Goal: Task Accomplishment & Management: Manage account settings

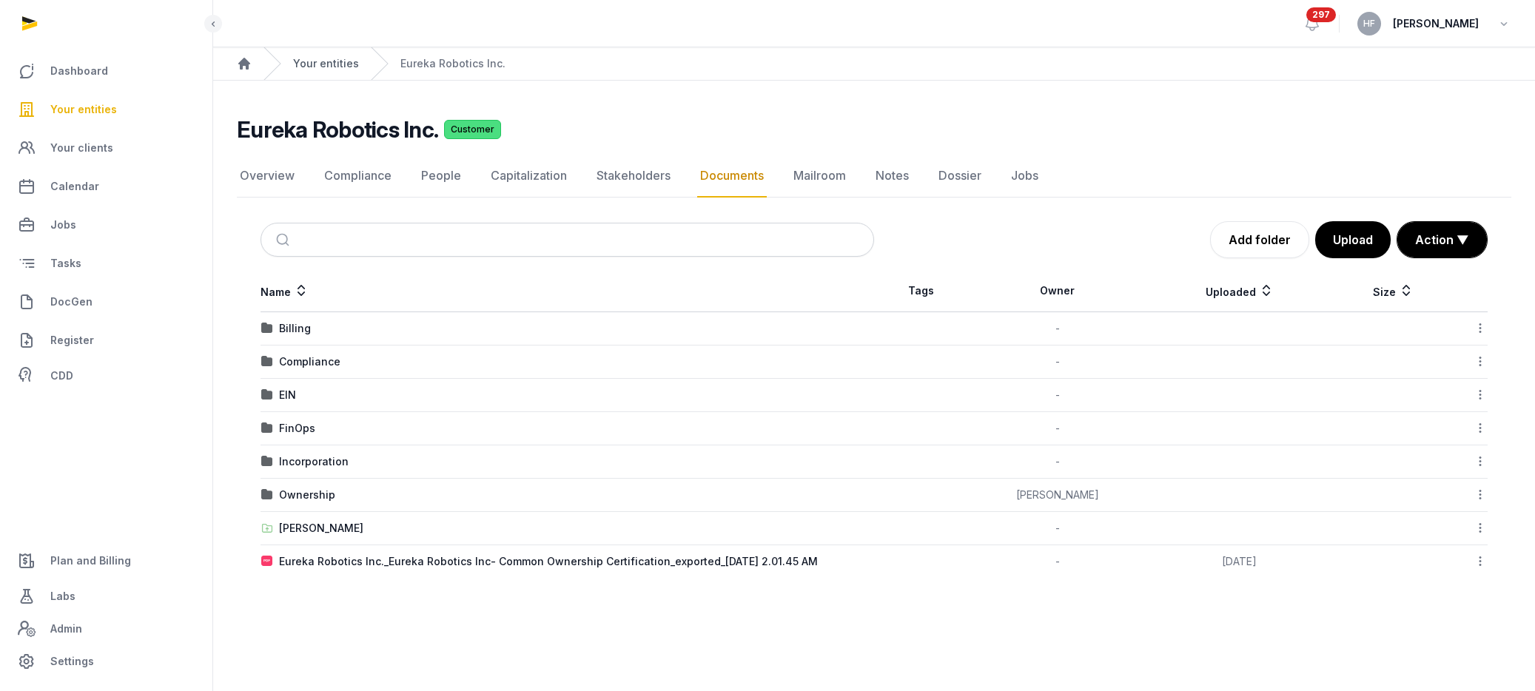
click at [336, 61] on link "Your entities" at bounding box center [326, 63] width 66 height 15
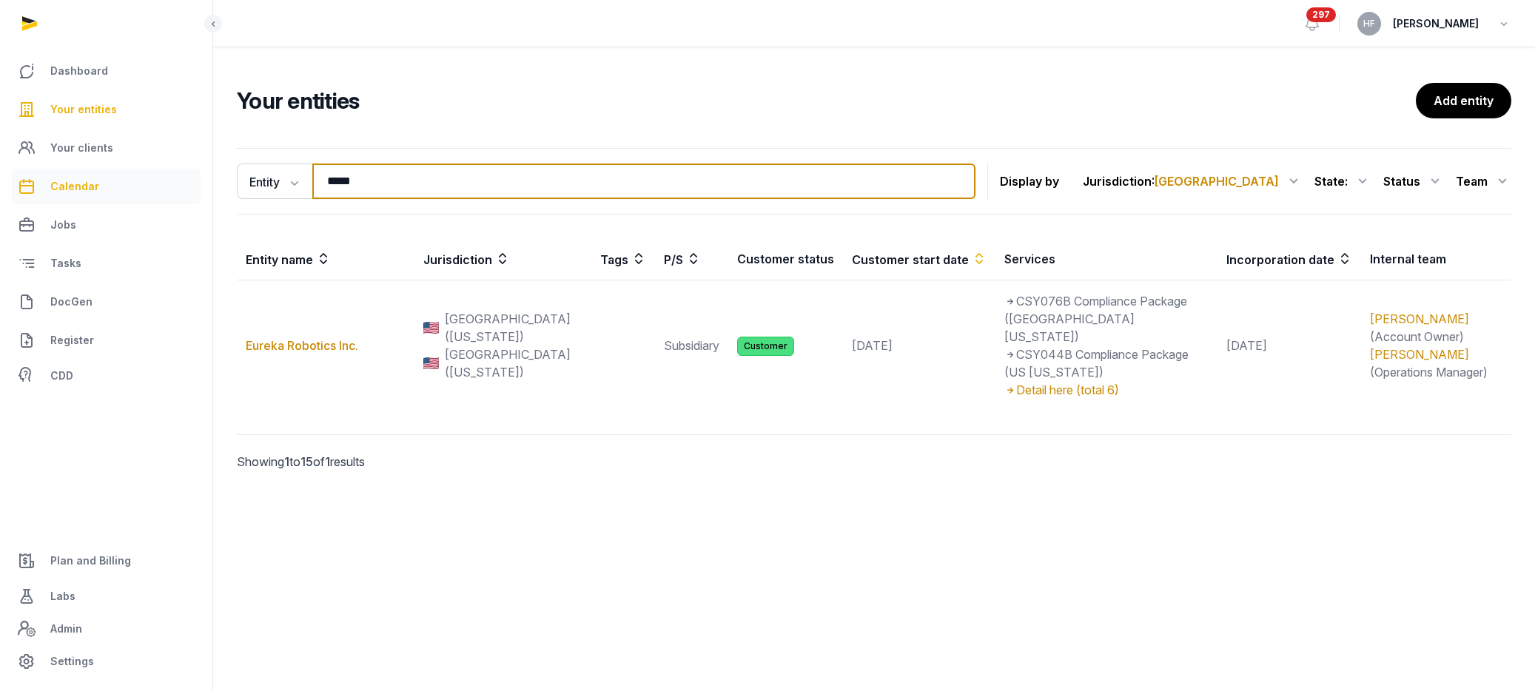
drag, startPoint x: 392, startPoint y: 185, endPoint x: 147, endPoint y: 175, distance: 245.1
click at [178, 175] on div "Dashboard Your entities Your clients Calendar Jobs Tasks DocGen Register CDD Pl…" at bounding box center [767, 345] width 1535 height 691
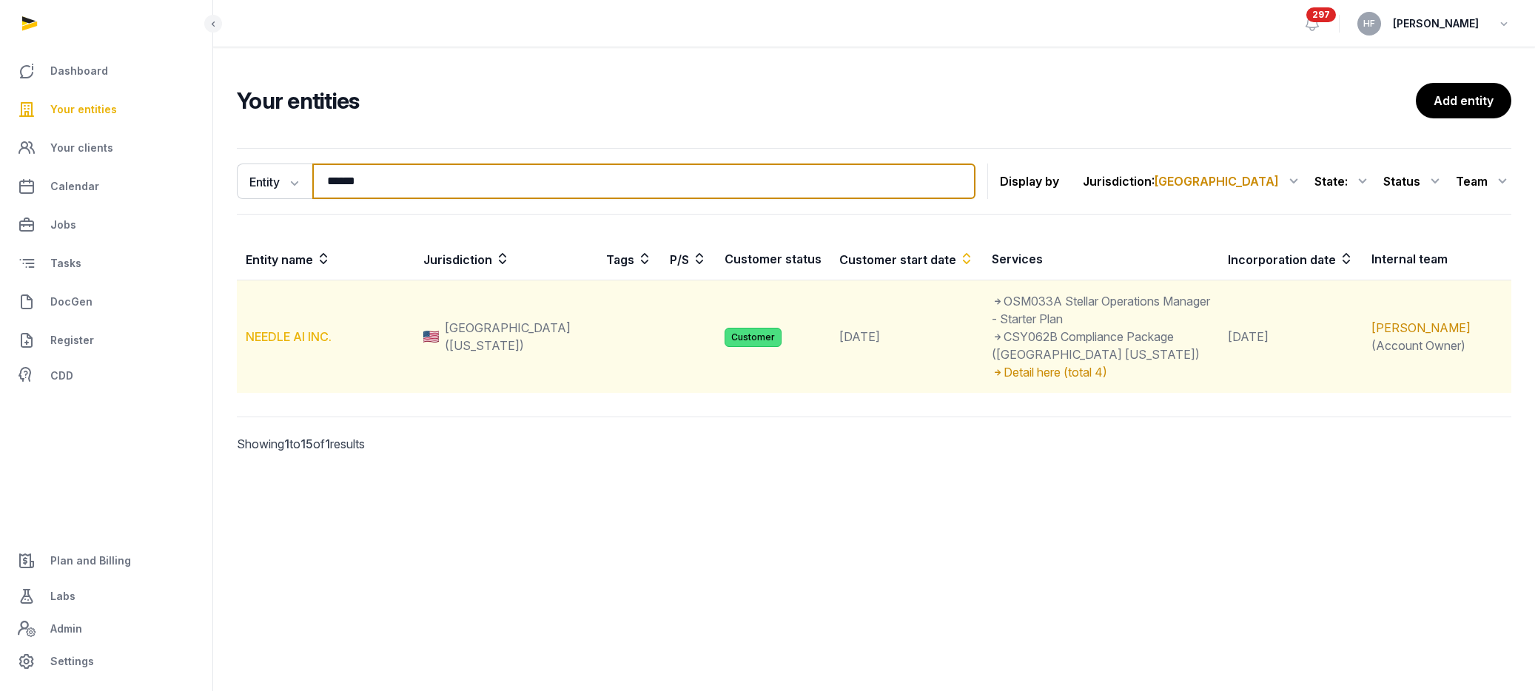
type input "******"
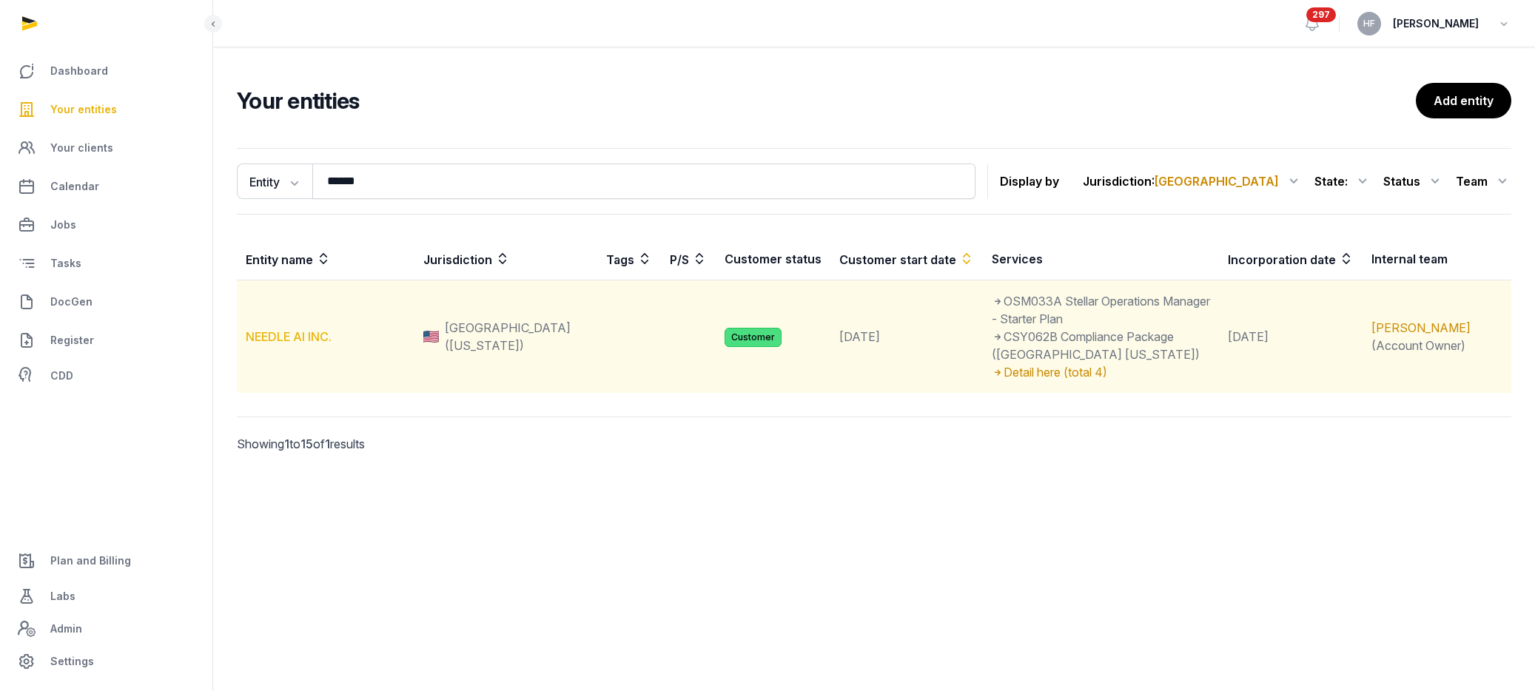
click at [305, 329] on link "NEEDLE AI INC." at bounding box center [289, 336] width 86 height 15
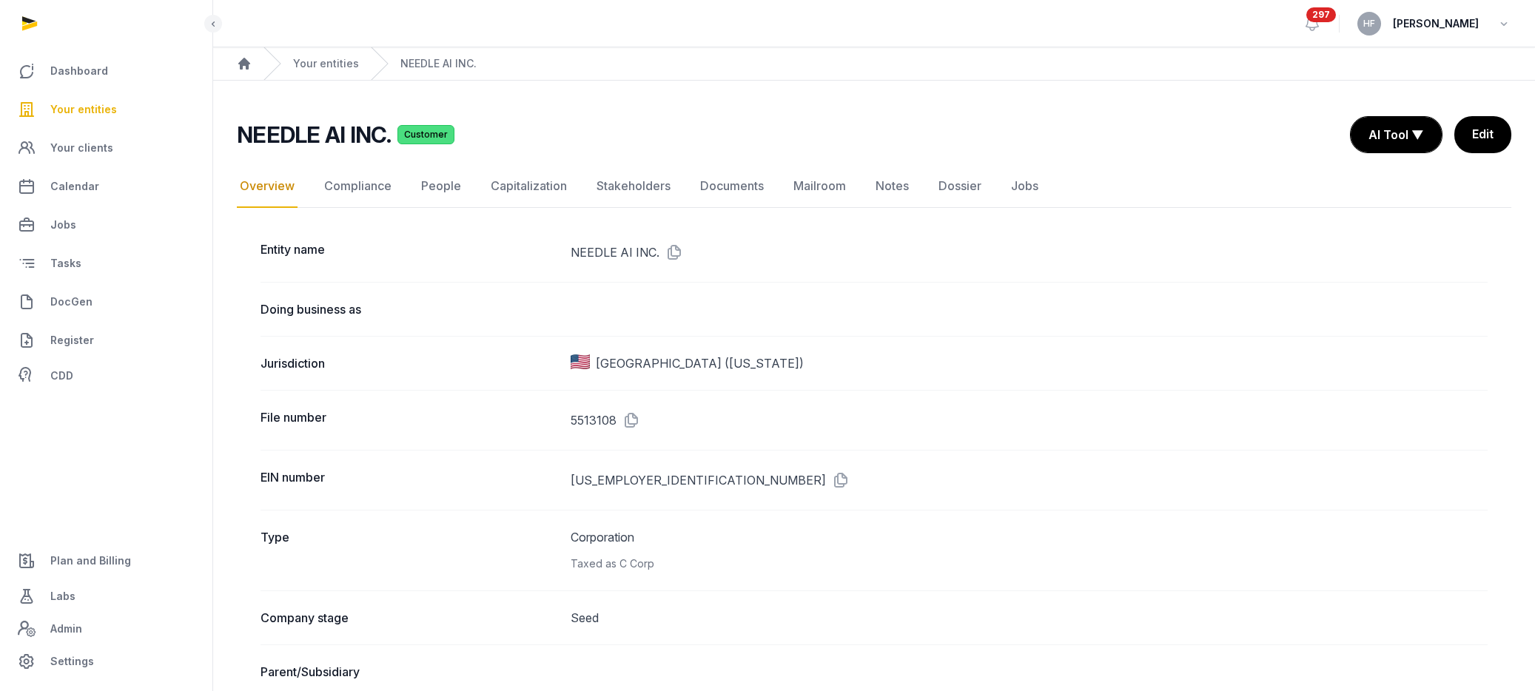
click at [108, 557] on span "Plan and Billing" at bounding box center [90, 561] width 81 height 18
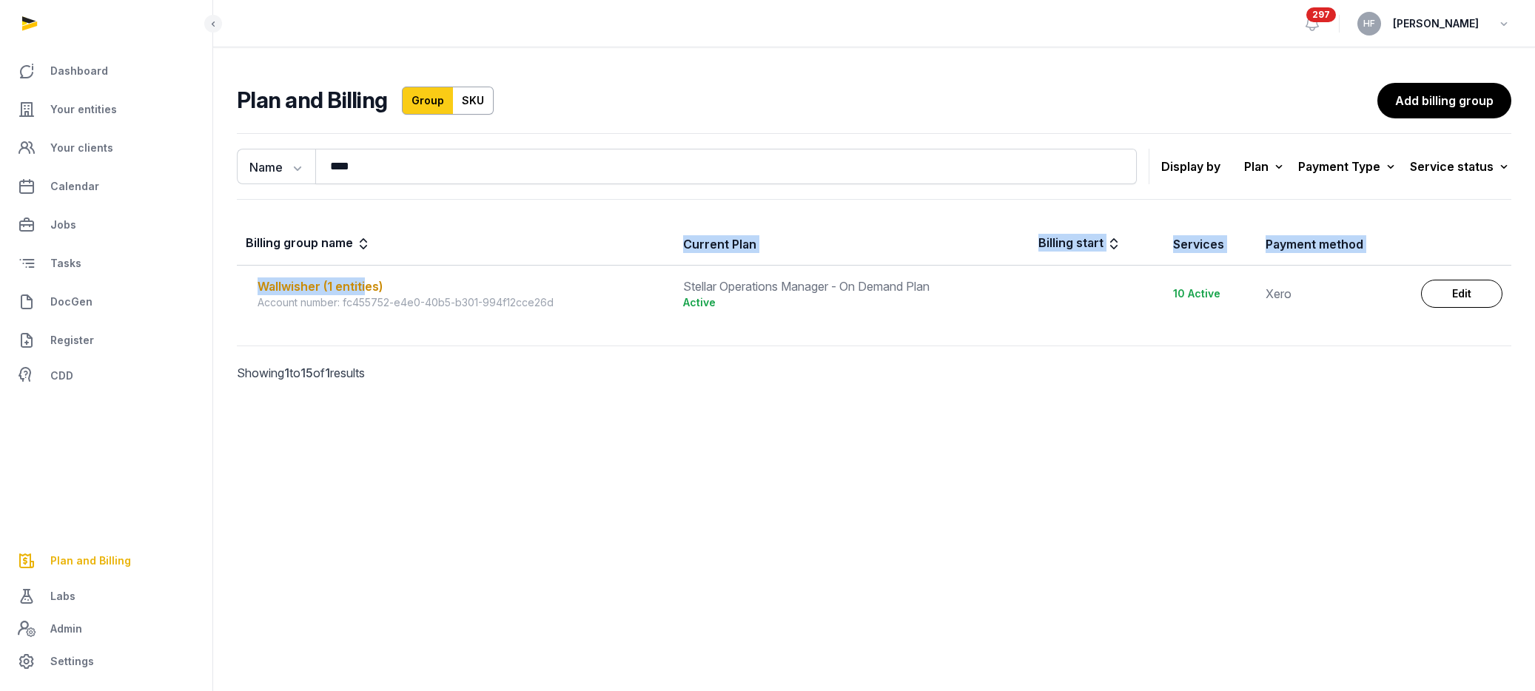
drag, startPoint x: 364, startPoint y: 289, endPoint x: 480, endPoint y: 255, distance: 120.6
click at [480, 255] on table "Billing group name Current Plan Billing start Services Payment method Wallwishe…" at bounding box center [874, 272] width 1274 height 98
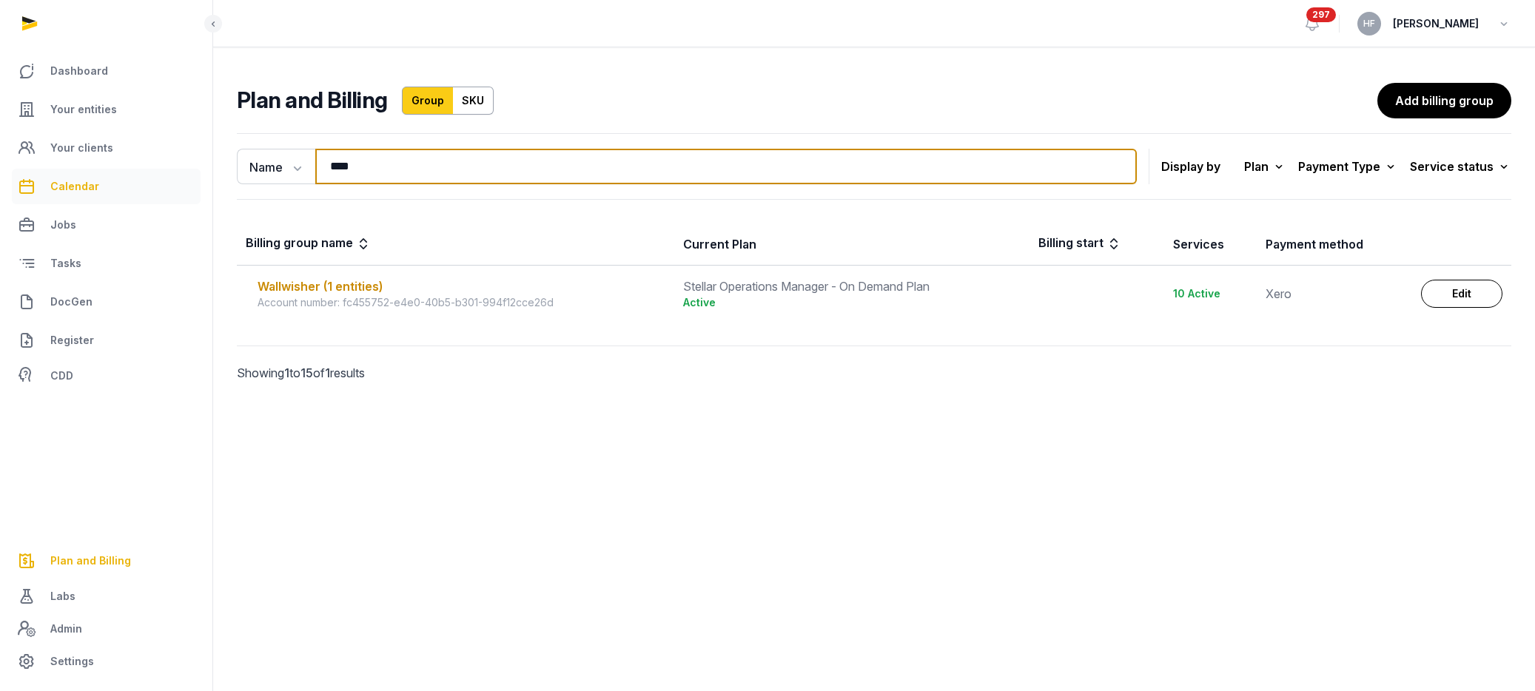
drag, startPoint x: 380, startPoint y: 174, endPoint x: 198, endPoint y: 172, distance: 182.1
click at [198, 172] on div "Dashboard Your entities Your clients Calendar Jobs Tasks DocGen Register CDD Pl…" at bounding box center [767, 345] width 1535 height 691
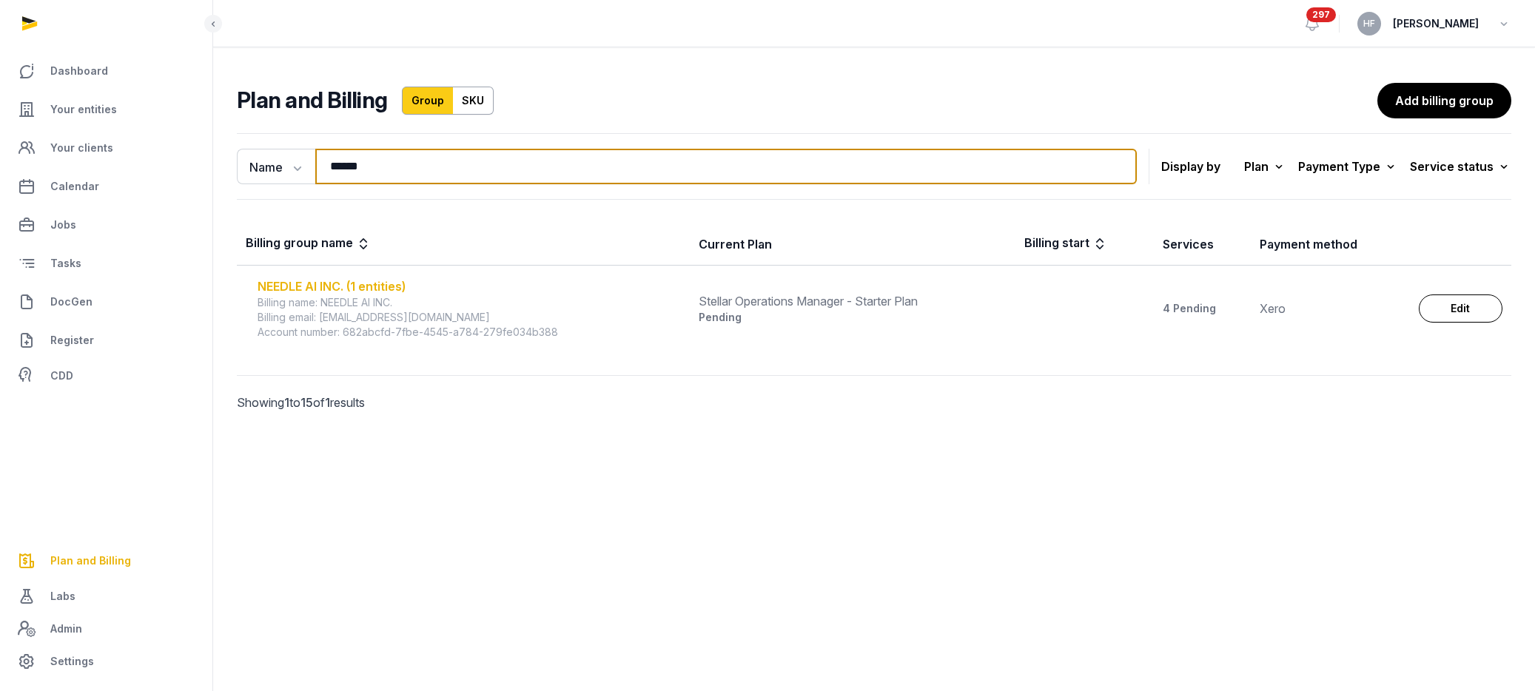
type input "******"
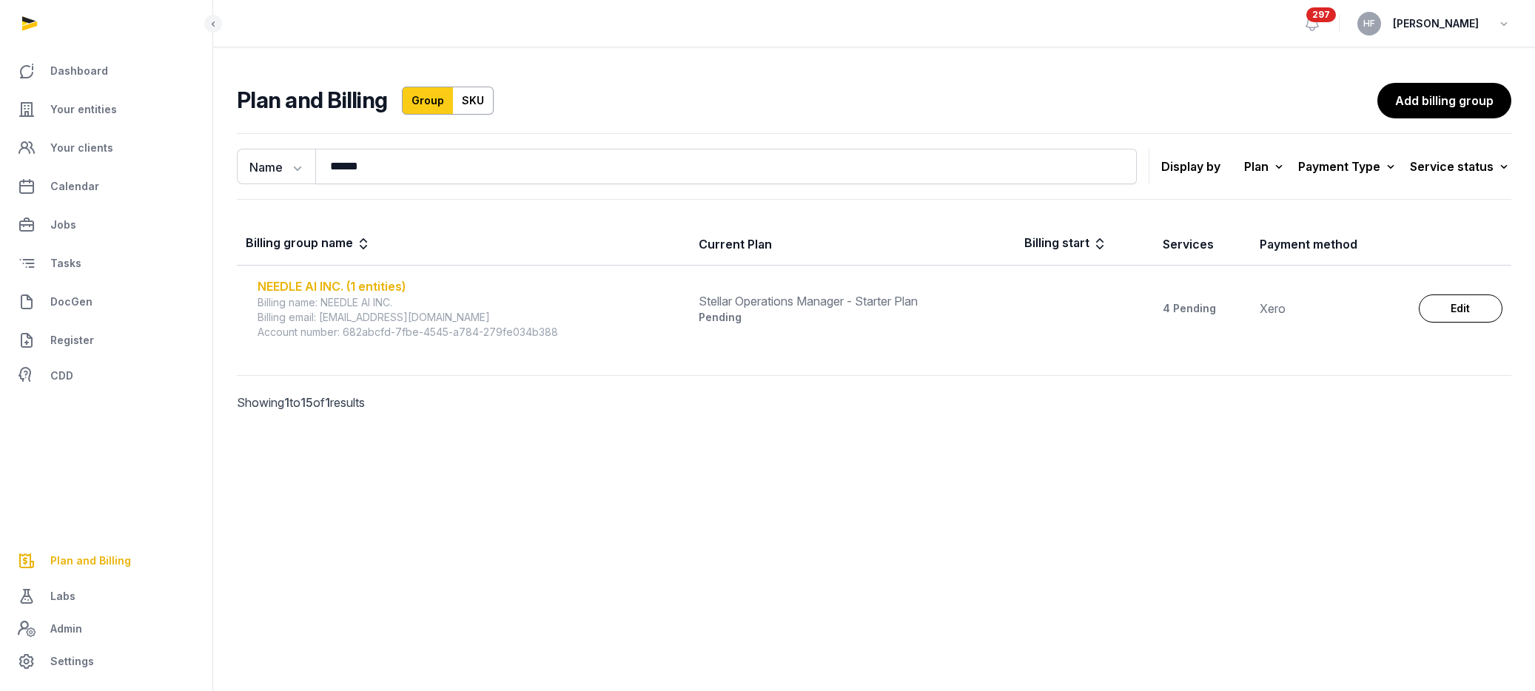
click at [341, 292] on div "NEEDLE AI INC. (1 entities)" at bounding box center [469, 286] width 423 height 18
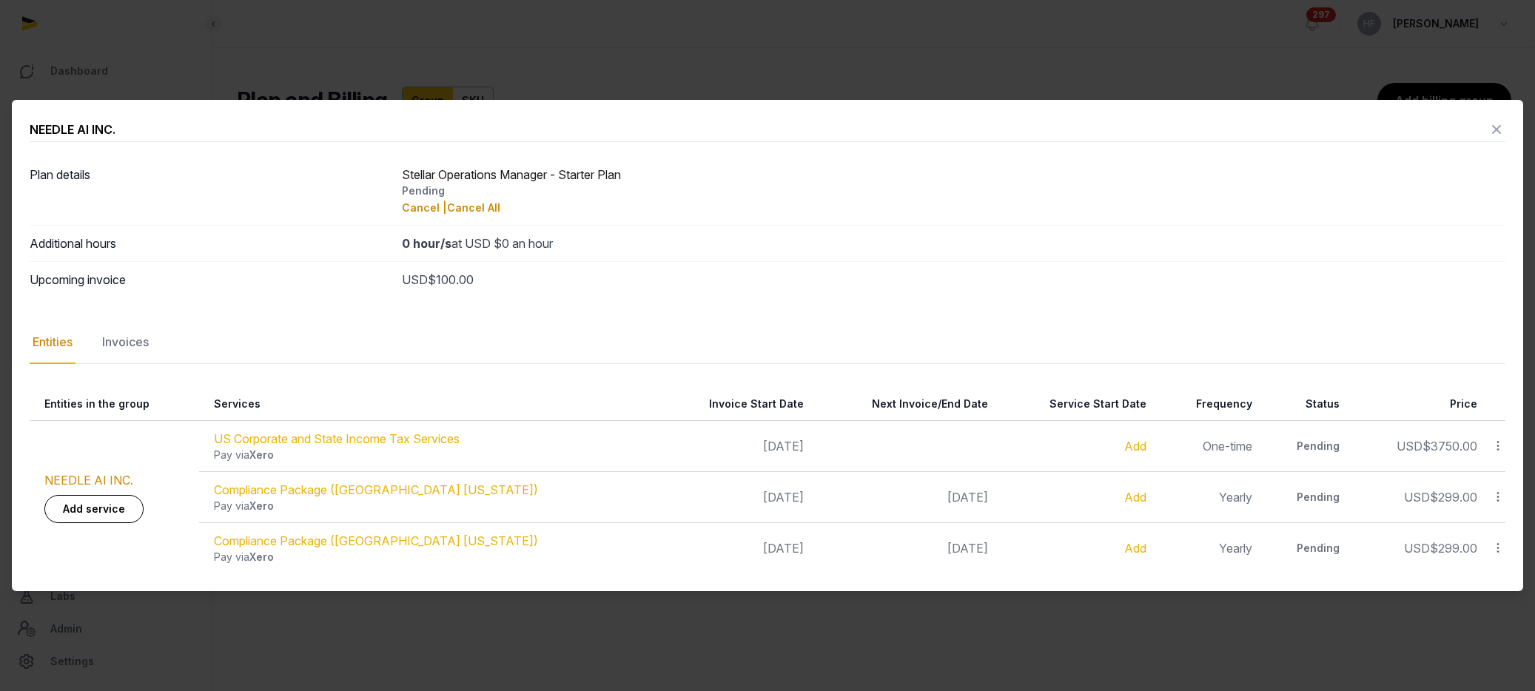
click at [140, 345] on div "Invoices" at bounding box center [125, 342] width 53 height 43
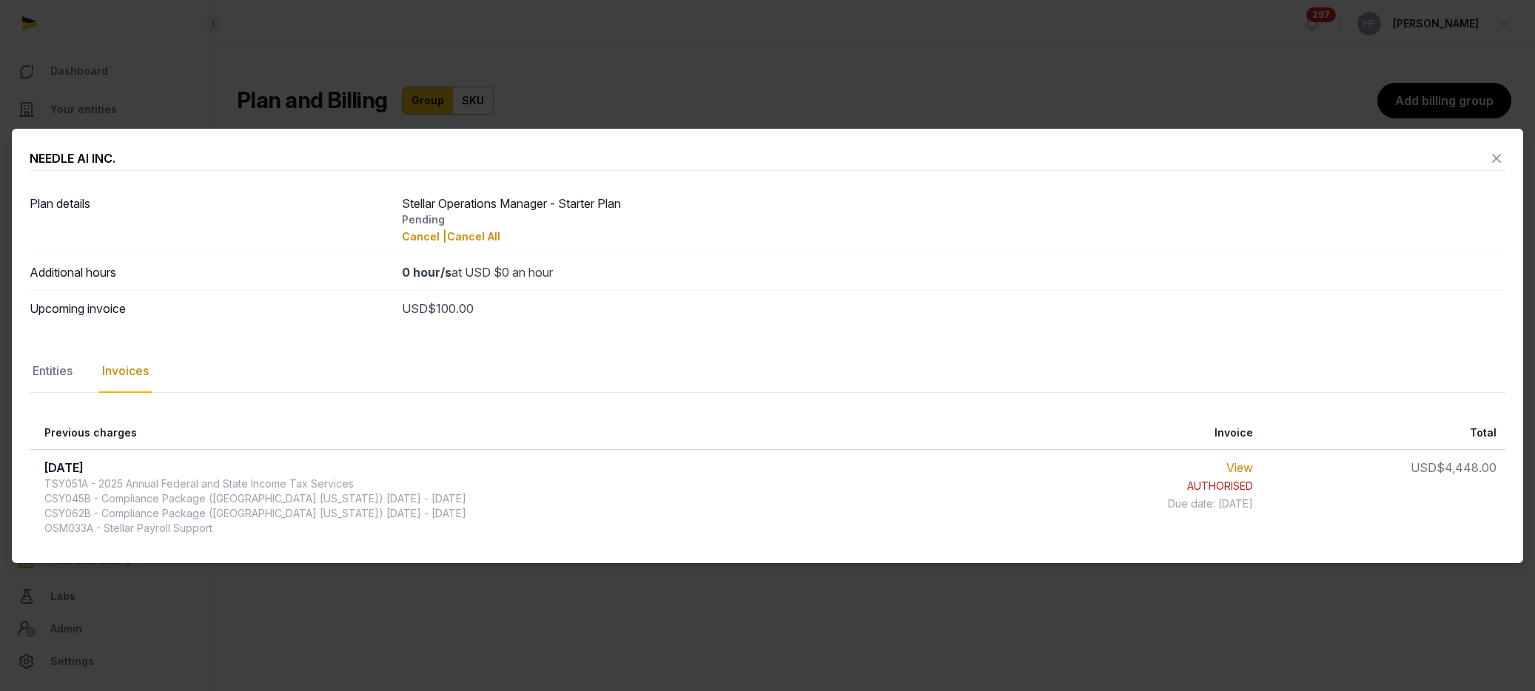
click at [1498, 157] on icon at bounding box center [1496, 159] width 18 height 24
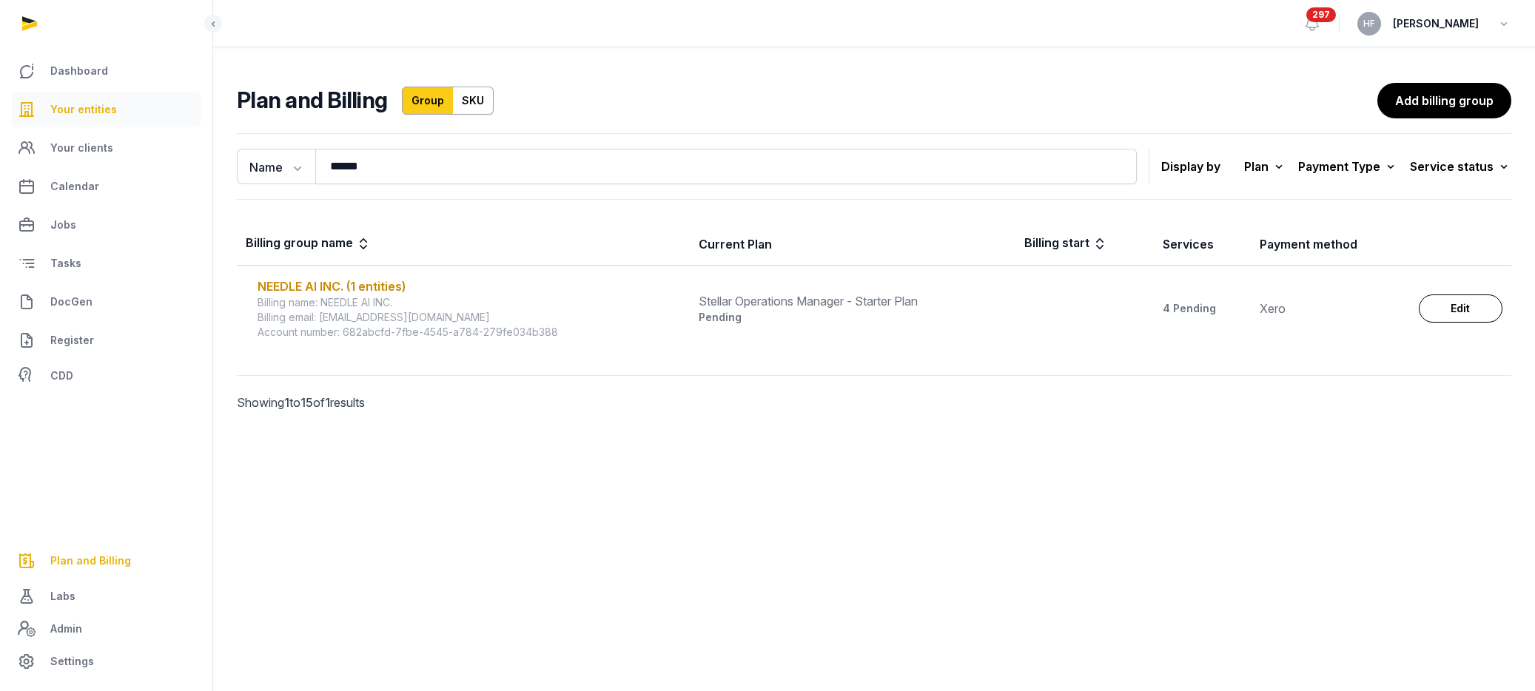
click at [101, 110] on span "Your entities" at bounding box center [83, 110] width 67 height 18
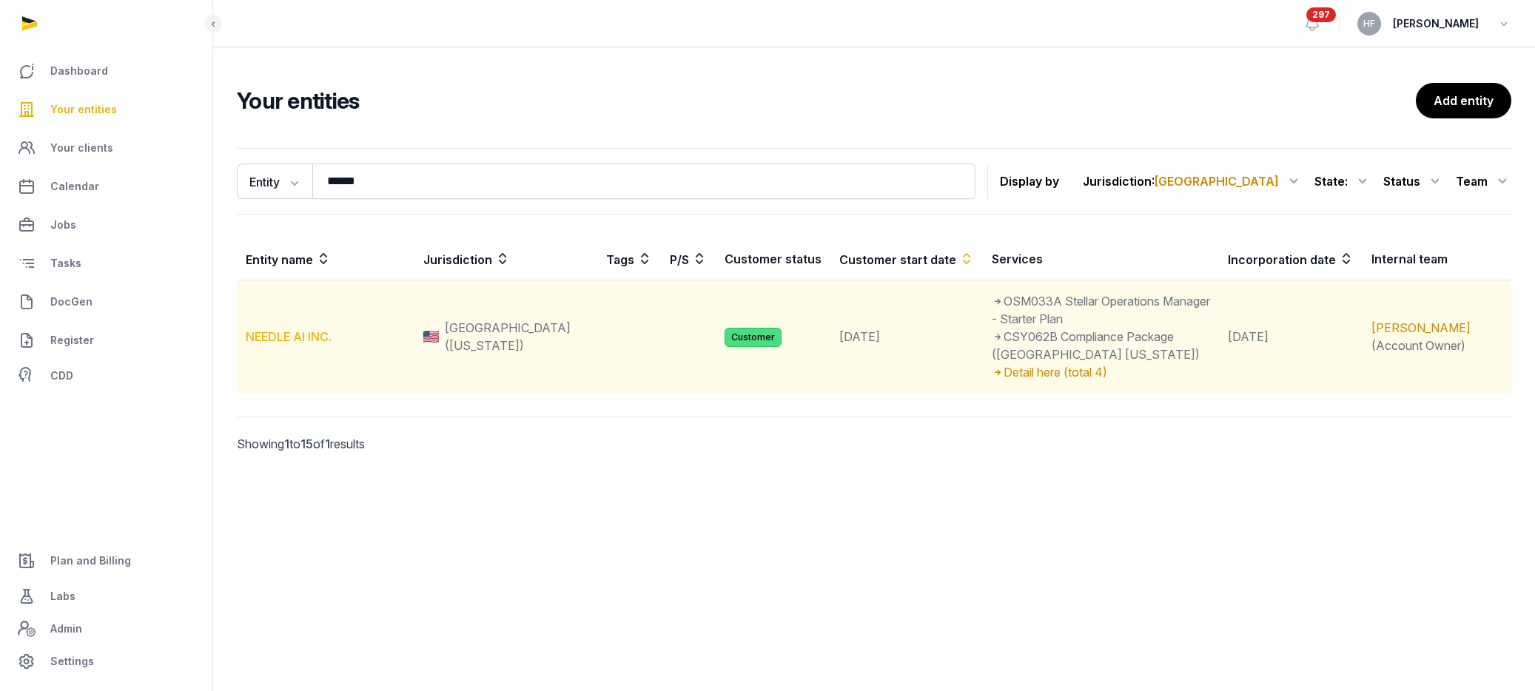
click at [319, 329] on link "NEEDLE AI INC." at bounding box center [289, 336] width 86 height 15
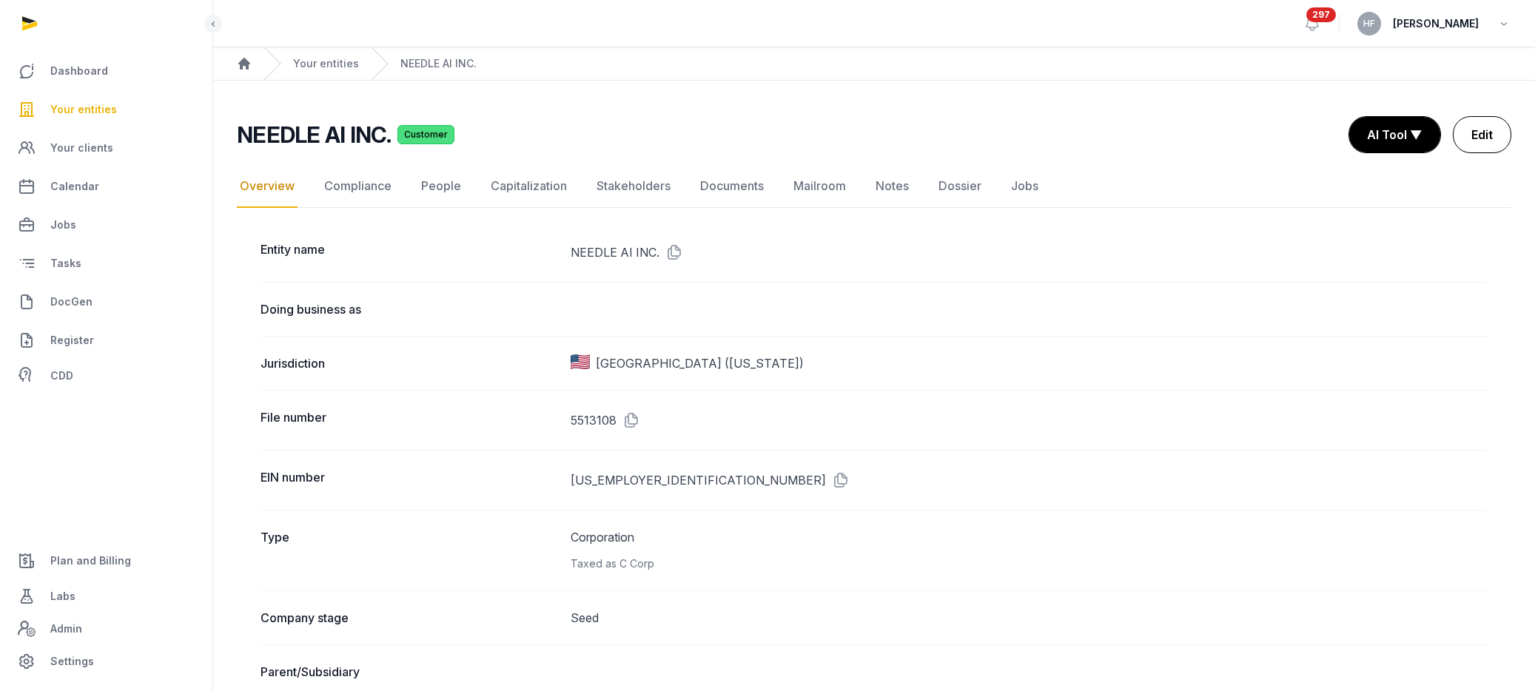
click at [1482, 137] on link "Edit" at bounding box center [1482, 134] width 58 height 37
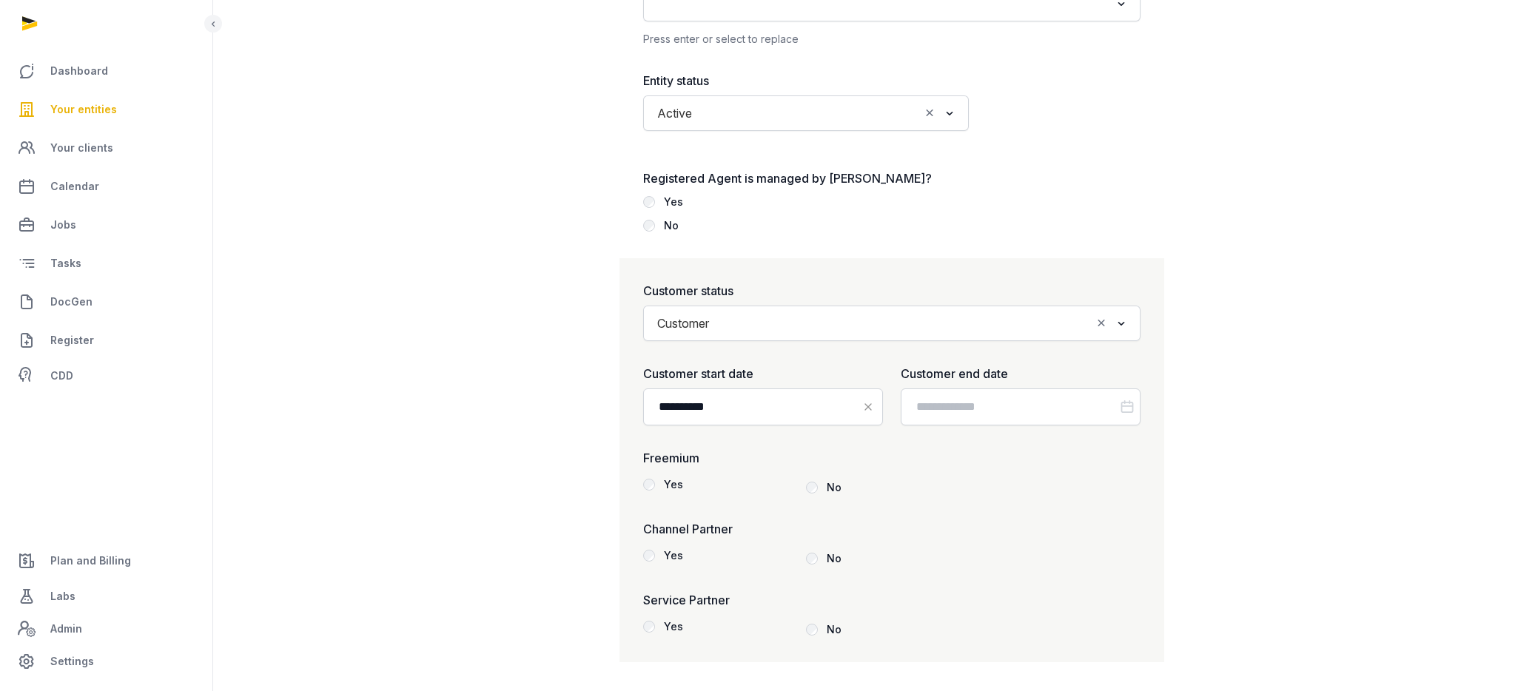
scroll to position [1833, 0]
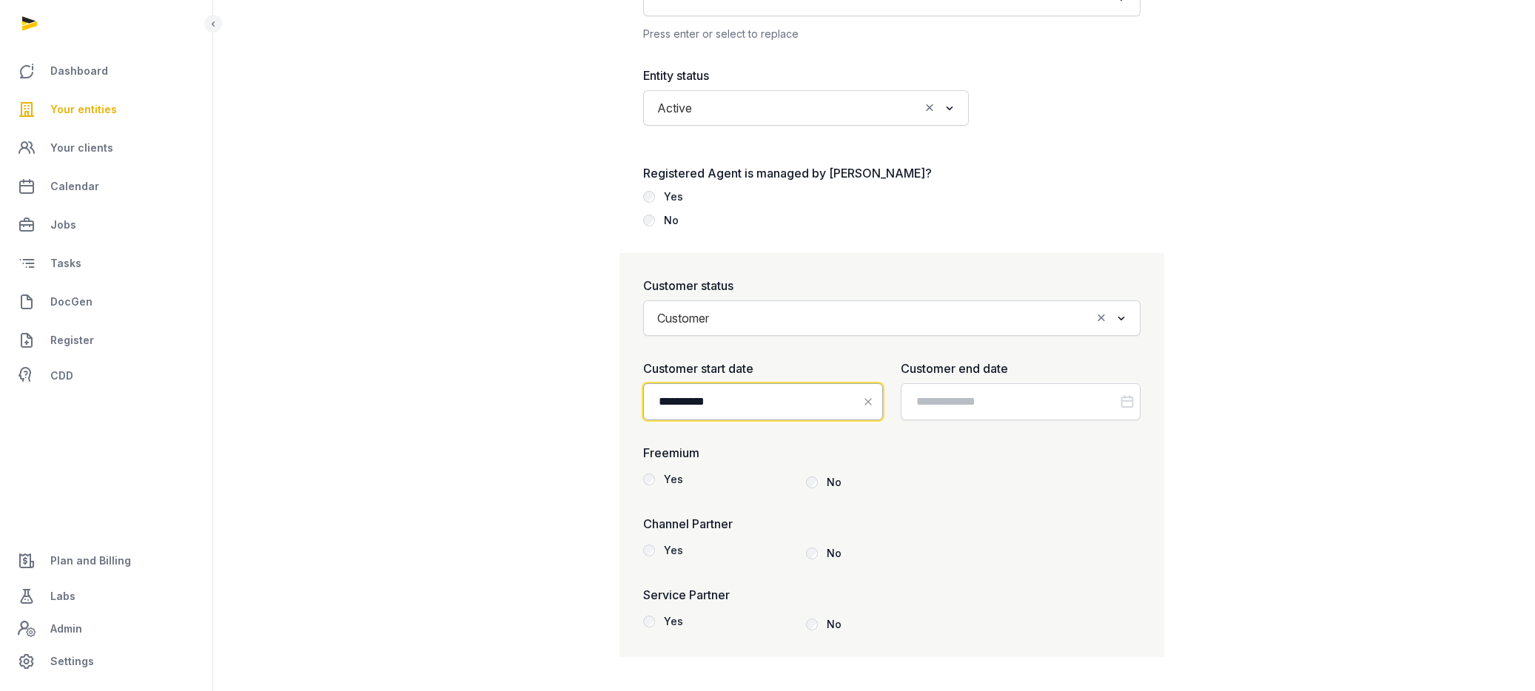
click at [764, 407] on input "**********" at bounding box center [763, 401] width 240 height 37
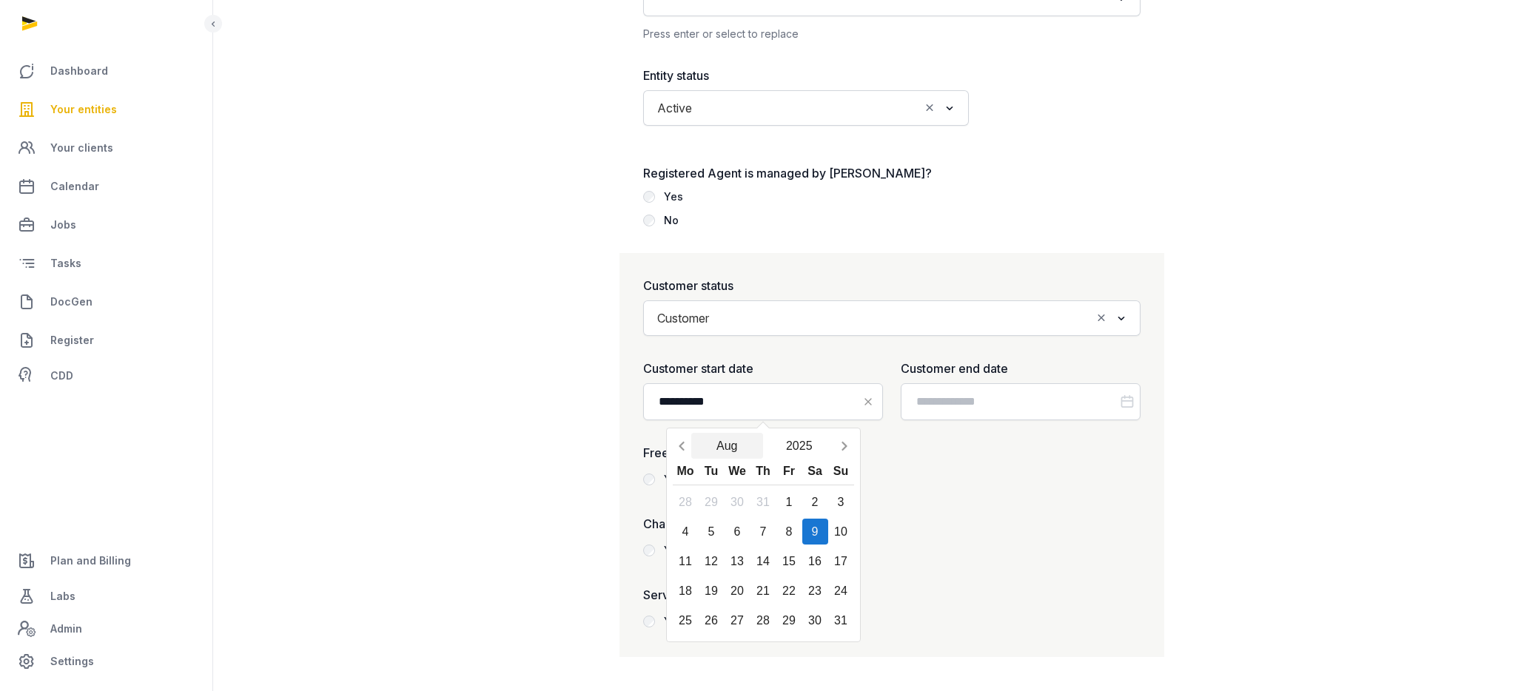
click at [735, 442] on button "Aug" at bounding box center [727, 446] width 73 height 26
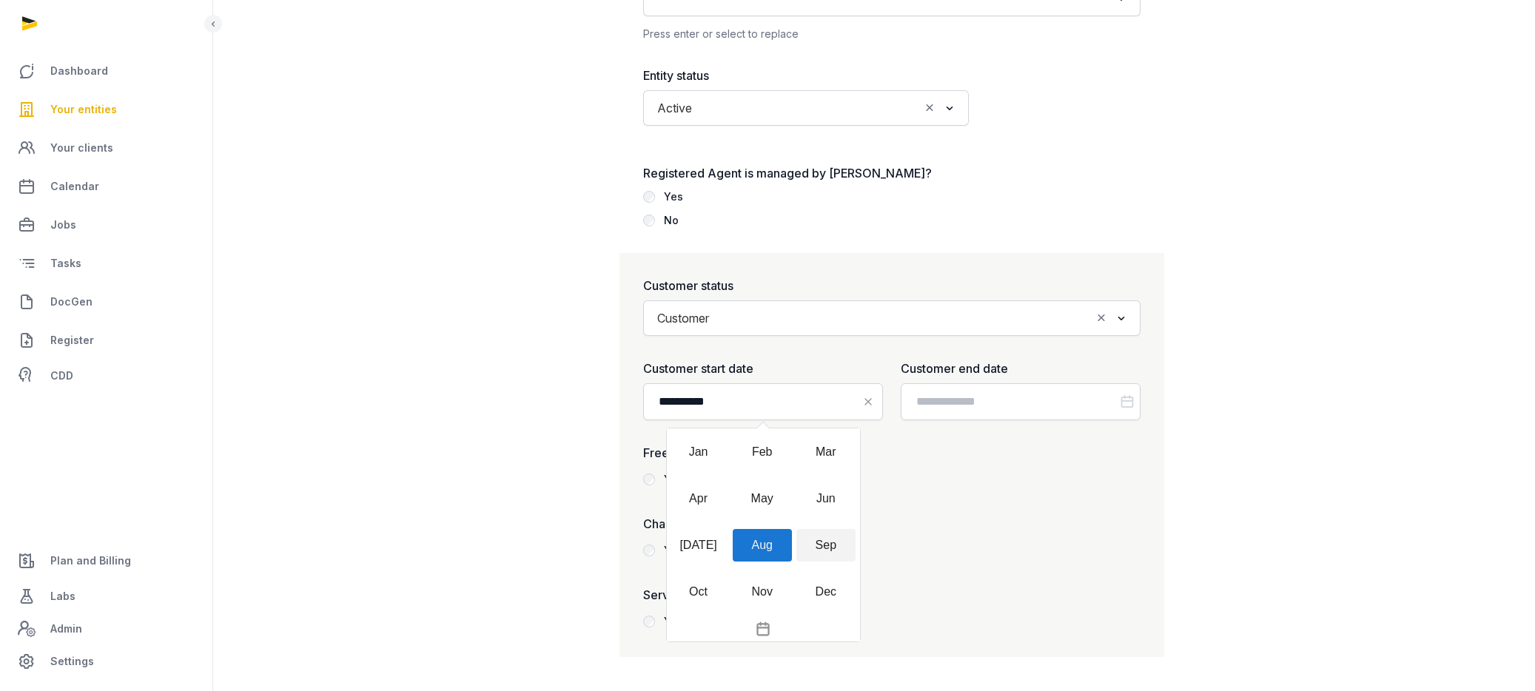
click at [825, 548] on div "Sep" at bounding box center [825, 545] width 59 height 33
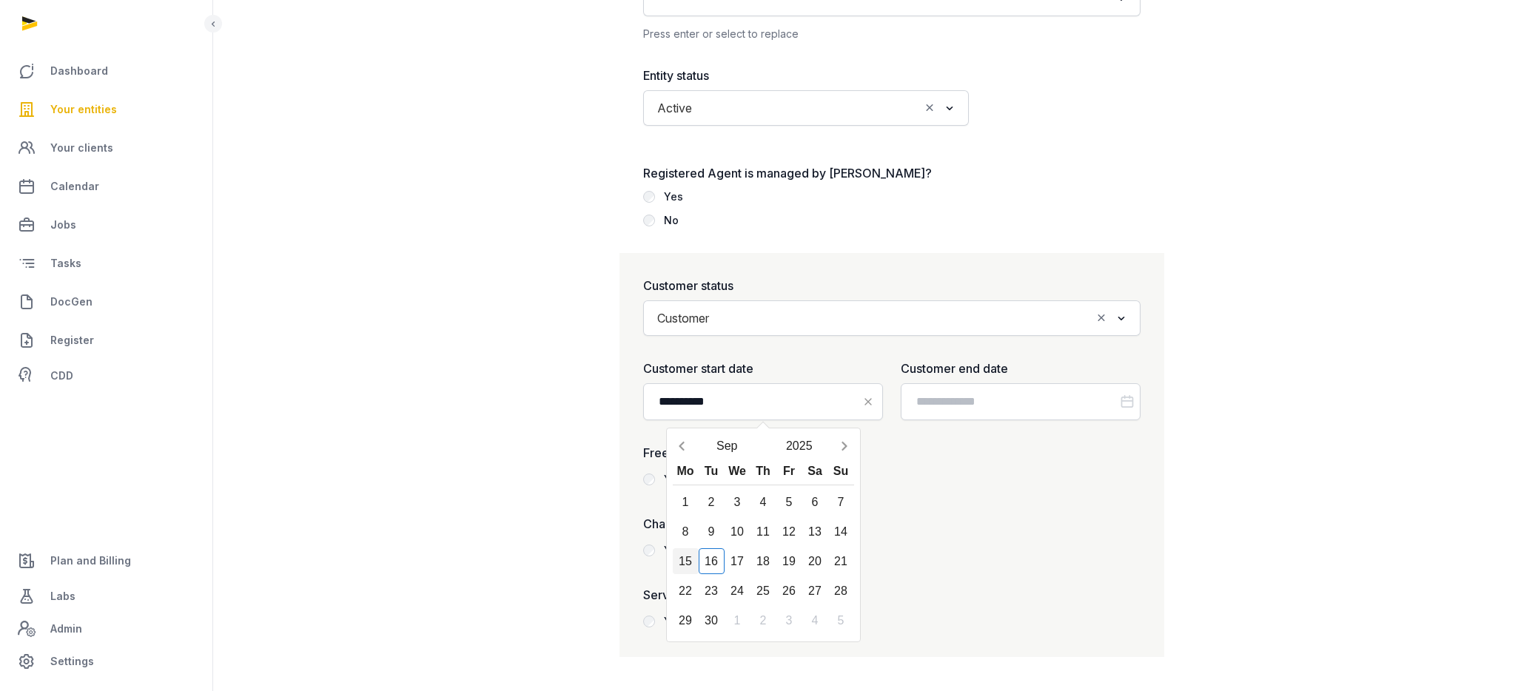
click at [687, 562] on div "15" at bounding box center [686, 561] width 26 height 26
type input "**********"
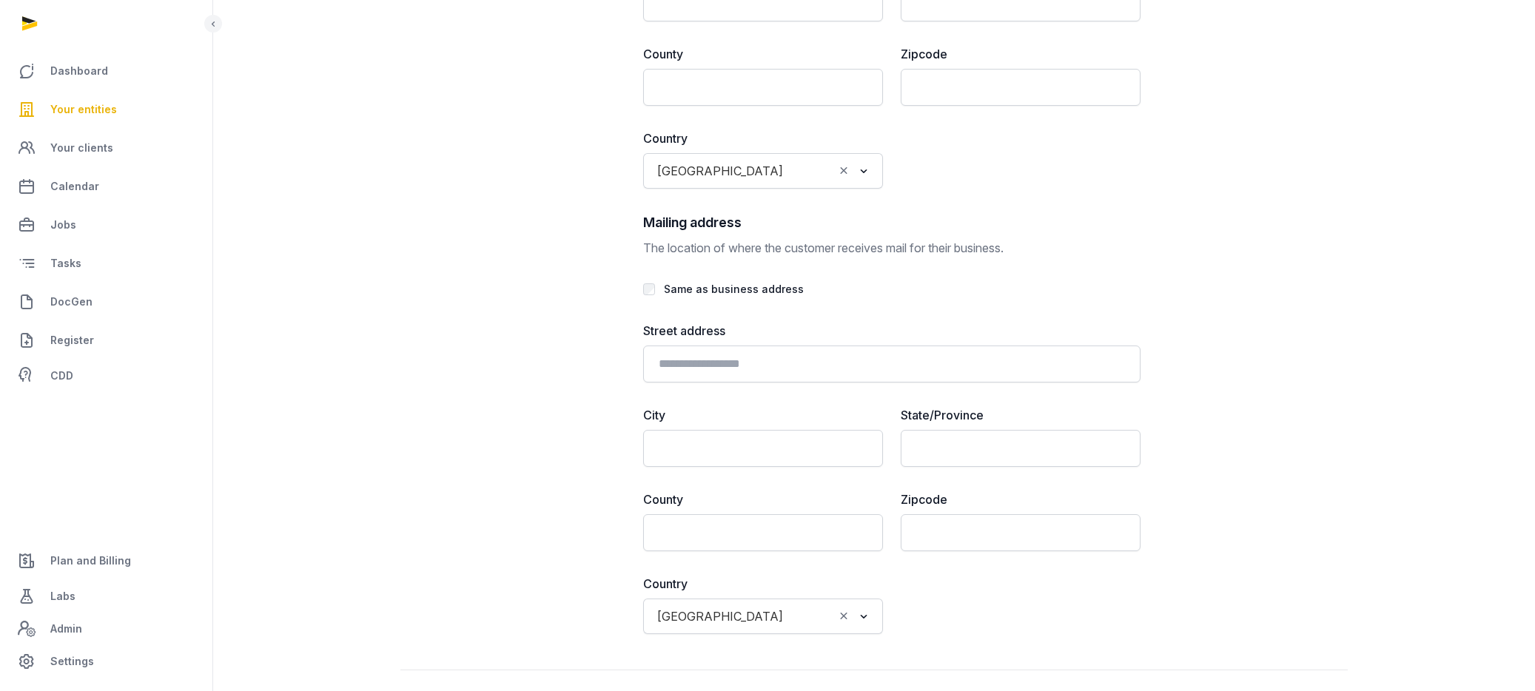
scroll to position [3420, 0]
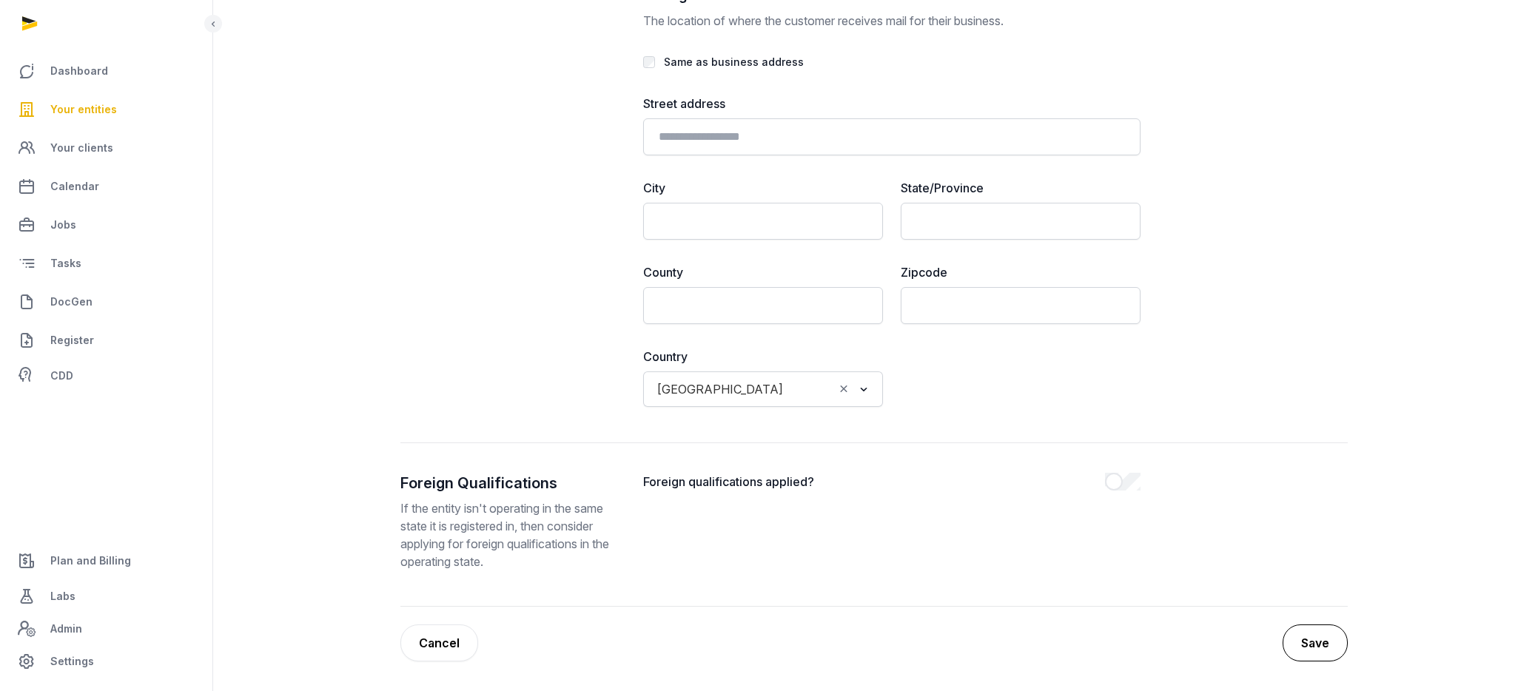
click at [1312, 640] on button "Save" at bounding box center [1314, 643] width 65 height 37
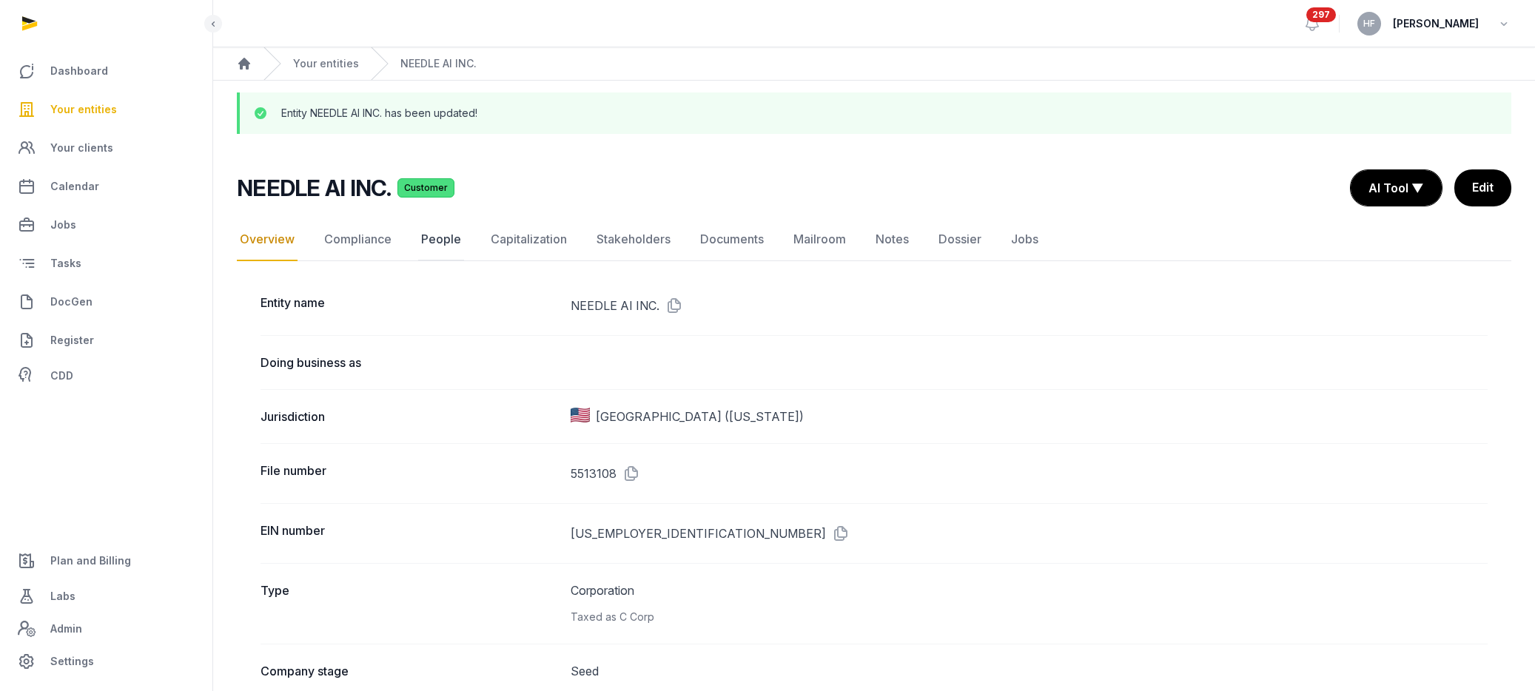
click at [439, 240] on link "People" at bounding box center [441, 239] width 46 height 43
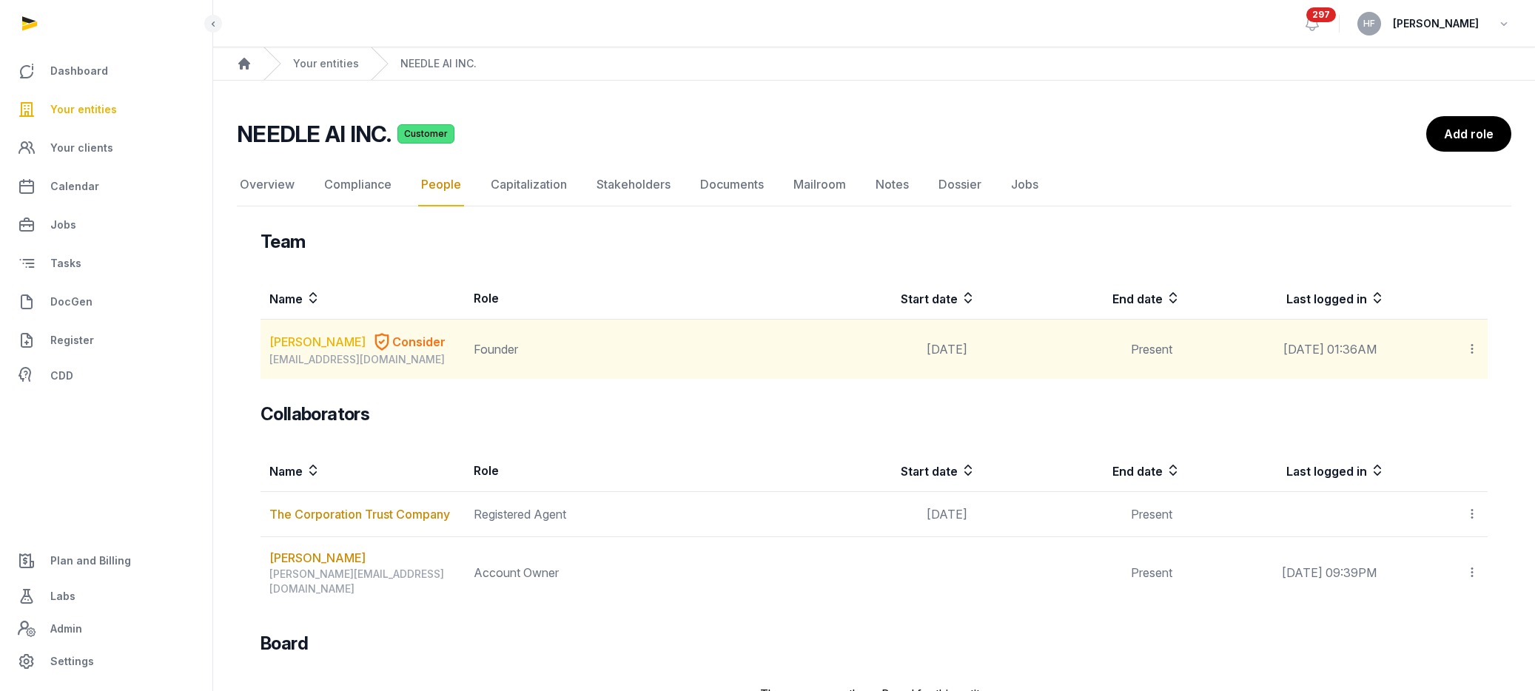
click at [327, 346] on link "[PERSON_NAME]" at bounding box center [317, 342] width 96 height 18
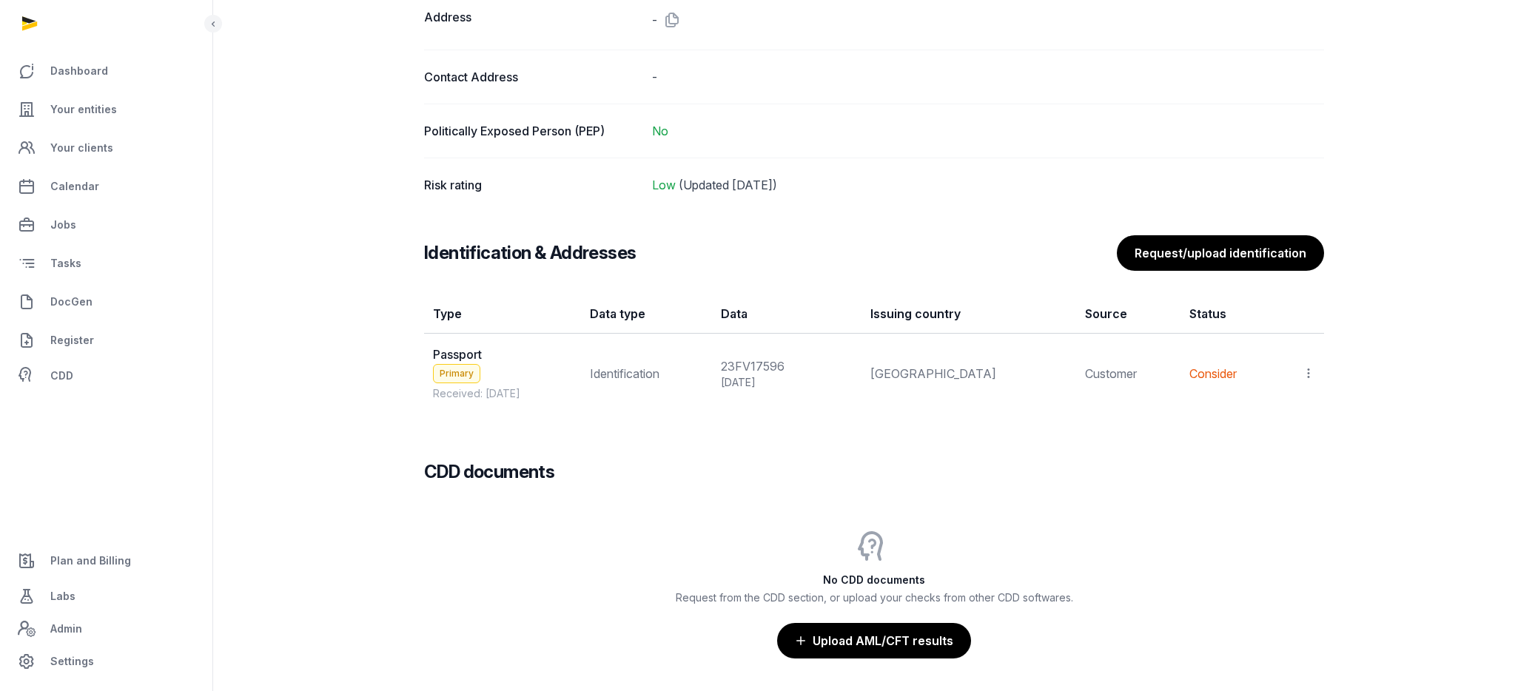
scroll to position [1105, 0]
click at [1309, 374] on icon at bounding box center [1308, 373] width 13 height 16
click at [1285, 411] on span "View" at bounding box center [1287, 413] width 27 height 15
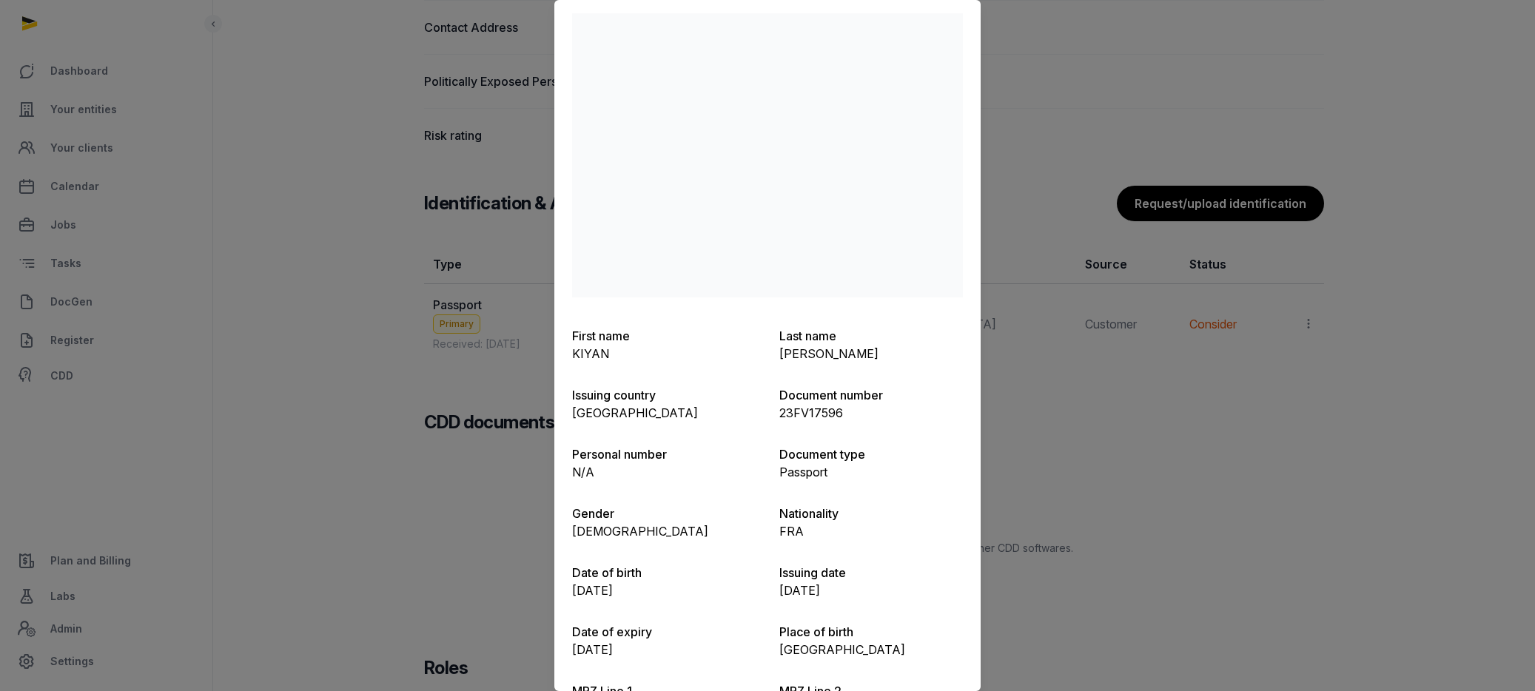
scroll to position [0, 0]
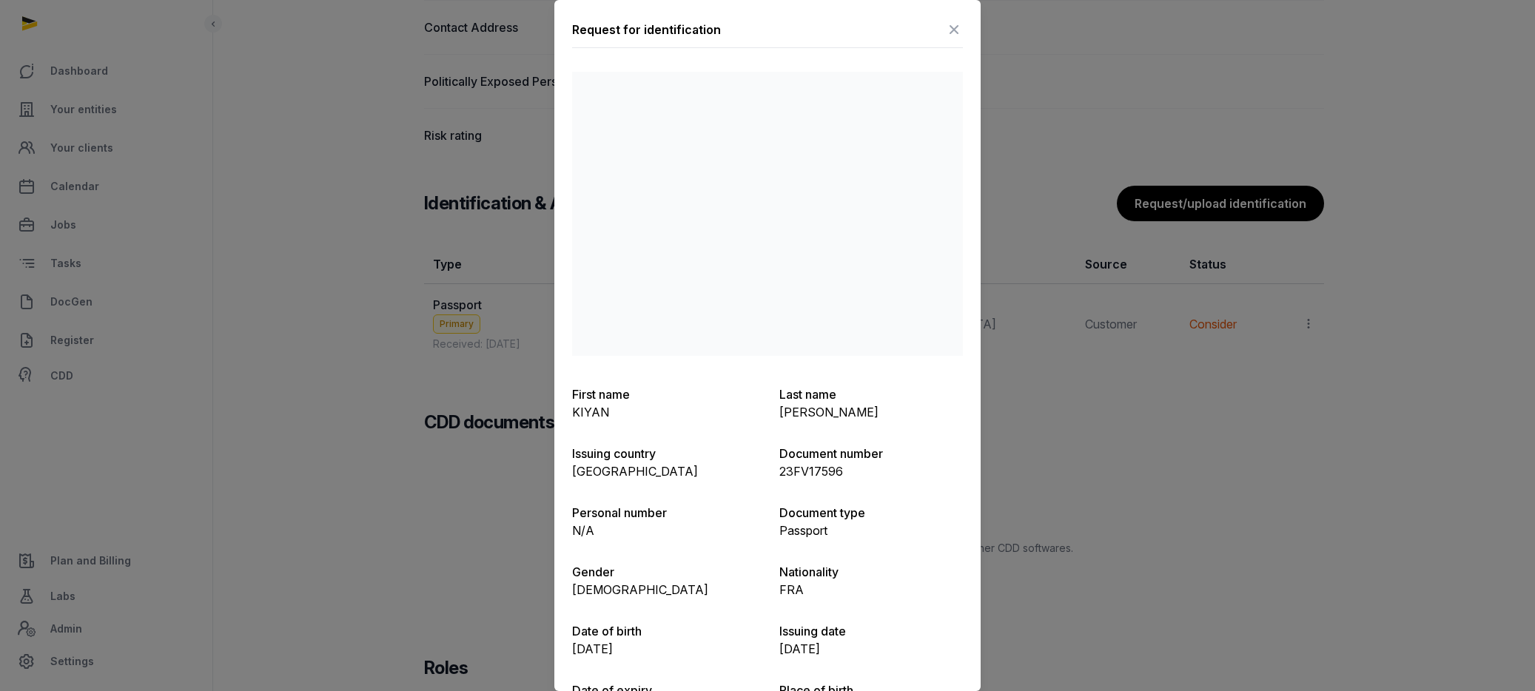
click at [955, 27] on icon at bounding box center [954, 30] width 18 height 24
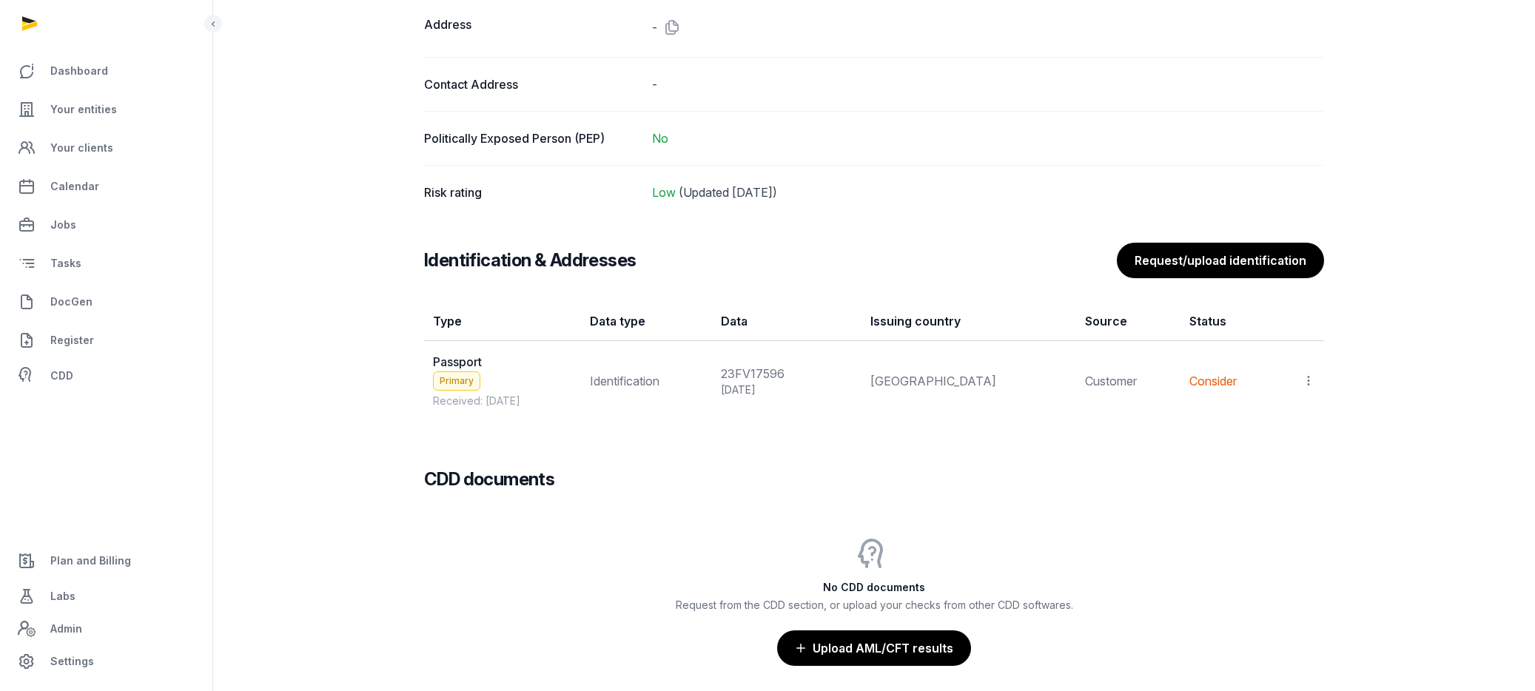
scroll to position [1062, 0]
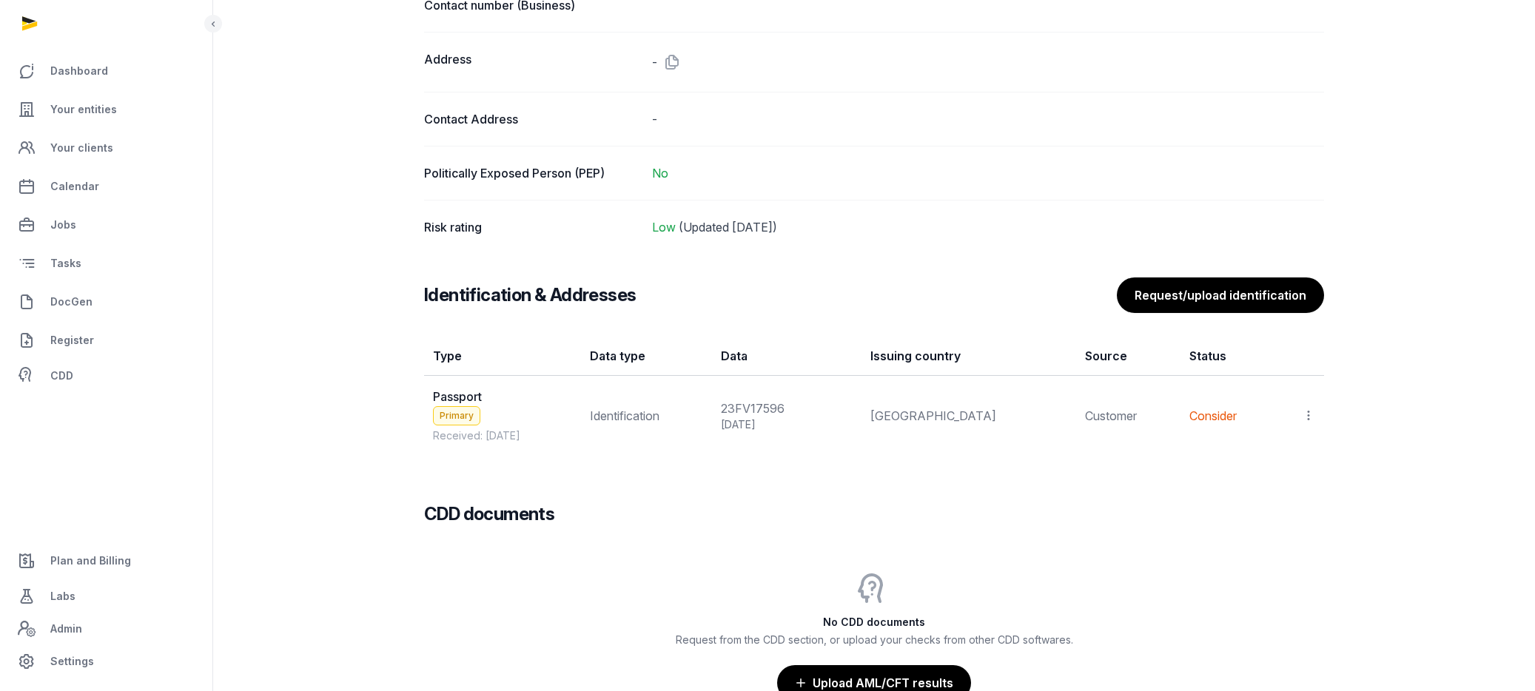
click at [1305, 418] on icon at bounding box center [1308, 416] width 13 height 16
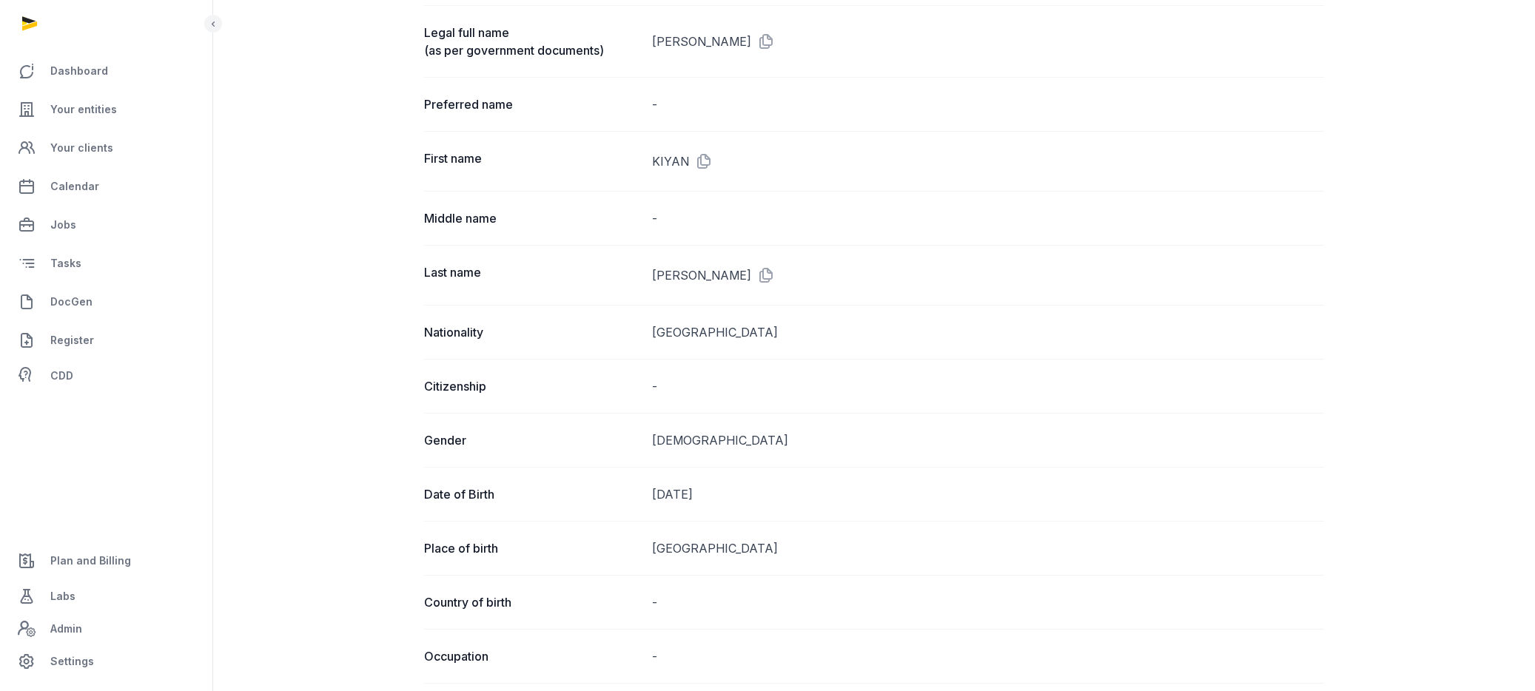
scroll to position [0, 0]
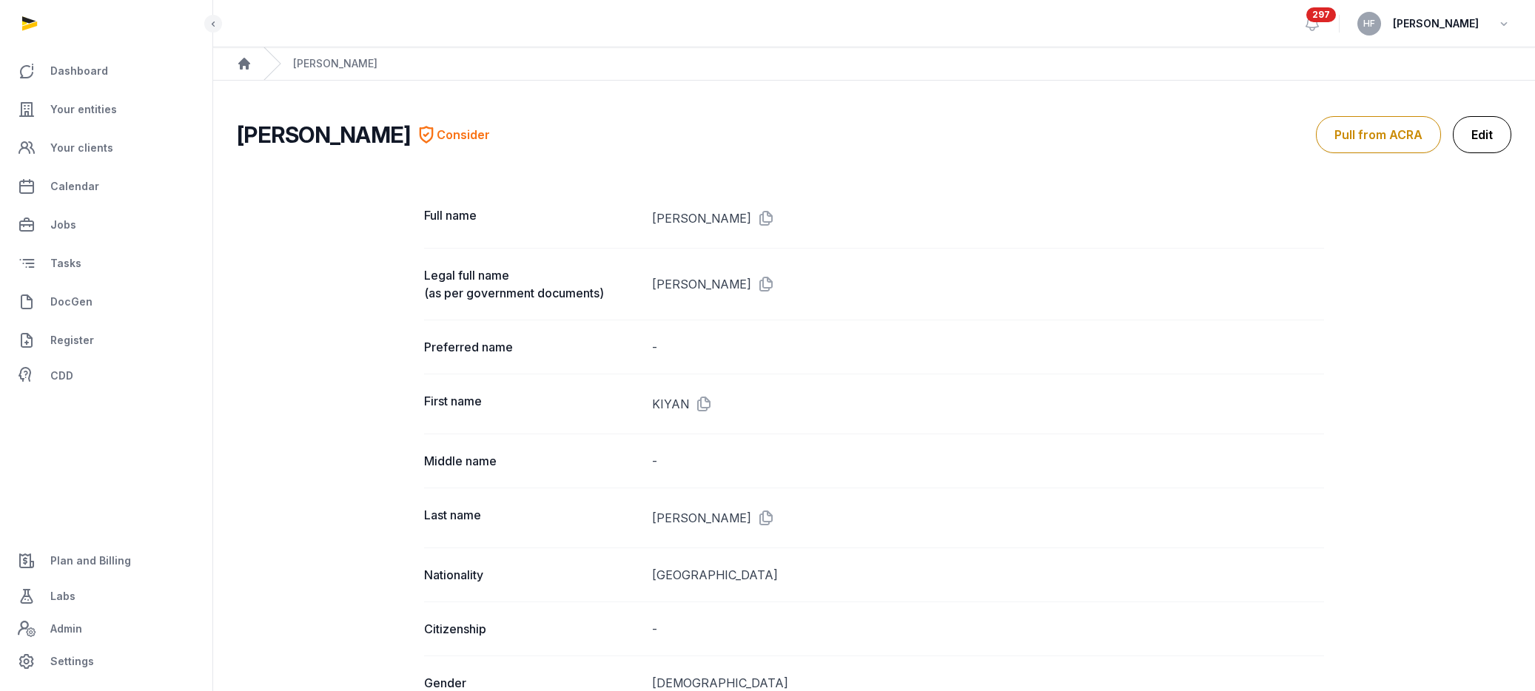
click at [1486, 137] on link "Edit" at bounding box center [1482, 134] width 58 height 37
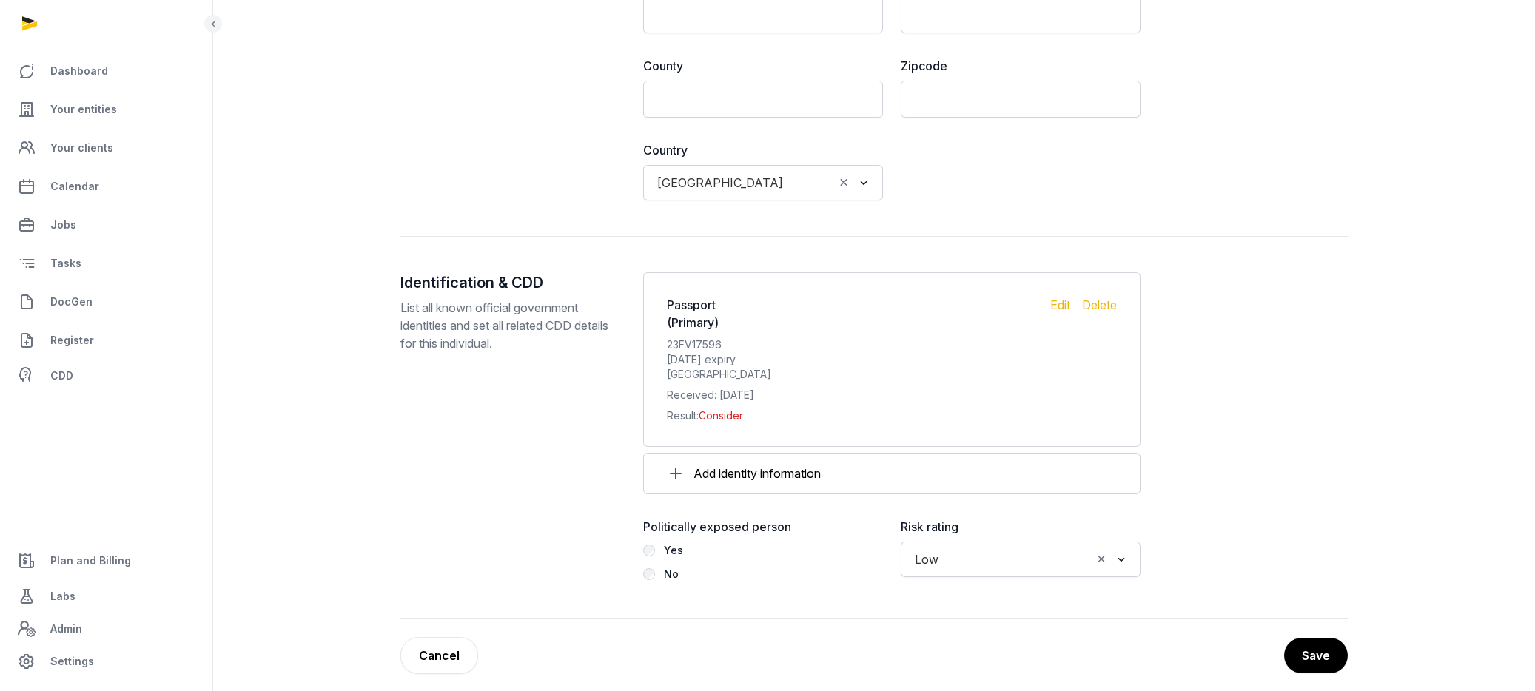
scroll to position [1482, 0]
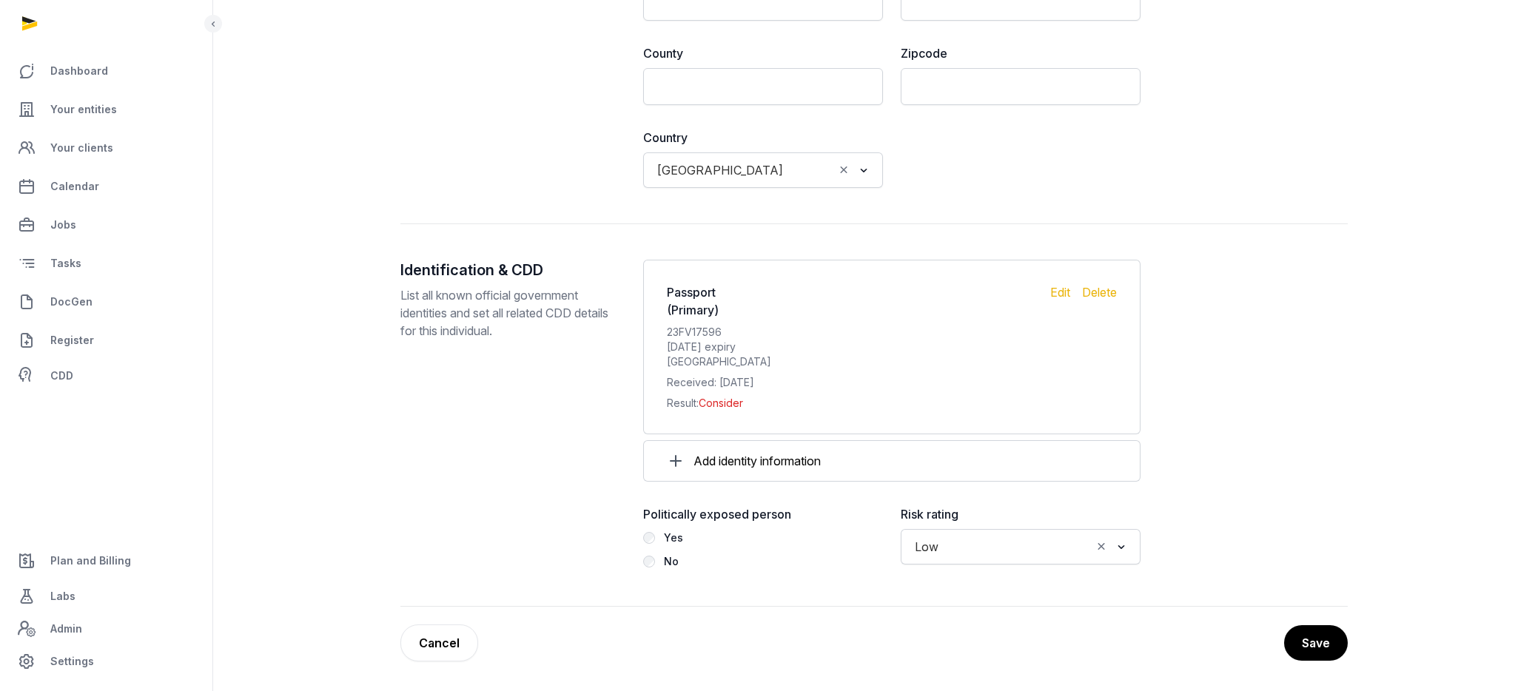
click at [445, 645] on link "Cancel" at bounding box center [439, 643] width 78 height 37
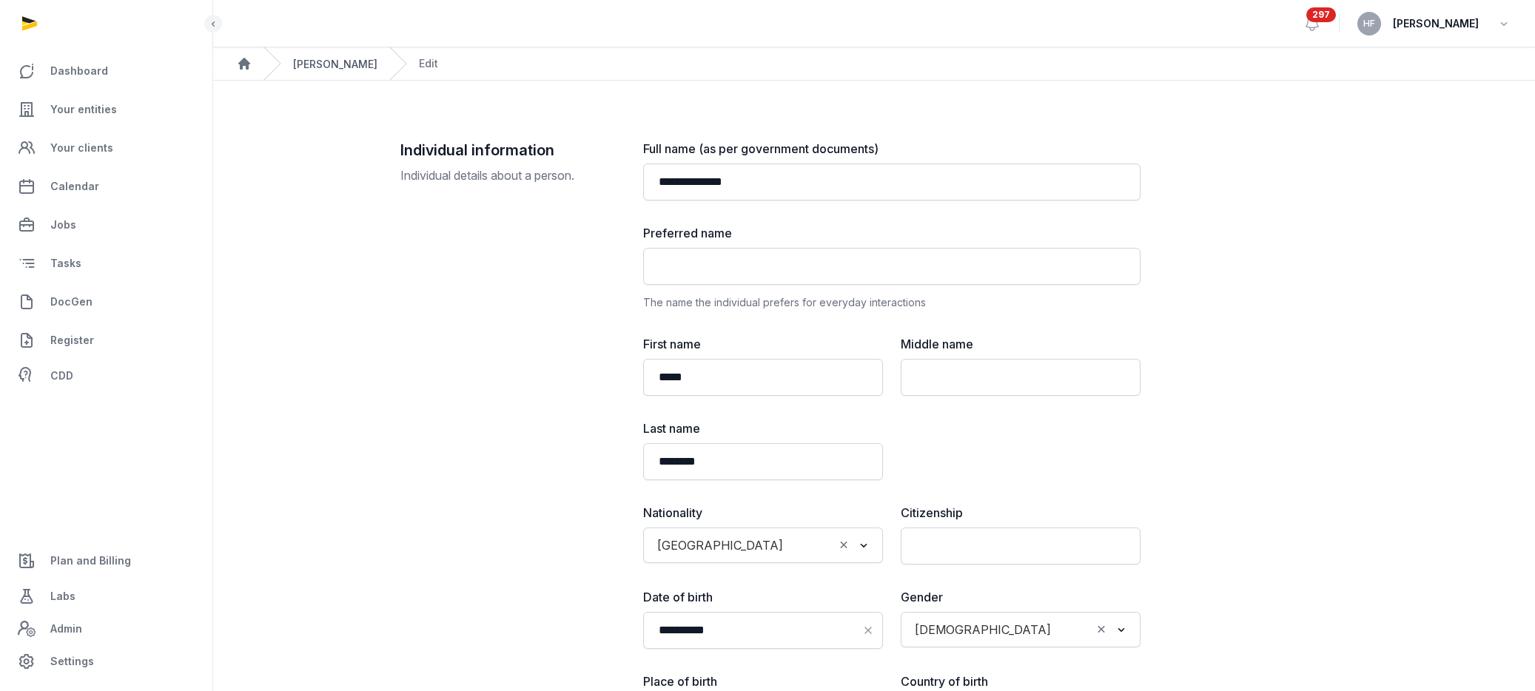
click at [335, 59] on link "[PERSON_NAME]" at bounding box center [335, 64] width 84 height 13
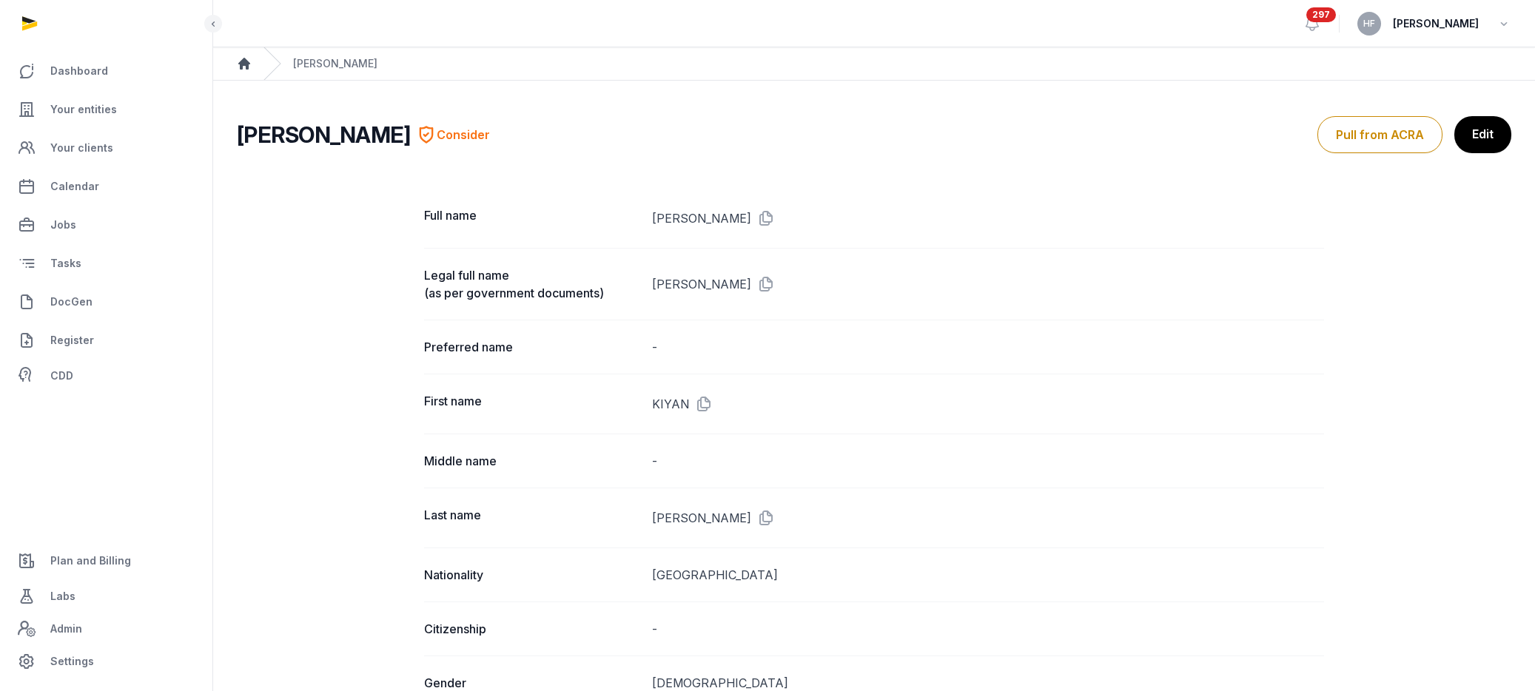
click at [248, 69] on icon "Breadcrumb" at bounding box center [244, 63] width 15 height 15
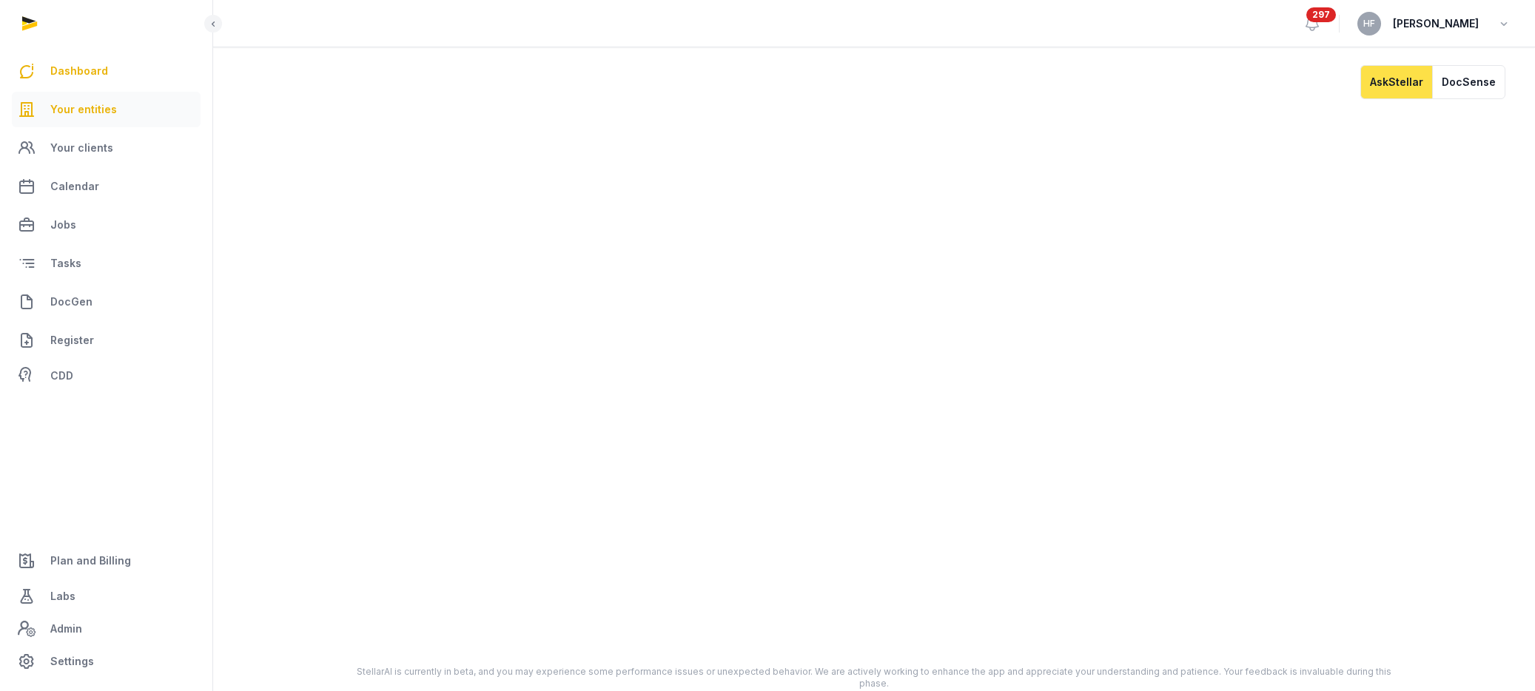
click at [121, 101] on link "Your entities" at bounding box center [106, 110] width 189 height 36
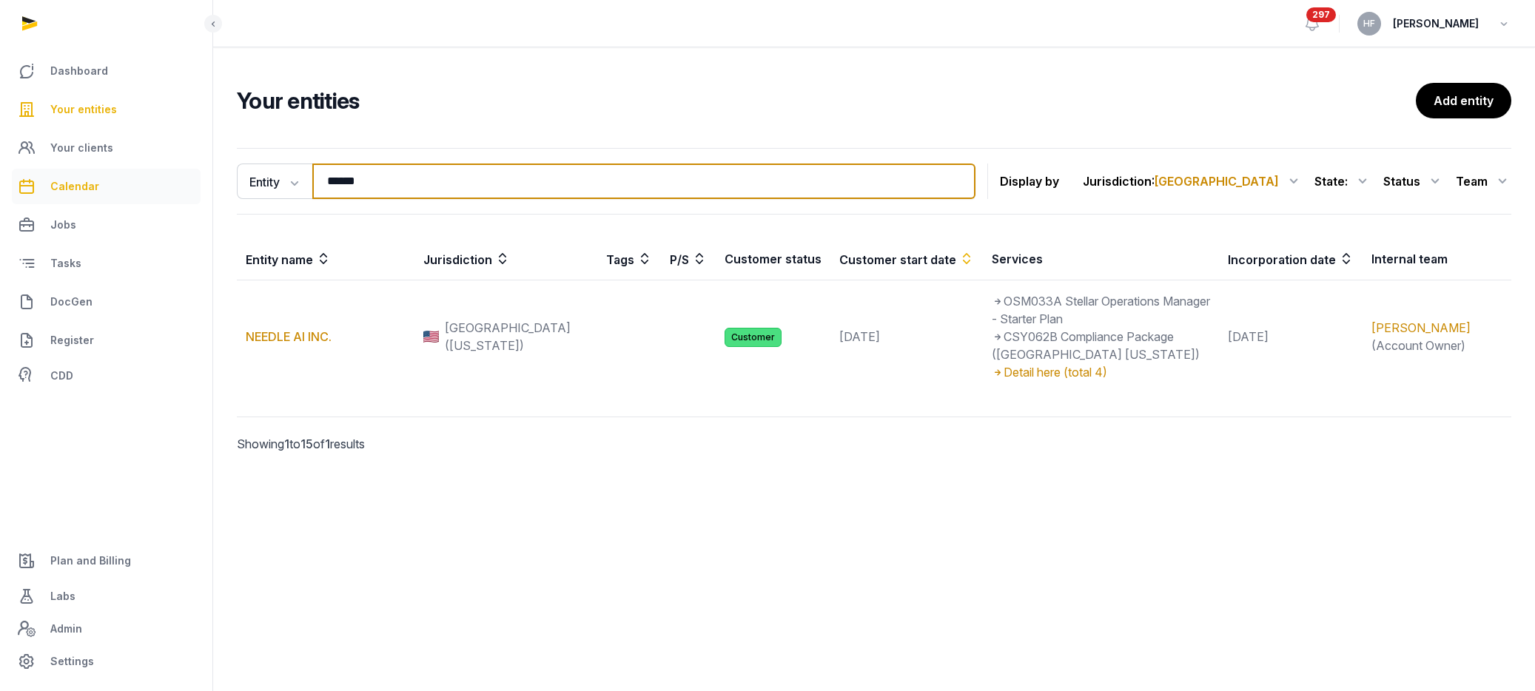
drag, startPoint x: 394, startPoint y: 183, endPoint x: 192, endPoint y: 183, distance: 202.0
click at [204, 183] on div "Dashboard Your entities Your clients Calendar Jobs Tasks DocGen Register CDD Pl…" at bounding box center [767, 345] width 1535 height 691
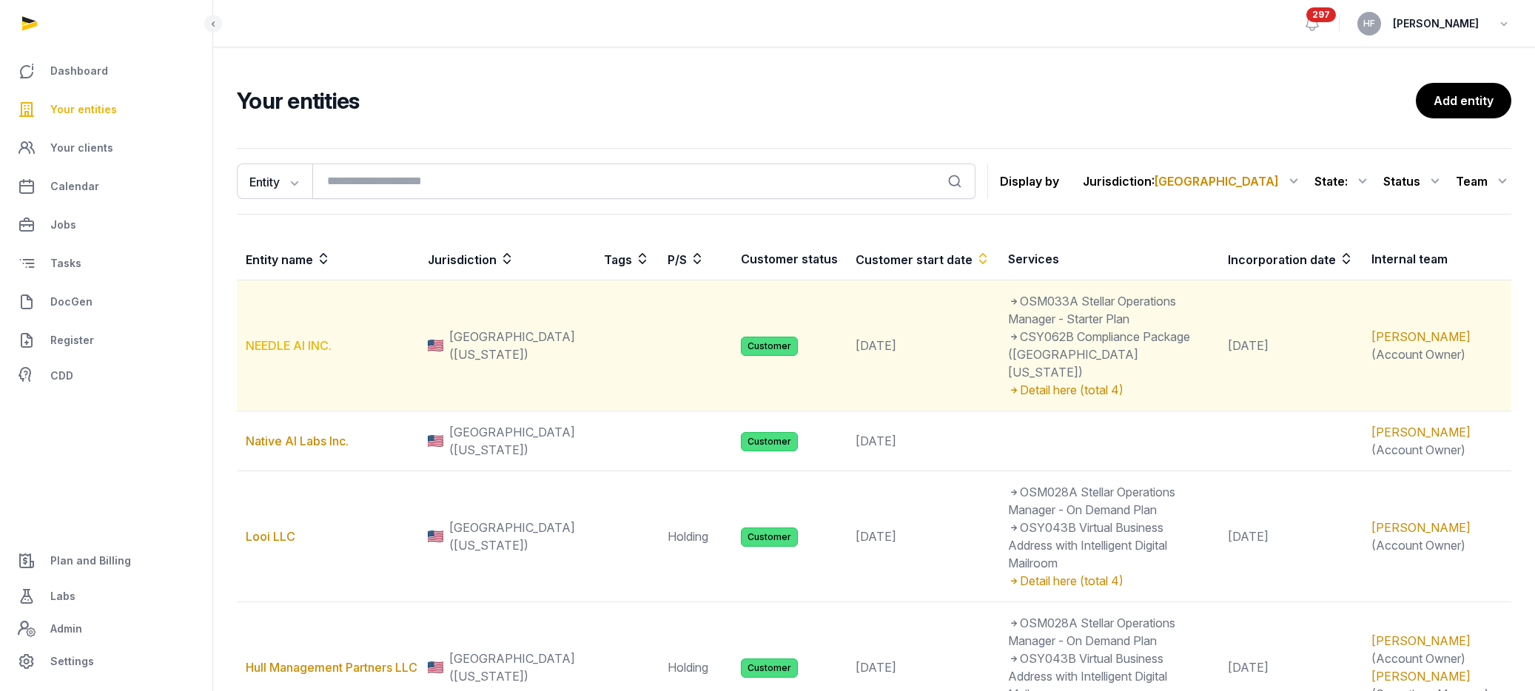
click at [315, 338] on link "NEEDLE AI INC." at bounding box center [289, 345] width 86 height 15
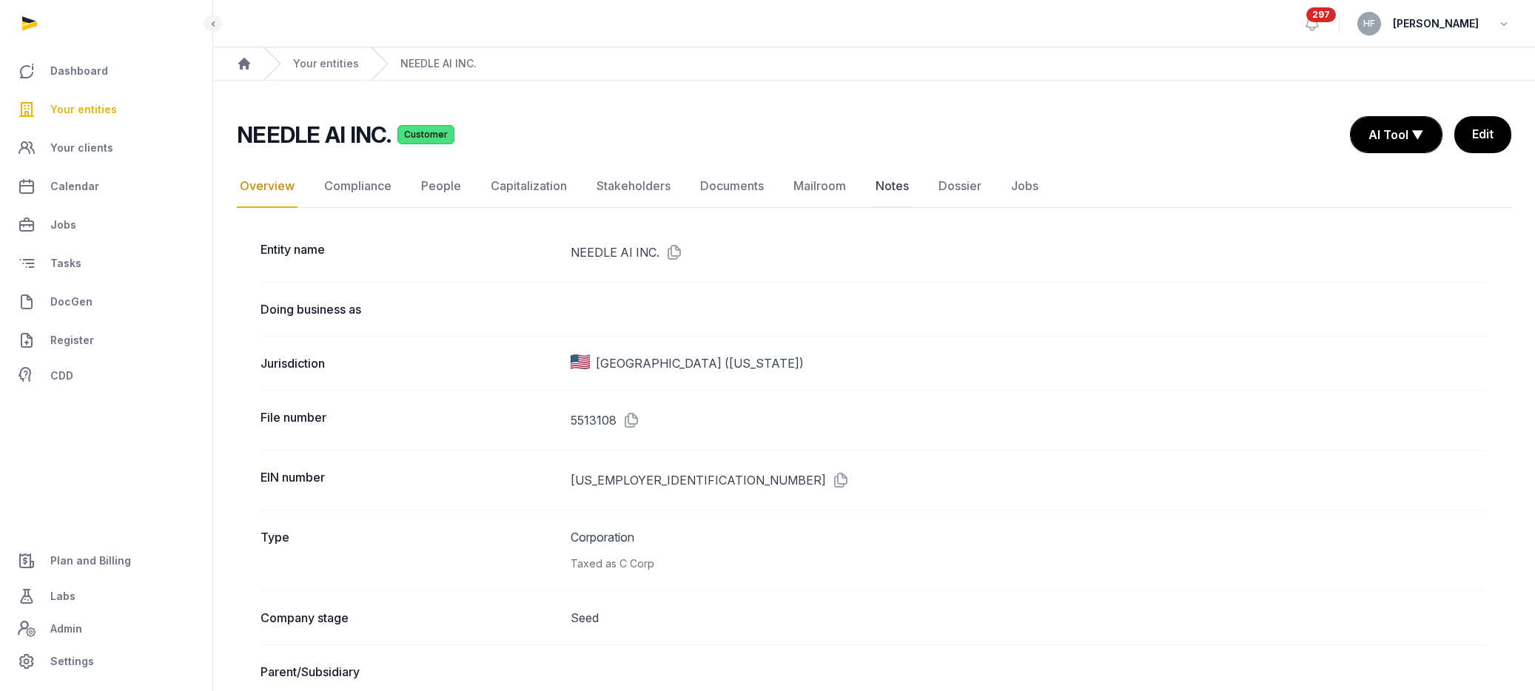
click at [882, 181] on link "Notes" at bounding box center [891, 186] width 39 height 43
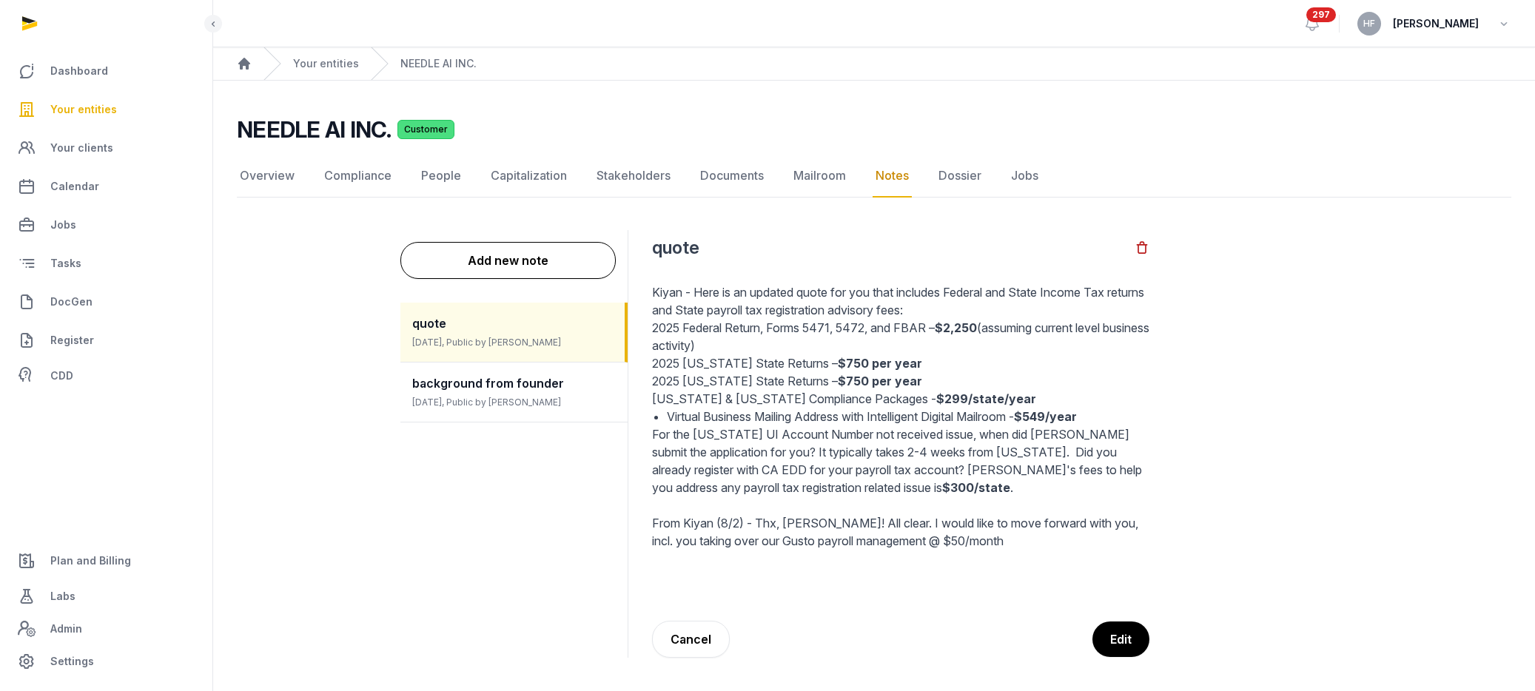
scroll to position [14, 0]
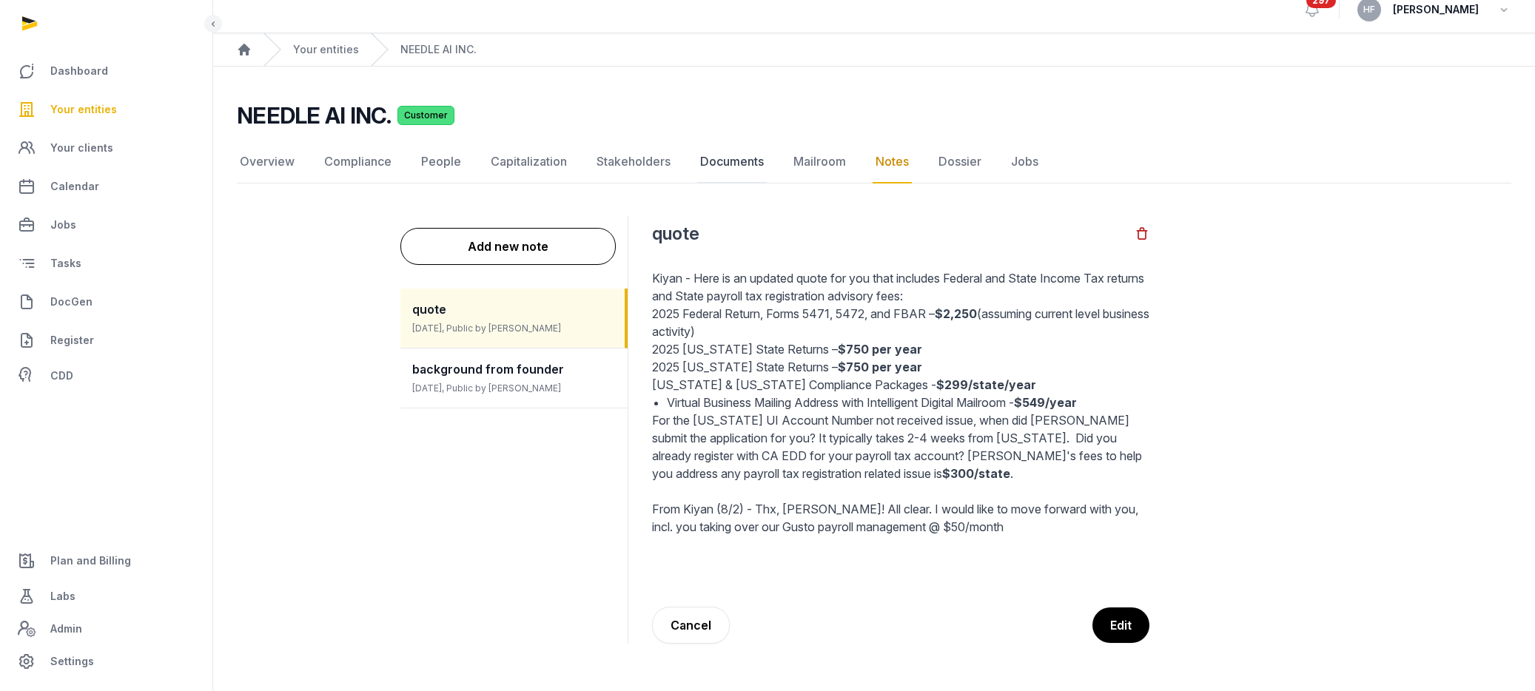
click at [723, 163] on link "Documents" at bounding box center [732, 162] width 70 height 43
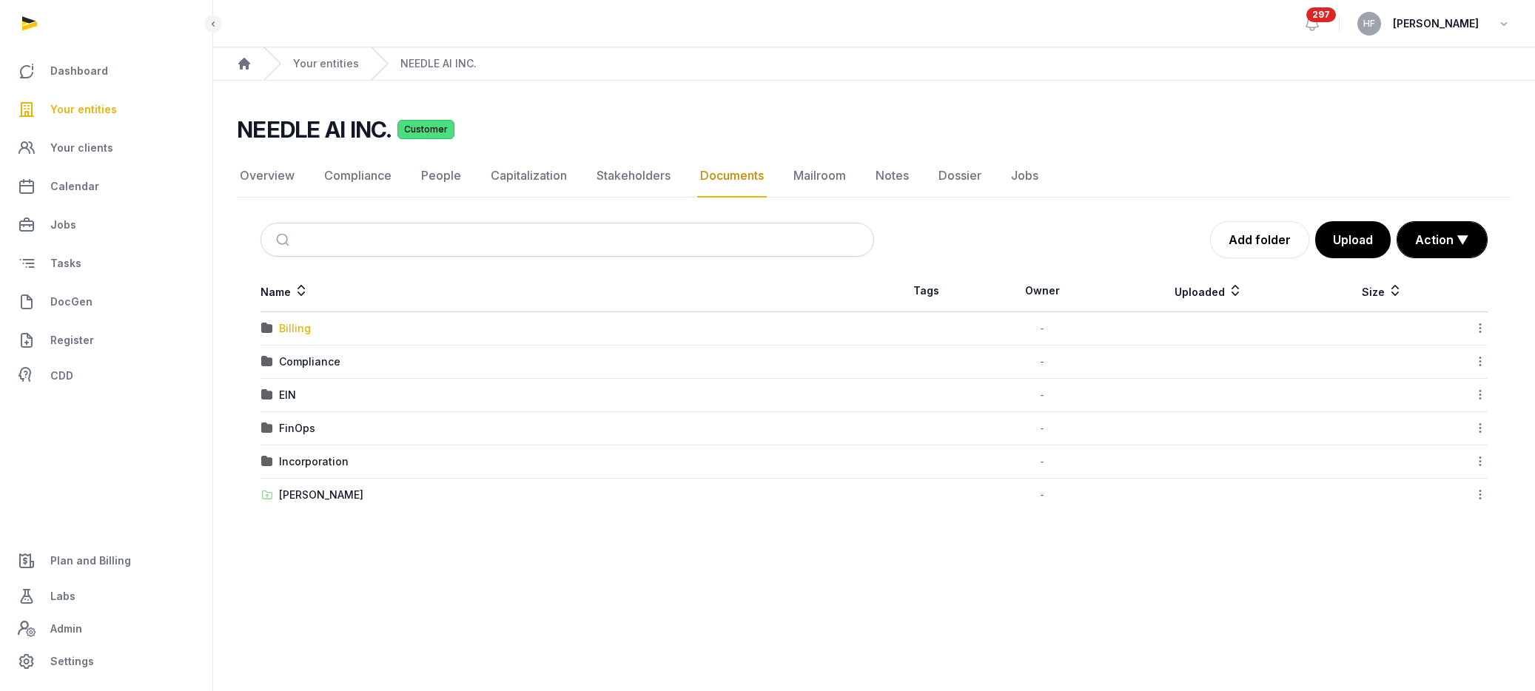
click at [287, 324] on div "Billing" at bounding box center [295, 328] width 32 height 15
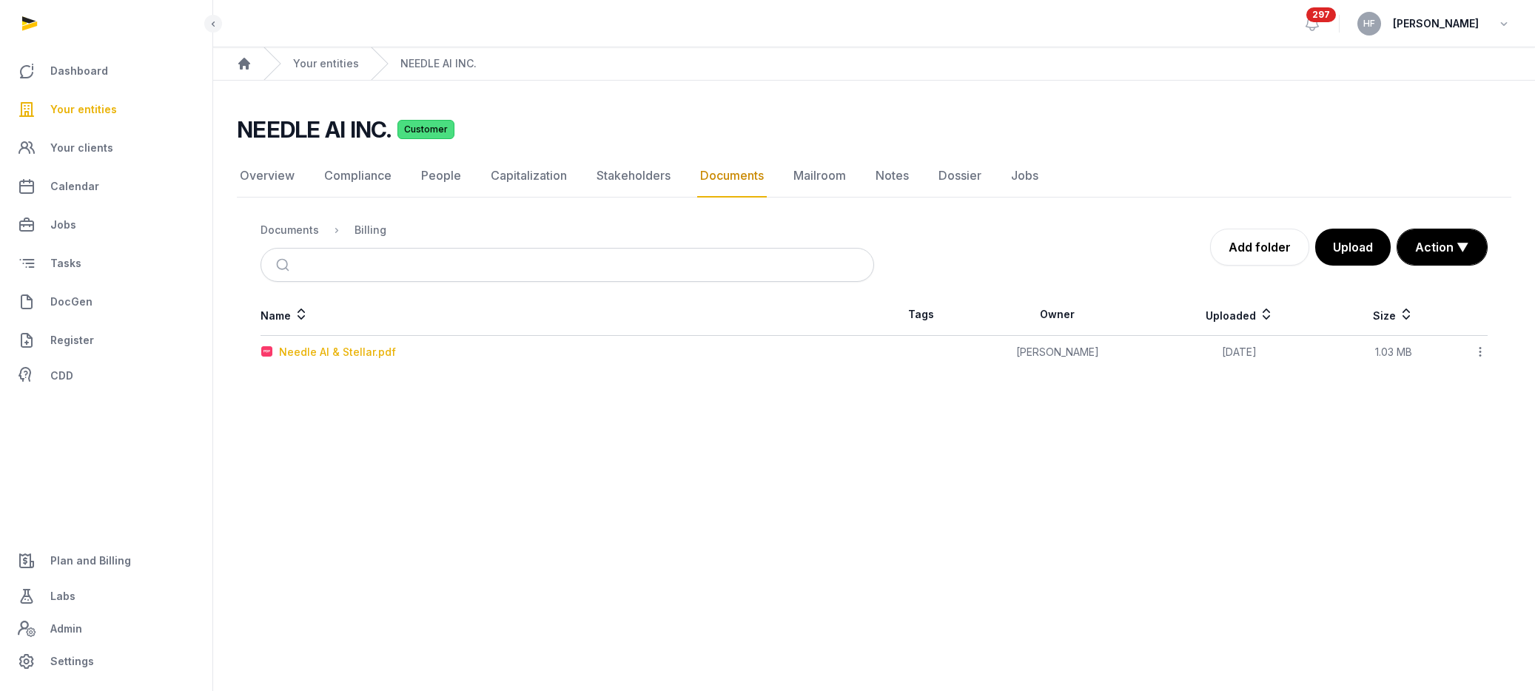
click at [364, 350] on div "Needle AI & Stellar.pdf" at bounding box center [337, 352] width 117 height 15
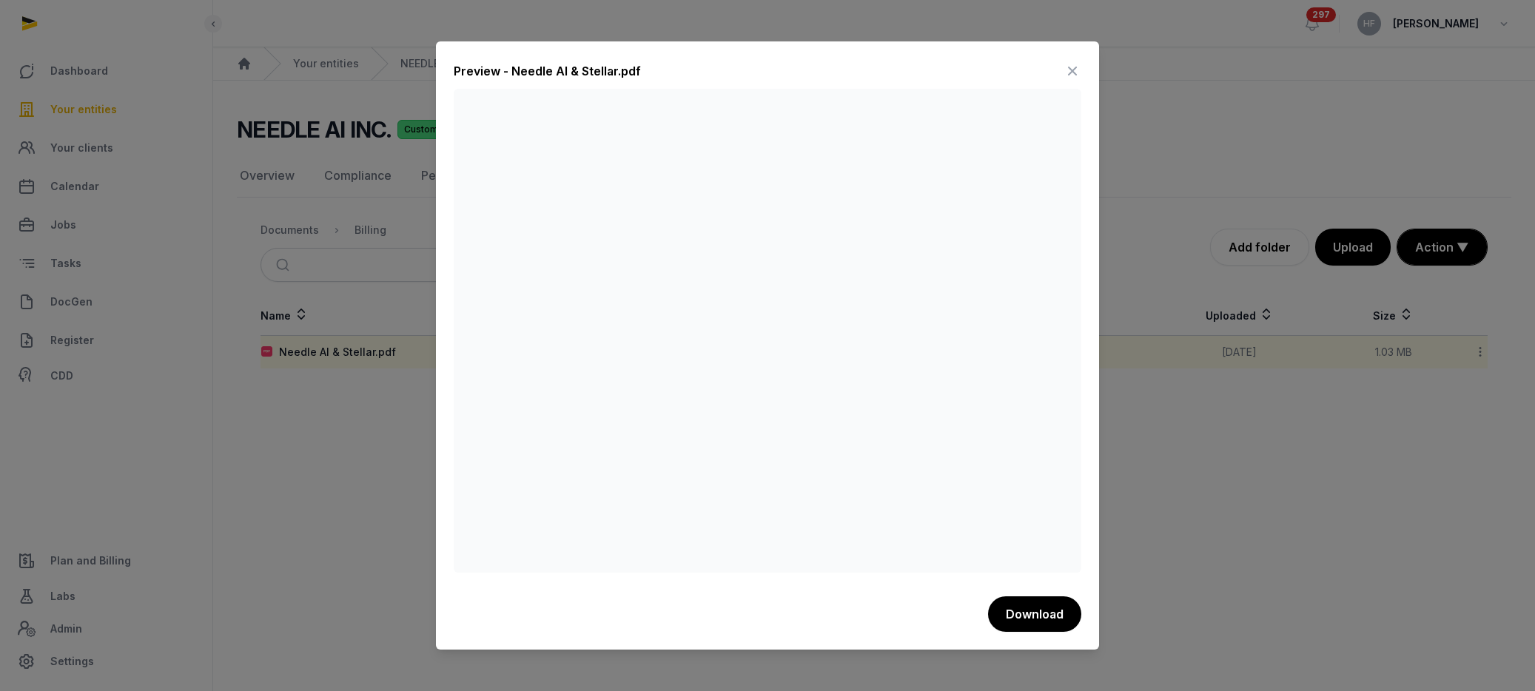
click at [1072, 67] on icon at bounding box center [1072, 71] width 18 height 24
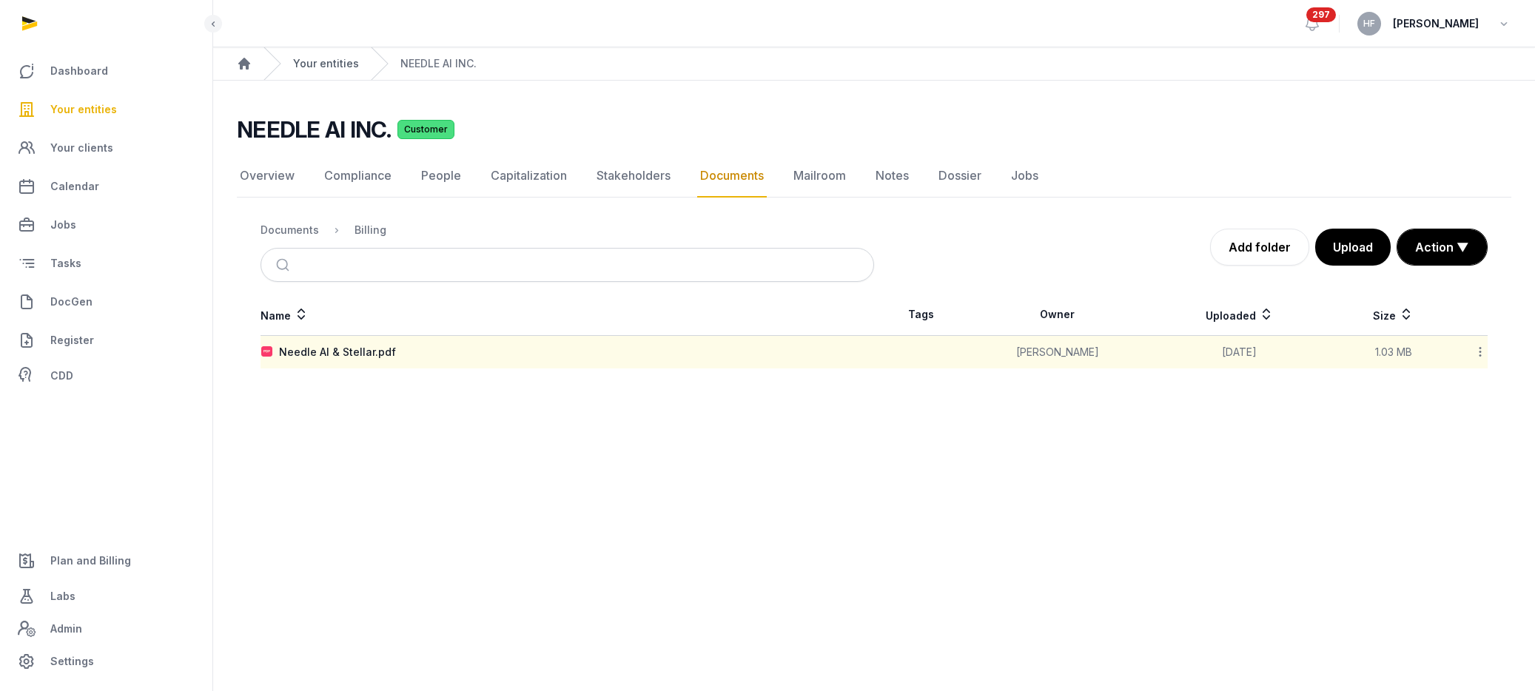
click at [323, 66] on link "Your entities" at bounding box center [326, 63] width 66 height 15
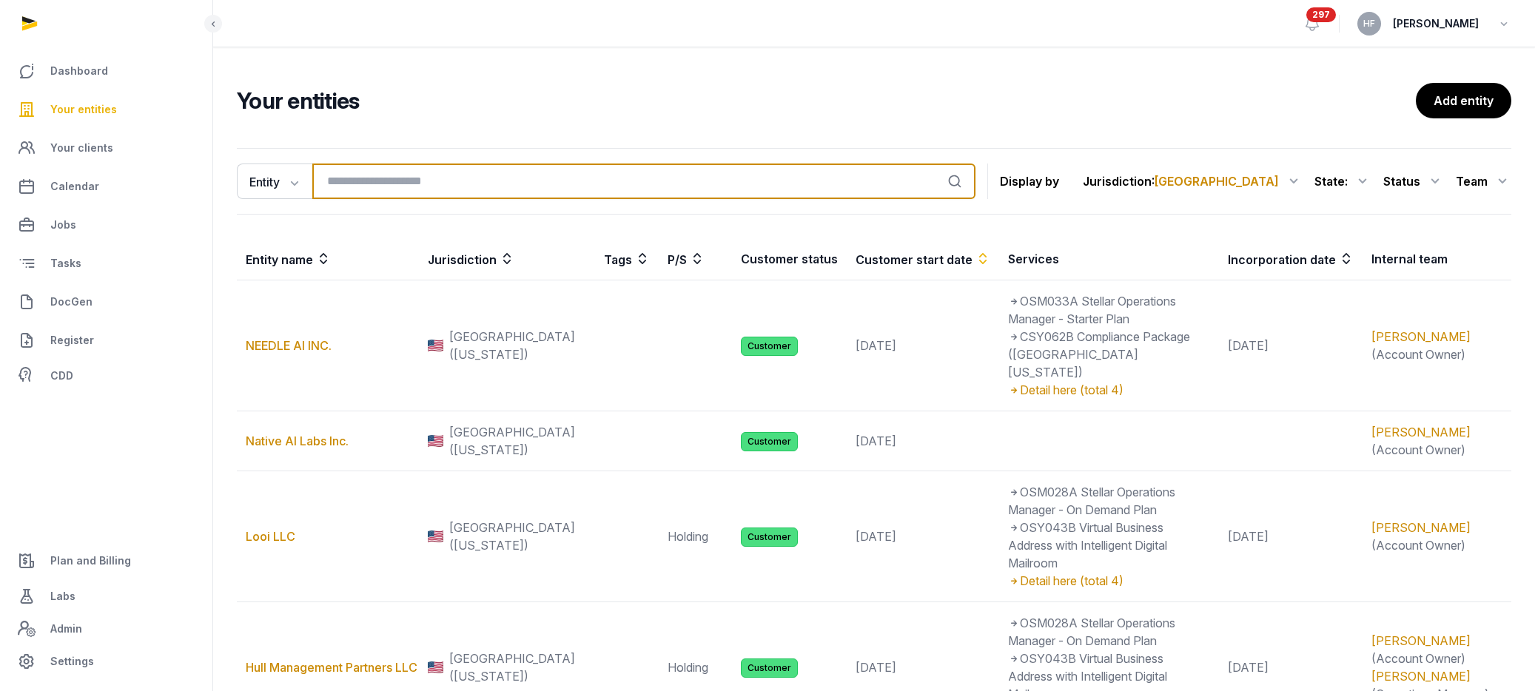
click at [408, 175] on input "search" at bounding box center [643, 182] width 663 height 36
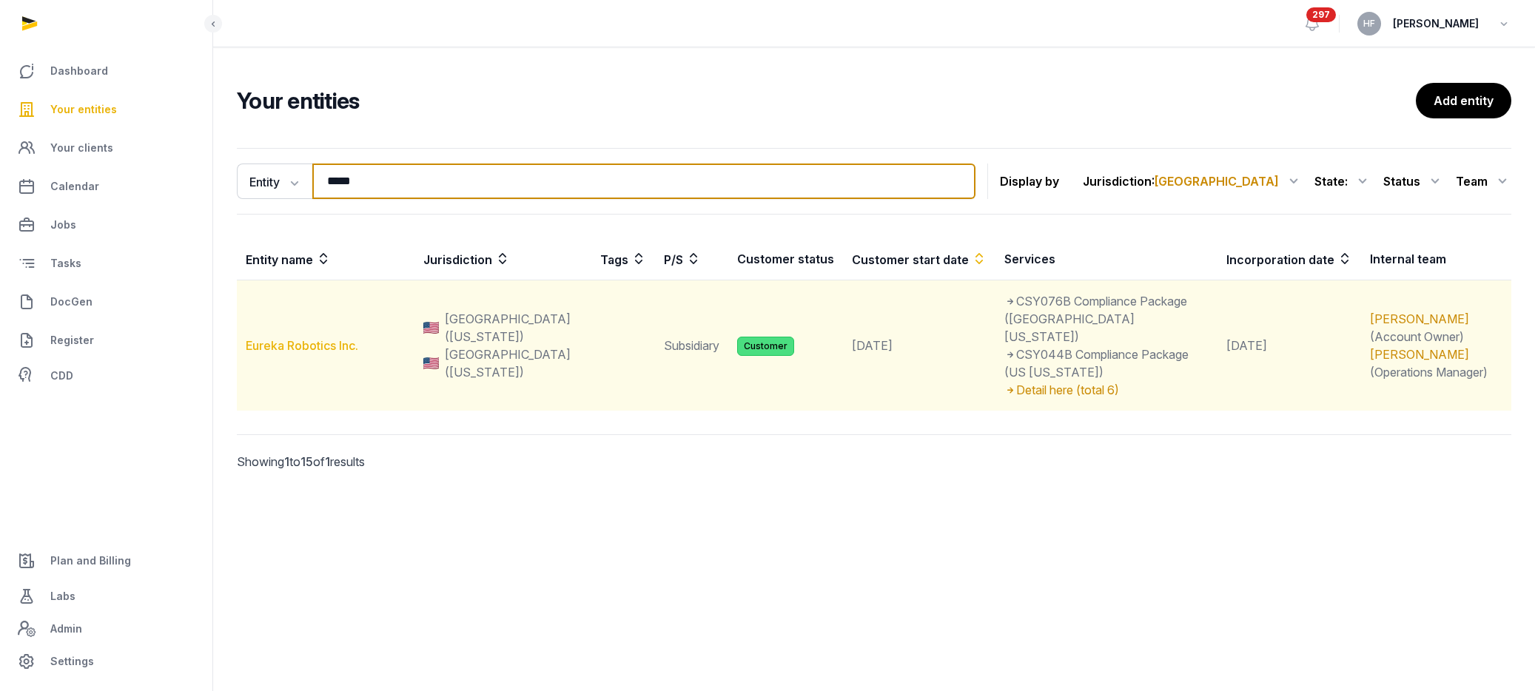
type input "*****"
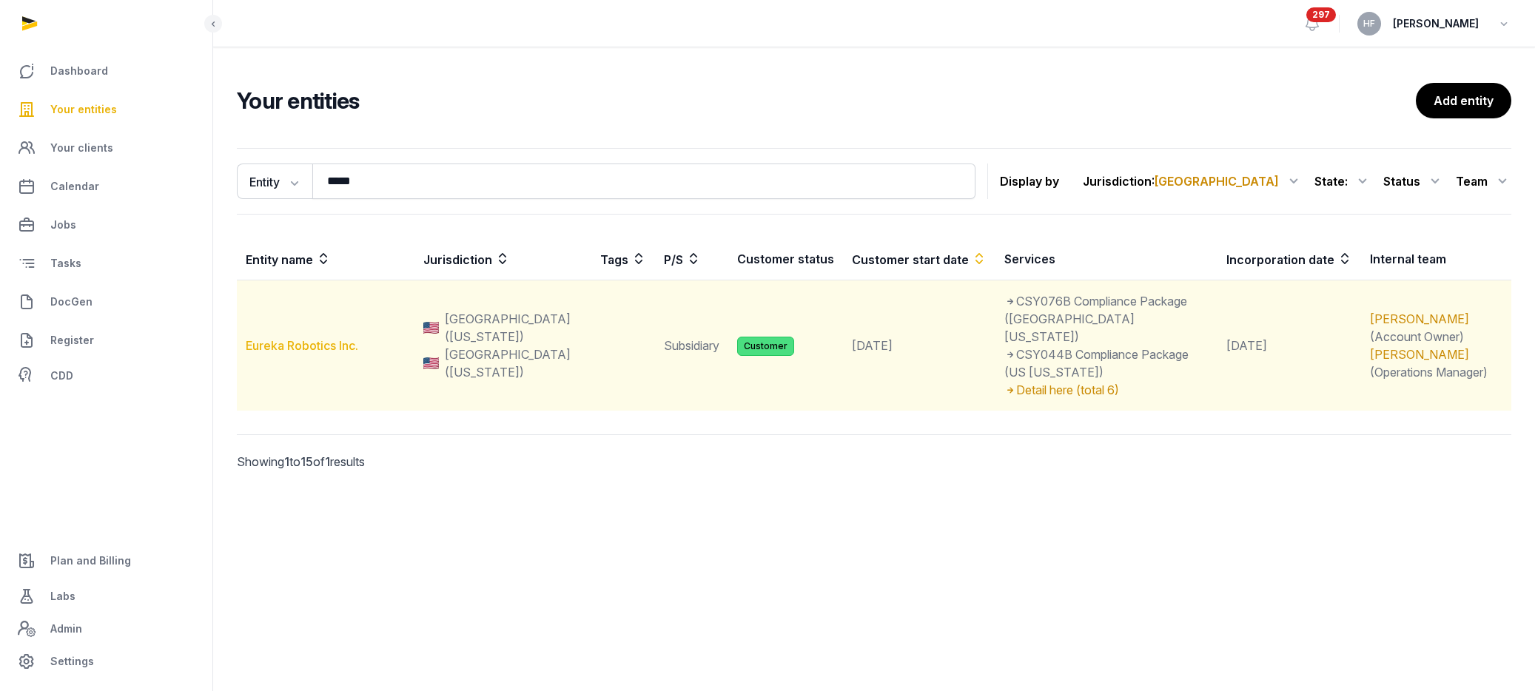
click at [300, 338] on link "Eureka Robotics Inc." at bounding box center [302, 345] width 112 height 15
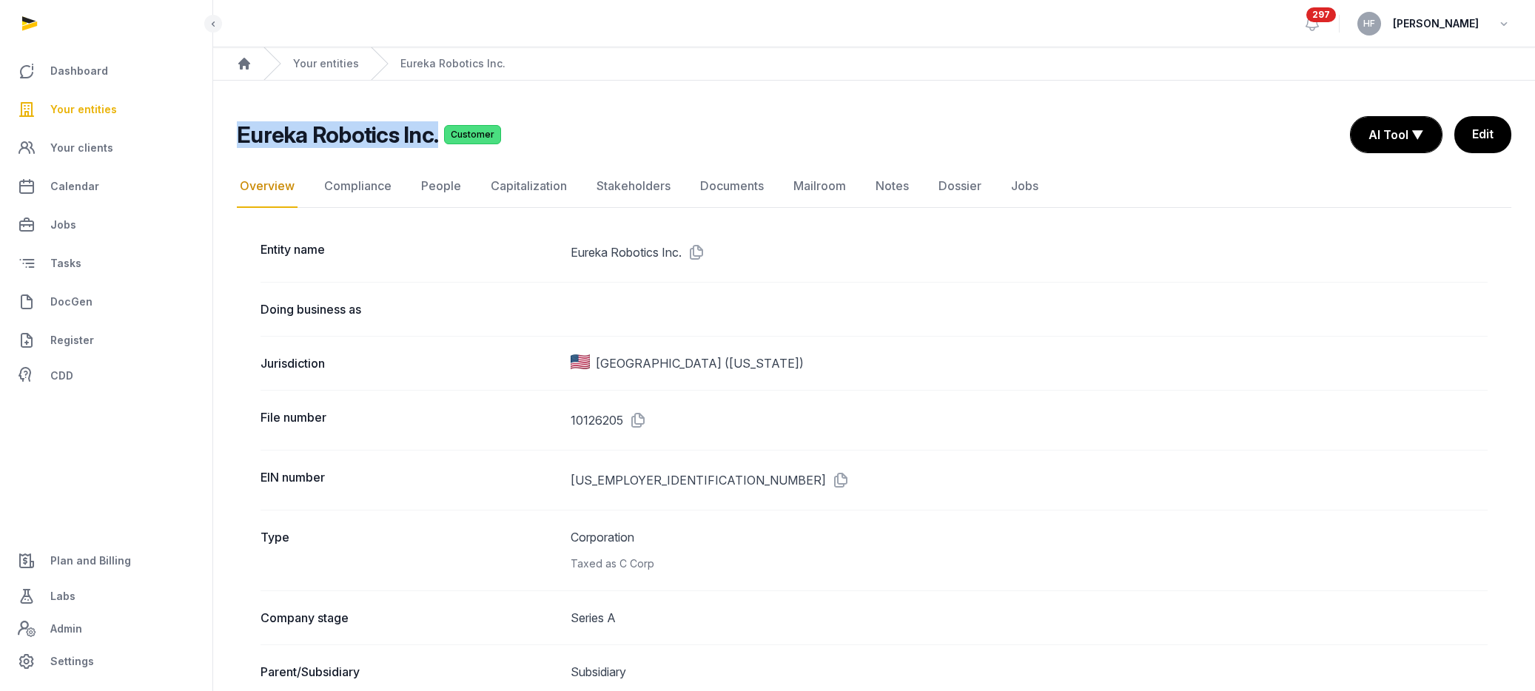
drag, startPoint x: 437, startPoint y: 138, endPoint x: 235, endPoint y: 138, distance: 202.8
copy h2 "Eureka Robotics Inc."
click at [878, 181] on link "Notes" at bounding box center [891, 186] width 39 height 43
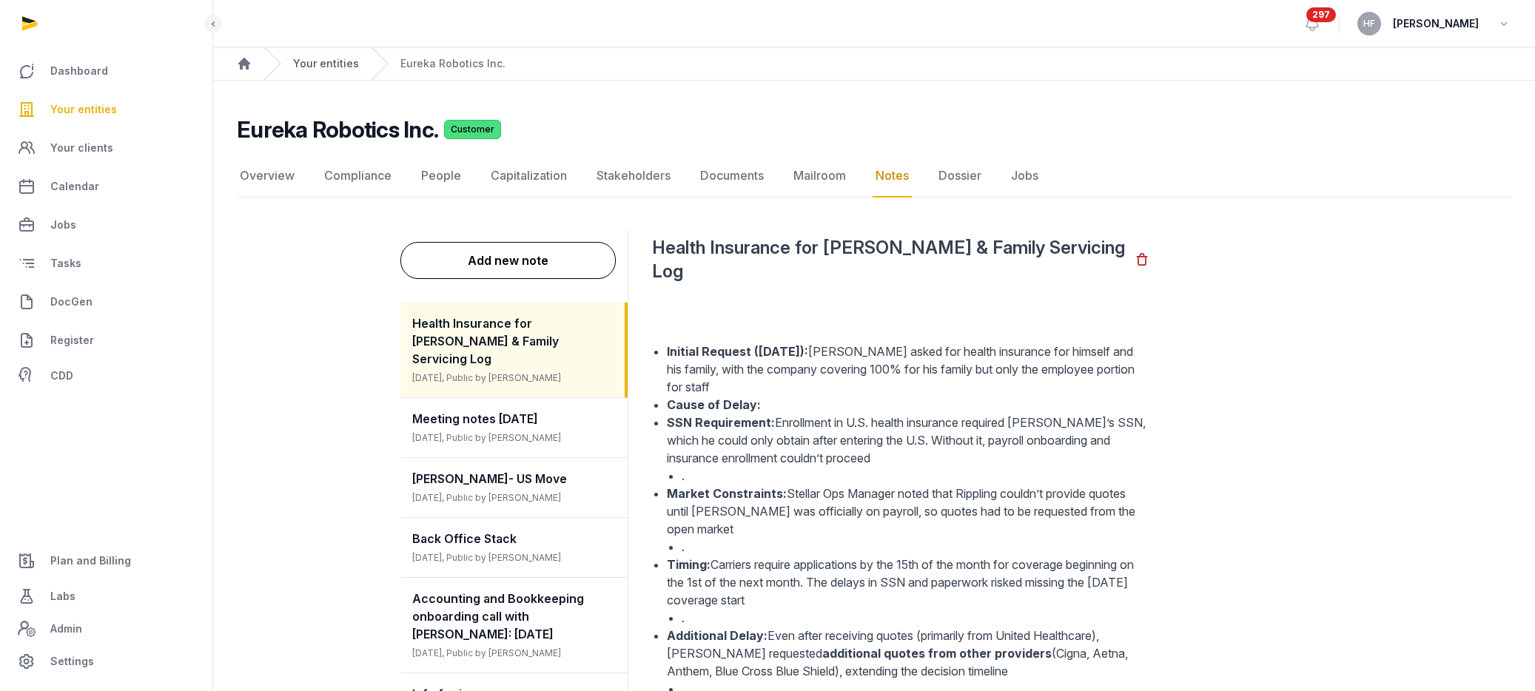
click at [325, 57] on link "Your entities" at bounding box center [326, 63] width 66 height 15
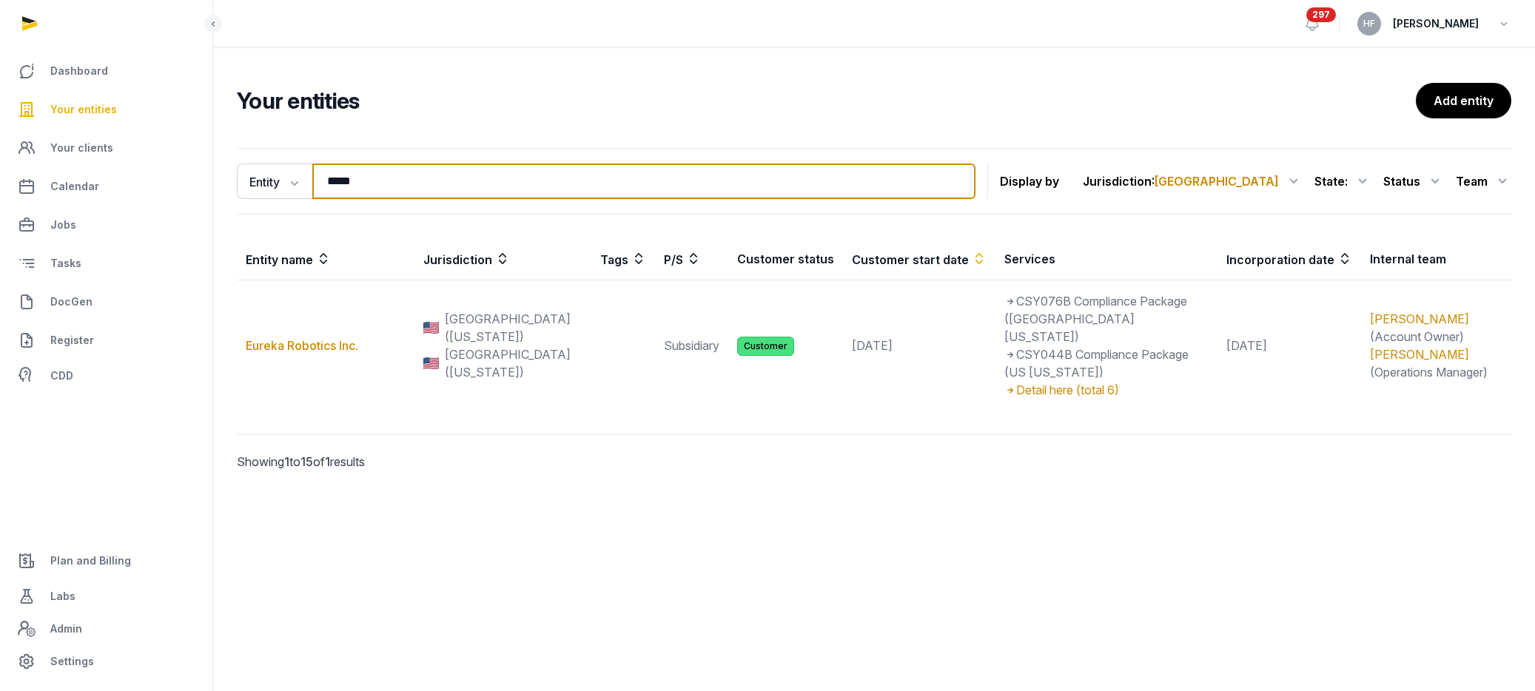
drag, startPoint x: 387, startPoint y: 186, endPoint x: 208, endPoint y: 169, distance: 179.9
click at [233, 169] on div "Entity Entity People Tags Services ***** Search Display by Jurisdiction : [GEOG…" at bounding box center [874, 330] width 1322 height 376
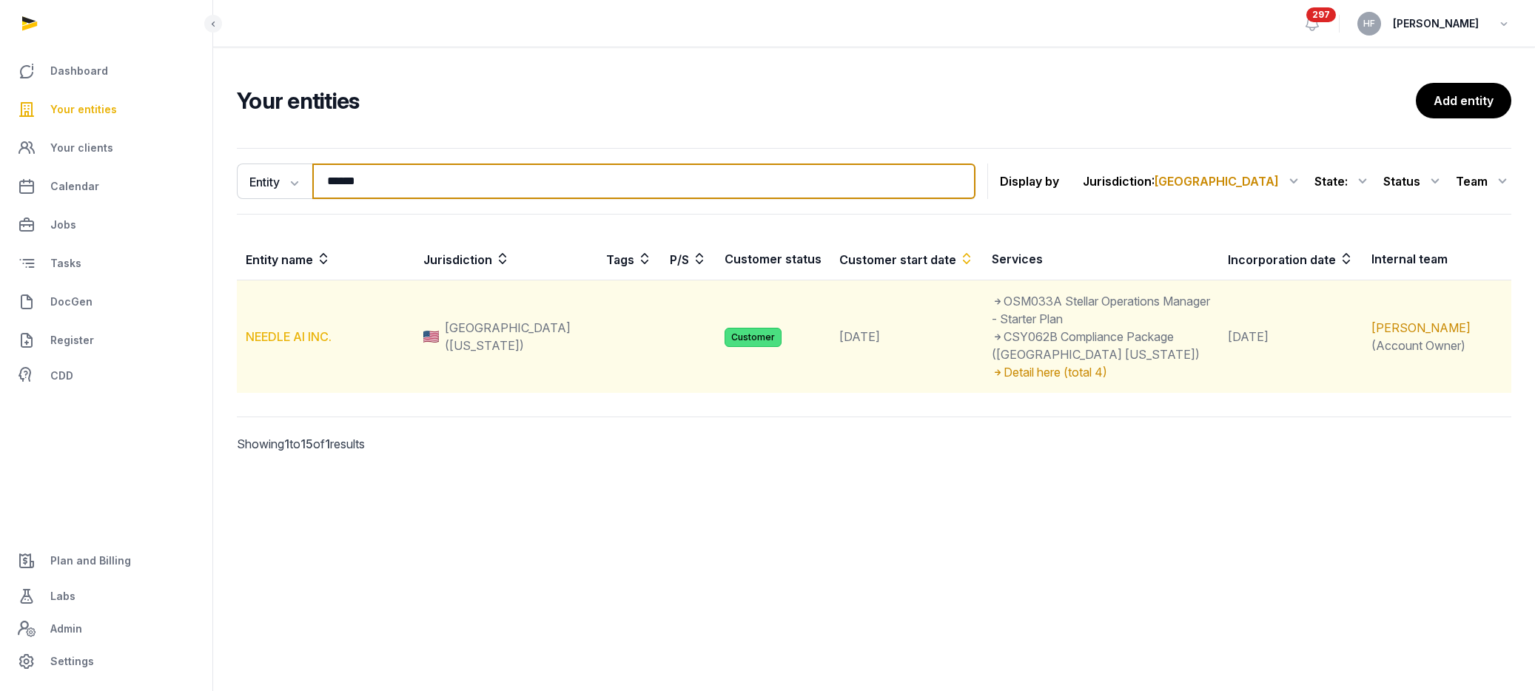
type input "******"
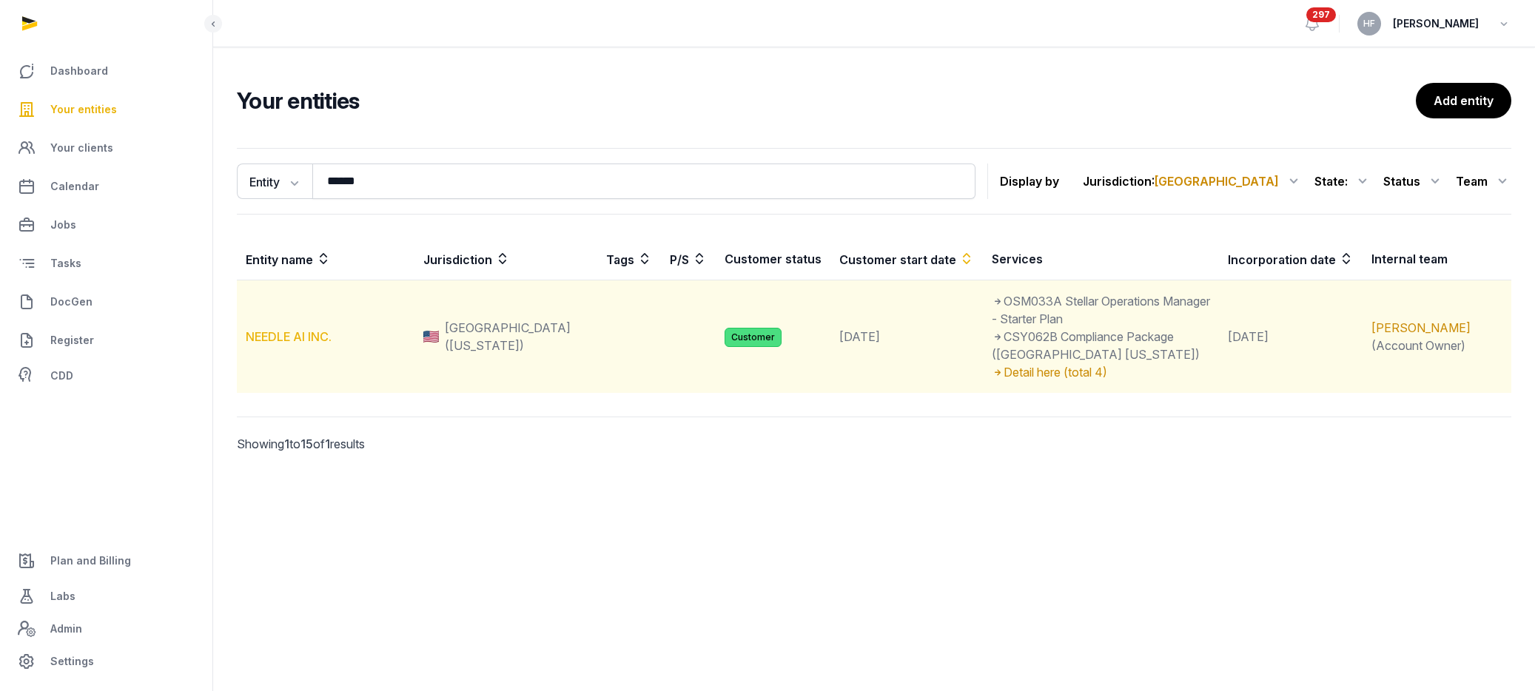
click at [306, 329] on link "NEEDLE AI INC." at bounding box center [289, 336] width 86 height 15
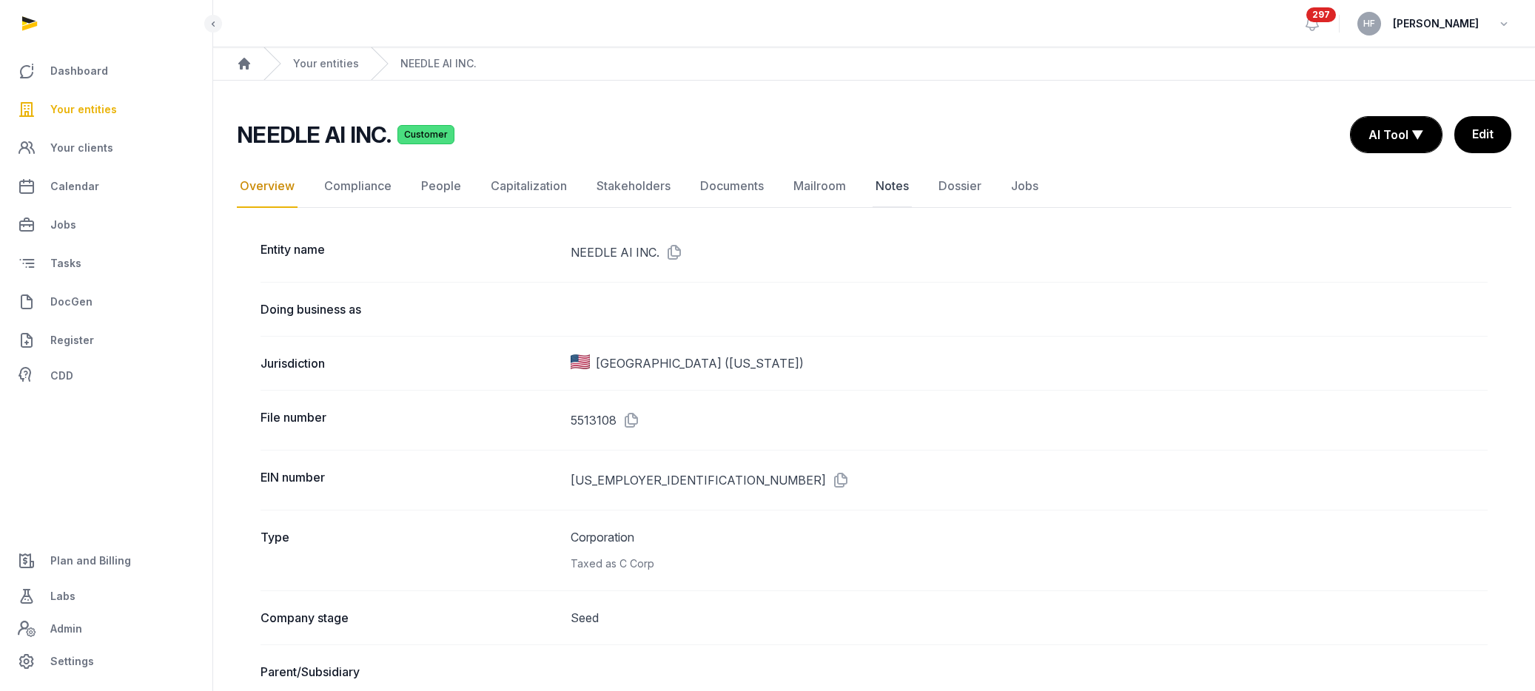
click at [892, 187] on link "Notes" at bounding box center [891, 186] width 39 height 43
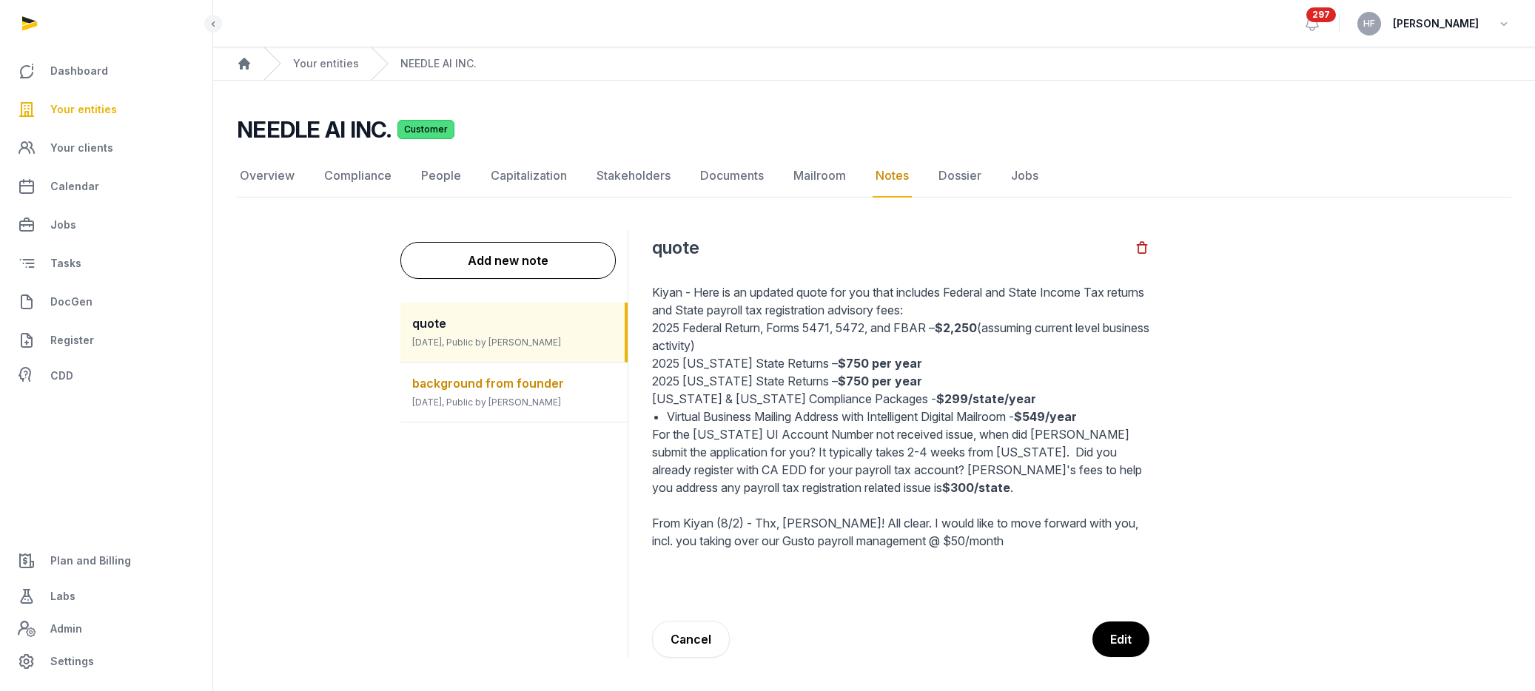
click at [514, 400] on span "[DATE], Public by [PERSON_NAME]" at bounding box center [486, 402] width 149 height 11
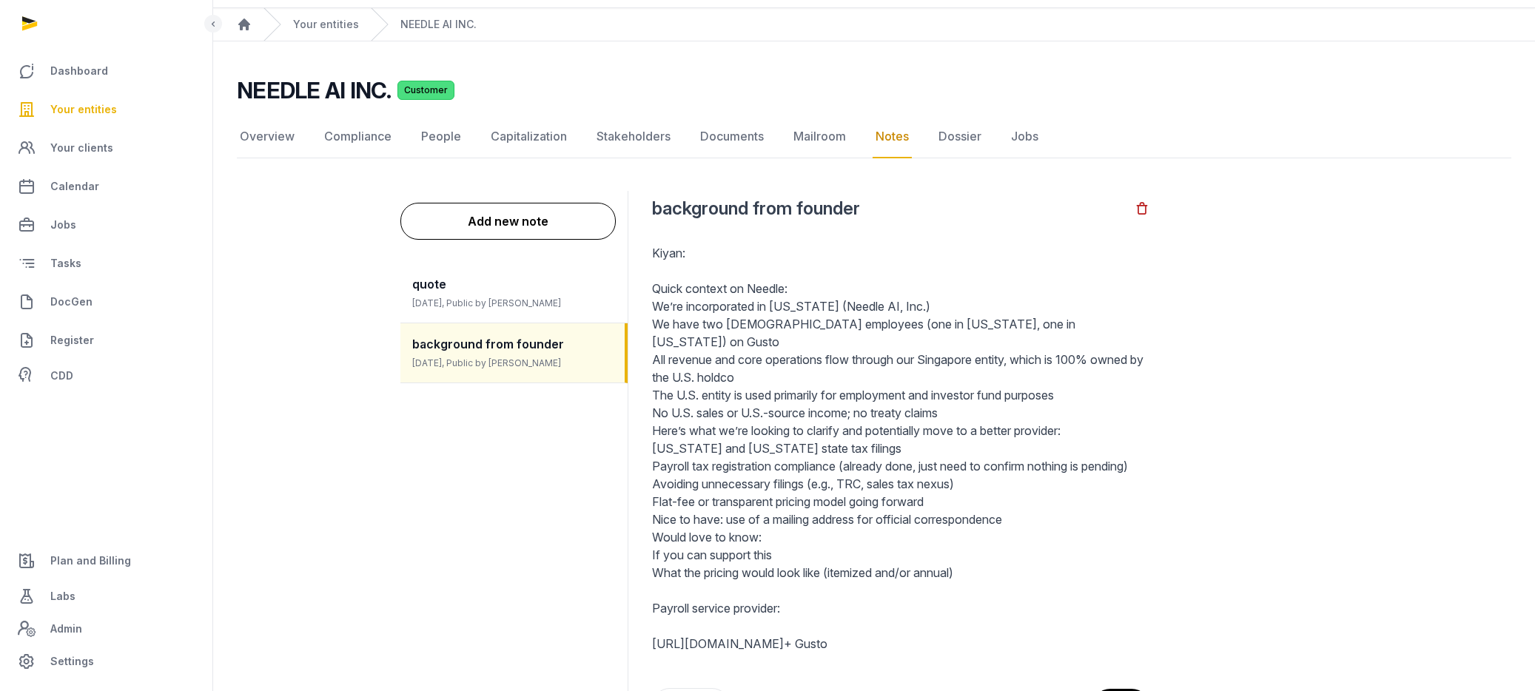
scroll to position [44, 0]
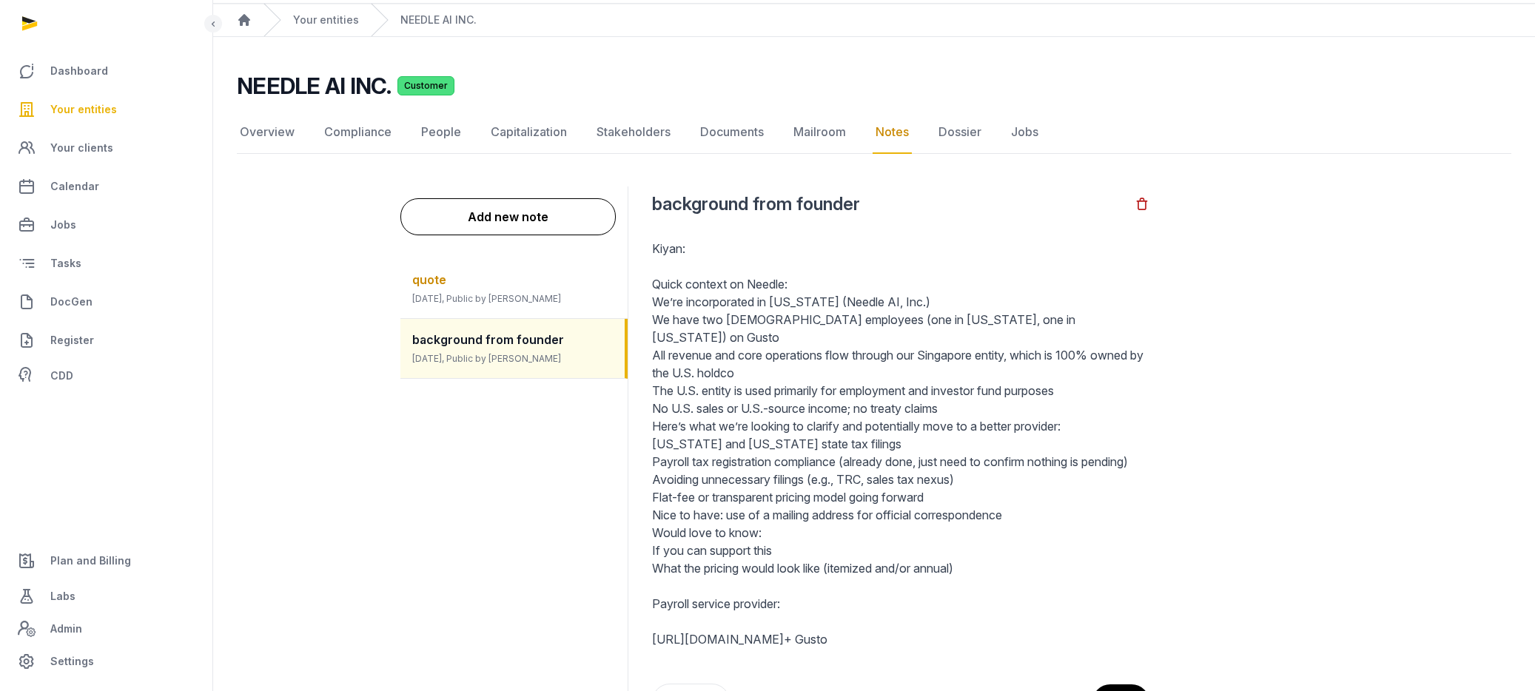
click at [488, 297] on span "[DATE], Public by [PERSON_NAME]" at bounding box center [486, 298] width 149 height 11
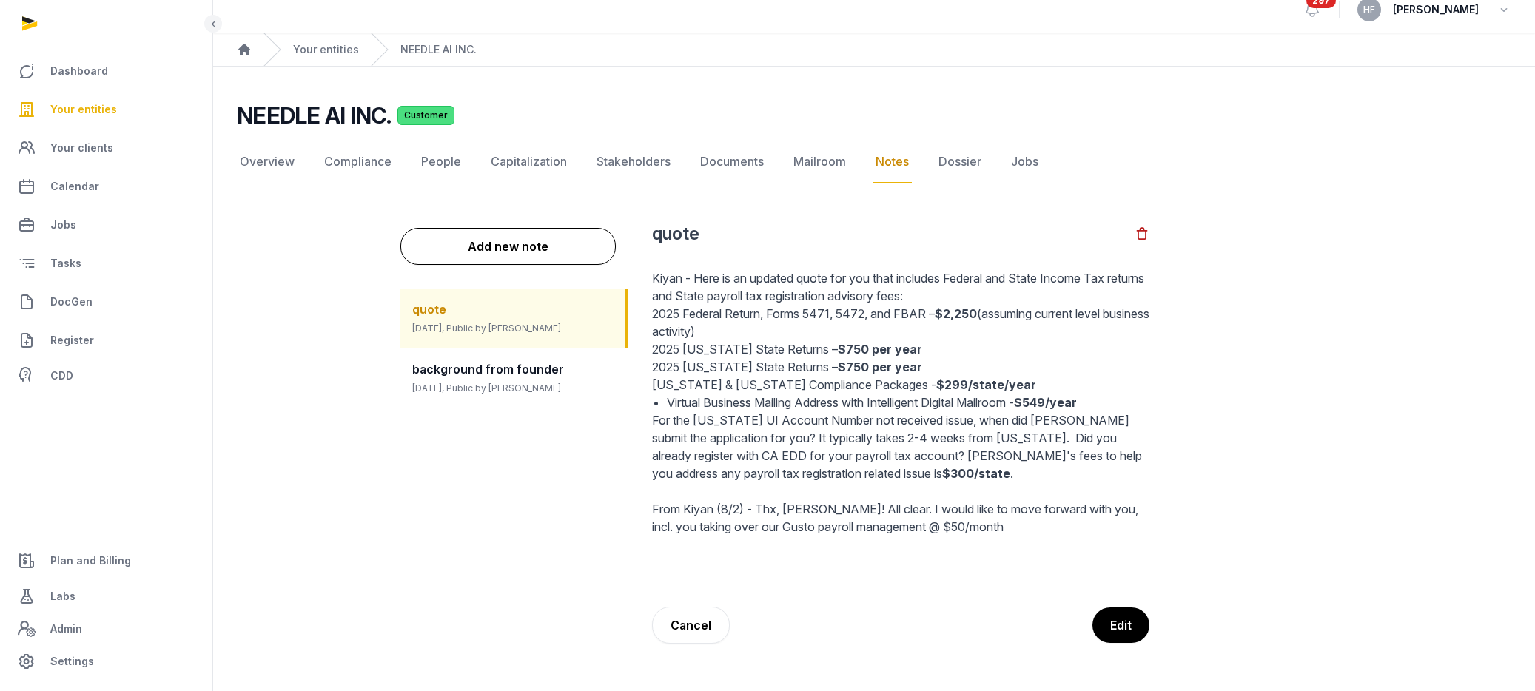
scroll to position [14, 0]
click at [1129, 614] on button "Edit" at bounding box center [1120, 625] width 58 height 37
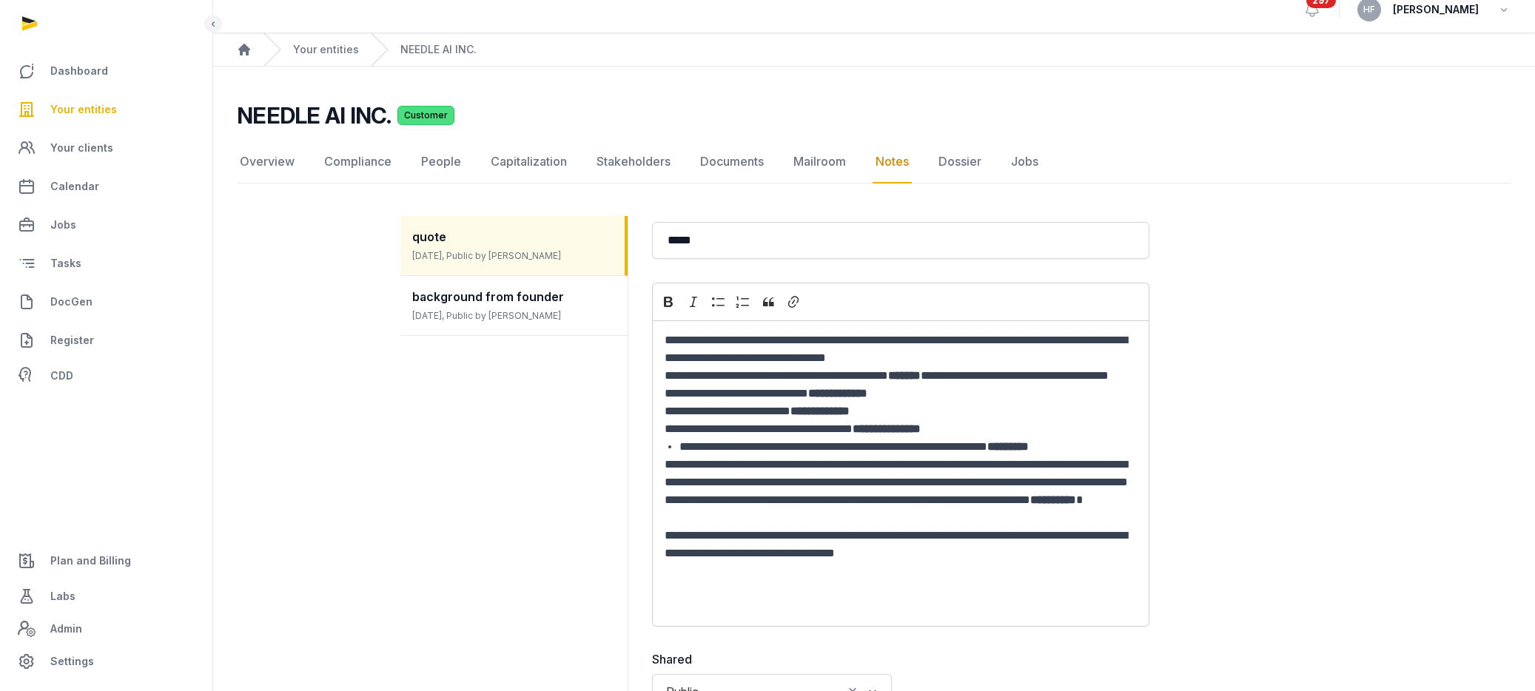
scroll to position [0, 0]
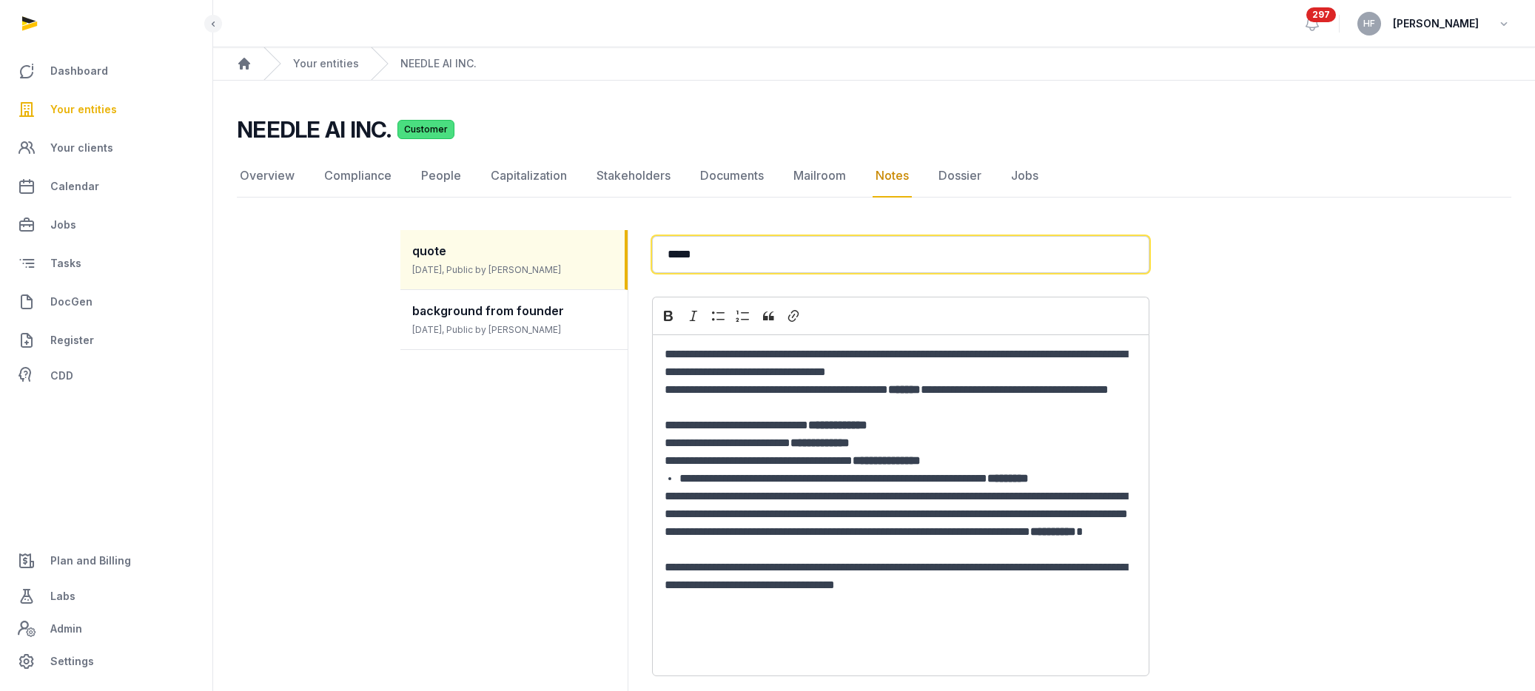
click at [721, 260] on input "*****" at bounding box center [900, 254] width 497 height 37
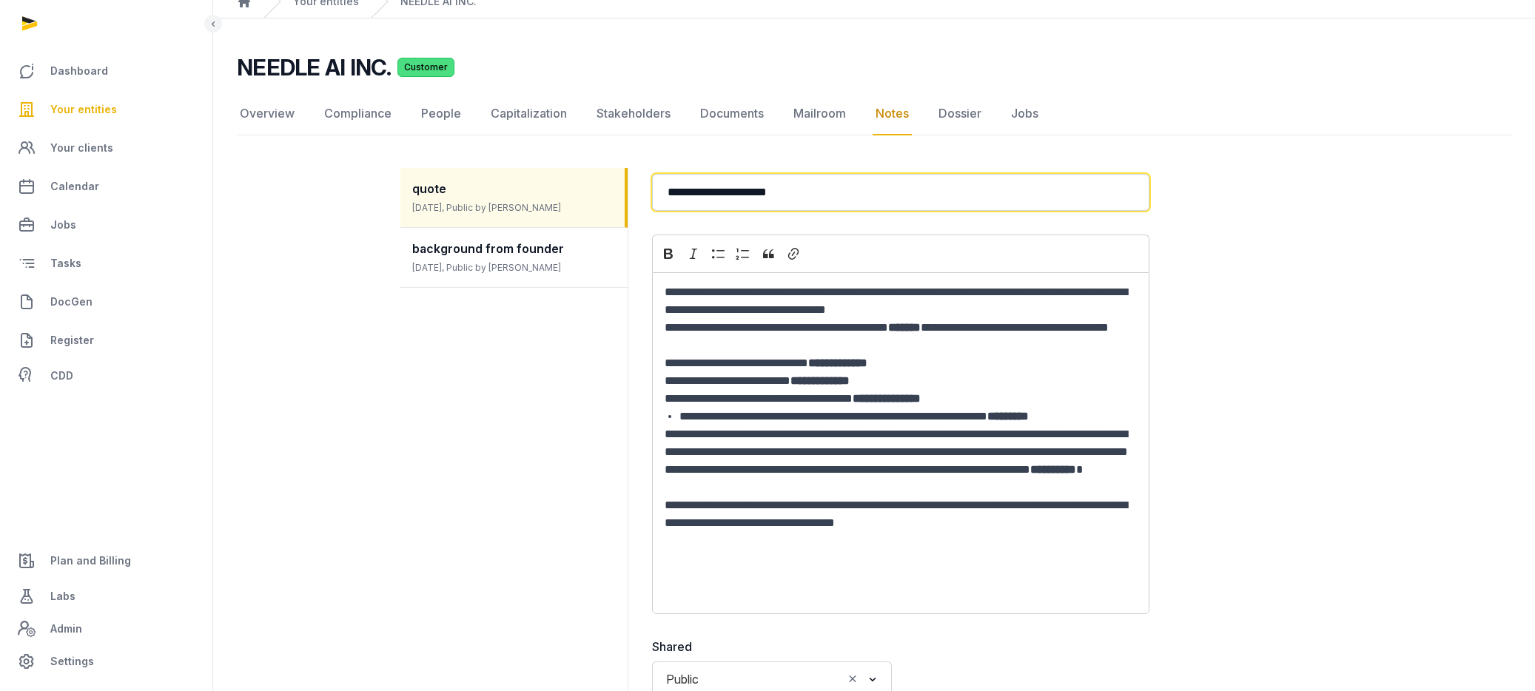
scroll to position [66, 0]
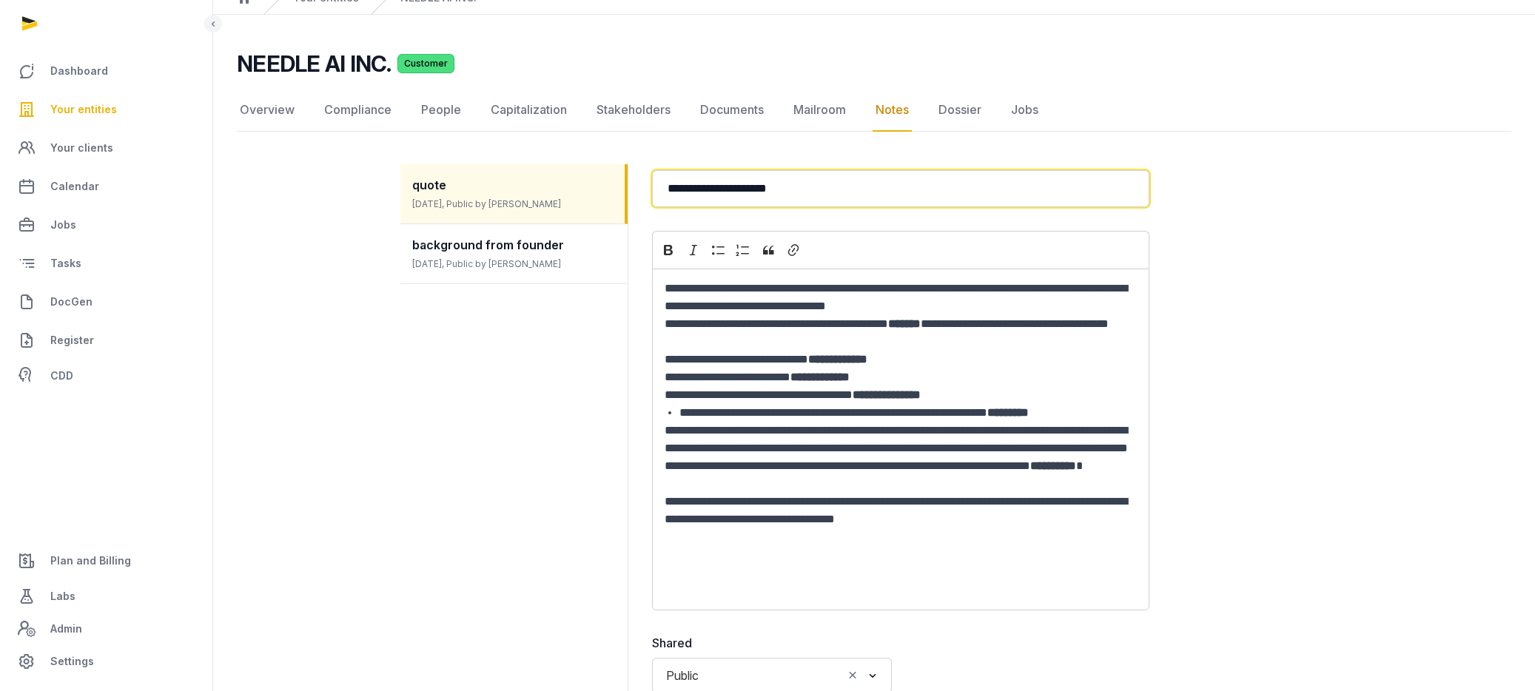
type input "**********"
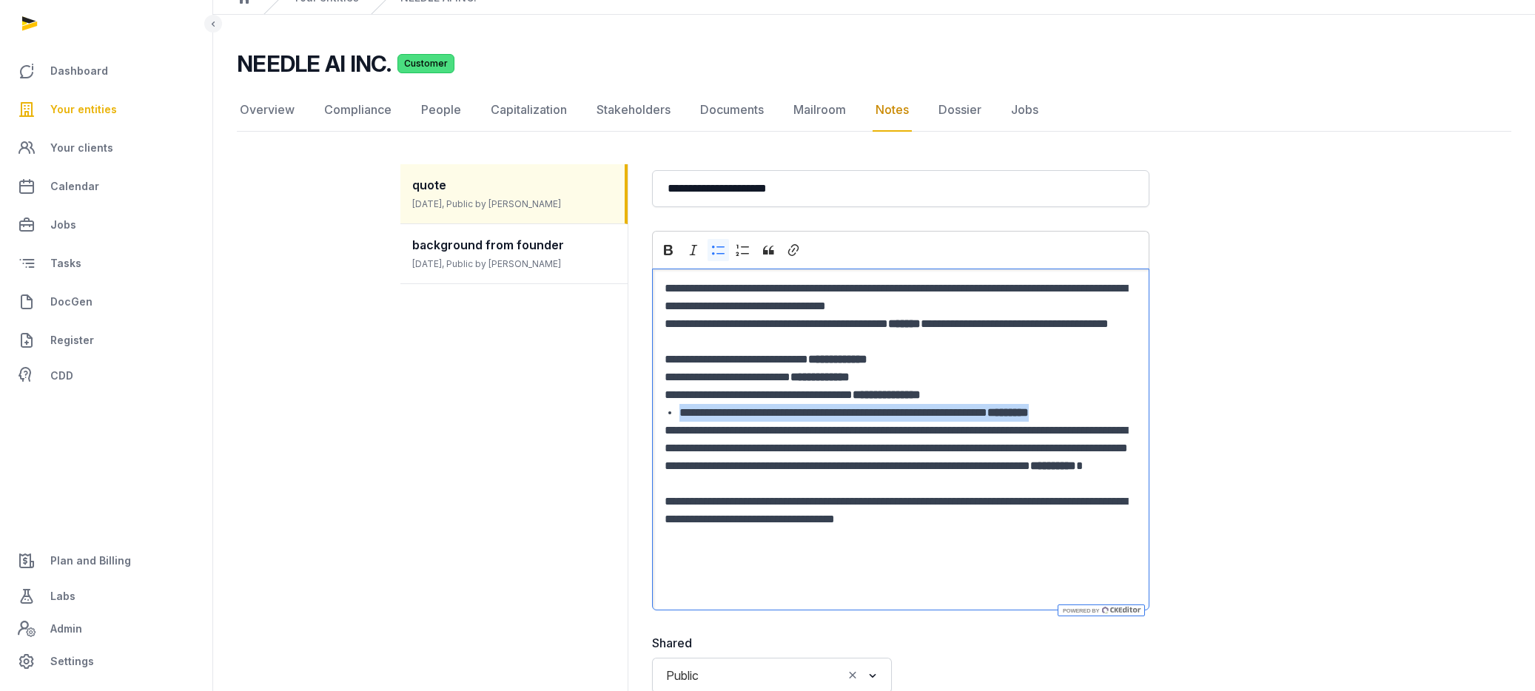
drag, startPoint x: 1125, startPoint y: 411, endPoint x: 646, endPoint y: 414, distance: 478.8
click at [646, 414] on dd "**********" at bounding box center [993, 456] width 707 height 584
click at [1122, 412] on li "**********" at bounding box center [907, 413] width 457 height 18
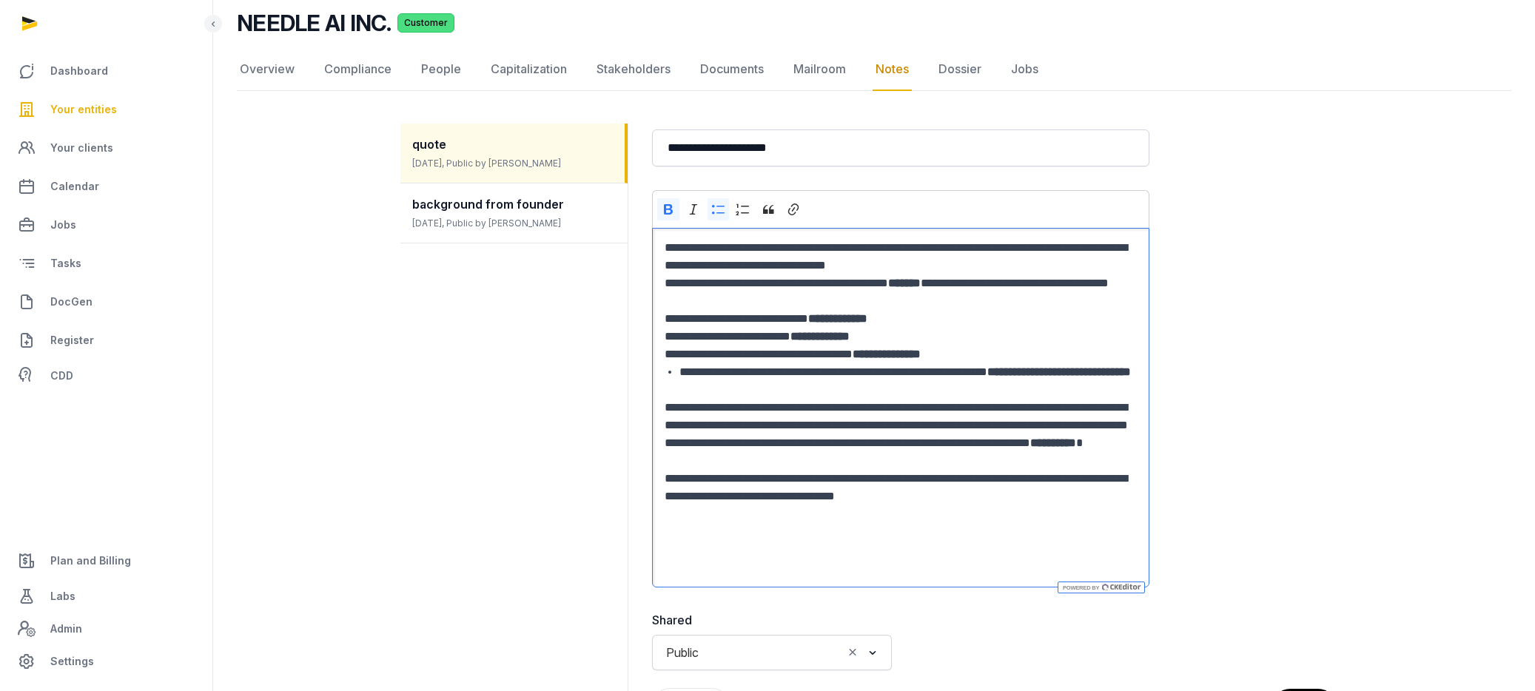
scroll to position [110, 0]
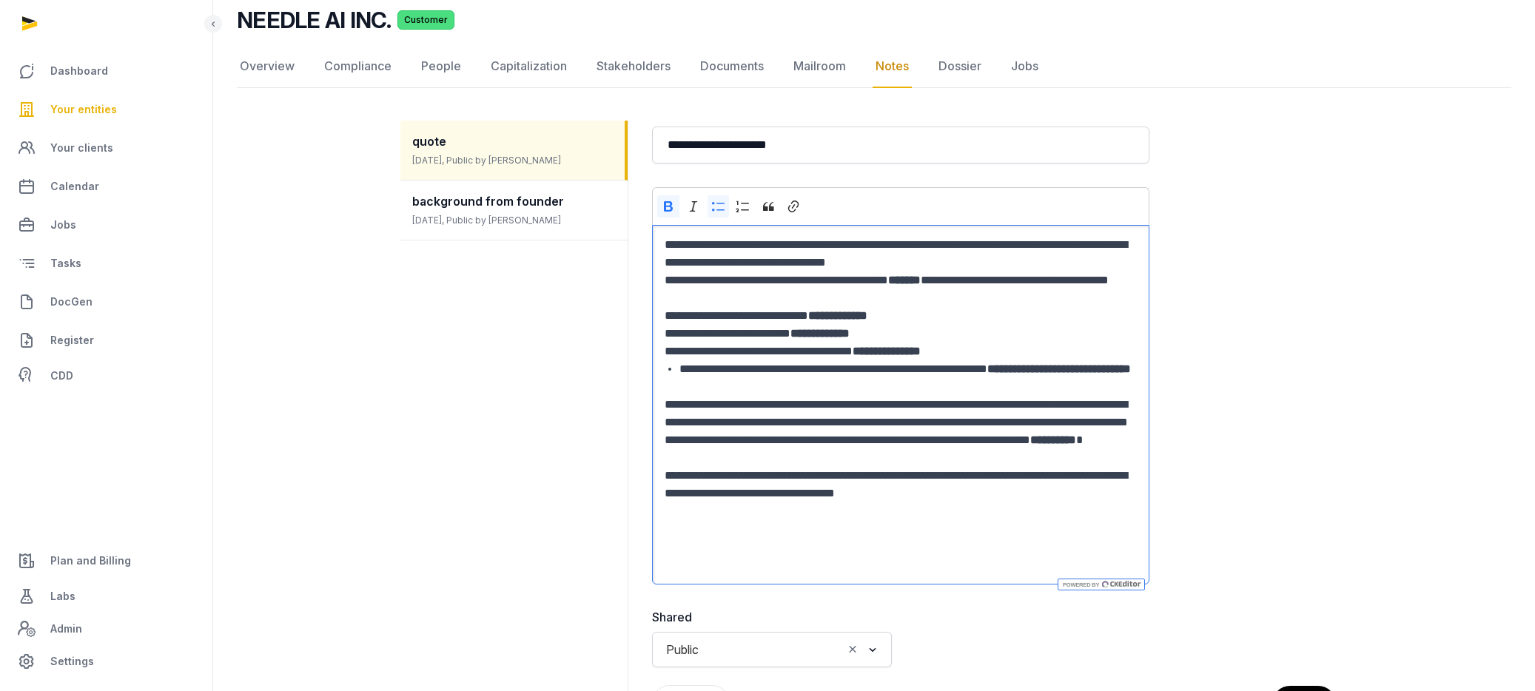
click at [1006, 461] on p "**********" at bounding box center [901, 467] width 472 height 142
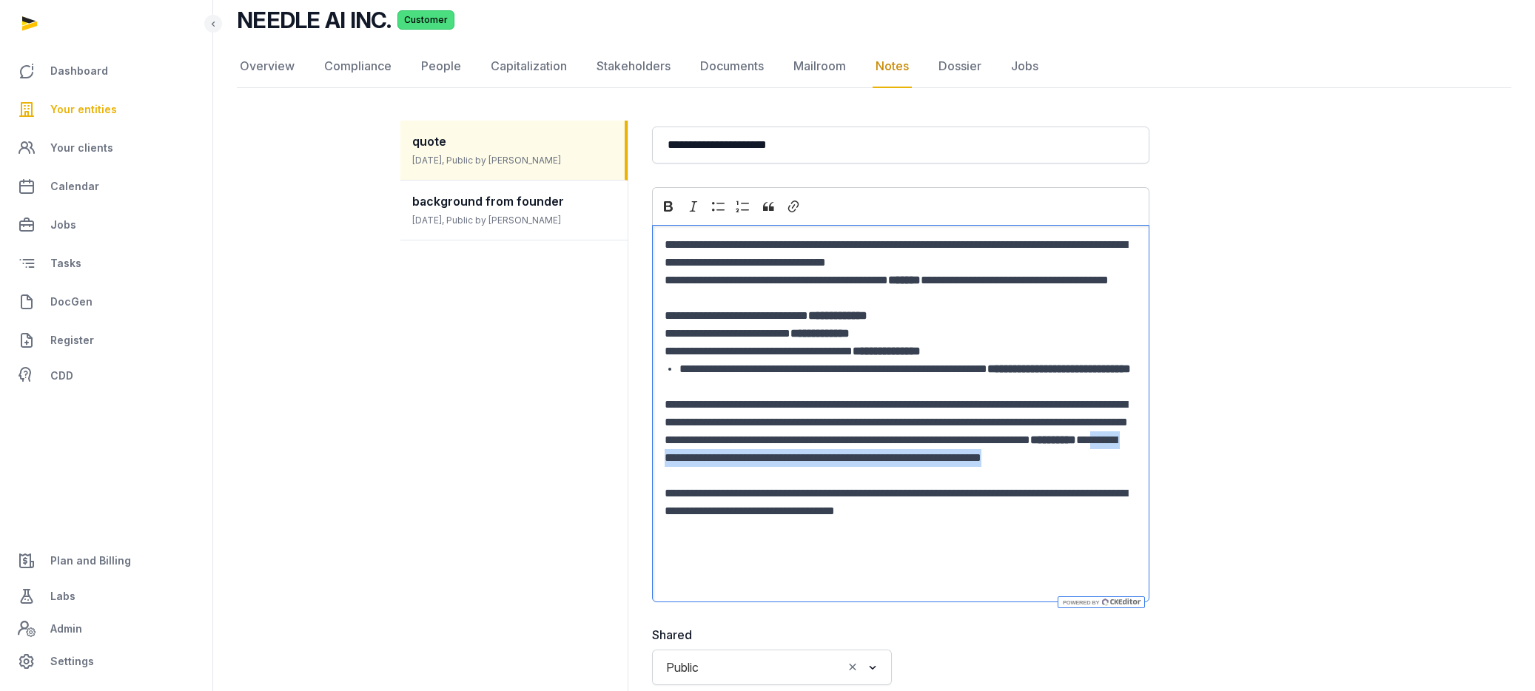
drag, startPoint x: 974, startPoint y: 457, endPoint x: 992, endPoint y: 470, distance: 21.8
click at [992, 470] on p "**********" at bounding box center [901, 476] width 472 height 160
click at [666, 204] on icon "Editor toolbar" at bounding box center [668, 206] width 15 height 15
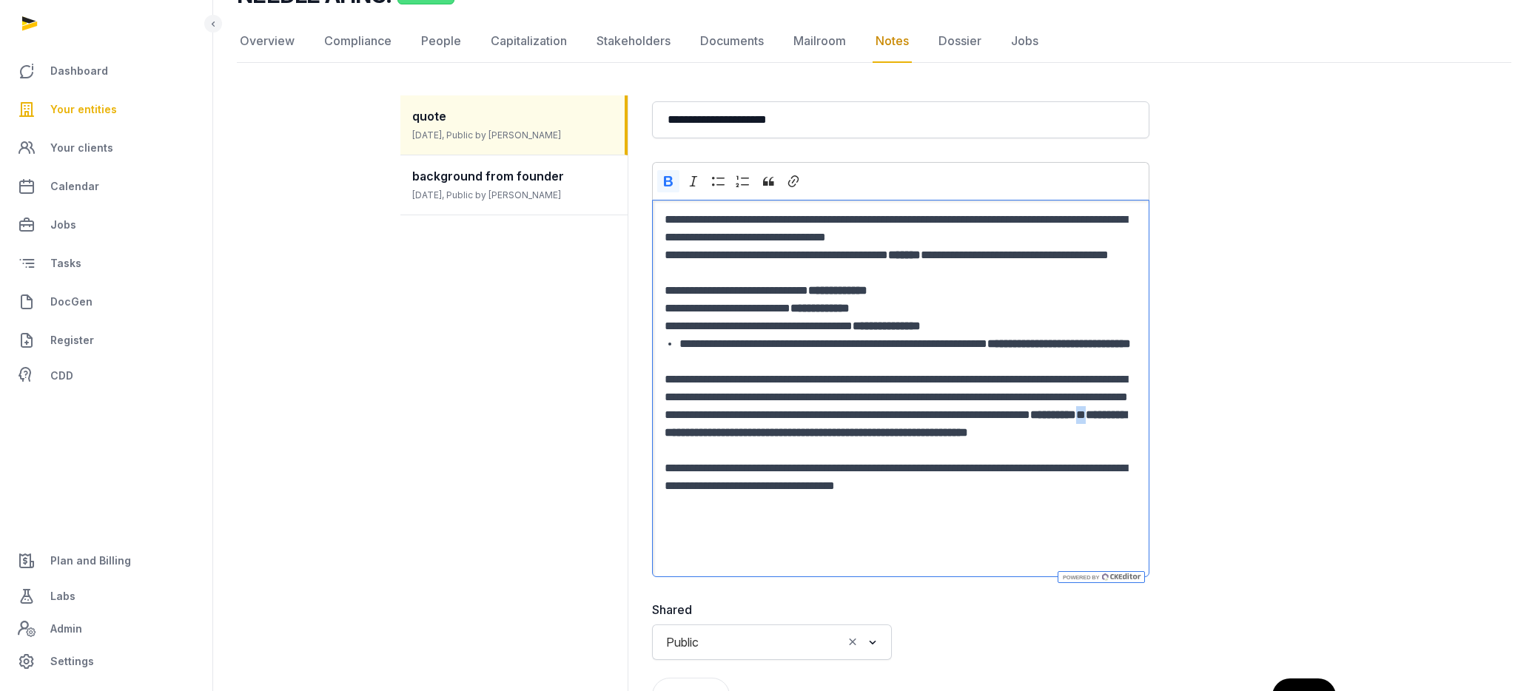
scroll to position [141, 0]
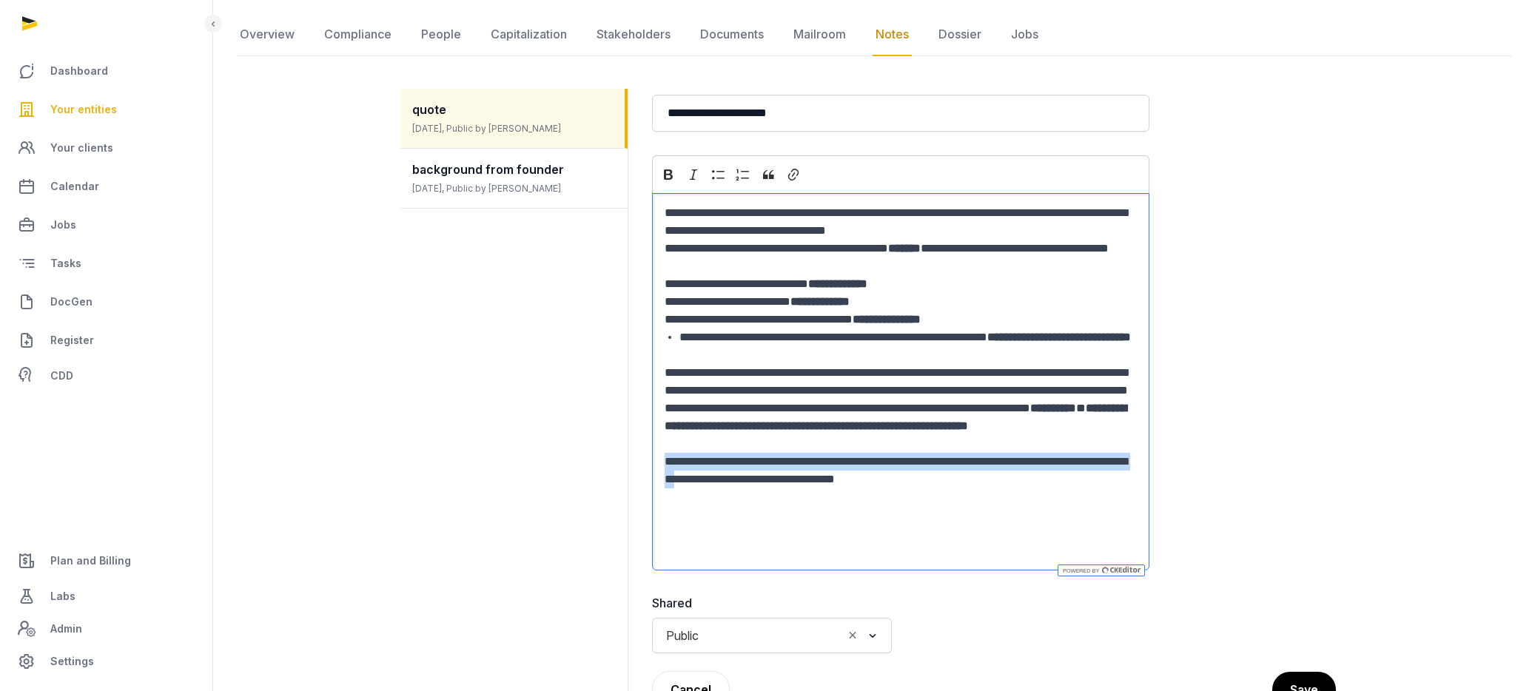
drag, startPoint x: 662, startPoint y: 479, endPoint x: 773, endPoint y: 500, distance: 113.8
click at [773, 500] on div "**********" at bounding box center [900, 382] width 497 height 378
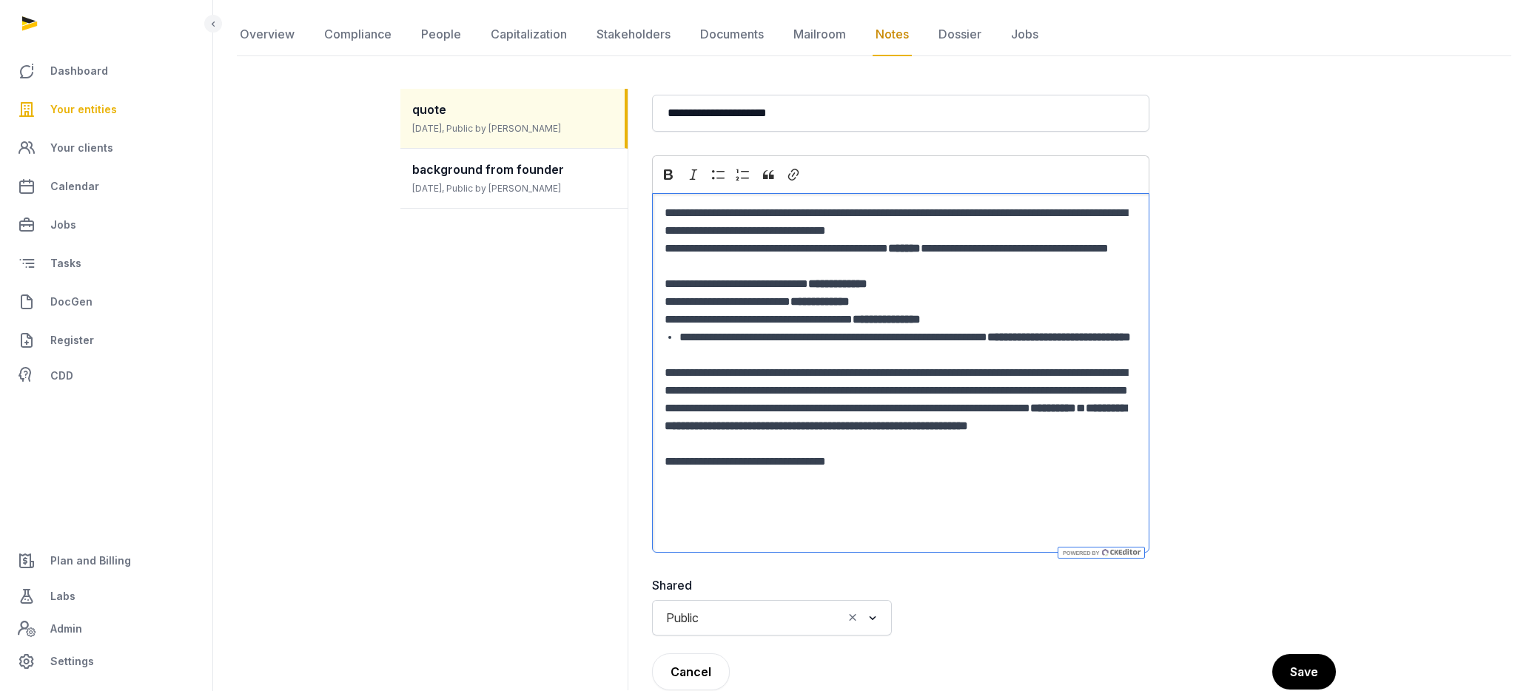
click at [943, 482] on p "**********" at bounding box center [901, 435] width 472 height 142
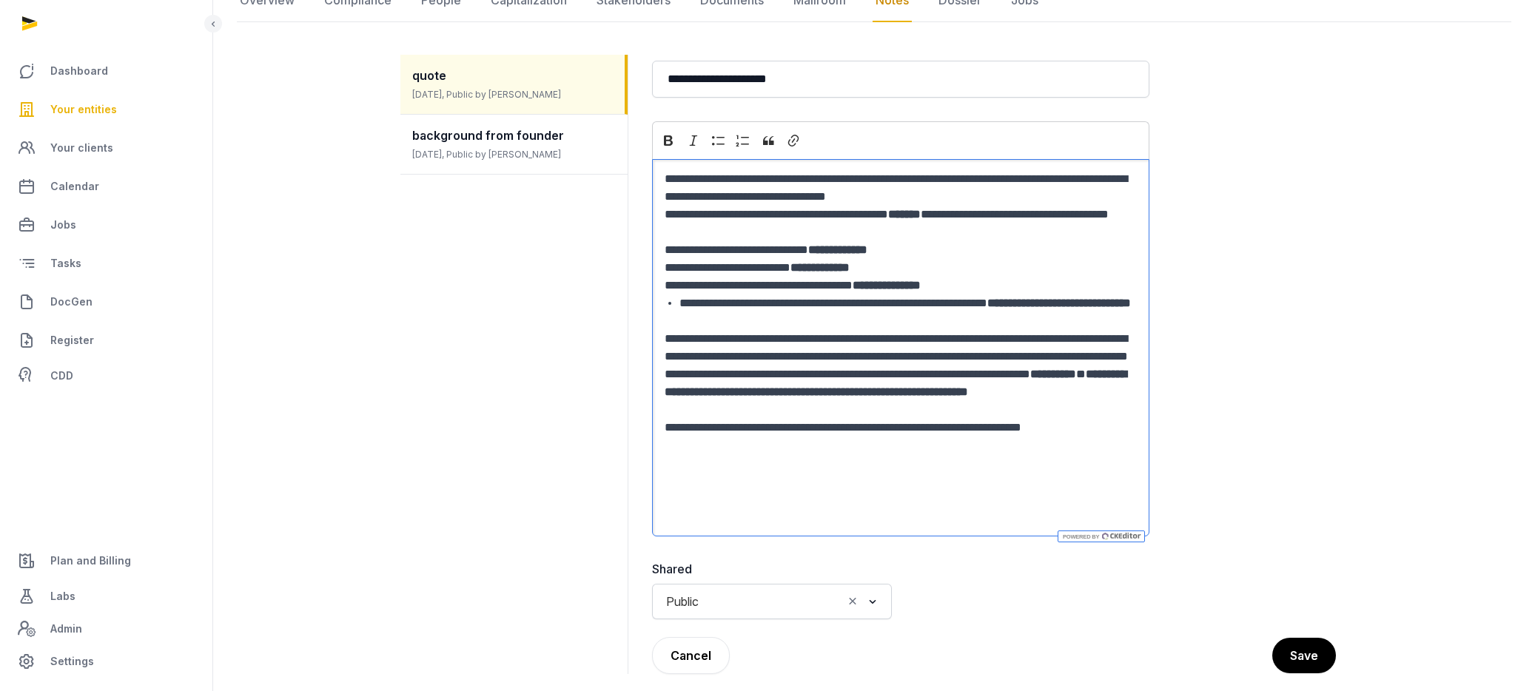
scroll to position [177, 0]
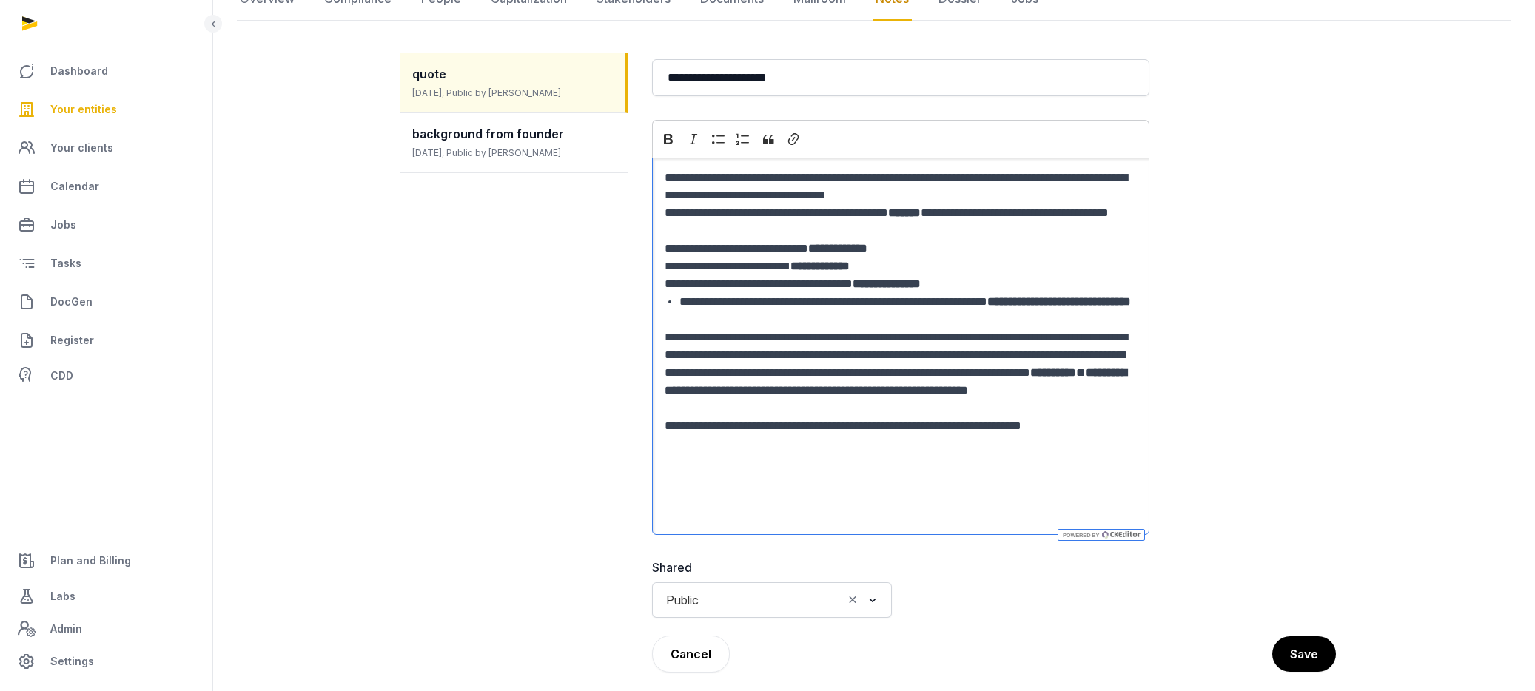
click at [1037, 446] on p "**********" at bounding box center [901, 409] width 472 height 160
drag, startPoint x: 776, startPoint y: 458, endPoint x: 632, endPoint y: 458, distance: 144.3
click at [632, 458] on div "**********" at bounding box center [873, 363] width 947 height 655
click at [668, 146] on icon "Editor toolbar" at bounding box center [668, 139] width 15 height 15
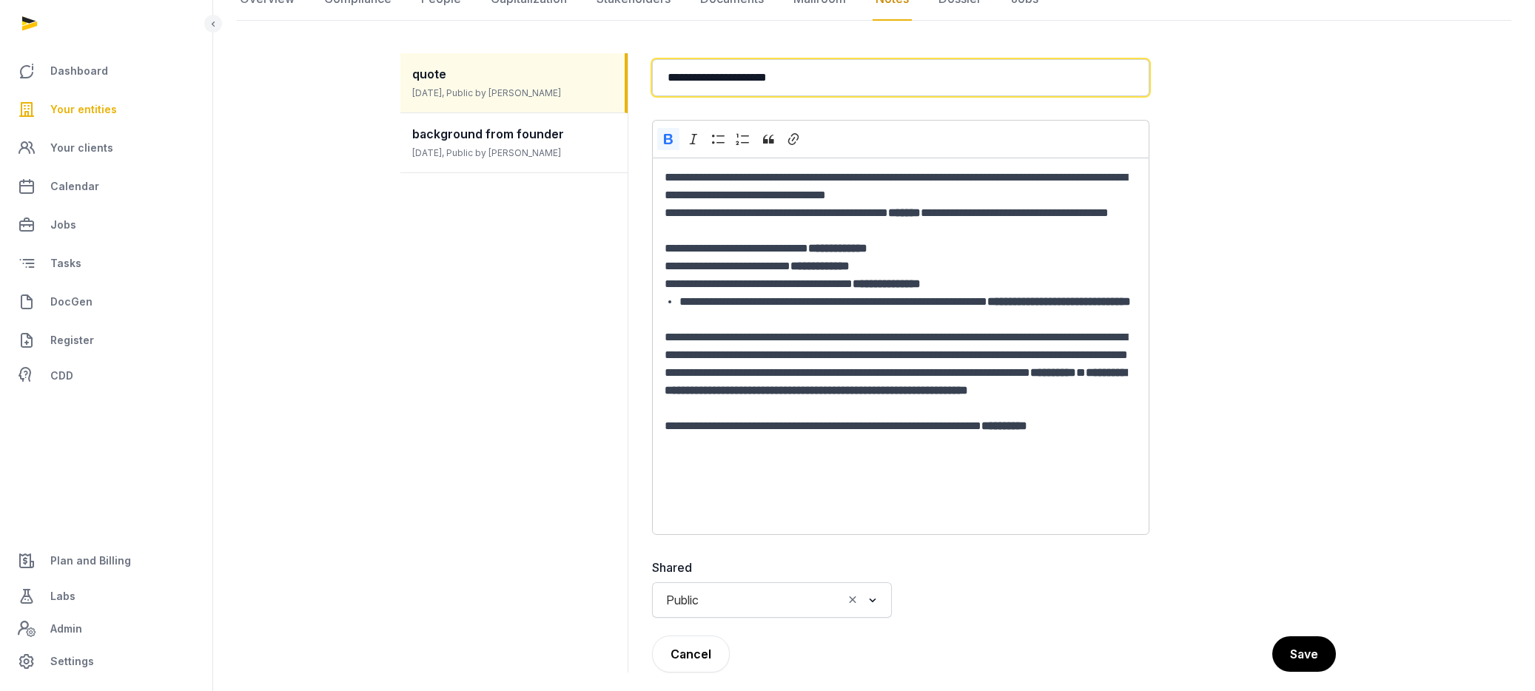
drag, startPoint x: 740, startPoint y: 76, endPoint x: 942, endPoint y: 79, distance: 202.0
click at [941, 79] on input "**********" at bounding box center [900, 77] width 497 height 37
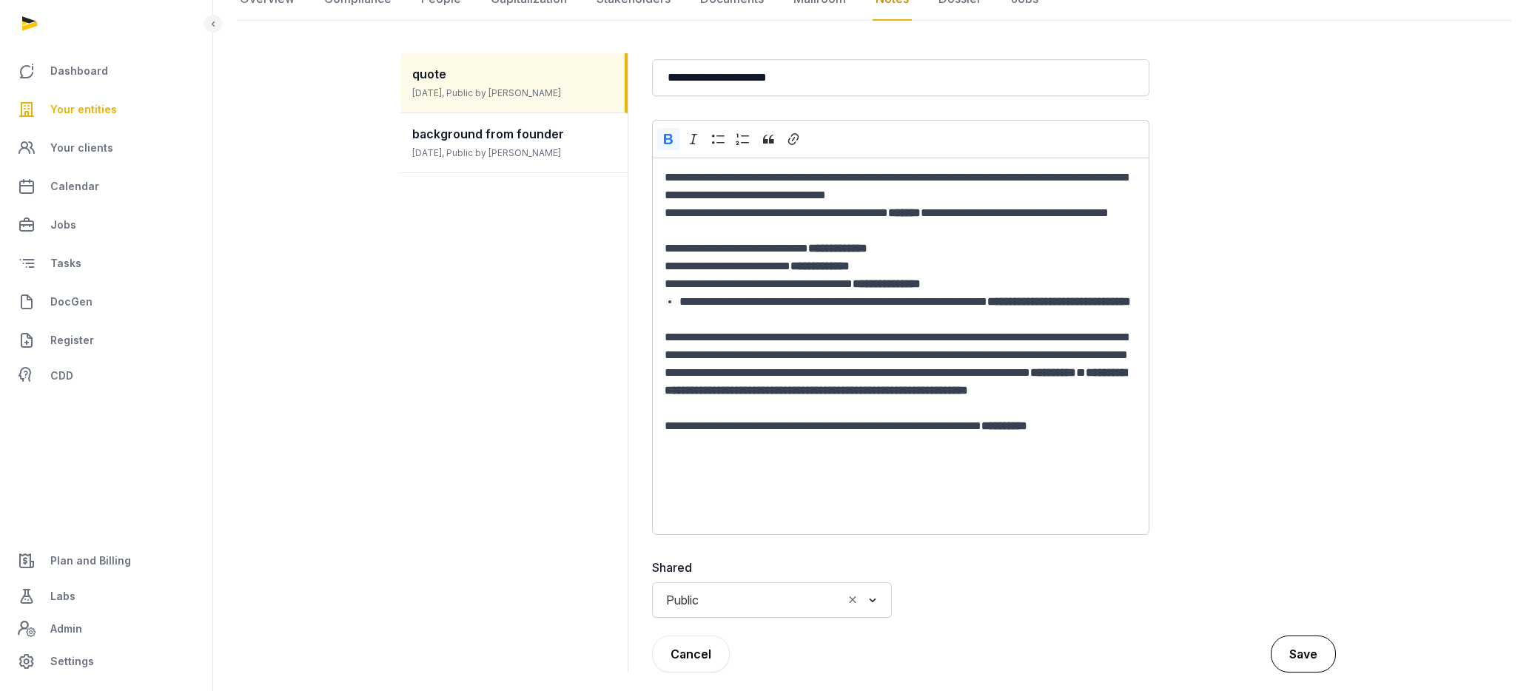
click at [1315, 652] on button "Save" at bounding box center [1303, 654] width 65 height 37
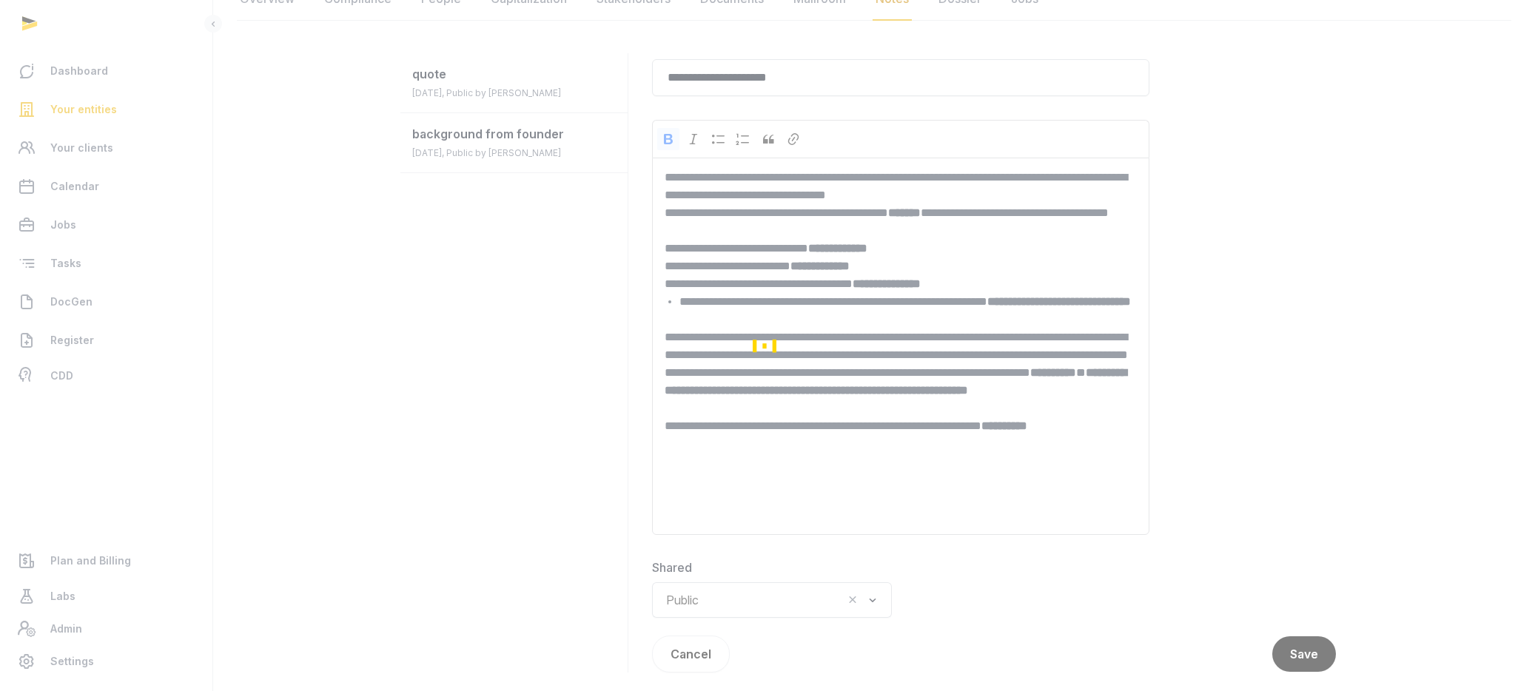
scroll to position [50, 0]
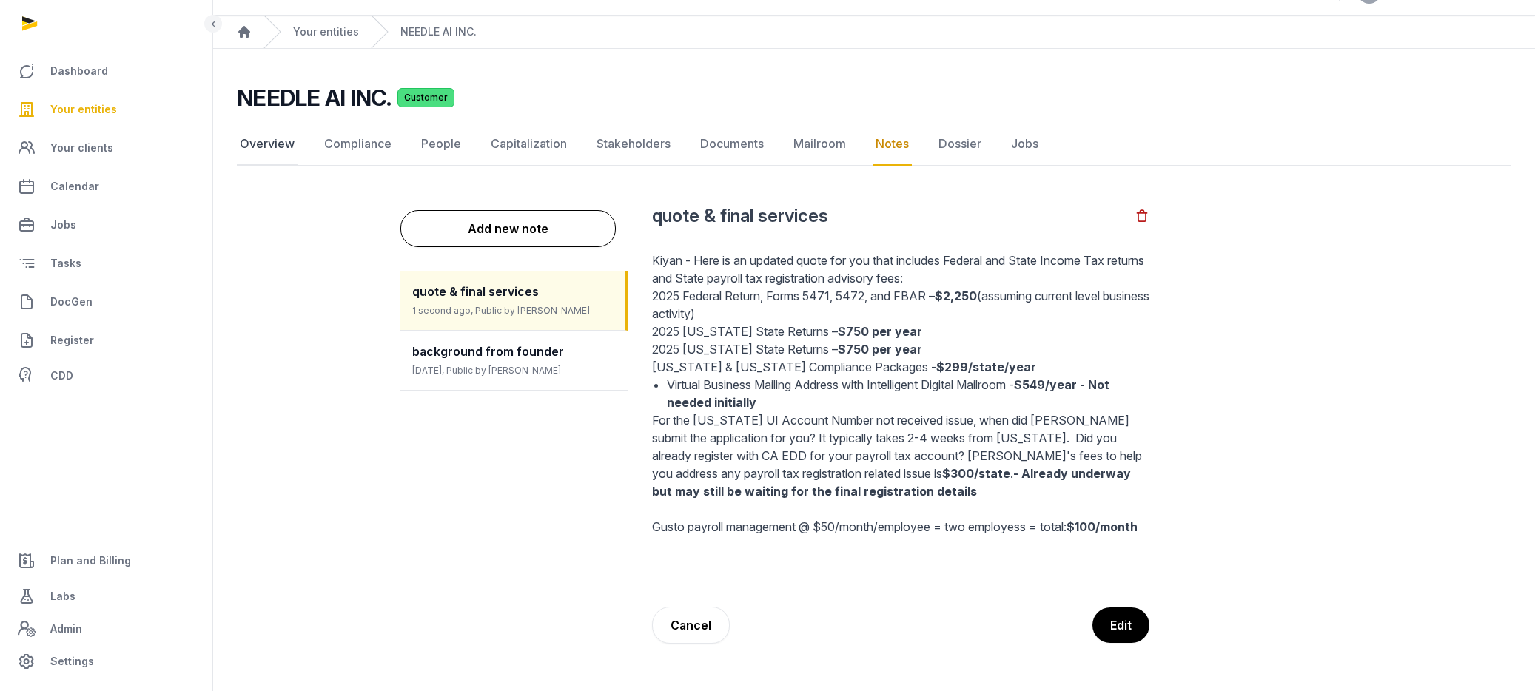
click at [254, 126] on link "Overview" at bounding box center [267, 144] width 61 height 43
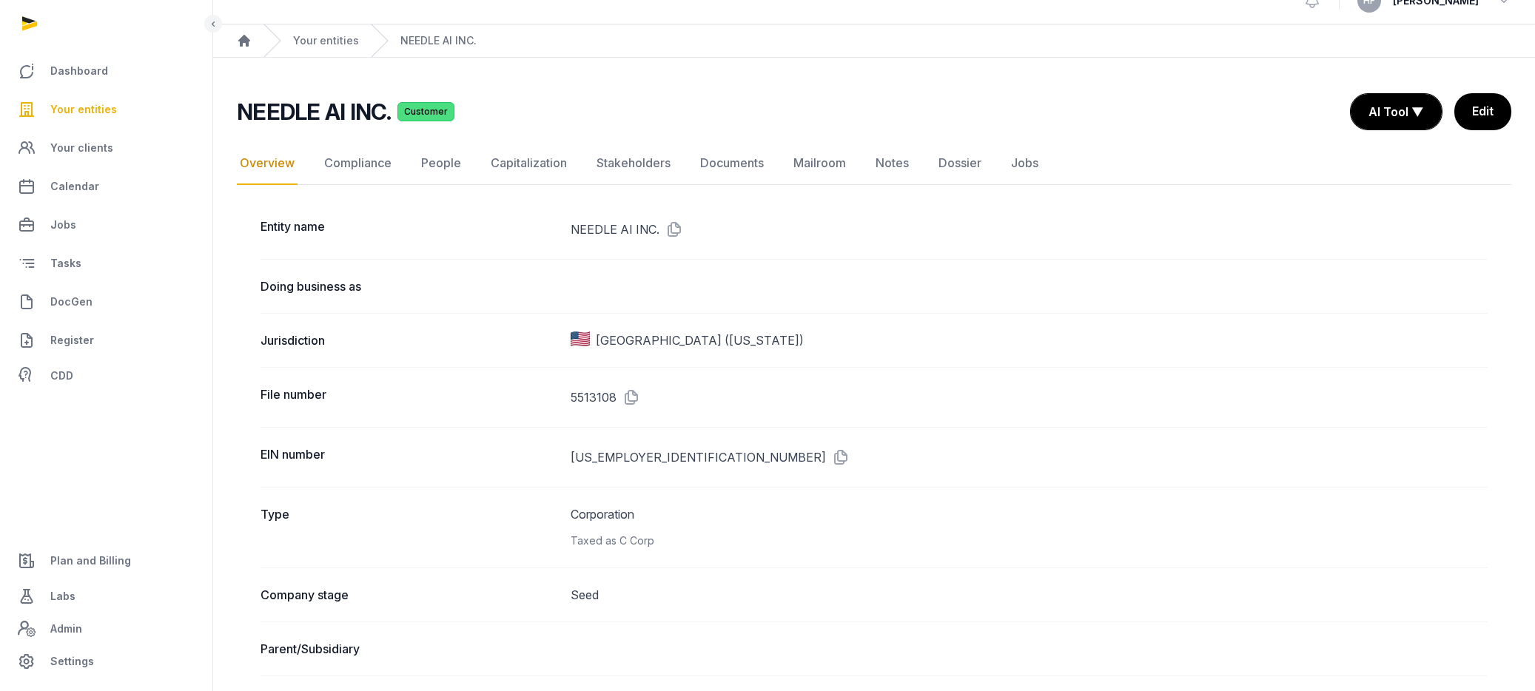
scroll to position [24, 0]
click at [448, 161] on link "People" at bounding box center [441, 162] width 46 height 43
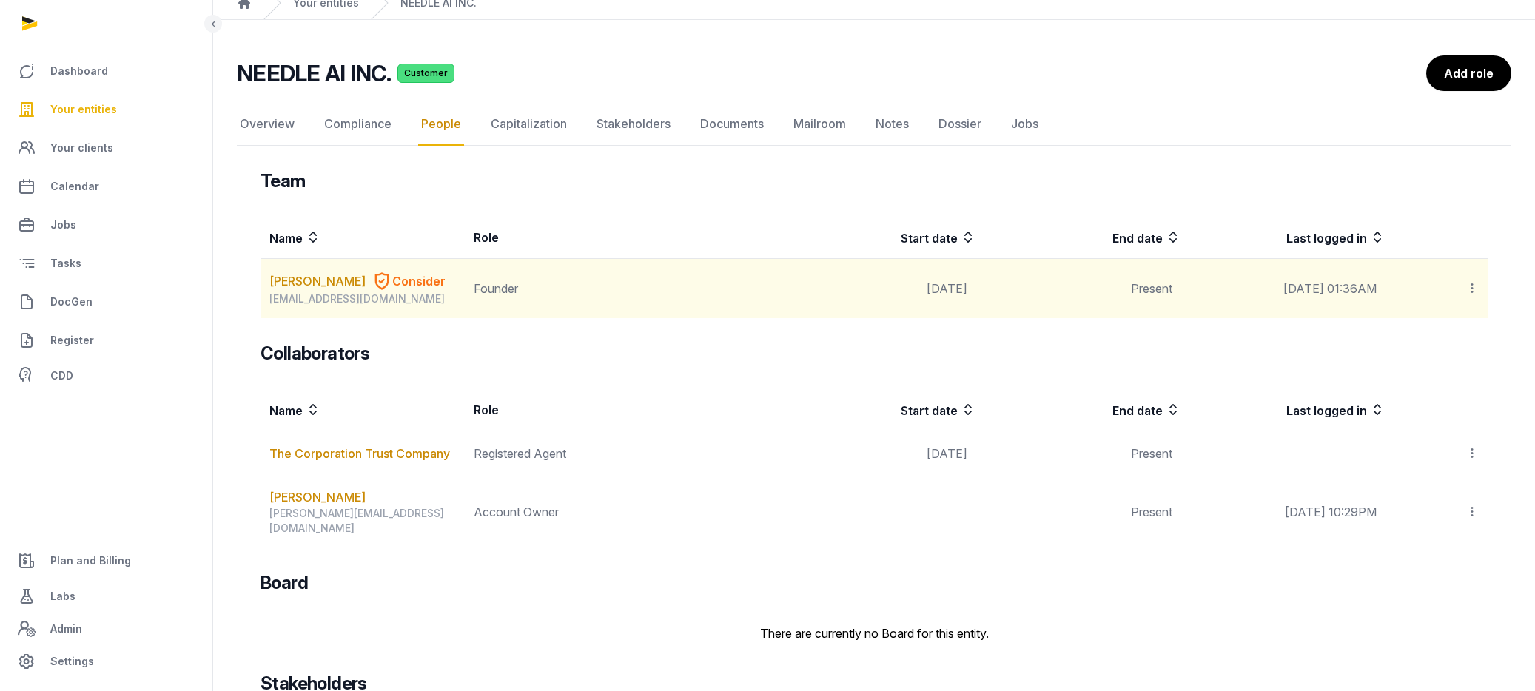
scroll to position [56, 0]
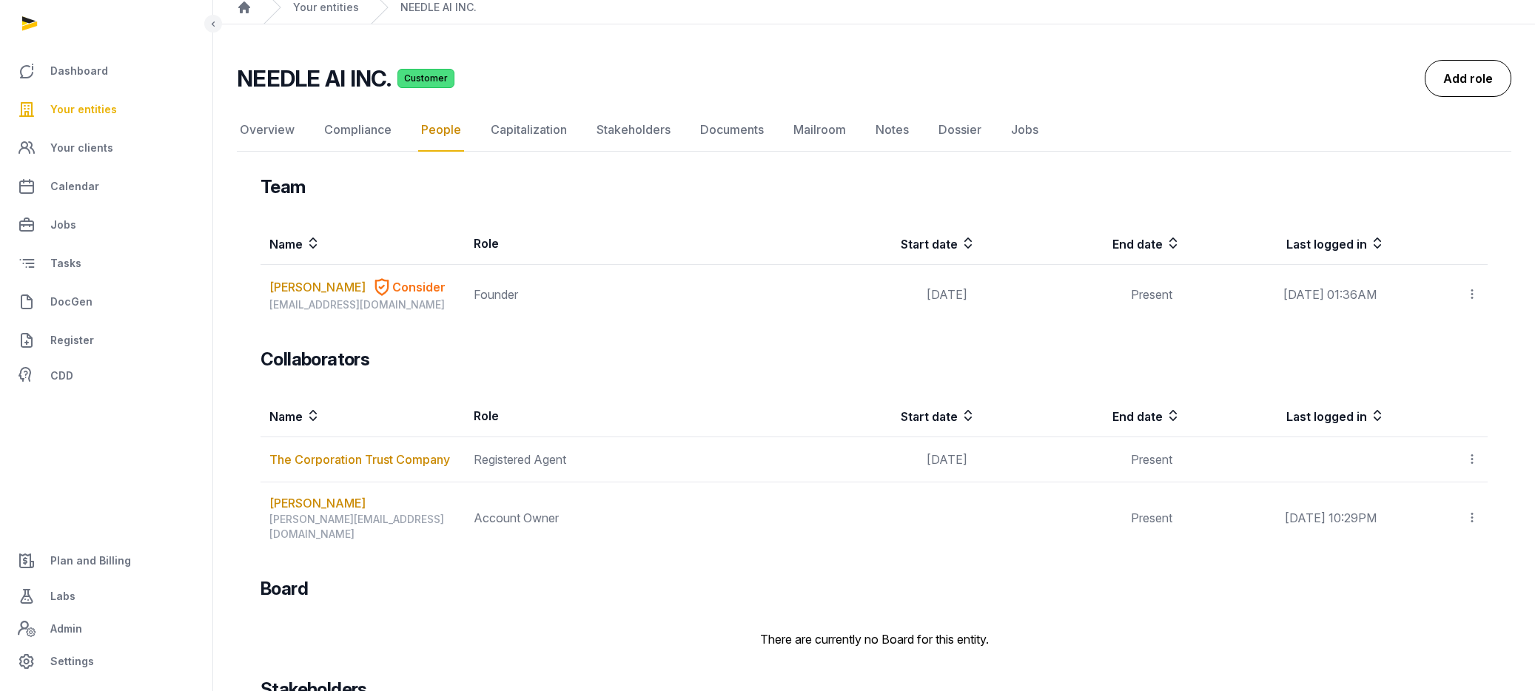
click at [1463, 73] on link "Add role" at bounding box center [1467, 78] width 87 height 37
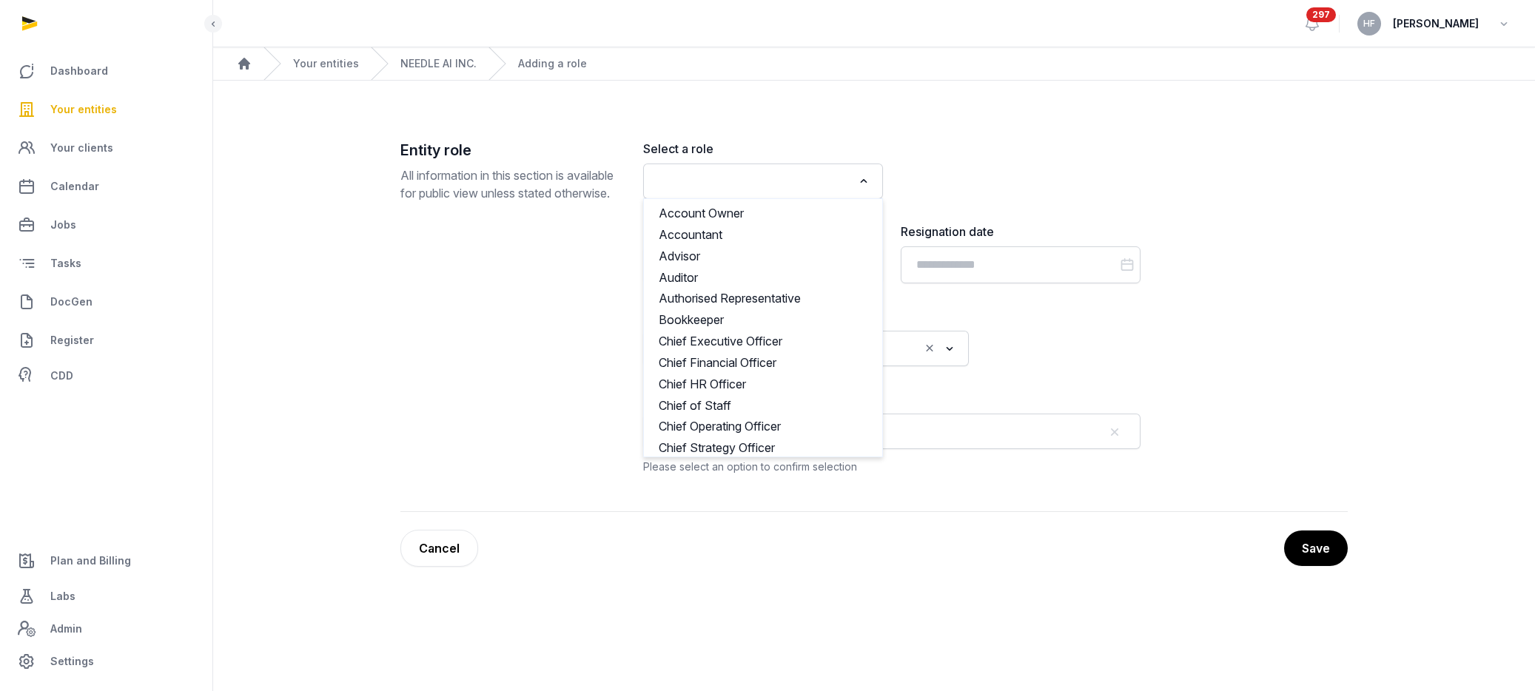
click at [781, 175] on input "Search for option" at bounding box center [752, 181] width 201 height 21
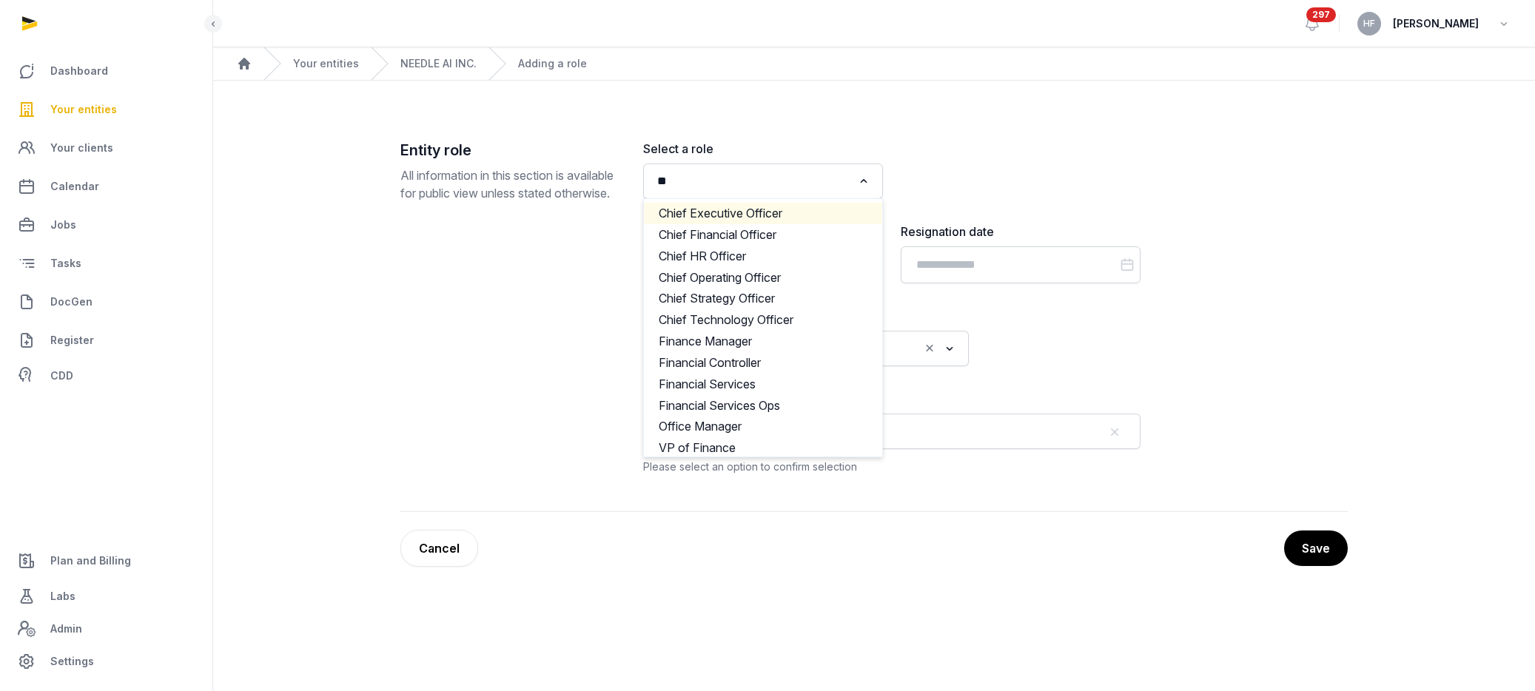
type input "*"
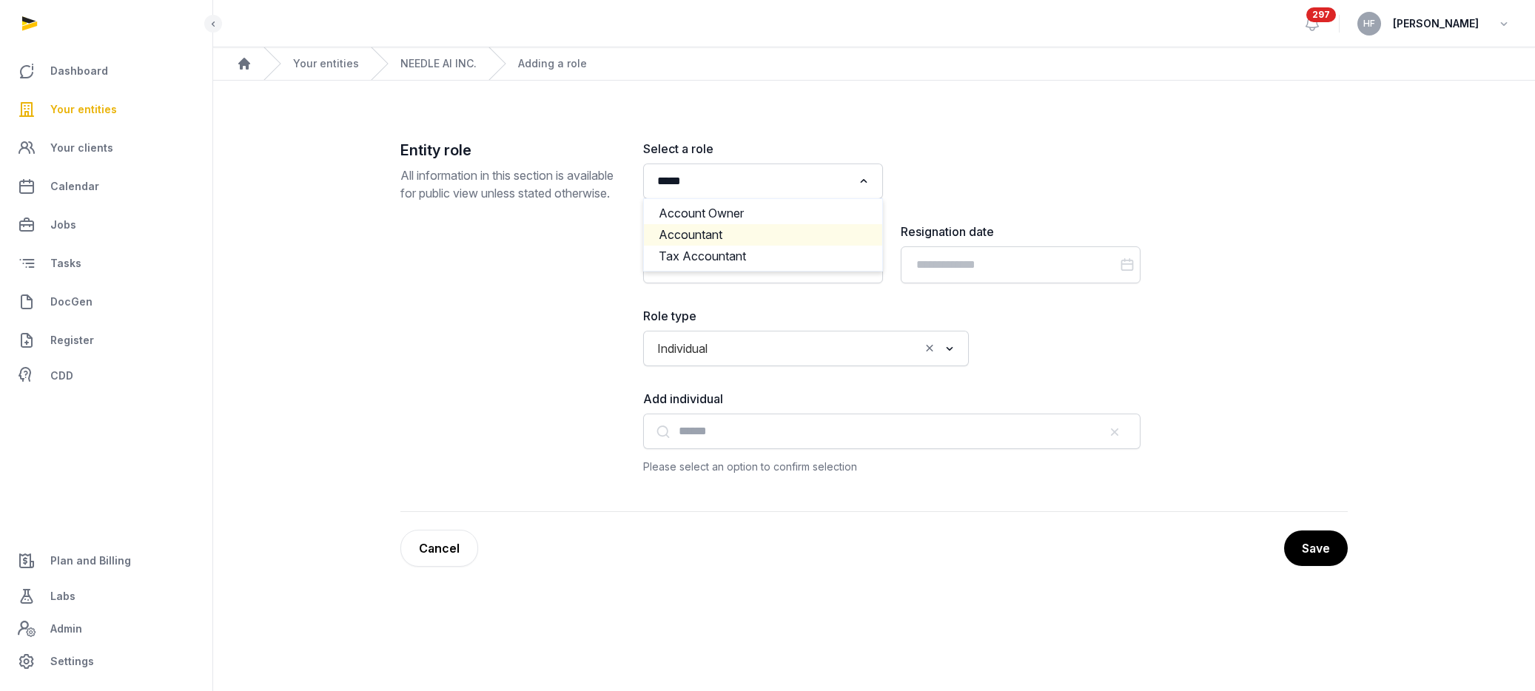
click at [746, 231] on li "Accountant" at bounding box center [763, 234] width 238 height 21
type input "*****"
click at [764, 183] on input "Search for option" at bounding box center [780, 181] width 106 height 21
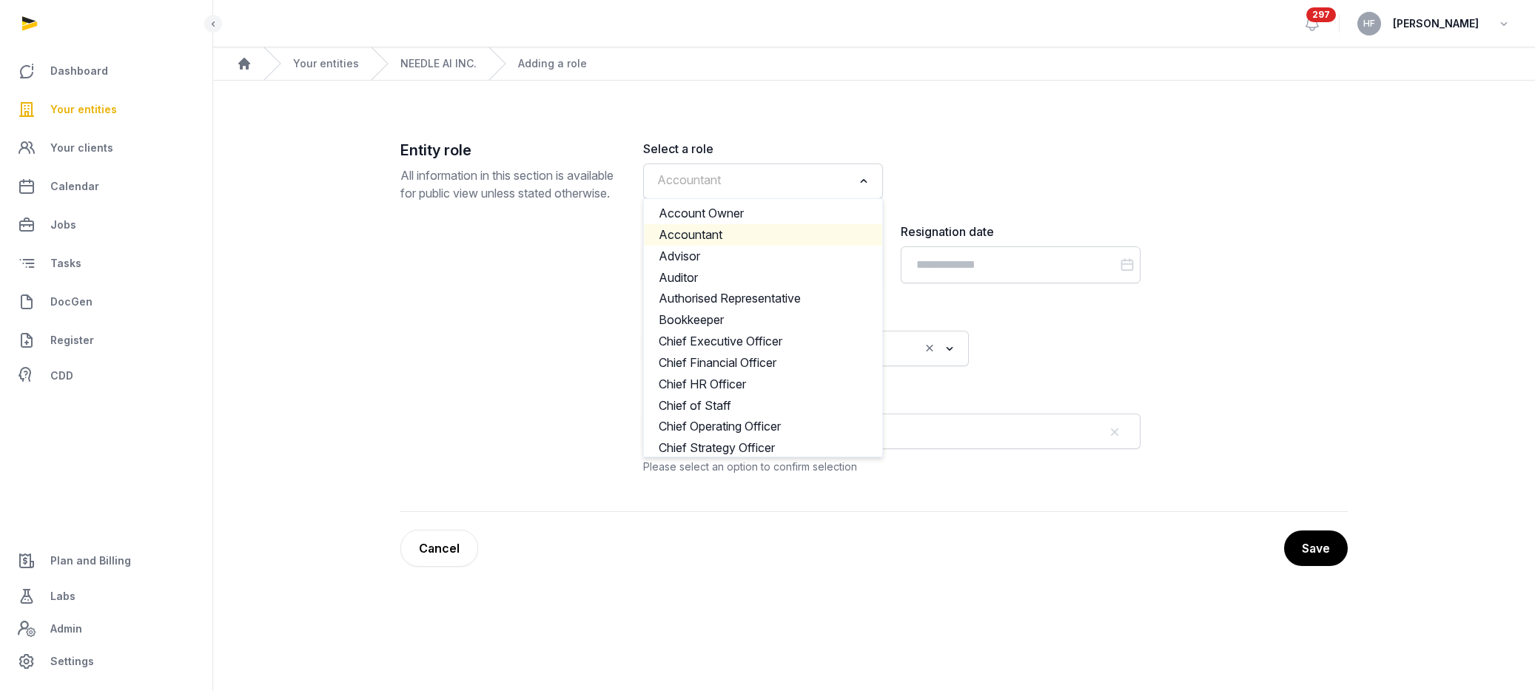
click at [764, 183] on input "Search for option" at bounding box center [752, 181] width 201 height 21
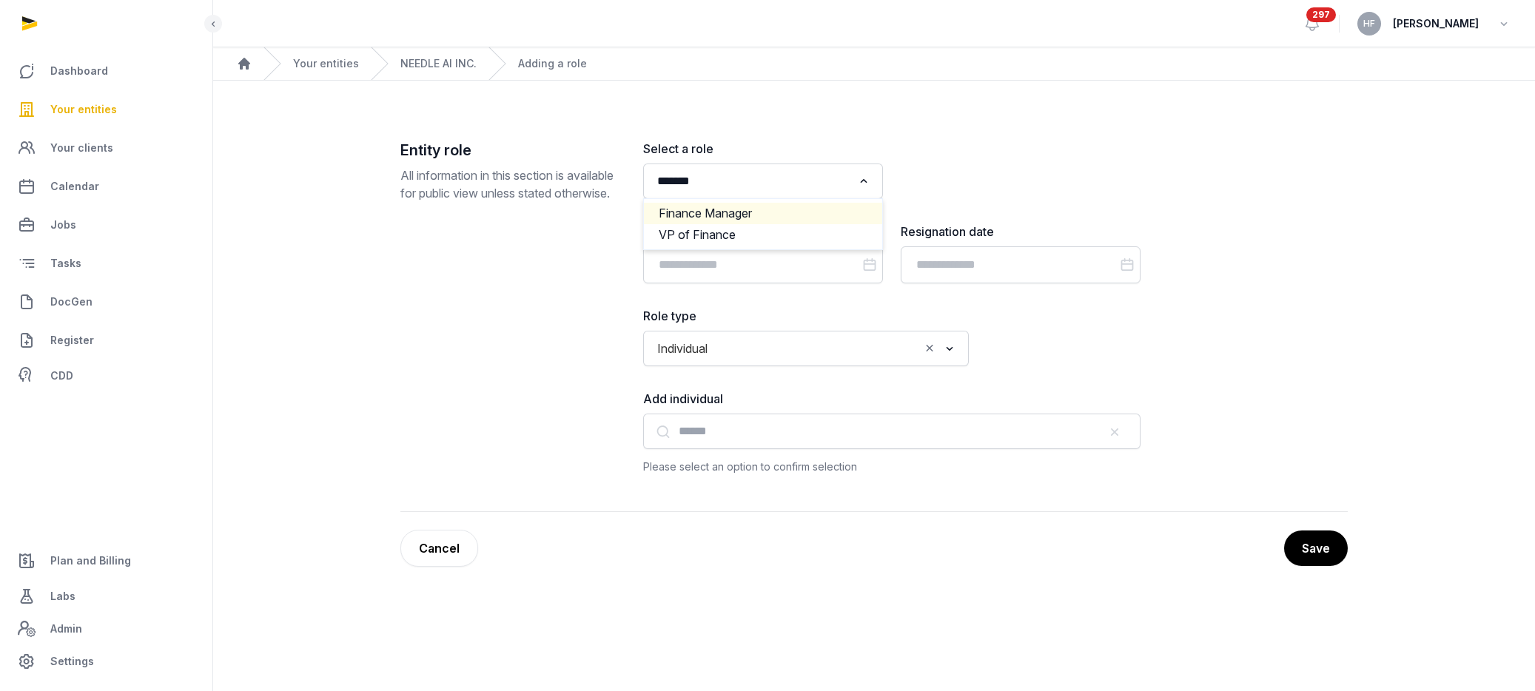
click at [779, 214] on li "Finance Manager" at bounding box center [763, 213] width 238 height 21
type input "*******"
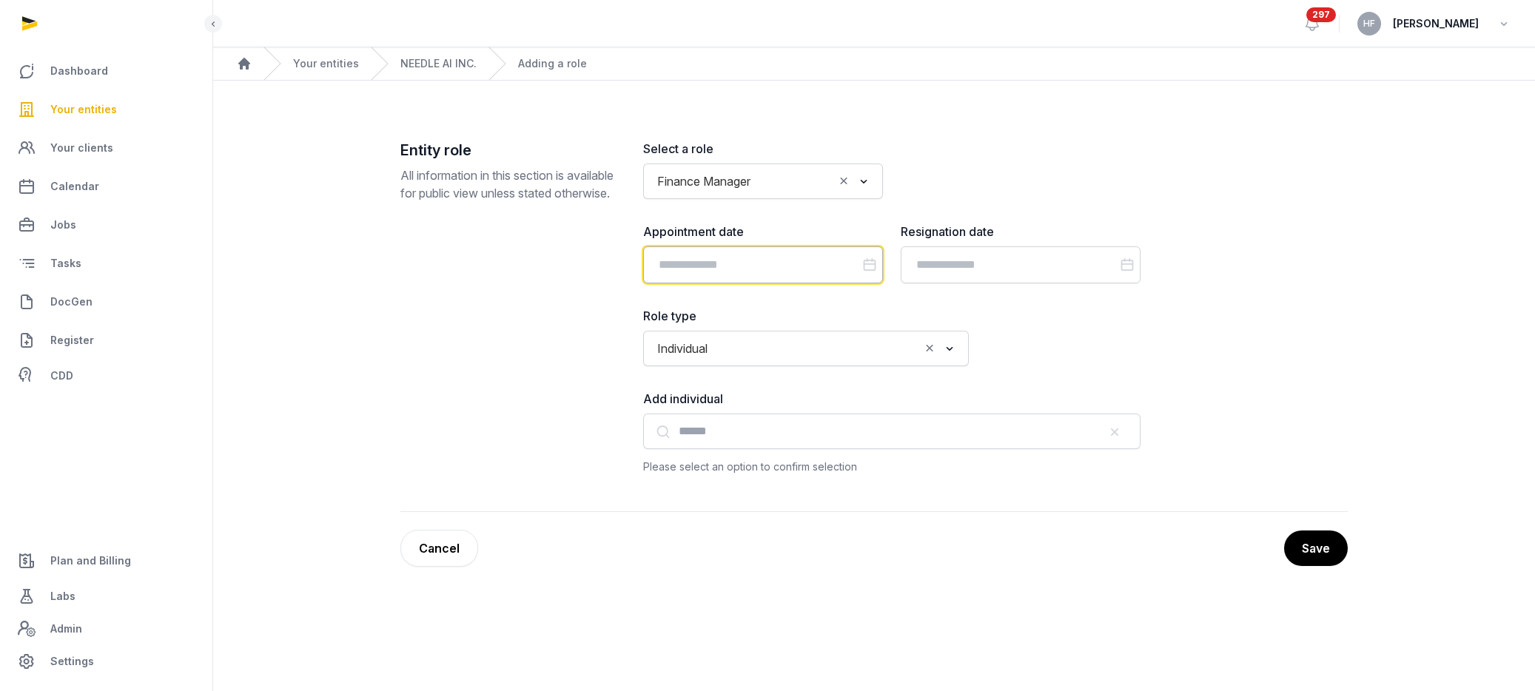
click at [773, 259] on input "Datepicker input" at bounding box center [763, 264] width 240 height 37
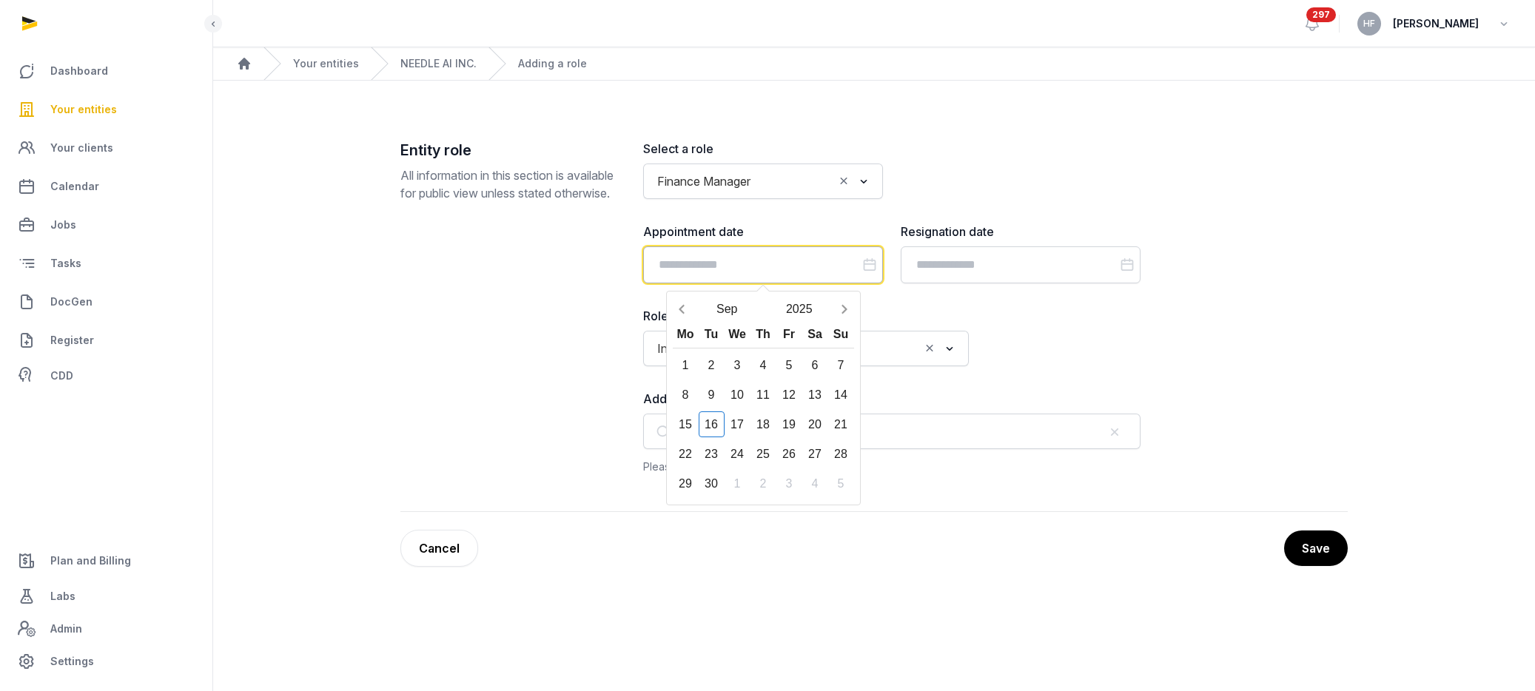
click at [770, 258] on input "Datepicker input" at bounding box center [763, 264] width 240 height 37
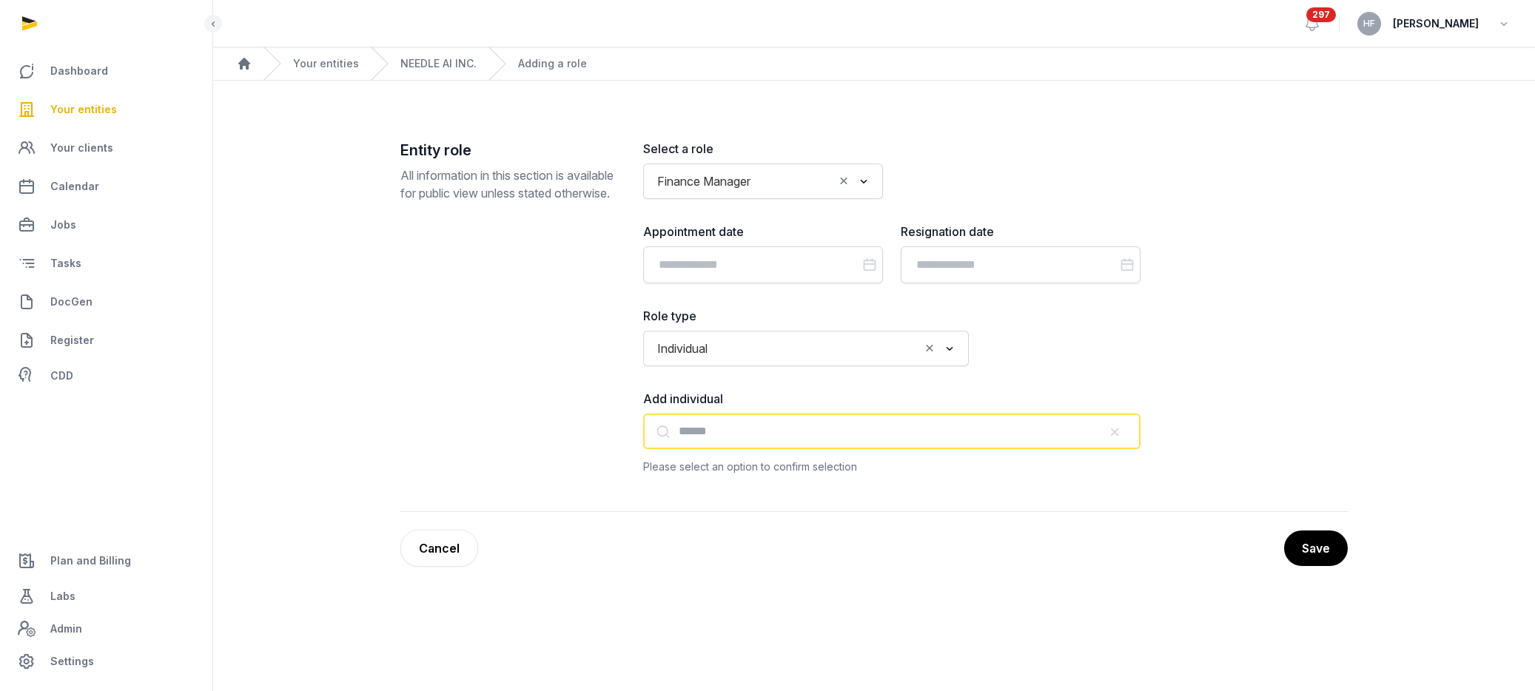
click at [758, 428] on input "text" at bounding box center [891, 432] width 497 height 36
click at [751, 431] on input "text" at bounding box center [891, 432] width 497 height 36
paste input "**********"
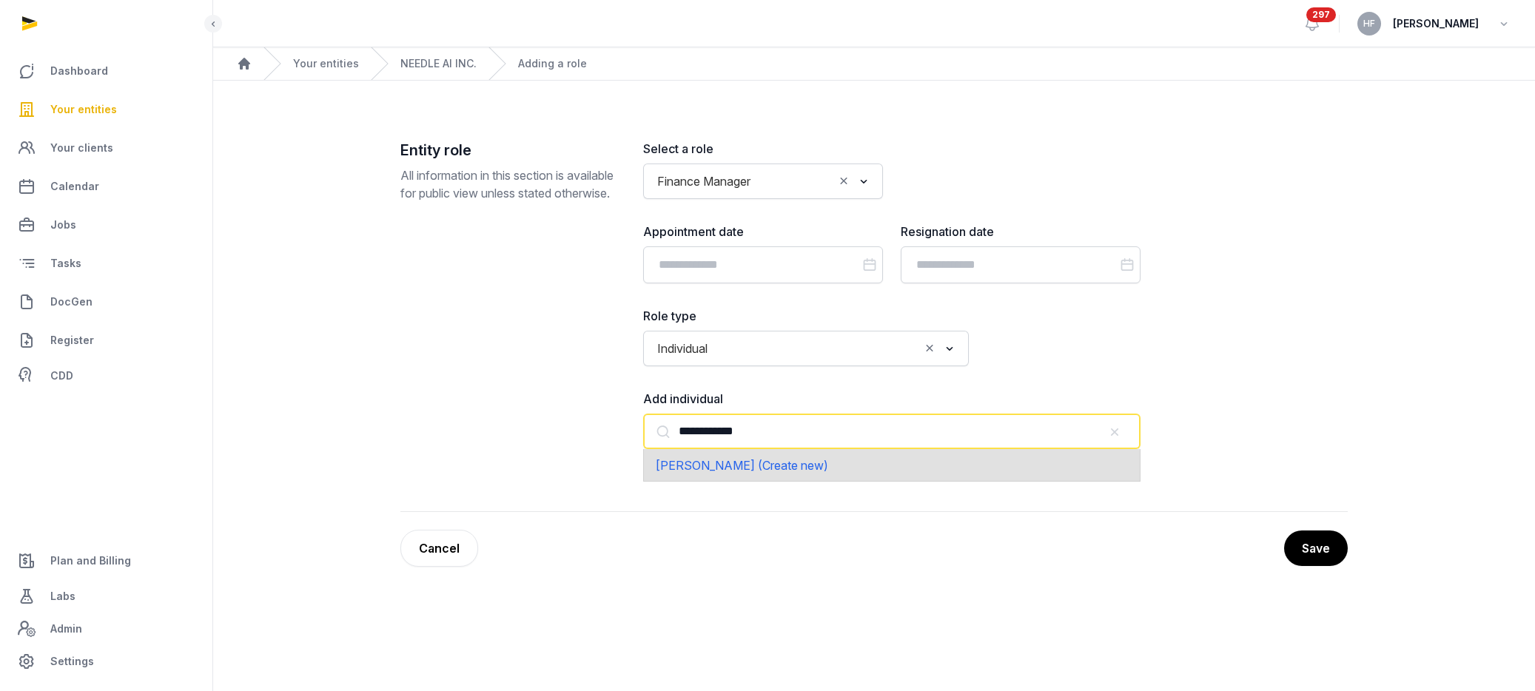
type input "**********"
click at [787, 465] on span "[PERSON_NAME] (Create new)" at bounding box center [742, 465] width 172 height 15
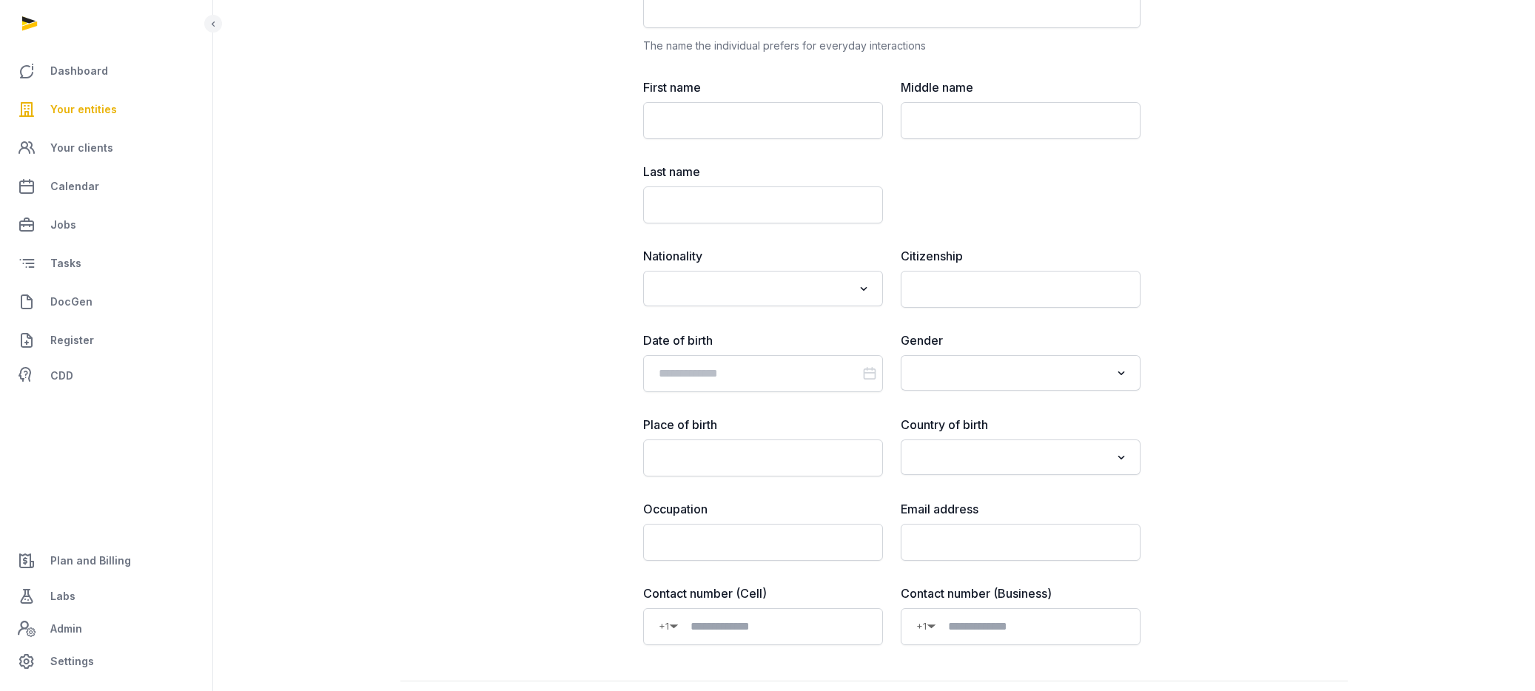
scroll to position [703, 0]
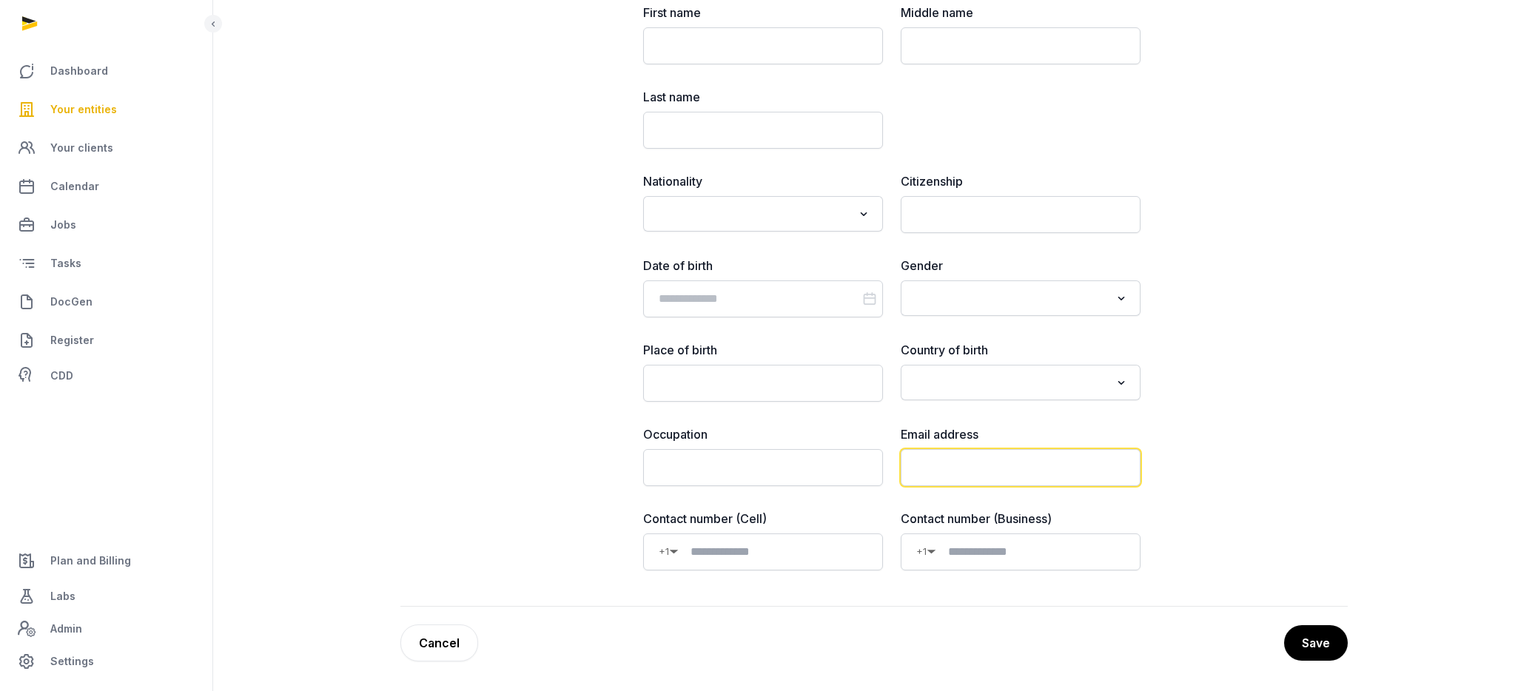
click at [983, 457] on input "email" at bounding box center [1021, 467] width 240 height 37
paste input "**********"
type input "**********"
click at [1309, 636] on button "Save" at bounding box center [1316, 643] width 64 height 36
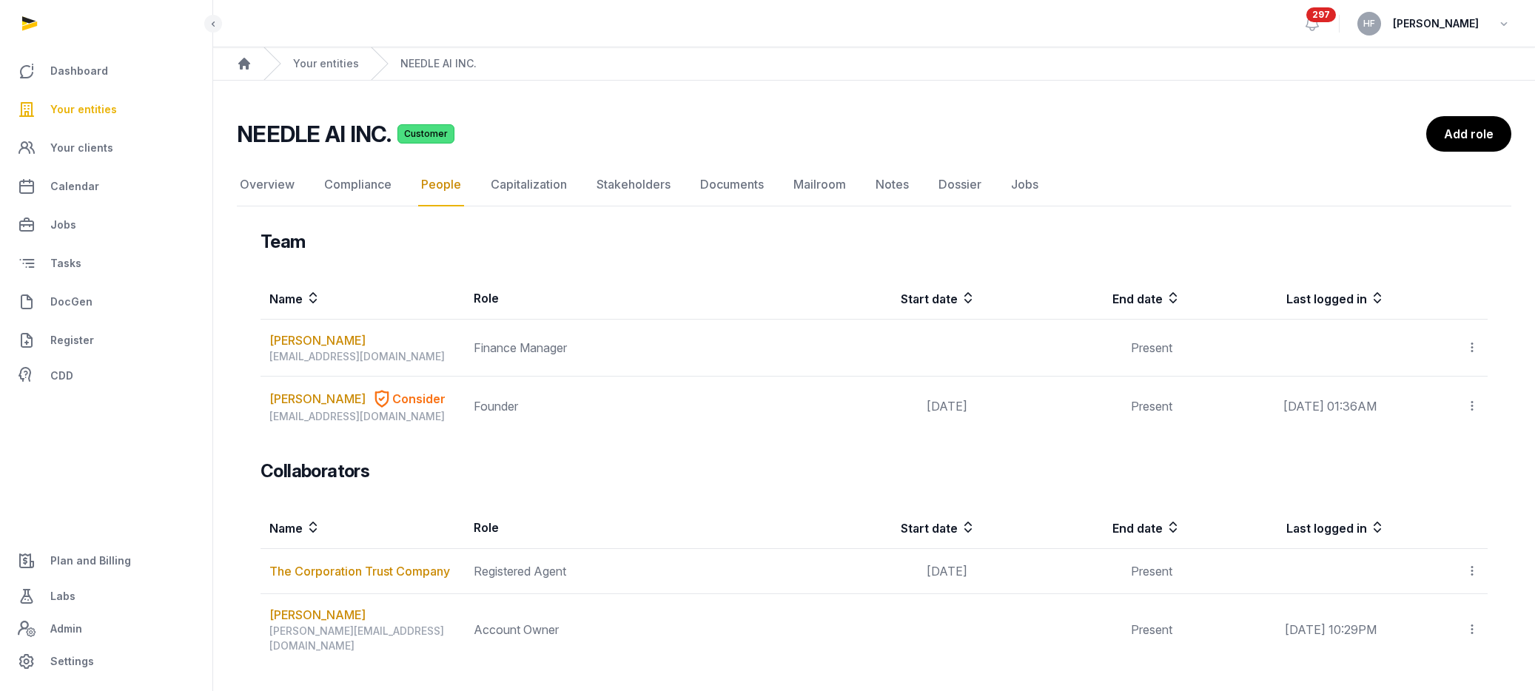
click at [1481, 110] on main "NEEDLE AI INC. Customer People Overview Compliance People Capitalization Stakeh…" at bounding box center [874, 488] width 1322 height 815
click at [1474, 125] on link "Add role" at bounding box center [1467, 134] width 87 height 37
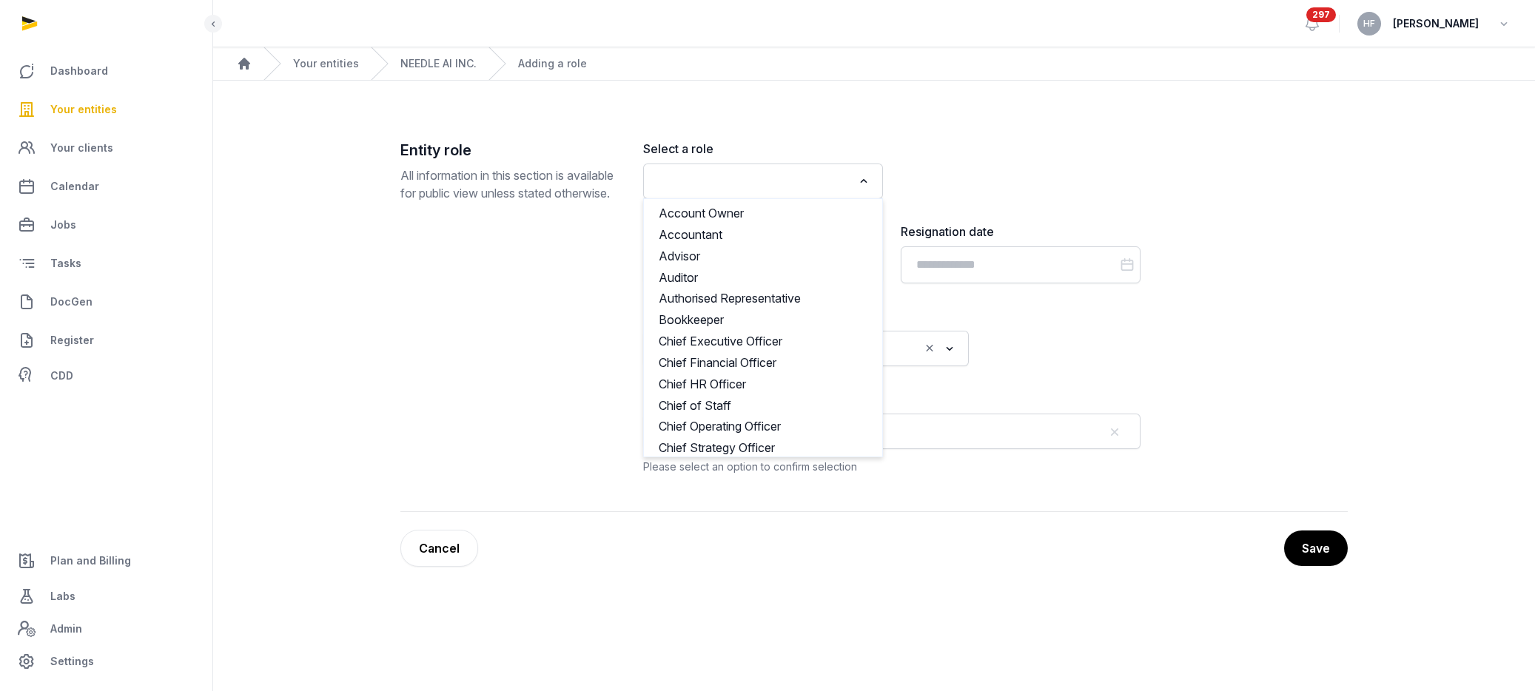
click at [770, 178] on input "Search for option" at bounding box center [752, 181] width 201 height 21
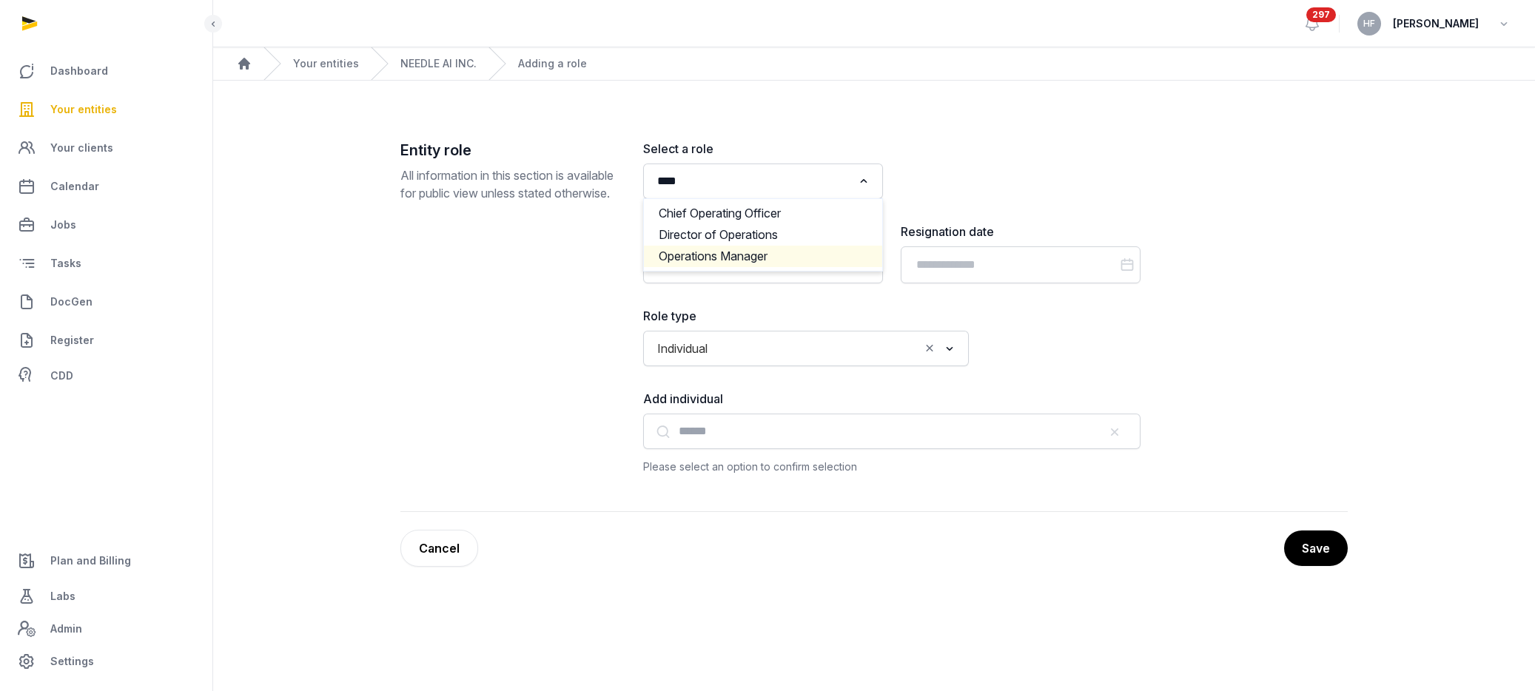
click at [771, 255] on li "Operations Manager" at bounding box center [763, 256] width 238 height 21
type input "****"
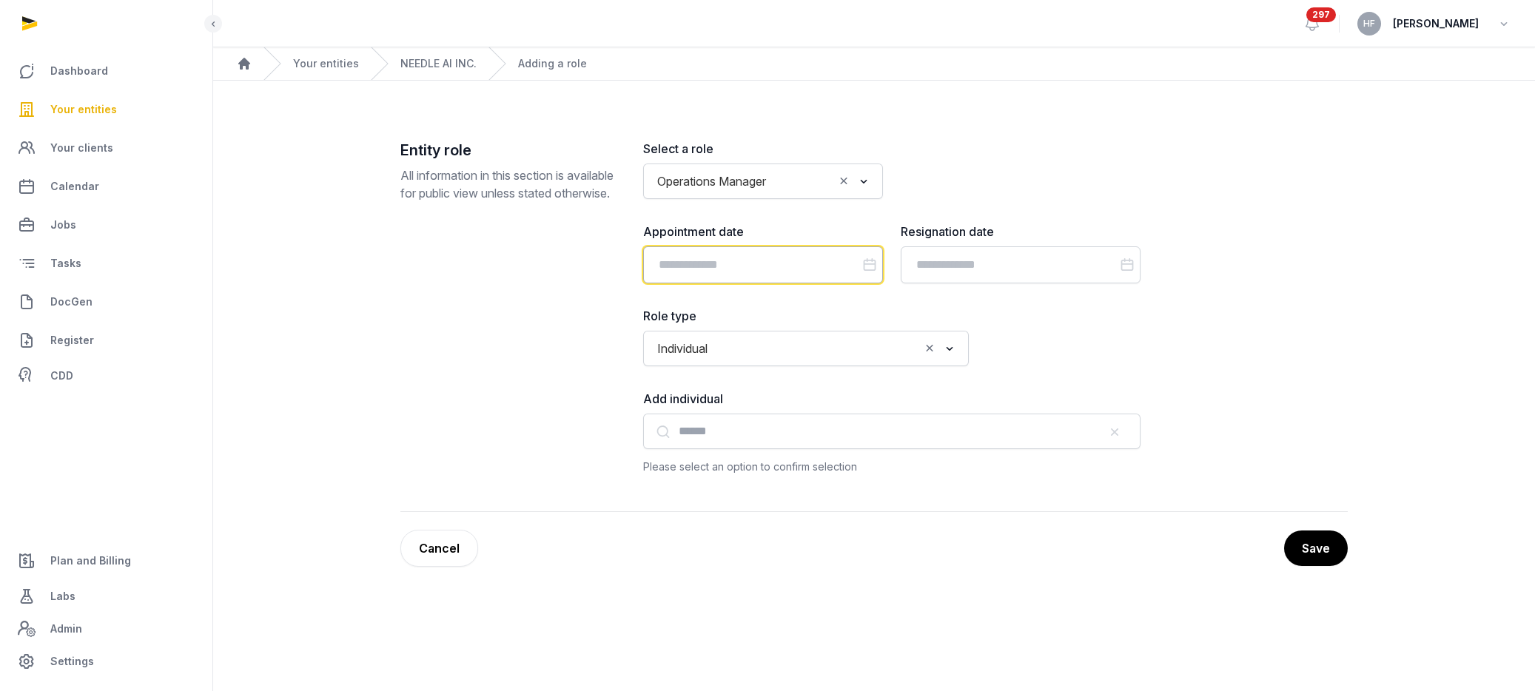
click at [770, 262] on input "Datepicker input" at bounding box center [763, 264] width 240 height 37
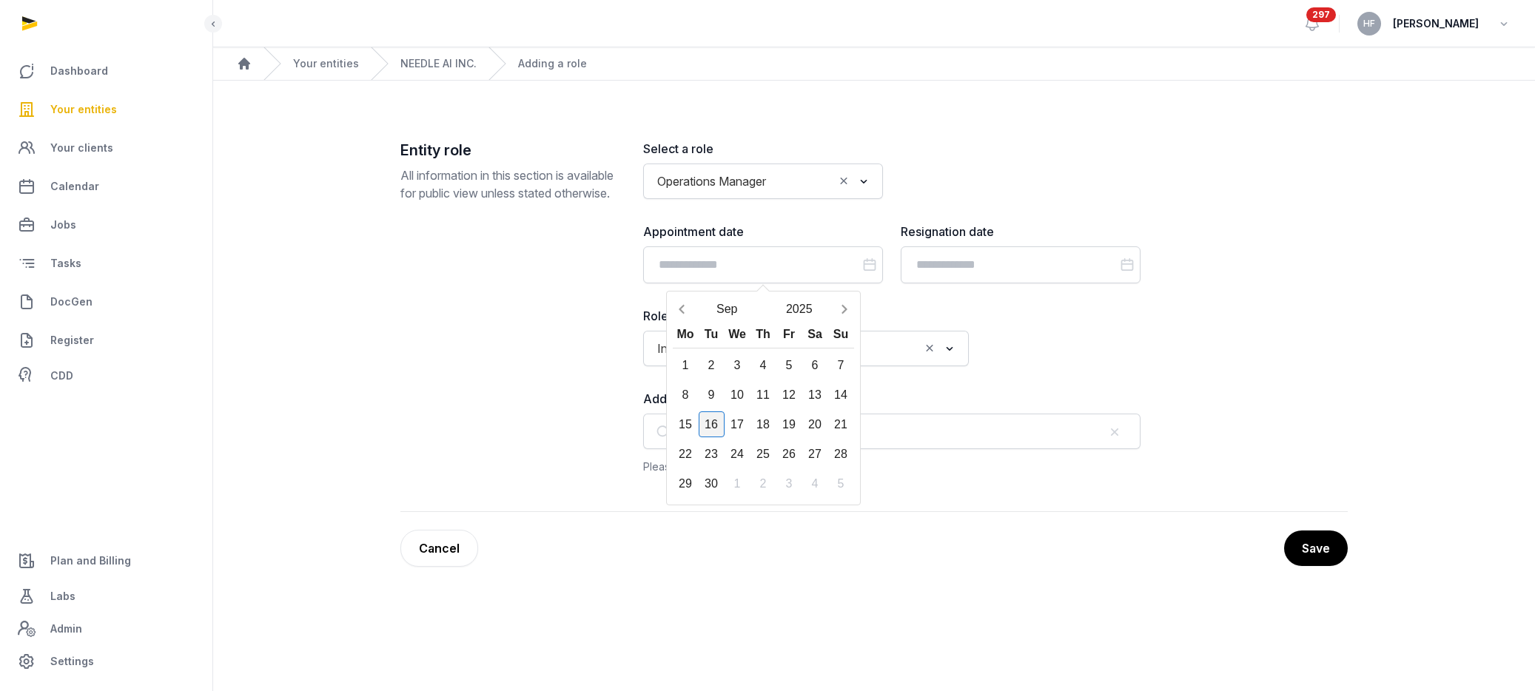
click at [717, 421] on div "16" at bounding box center [712, 424] width 26 height 26
type input "**********"
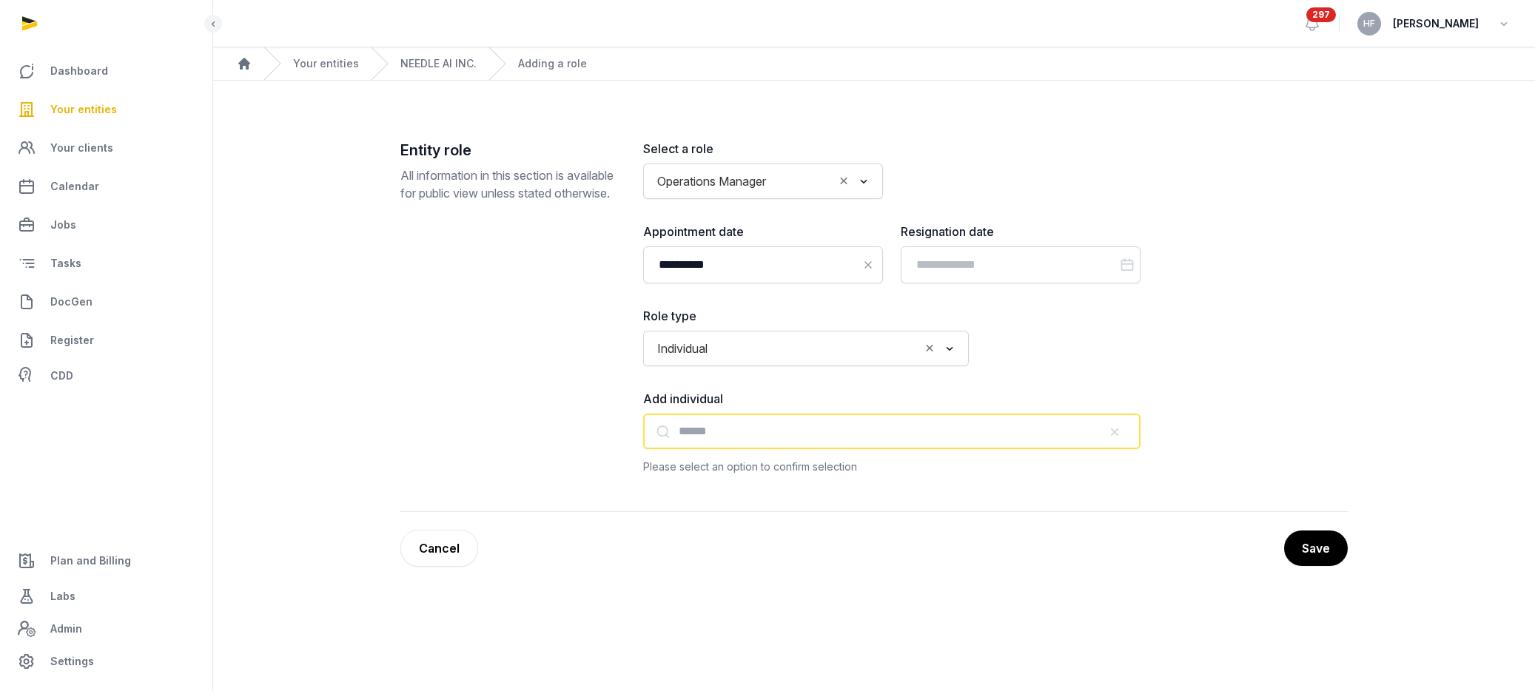
click at [731, 431] on input "text" at bounding box center [891, 432] width 497 height 36
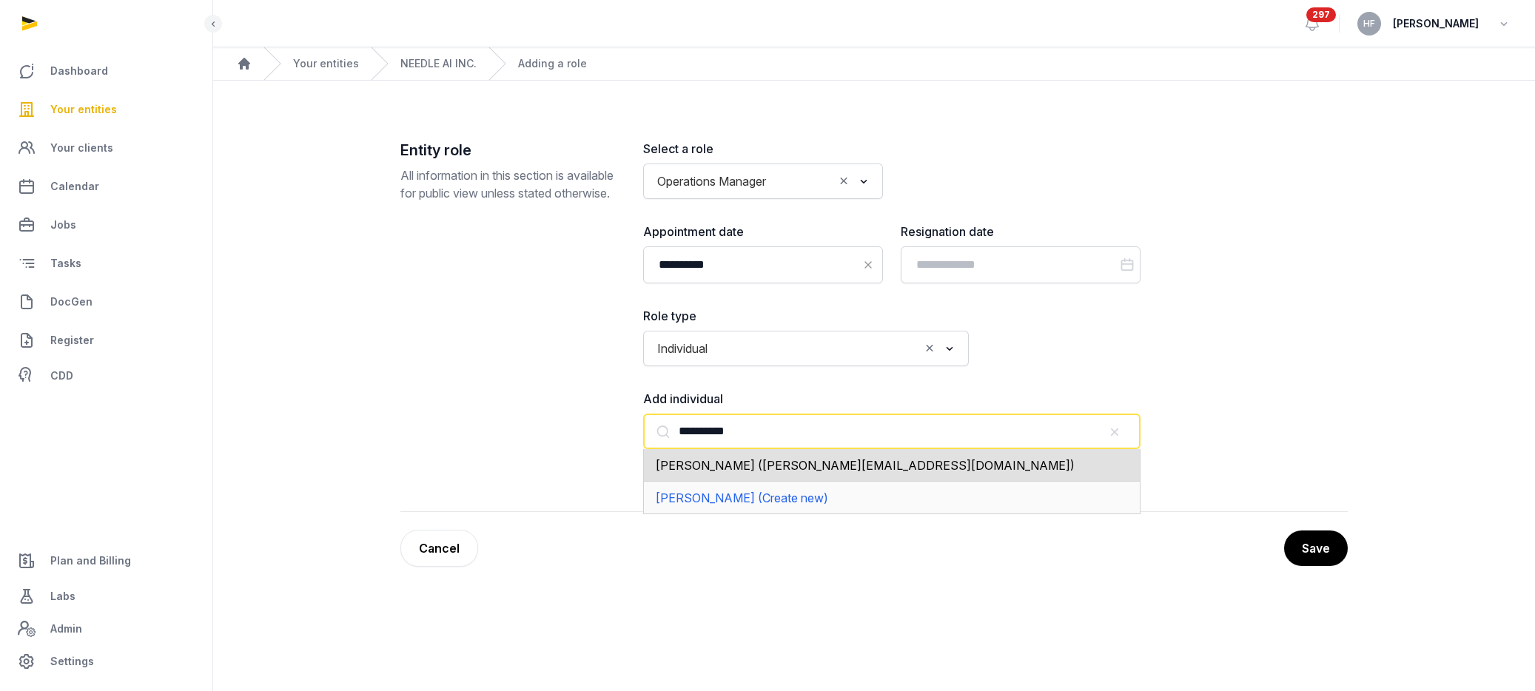
click at [770, 468] on span "[PERSON_NAME] ([PERSON_NAME][EMAIL_ADDRESS][DOMAIN_NAME])" at bounding box center [865, 465] width 419 height 15
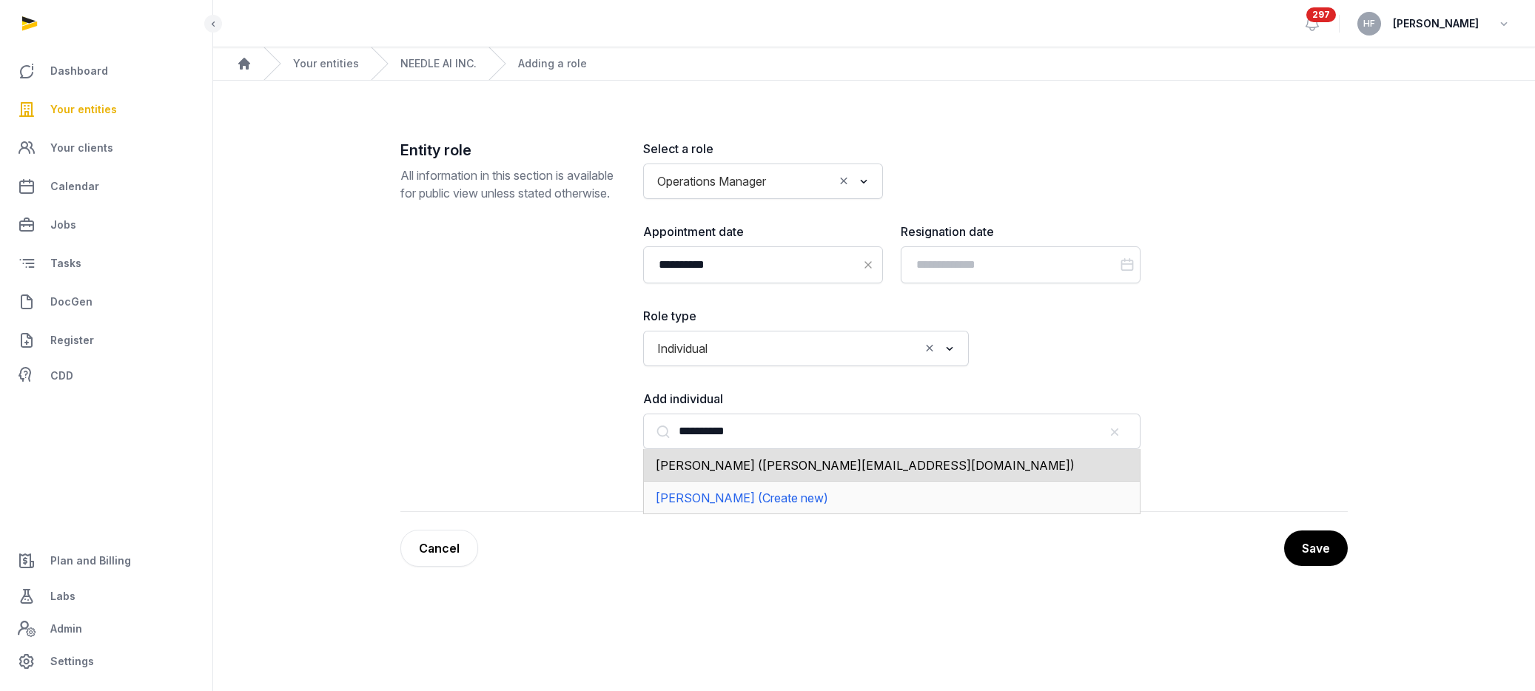
type input "**********"
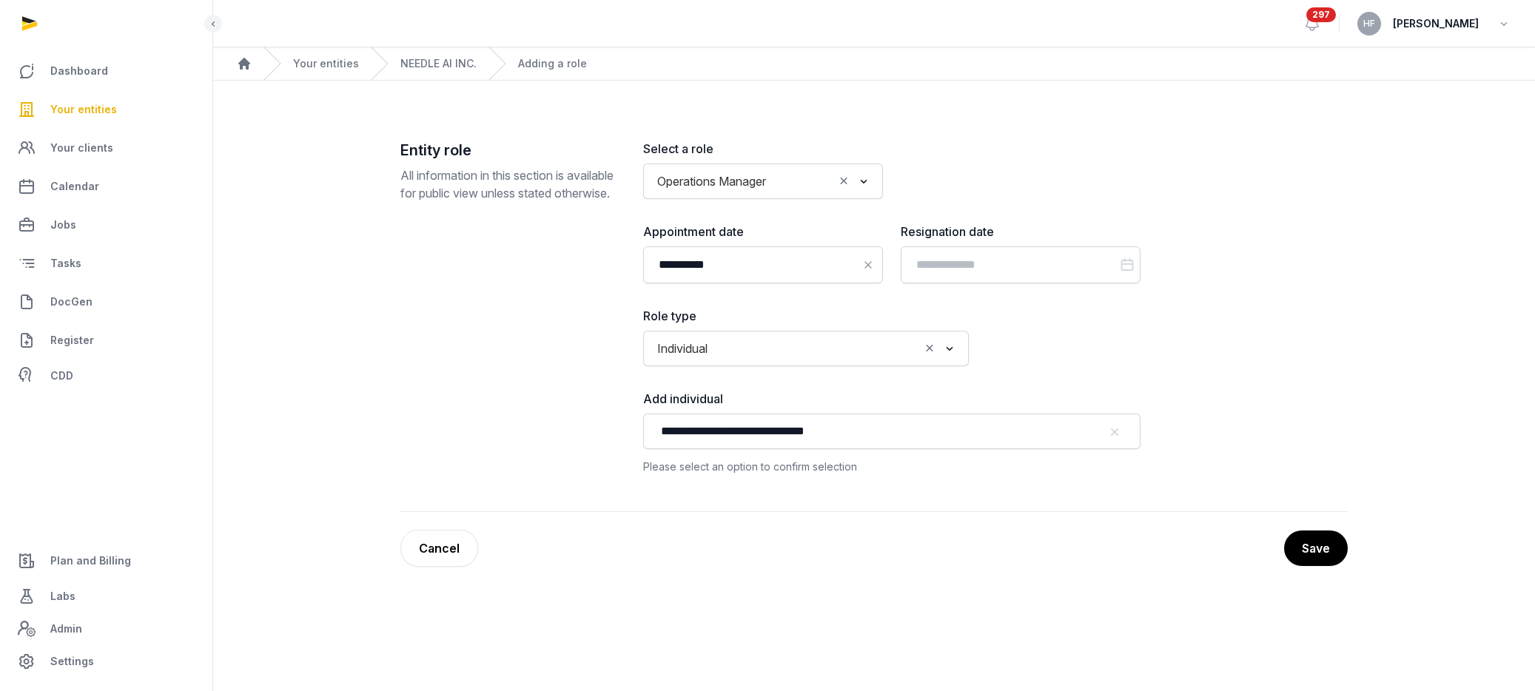
click at [1322, 542] on button "Save" at bounding box center [1316, 549] width 64 height 36
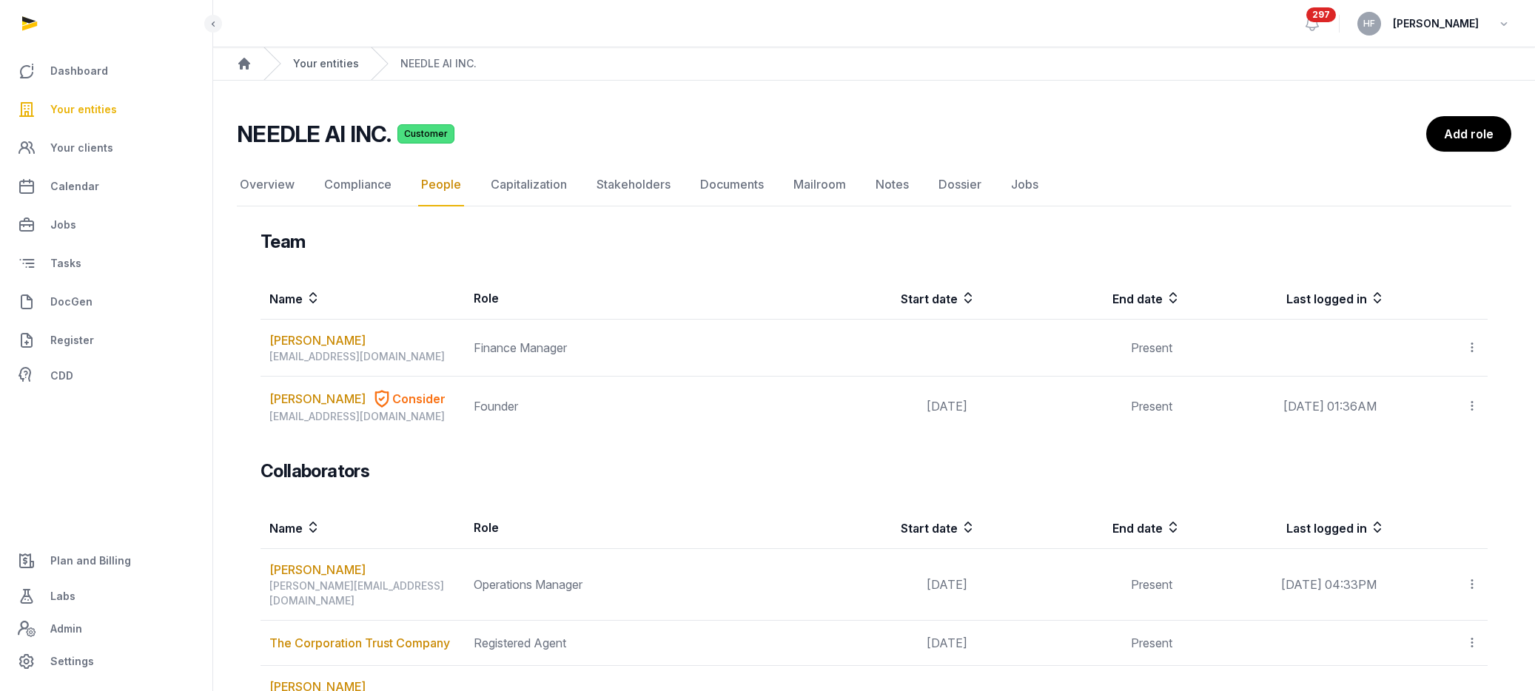
click at [342, 65] on link "Your entities" at bounding box center [326, 63] width 66 height 15
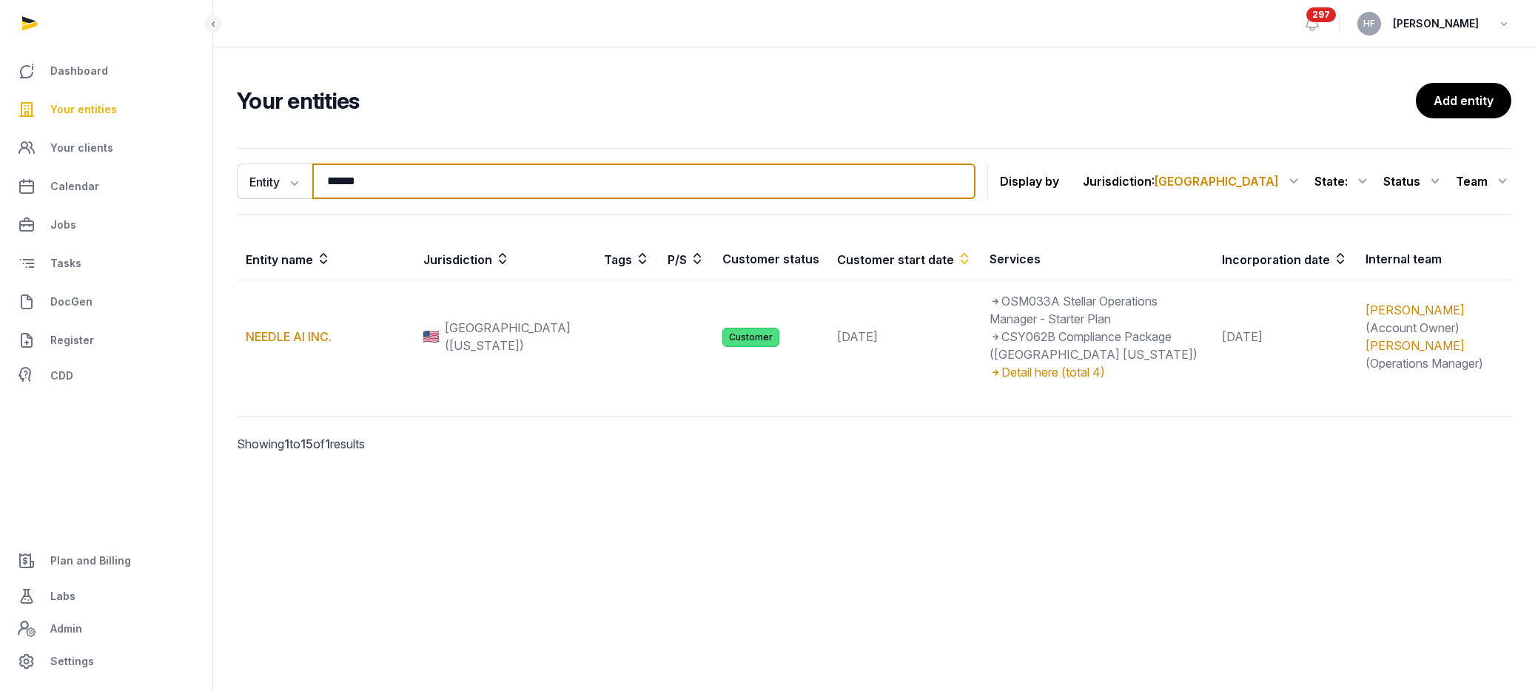
drag, startPoint x: 408, startPoint y: 175, endPoint x: 223, endPoint y: 175, distance: 185.7
click at [226, 175] on div "Entity Entity People Tags Services ****** Search Display by Jurisdiction : [GEO…" at bounding box center [874, 321] width 1322 height 358
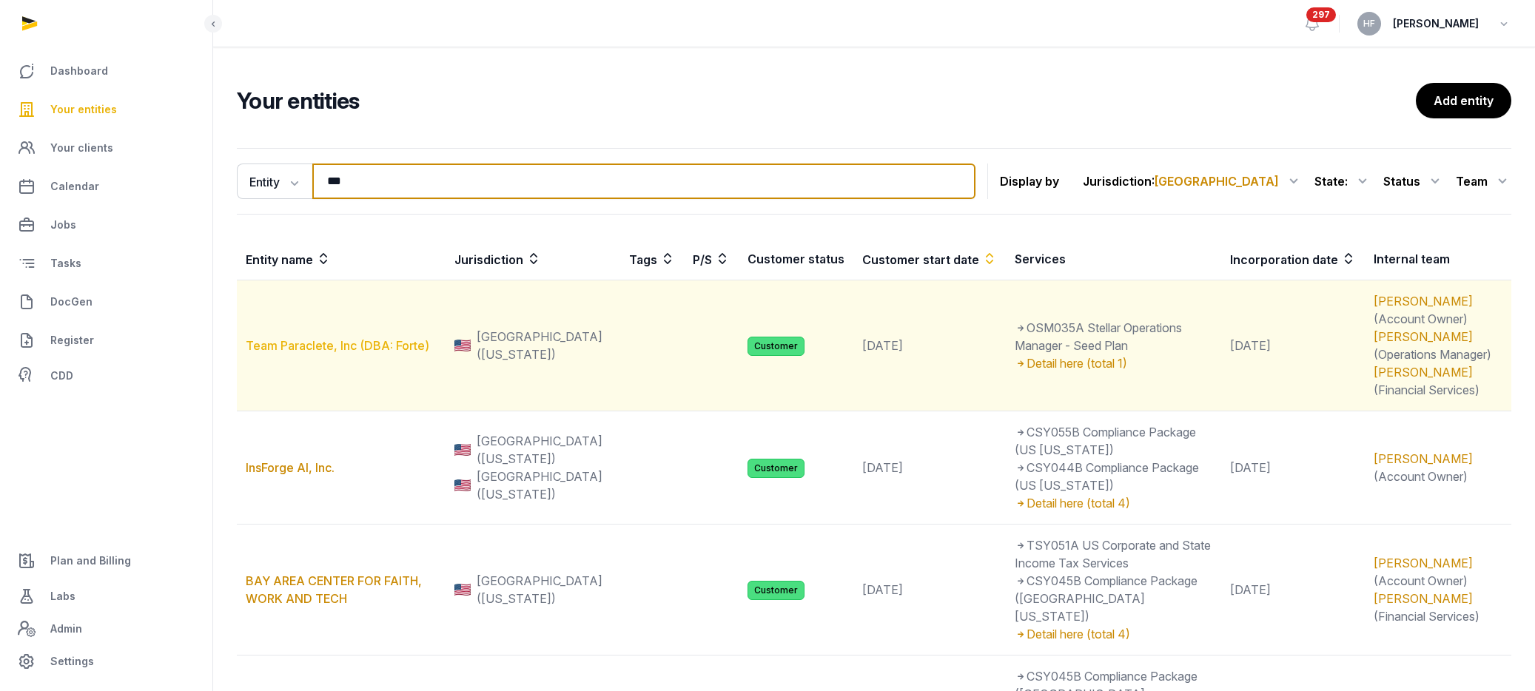
type input "***"
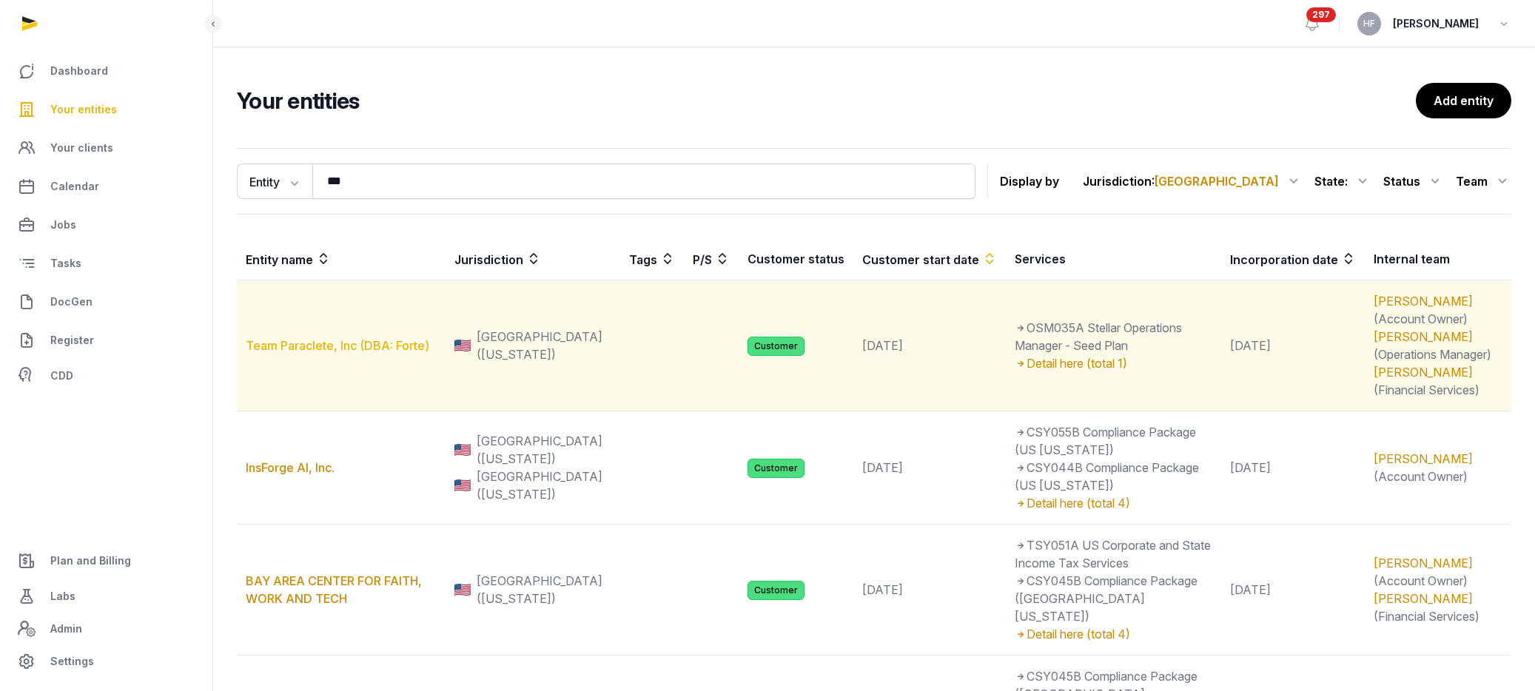
click at [357, 343] on link "Team Paraclete, Inc (DBA: Forte)" at bounding box center [338, 345] width 184 height 15
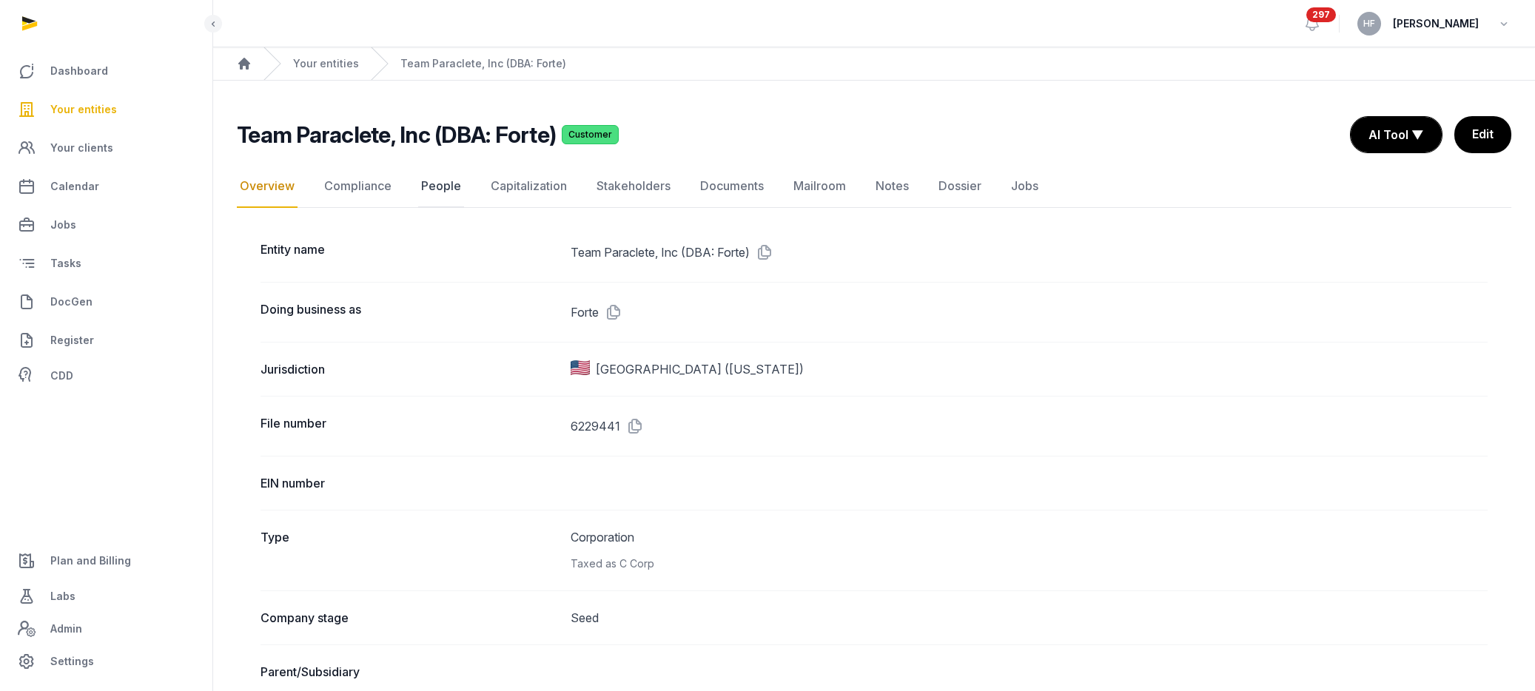
click at [442, 190] on link "People" at bounding box center [441, 186] width 46 height 43
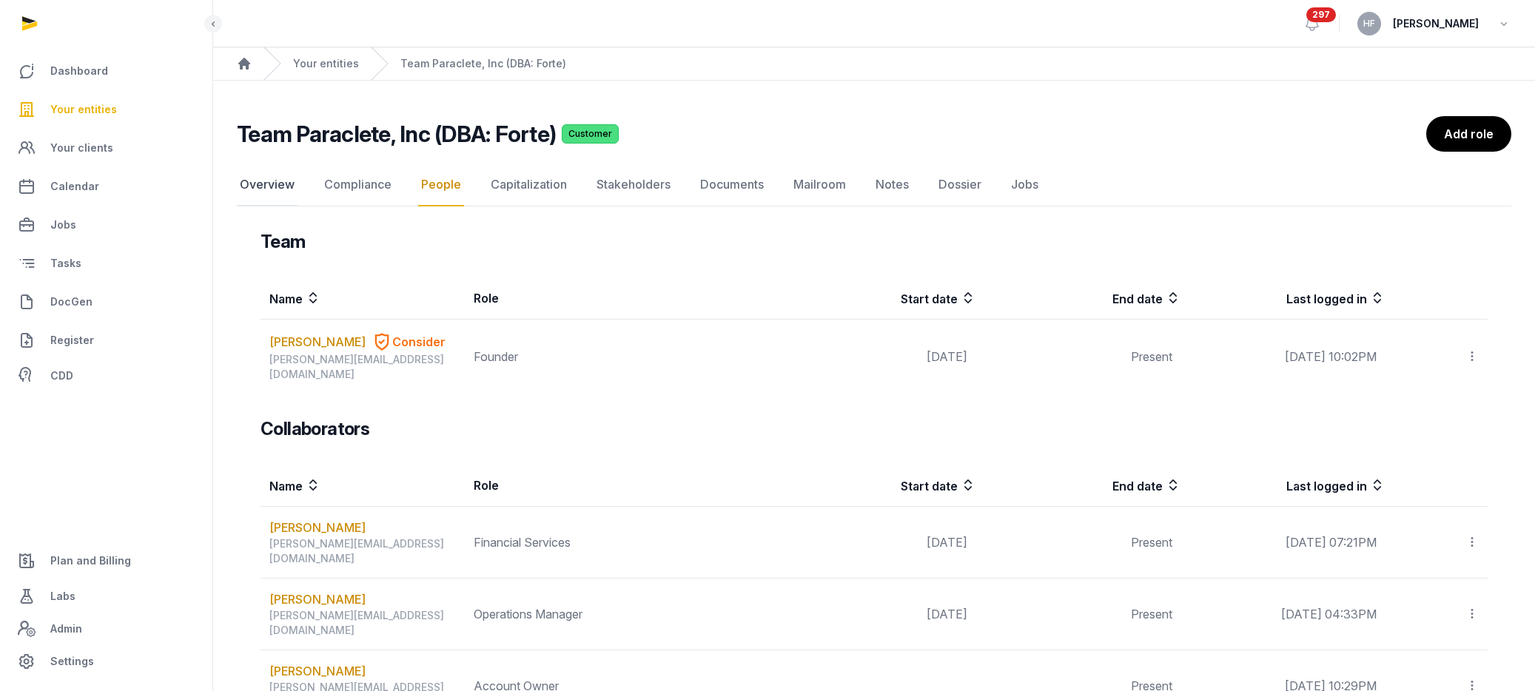
click at [267, 188] on link "Overview" at bounding box center [267, 185] width 61 height 43
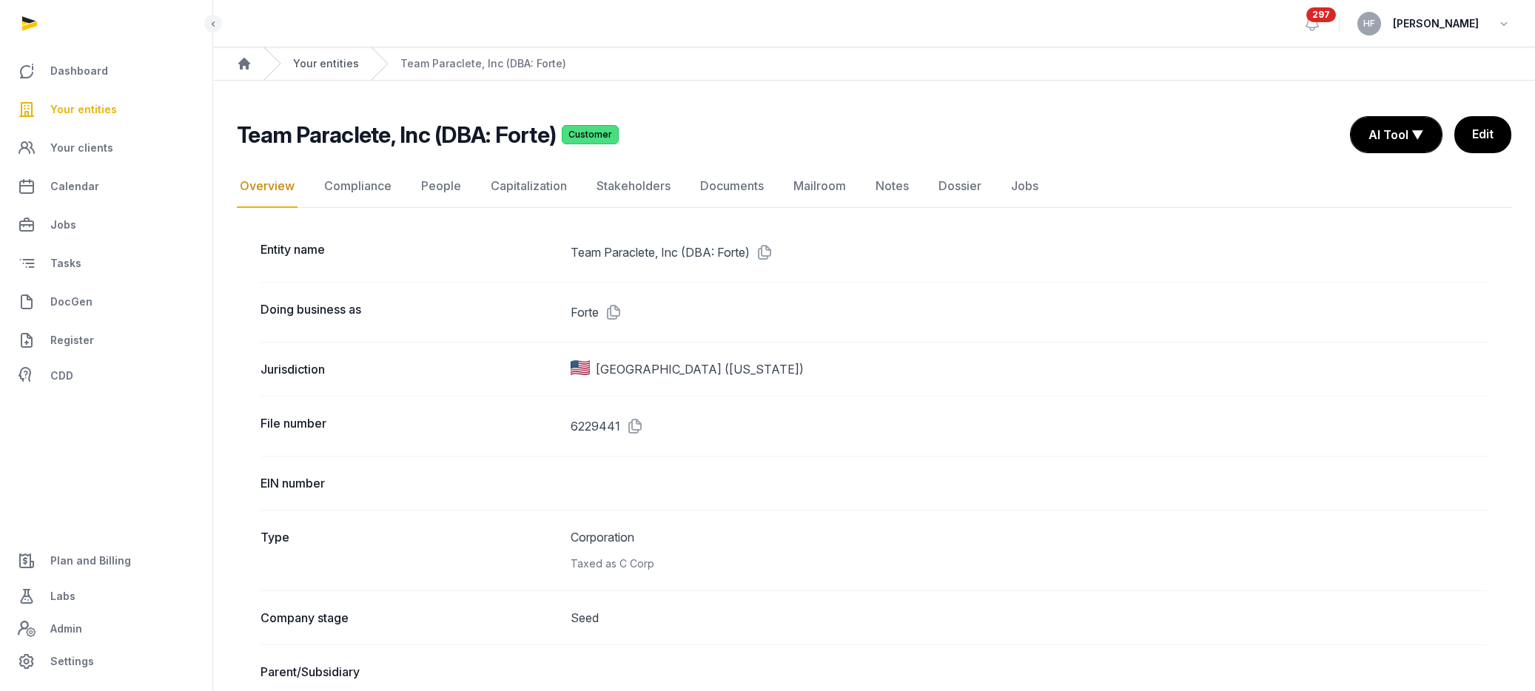
click at [314, 63] on link "Your entities" at bounding box center [326, 63] width 66 height 15
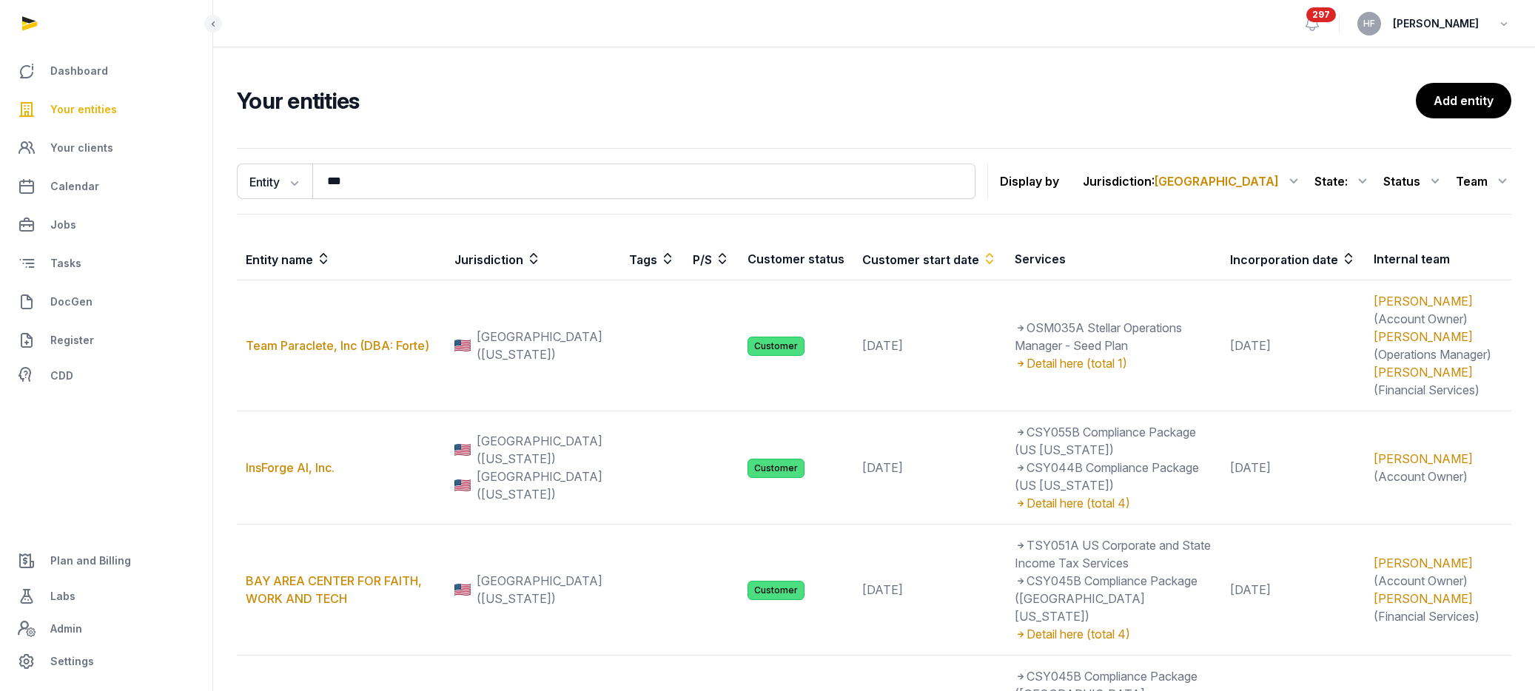
click at [1486, 181] on div "Team" at bounding box center [1483, 181] width 55 height 24
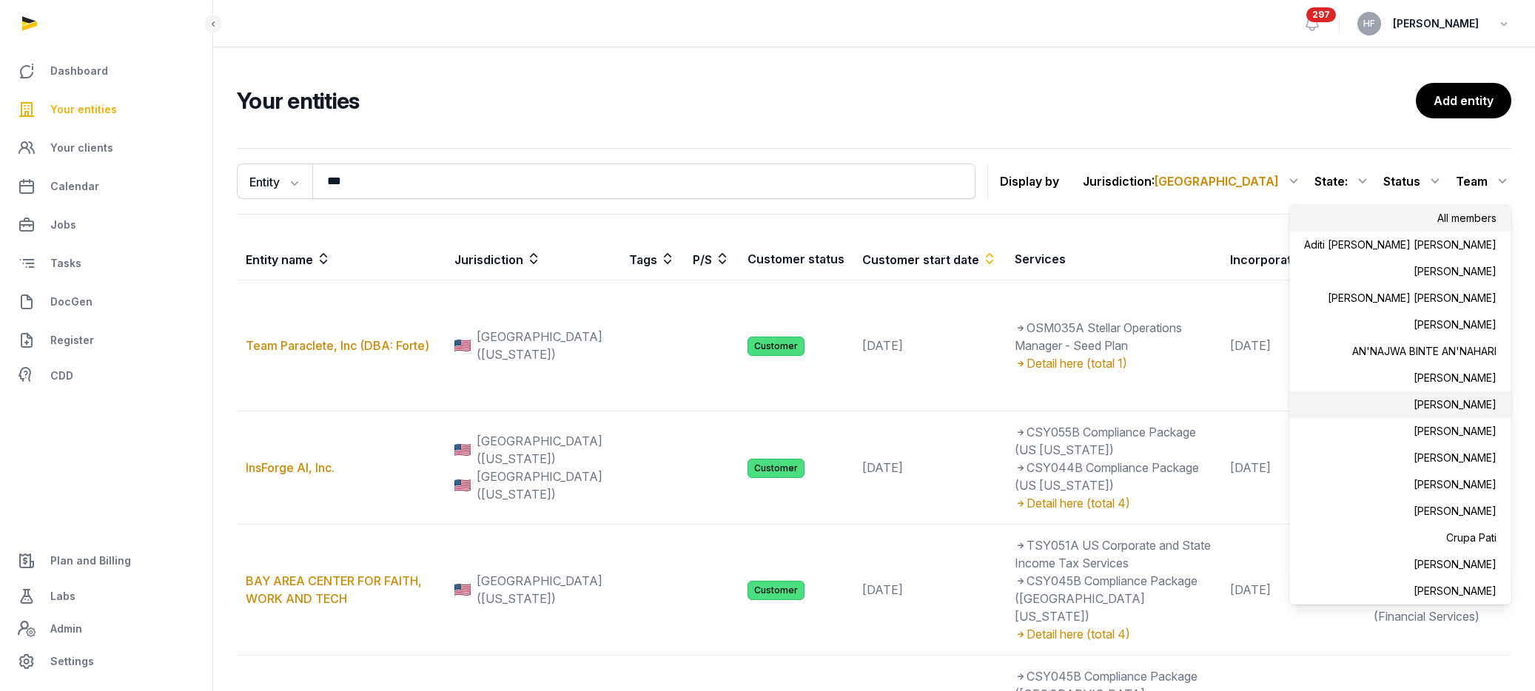
click at [1471, 407] on div "[PERSON_NAME]" at bounding box center [1400, 404] width 222 height 27
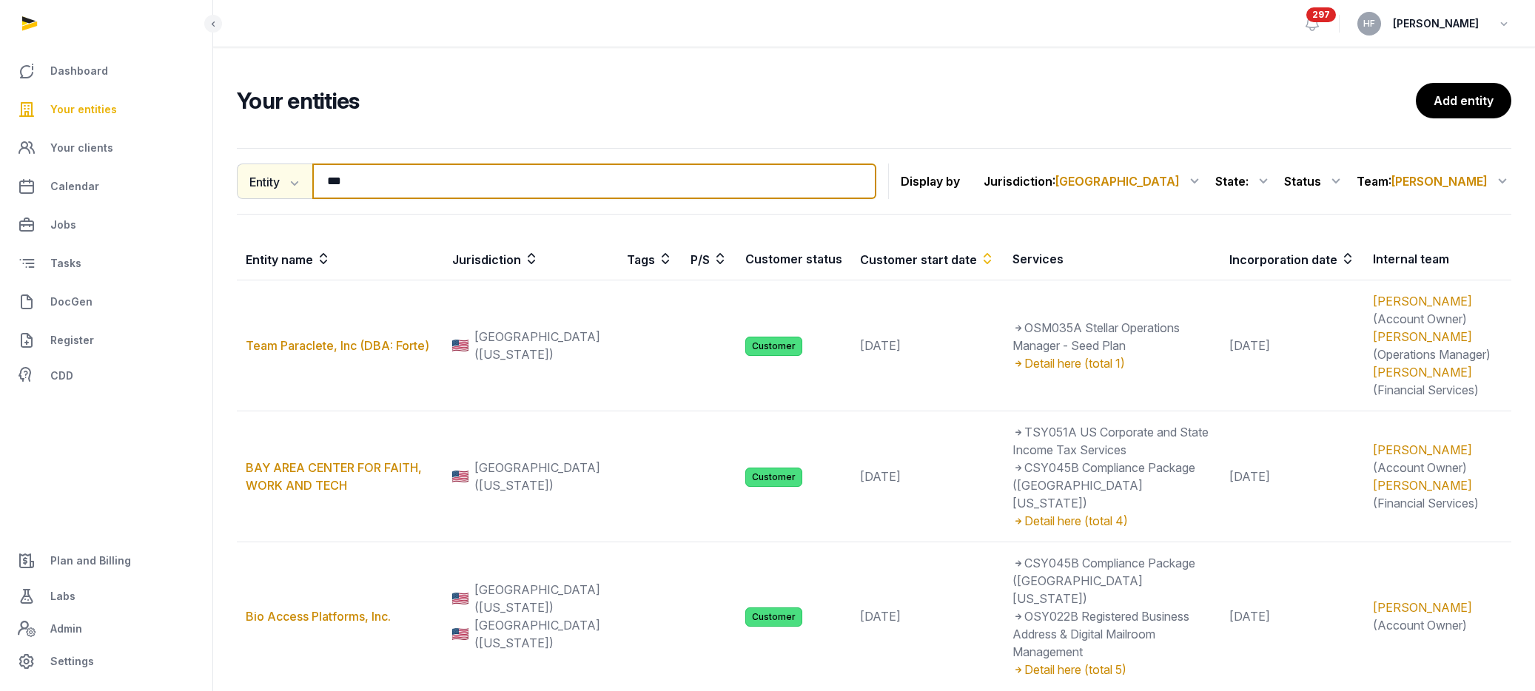
drag, startPoint x: 376, startPoint y: 188, endPoint x: 273, endPoint y: 187, distance: 102.9
click at [288, 187] on div "Entity Entity People Tags Services *** Search" at bounding box center [556, 182] width 639 height 36
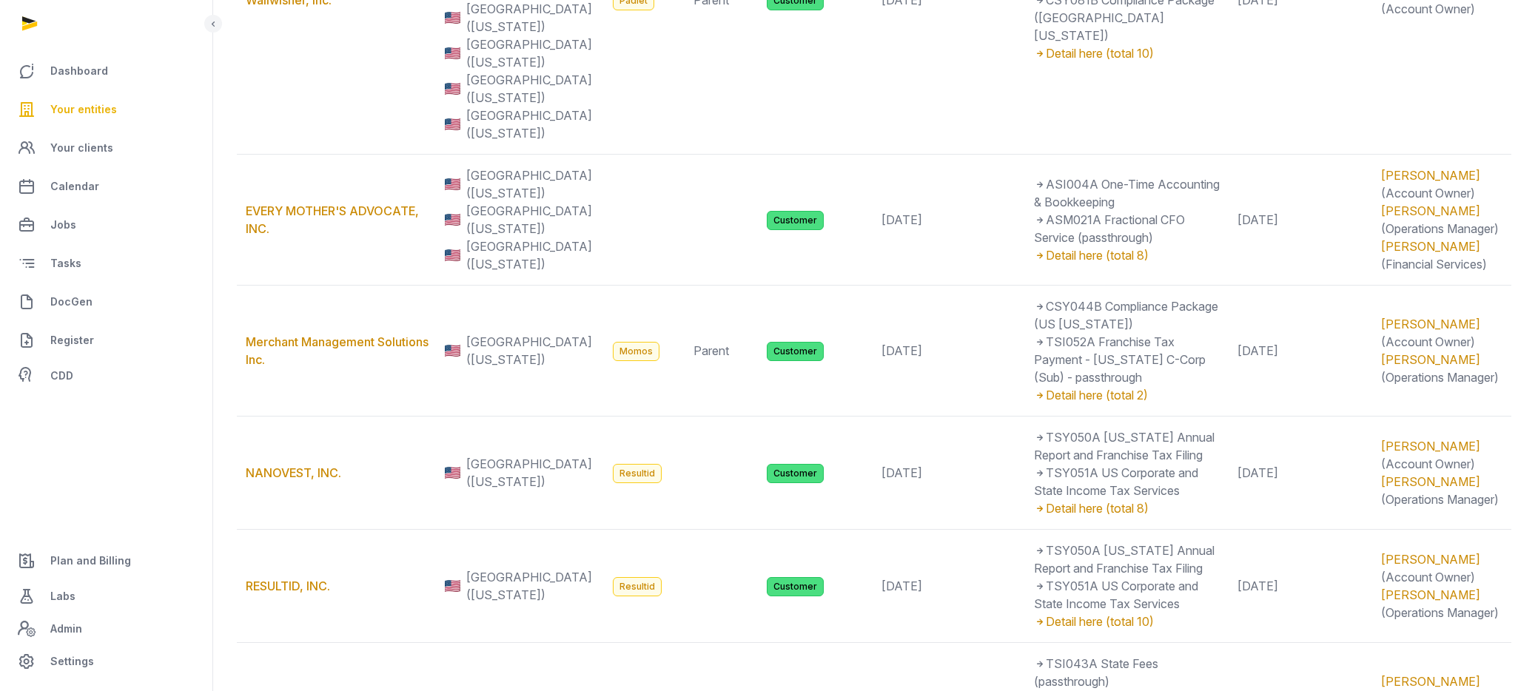
scroll to position [1721, 0]
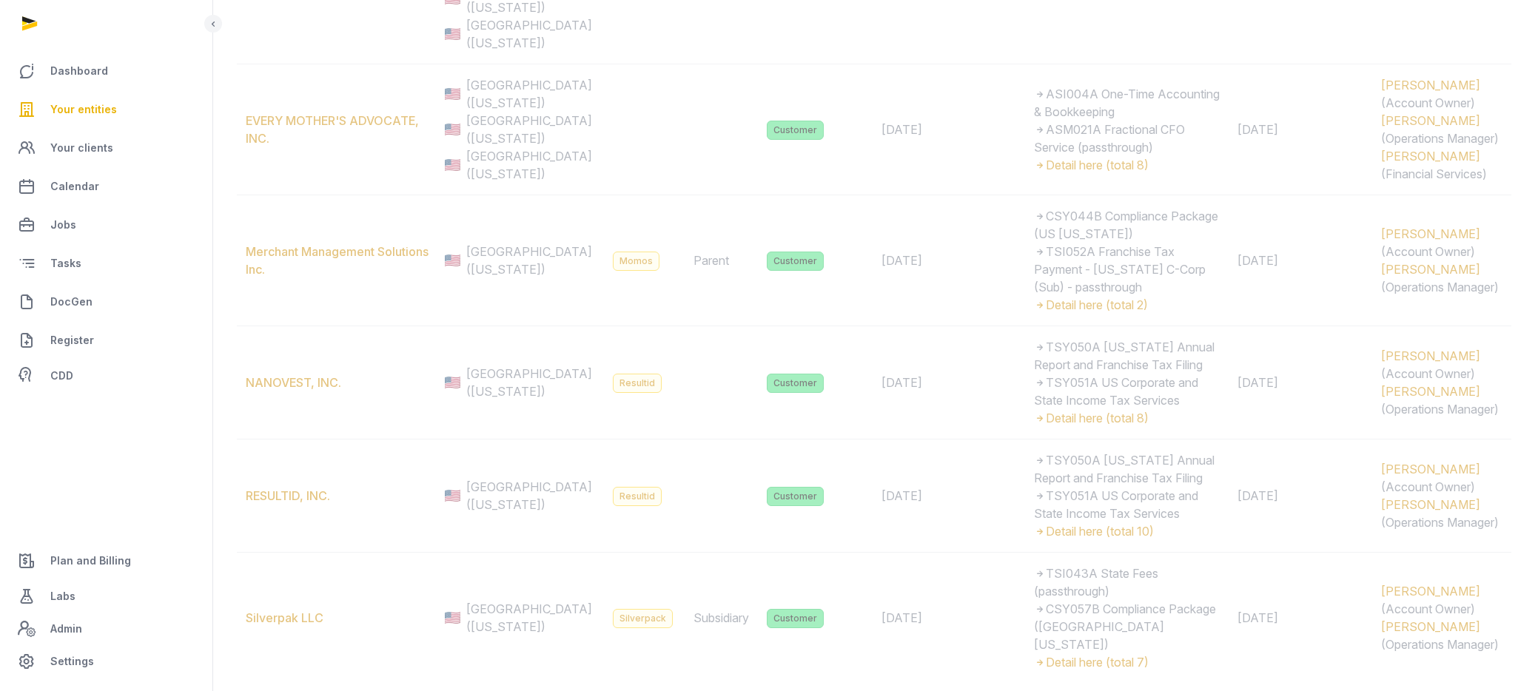
scroll to position [709, 0]
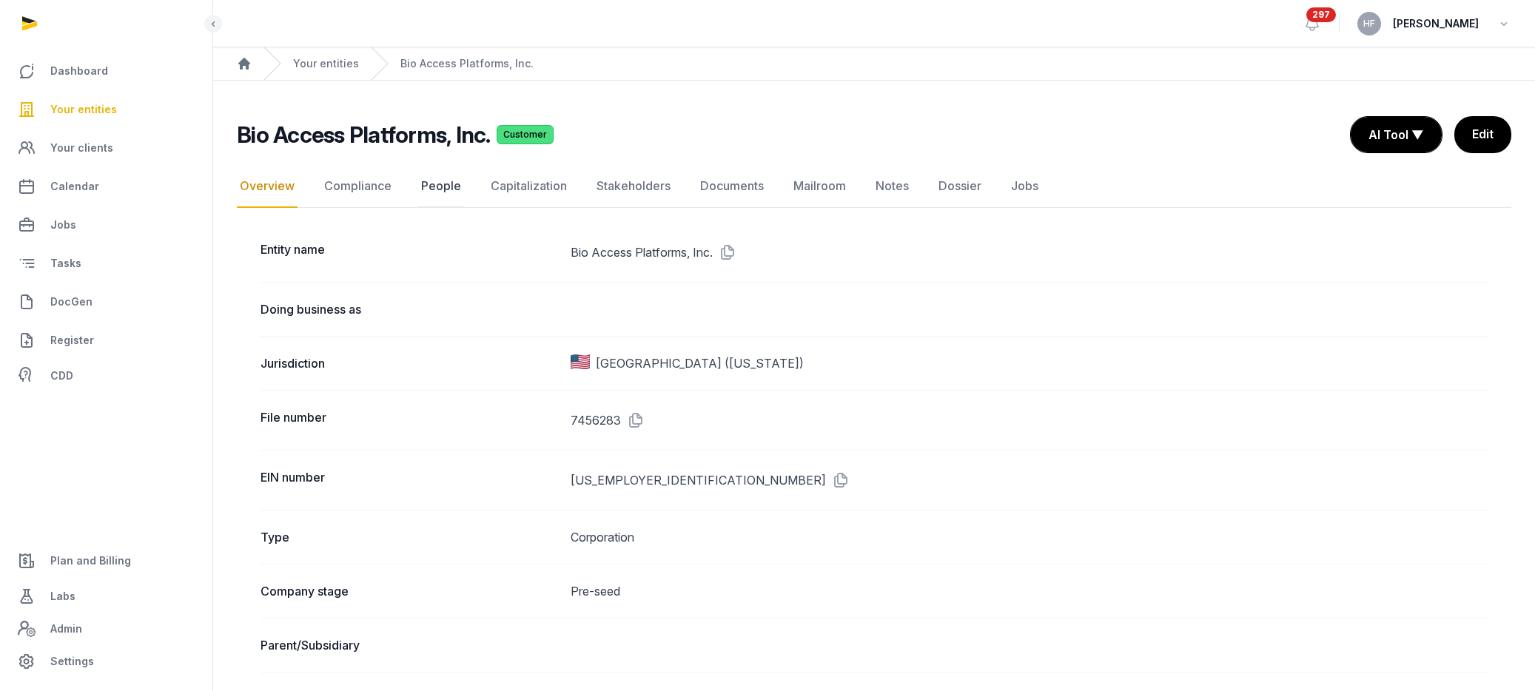
click at [454, 188] on link "People" at bounding box center [441, 186] width 46 height 43
click at [324, 61] on link "Your entities" at bounding box center [326, 63] width 66 height 15
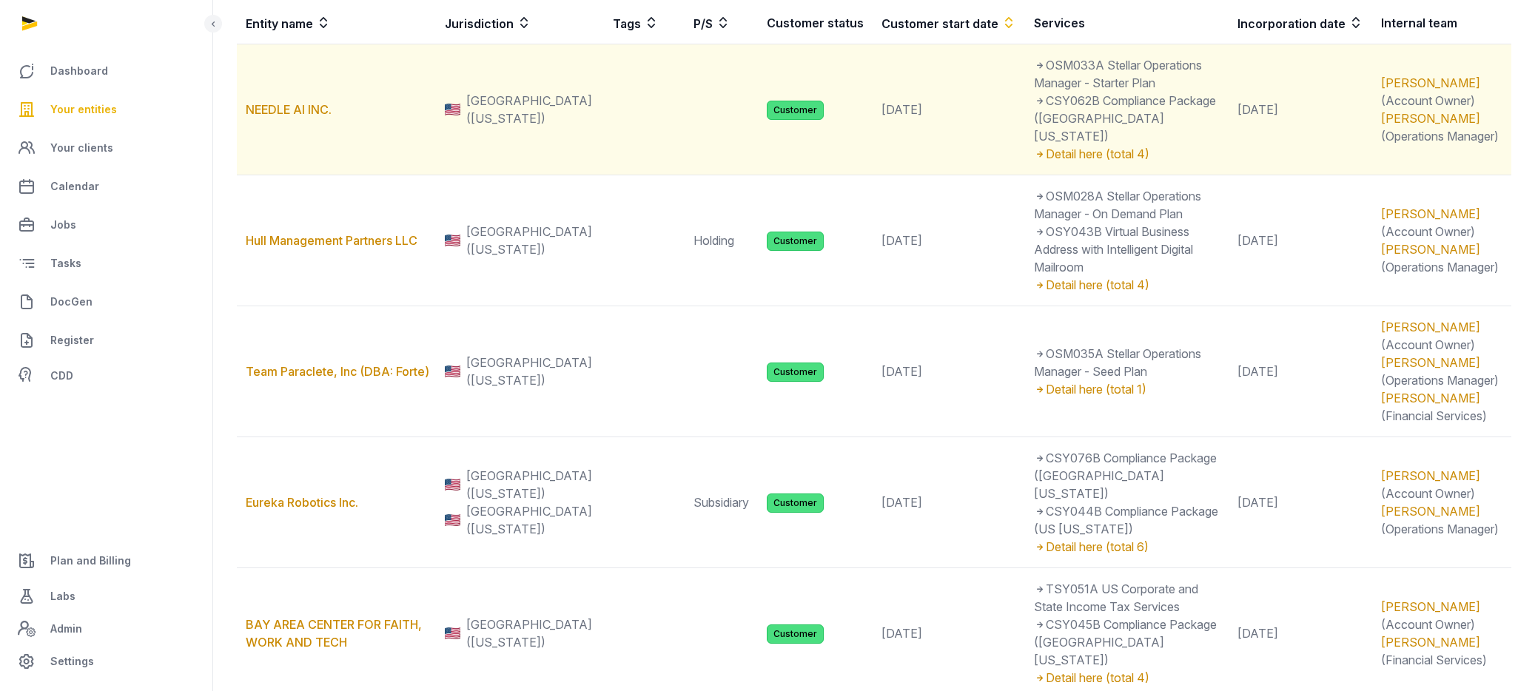
scroll to position [240, 0]
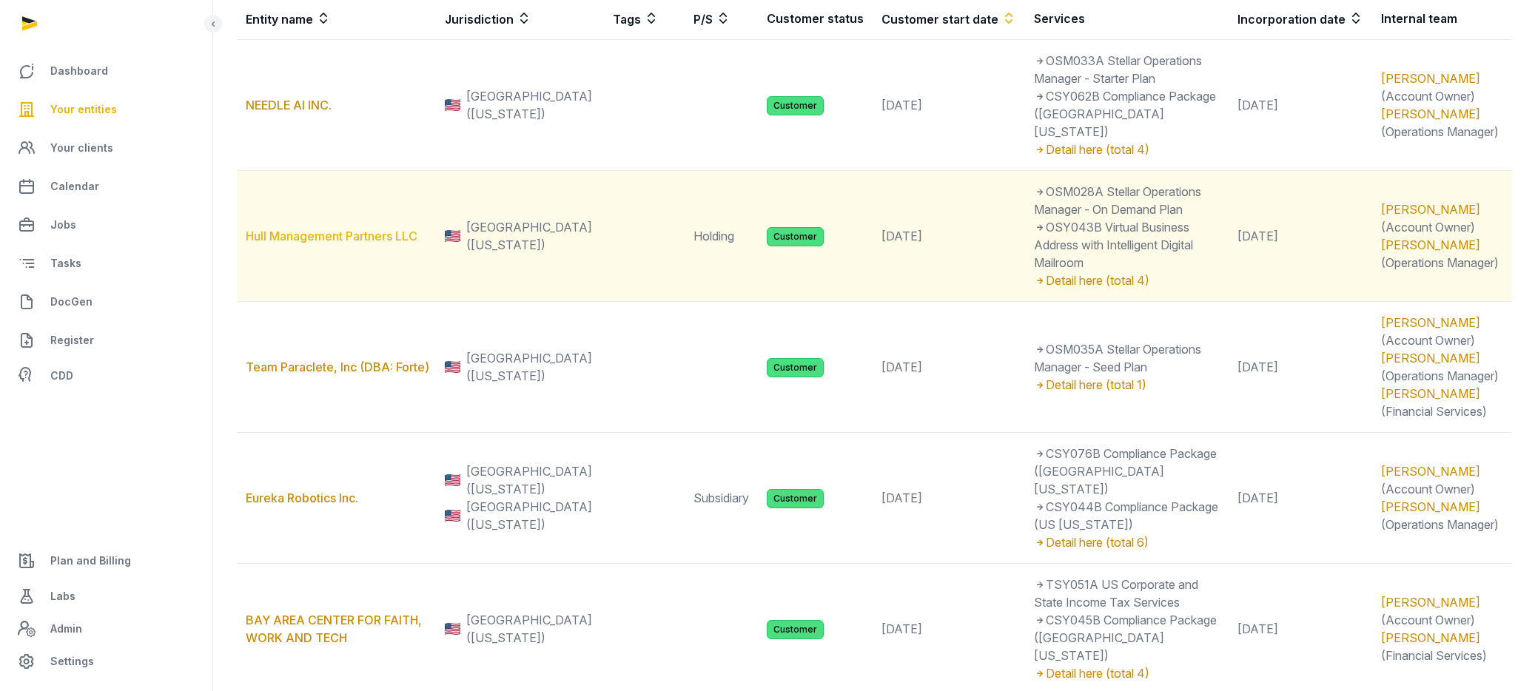
click at [370, 229] on link "Hull Management Partners LLC" at bounding box center [332, 236] width 172 height 15
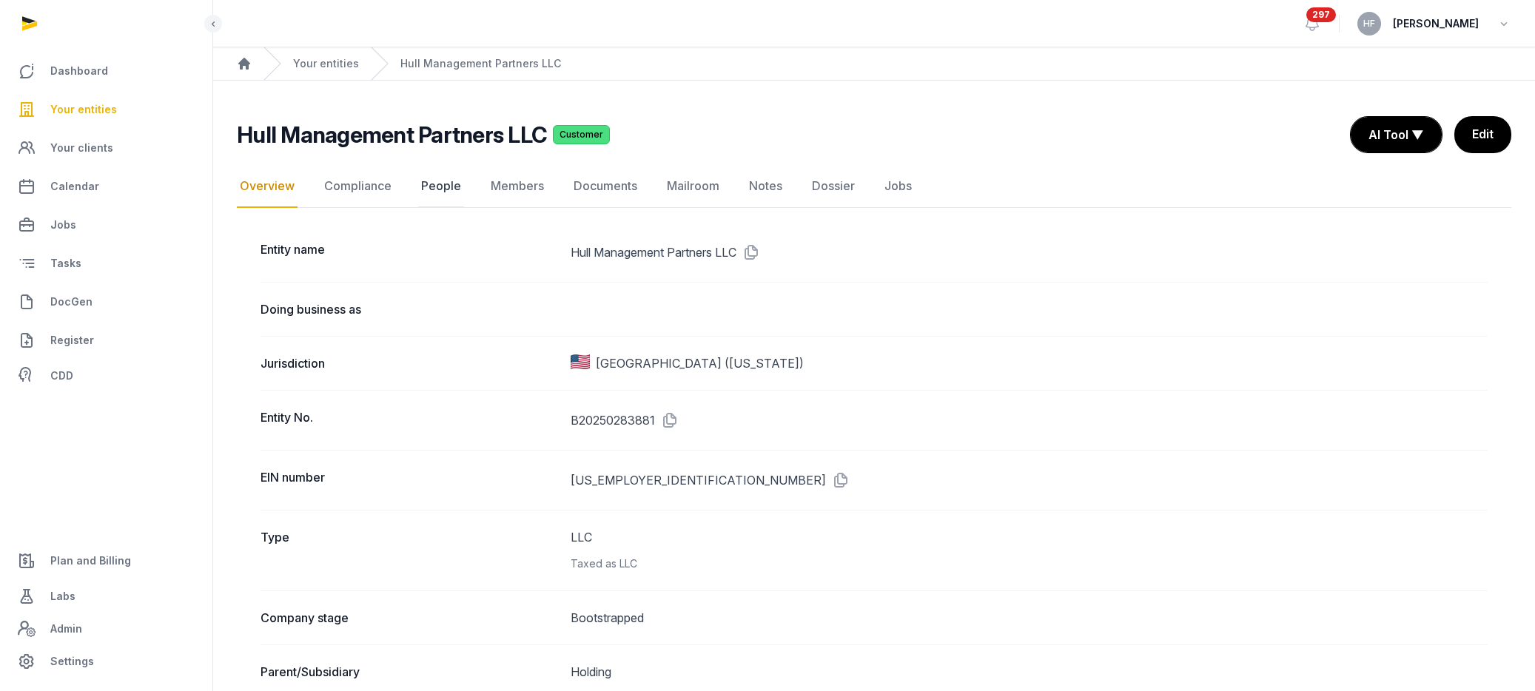
click at [443, 189] on link "People" at bounding box center [441, 186] width 46 height 43
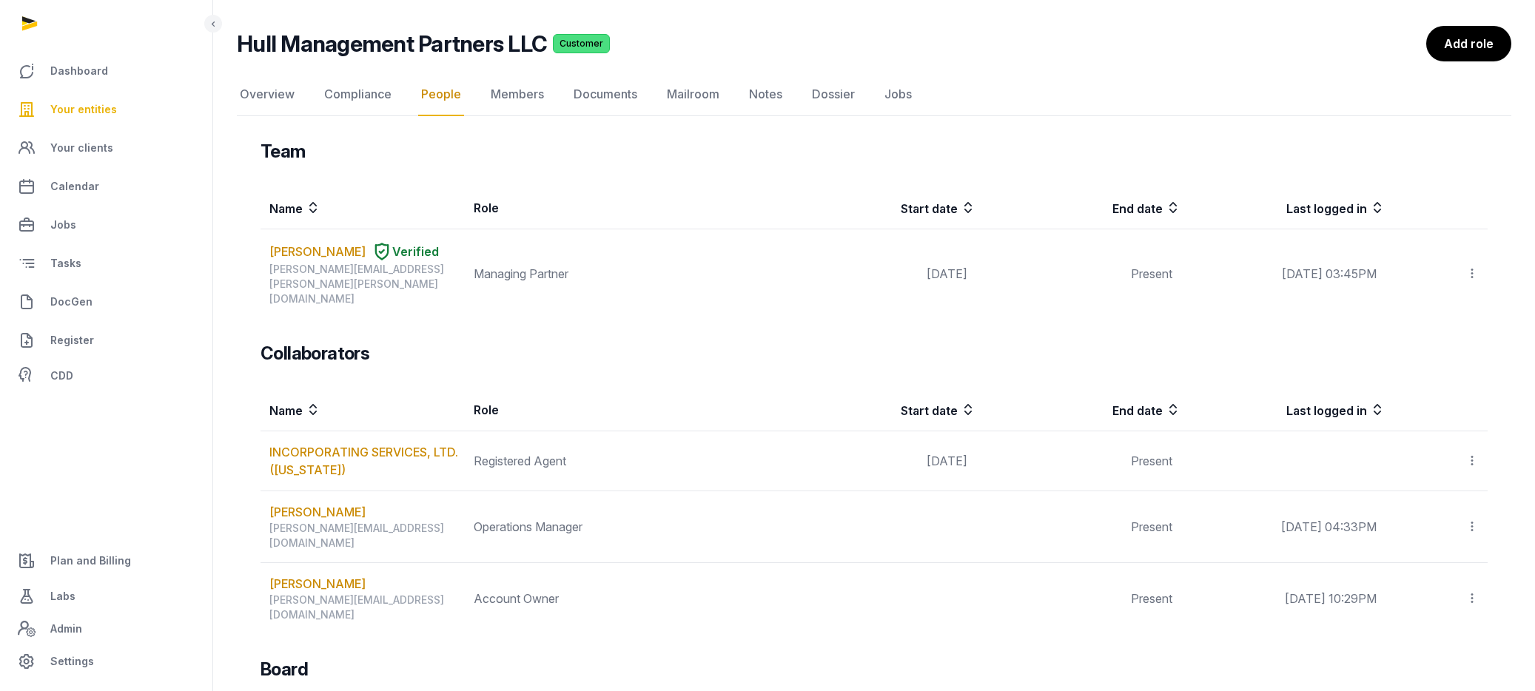
scroll to position [94, 0]
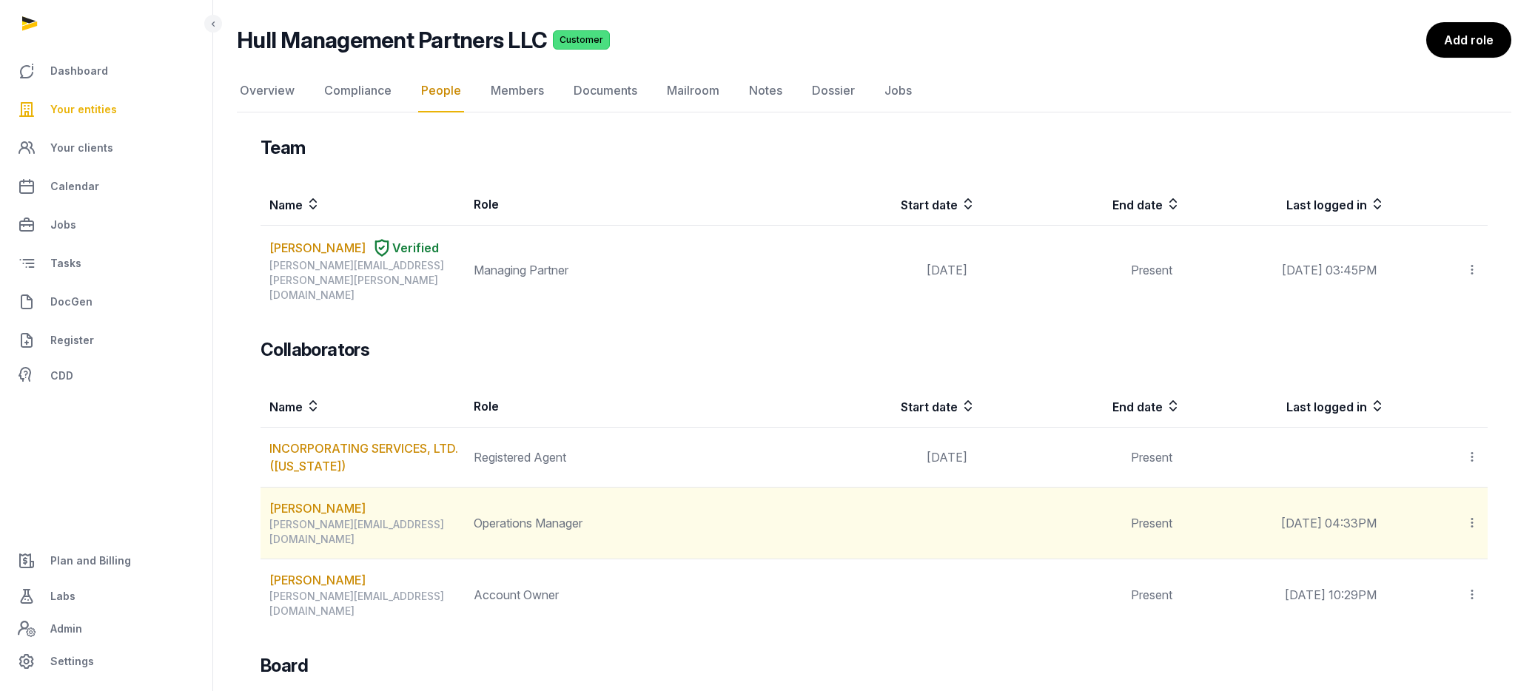
click at [1472, 515] on icon at bounding box center [1471, 523] width 13 height 16
click at [1450, 615] on span "Delete" at bounding box center [1446, 622] width 35 height 15
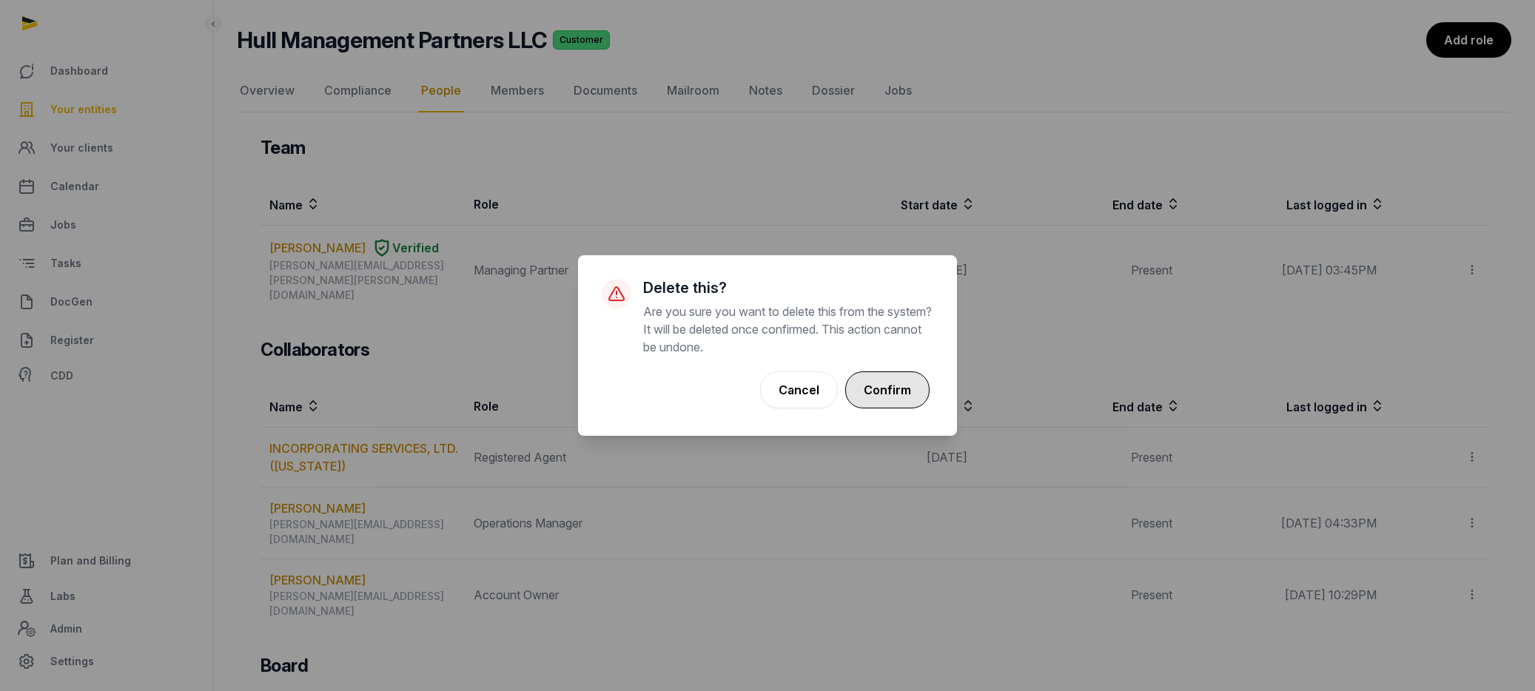
click at [917, 386] on button "Confirm" at bounding box center [887, 389] width 84 height 37
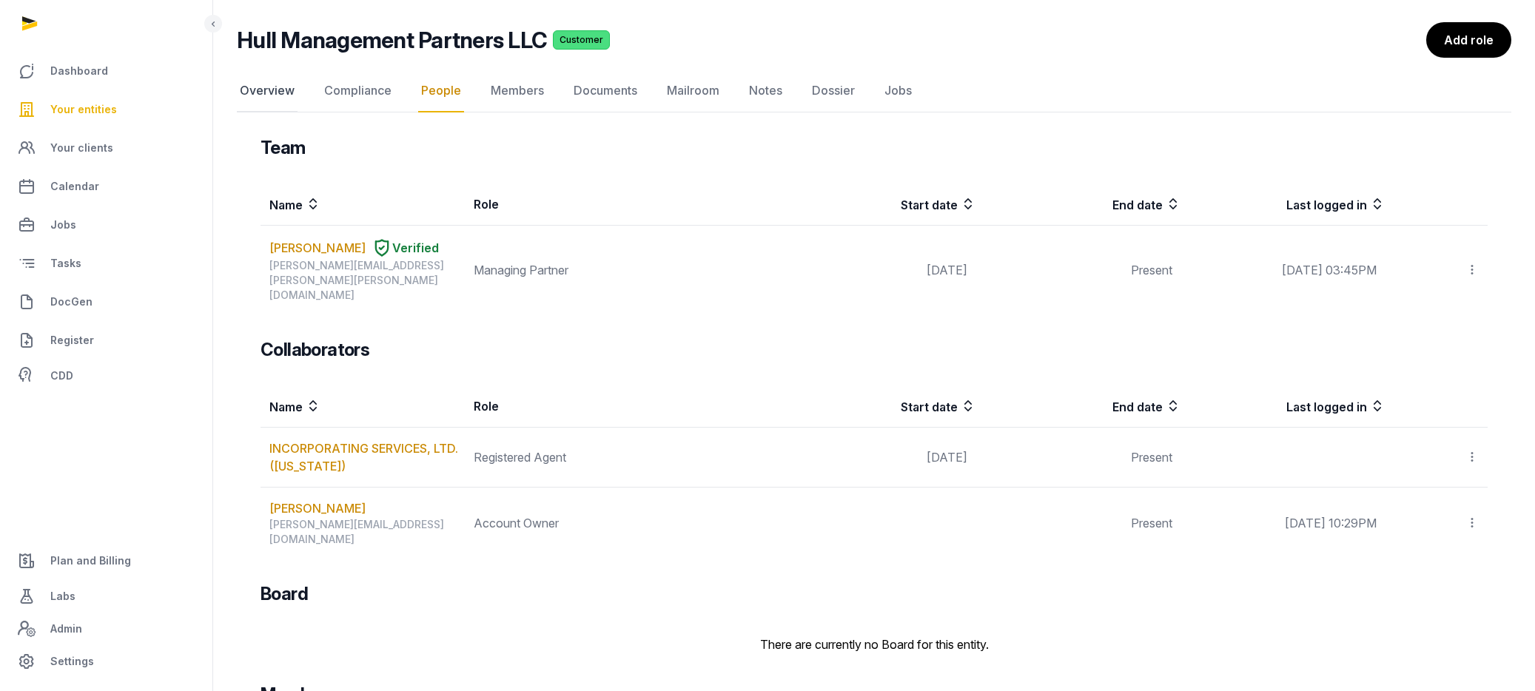
click at [281, 92] on link "Overview" at bounding box center [267, 91] width 61 height 43
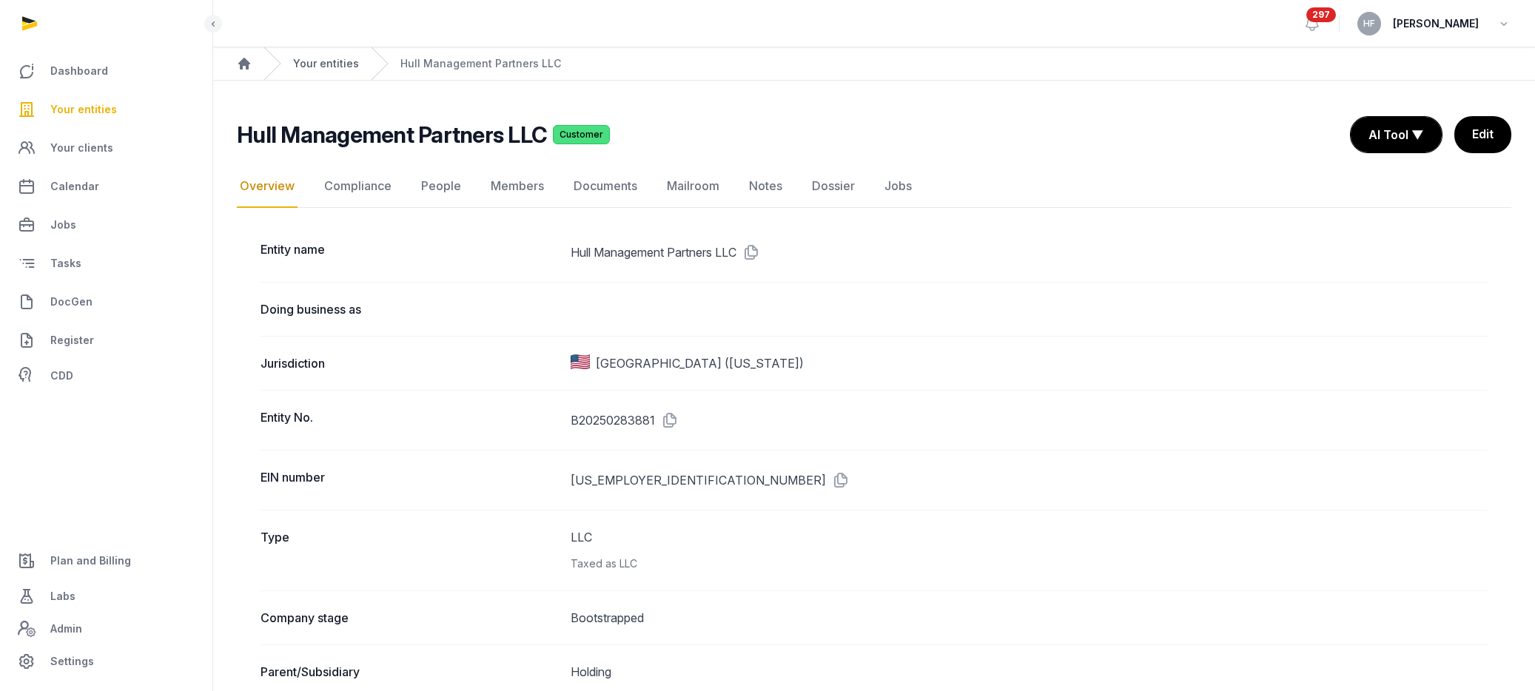
click at [343, 61] on link "Your entities" at bounding box center [326, 63] width 66 height 15
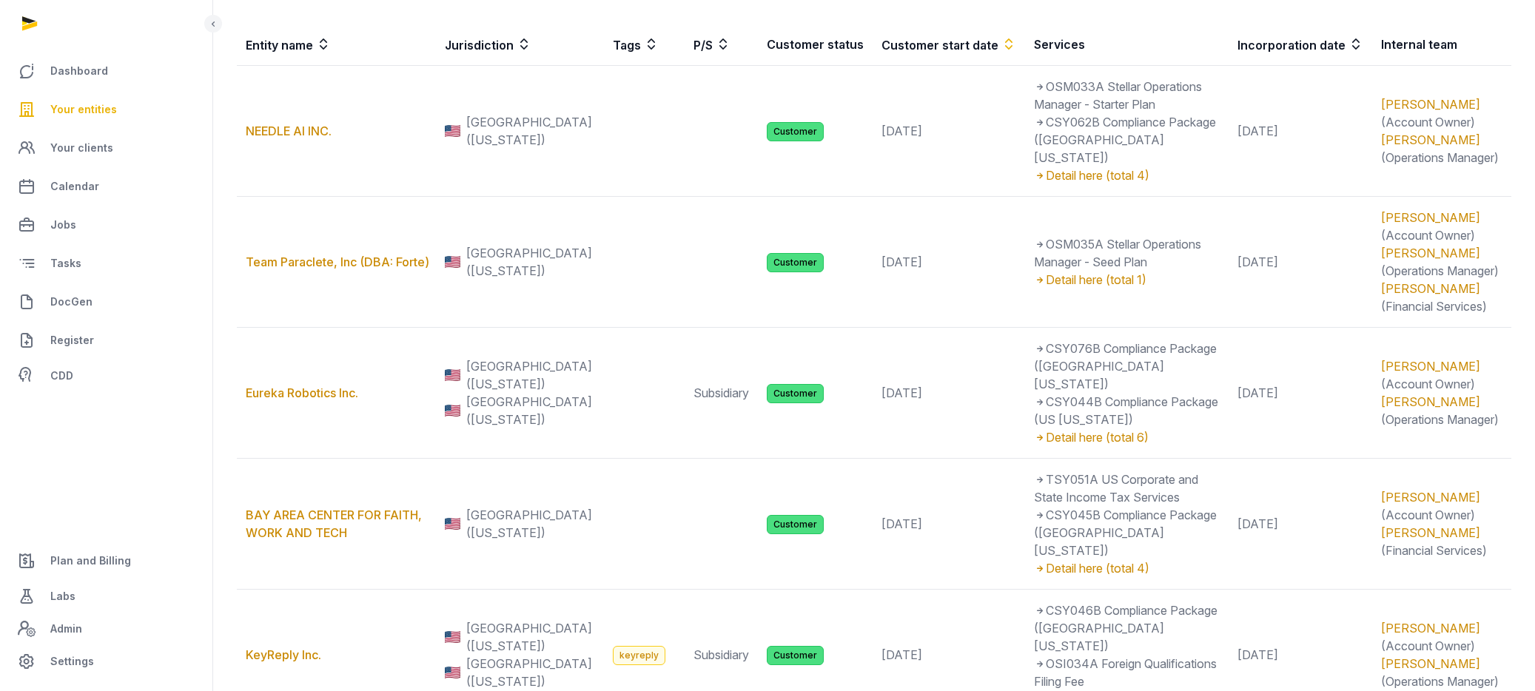
scroll to position [215, 0]
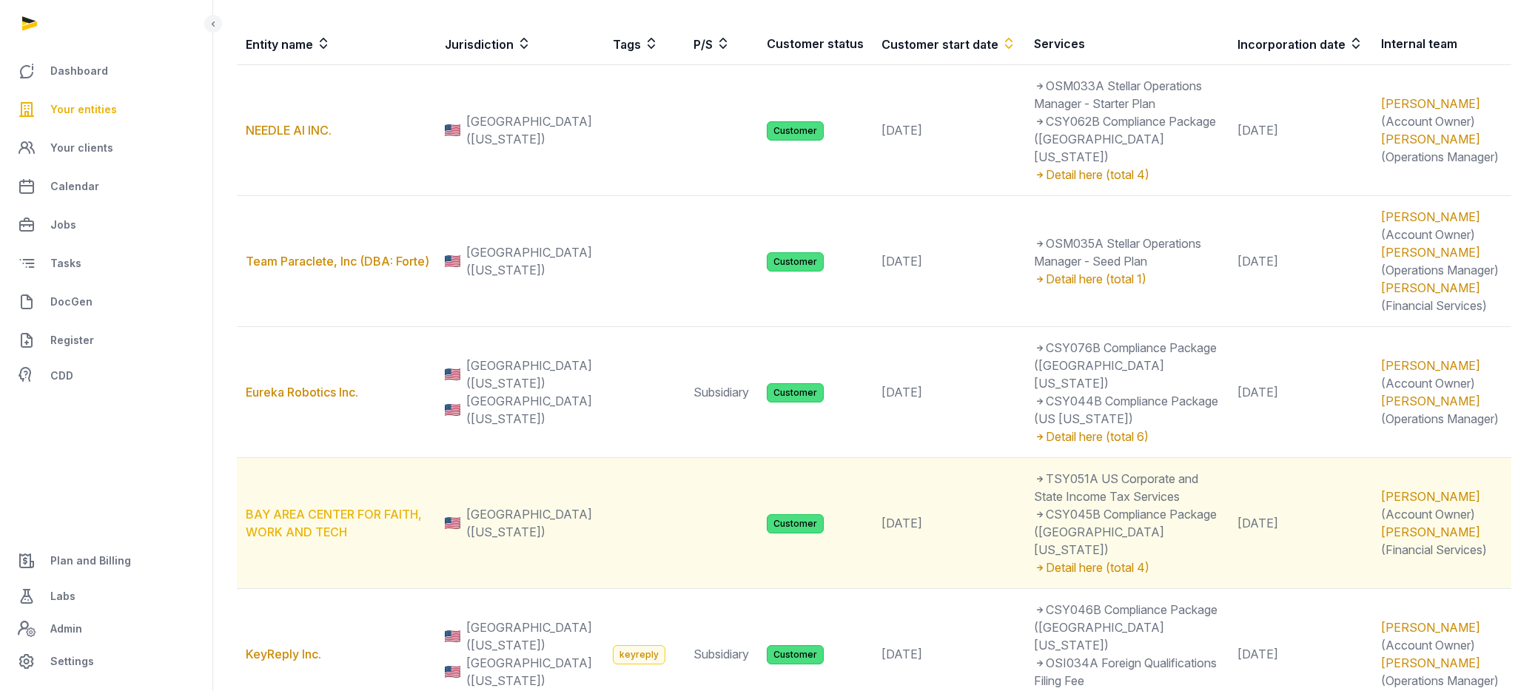
click at [299, 507] on link "BAY AREA CENTER FOR FAITH, WORK AND TECH" at bounding box center [334, 523] width 176 height 33
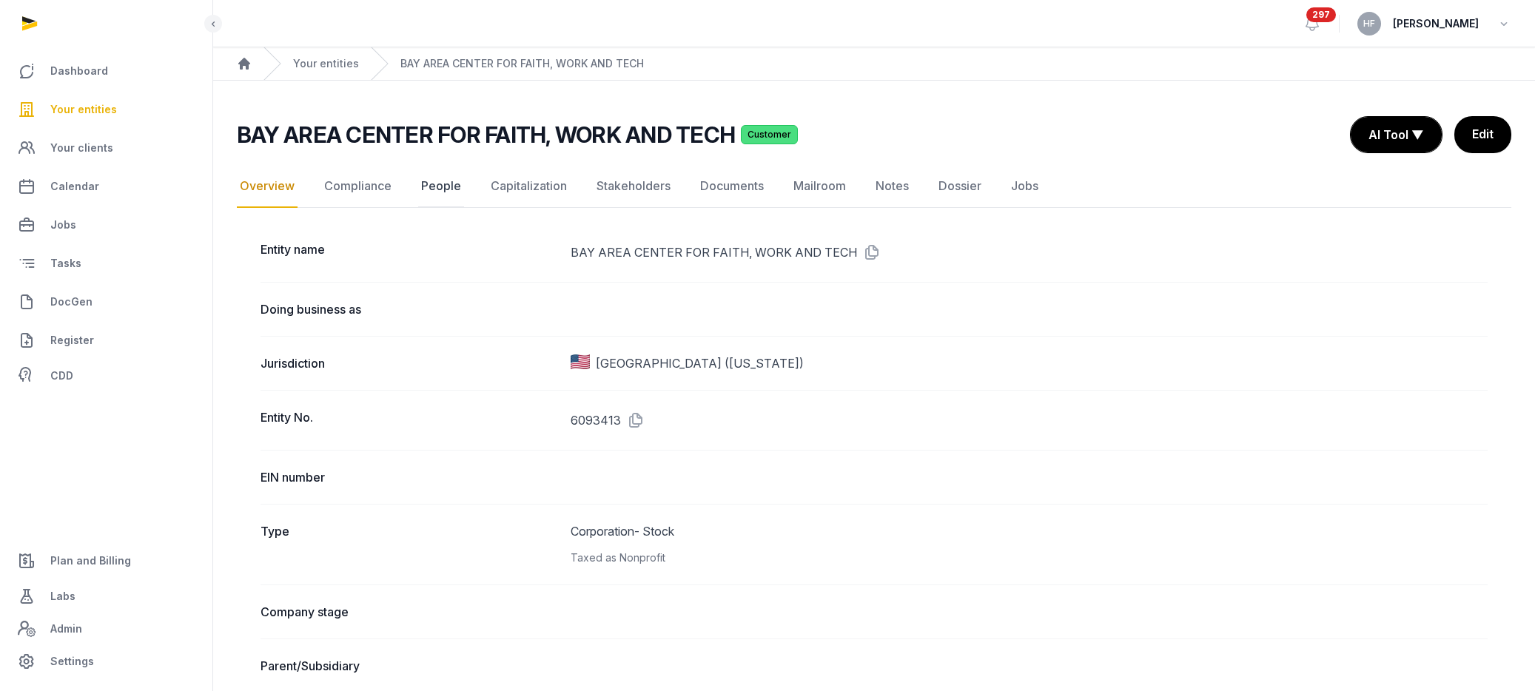
click at [437, 188] on link "People" at bounding box center [441, 186] width 46 height 43
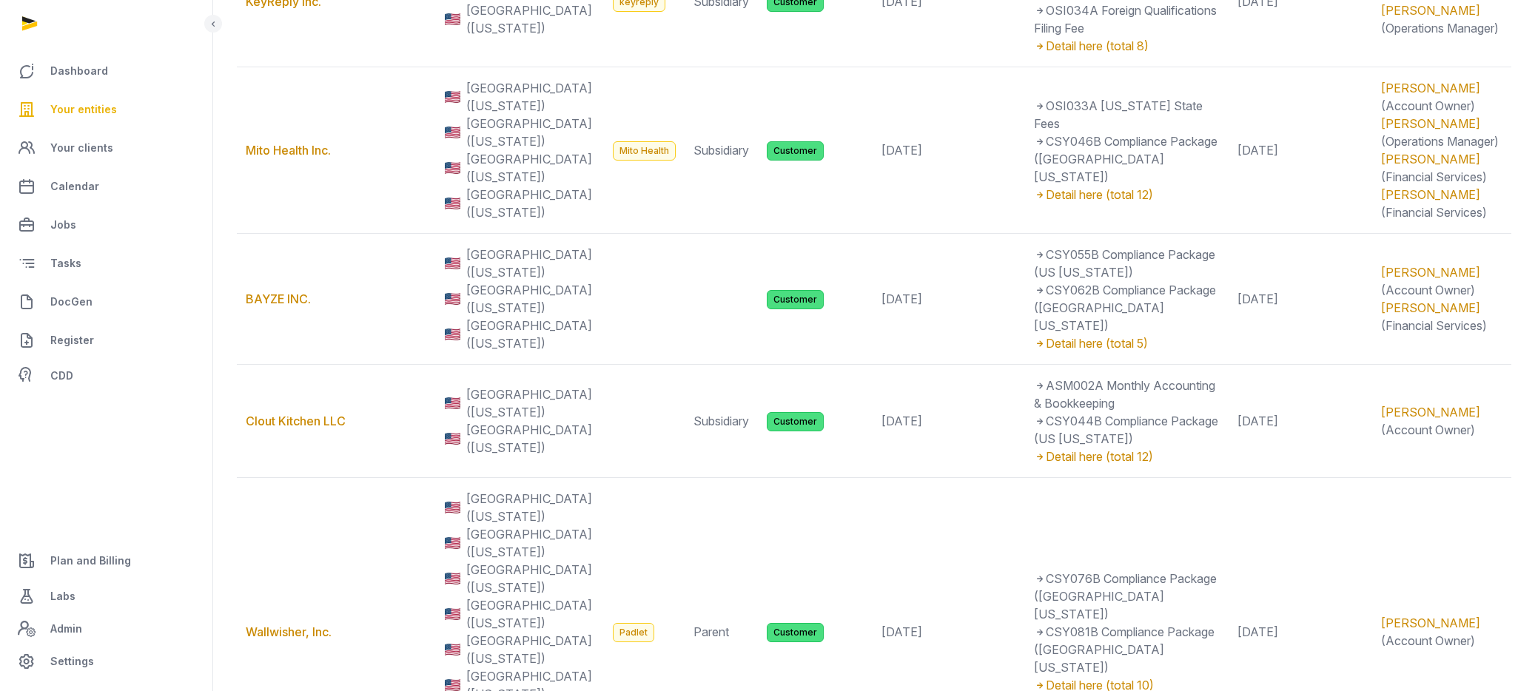
scroll to position [869, 0]
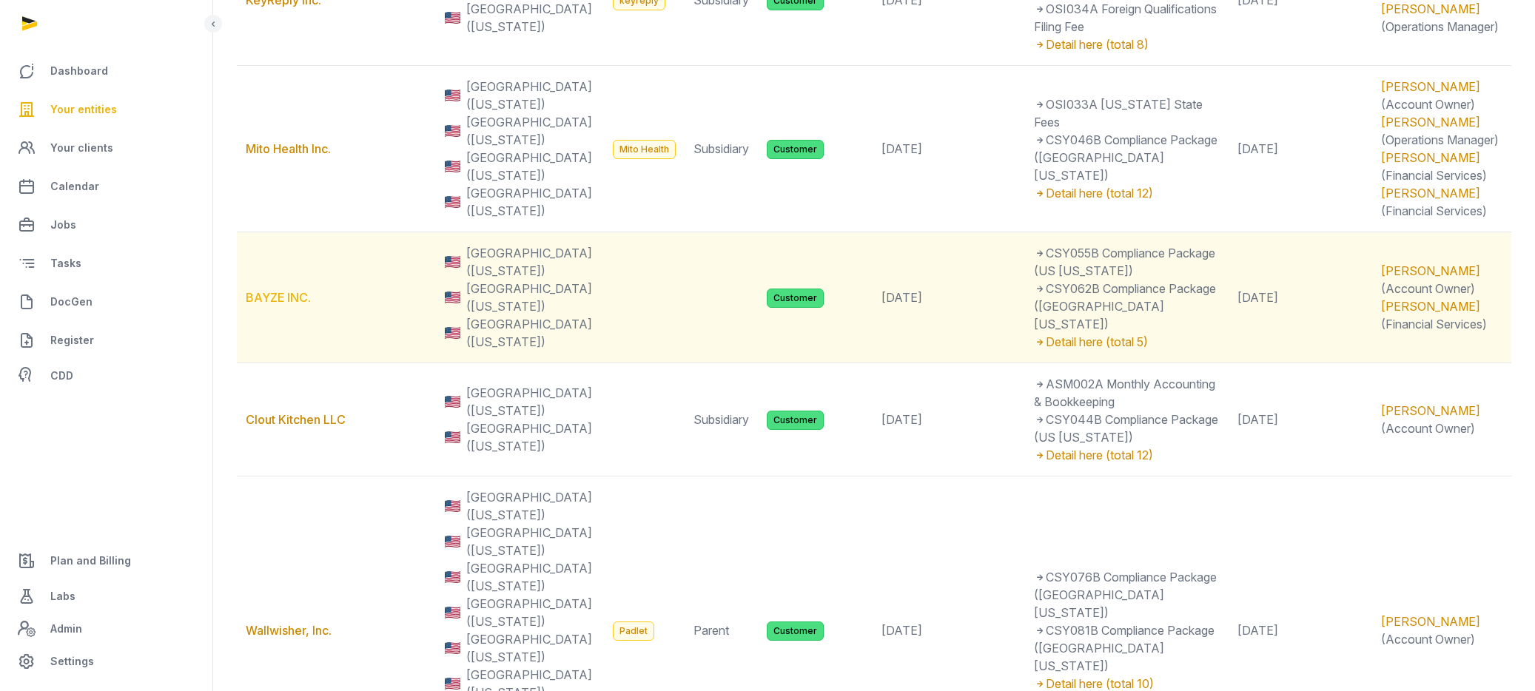
click at [290, 290] on link "BAYZE INC." at bounding box center [278, 297] width 65 height 15
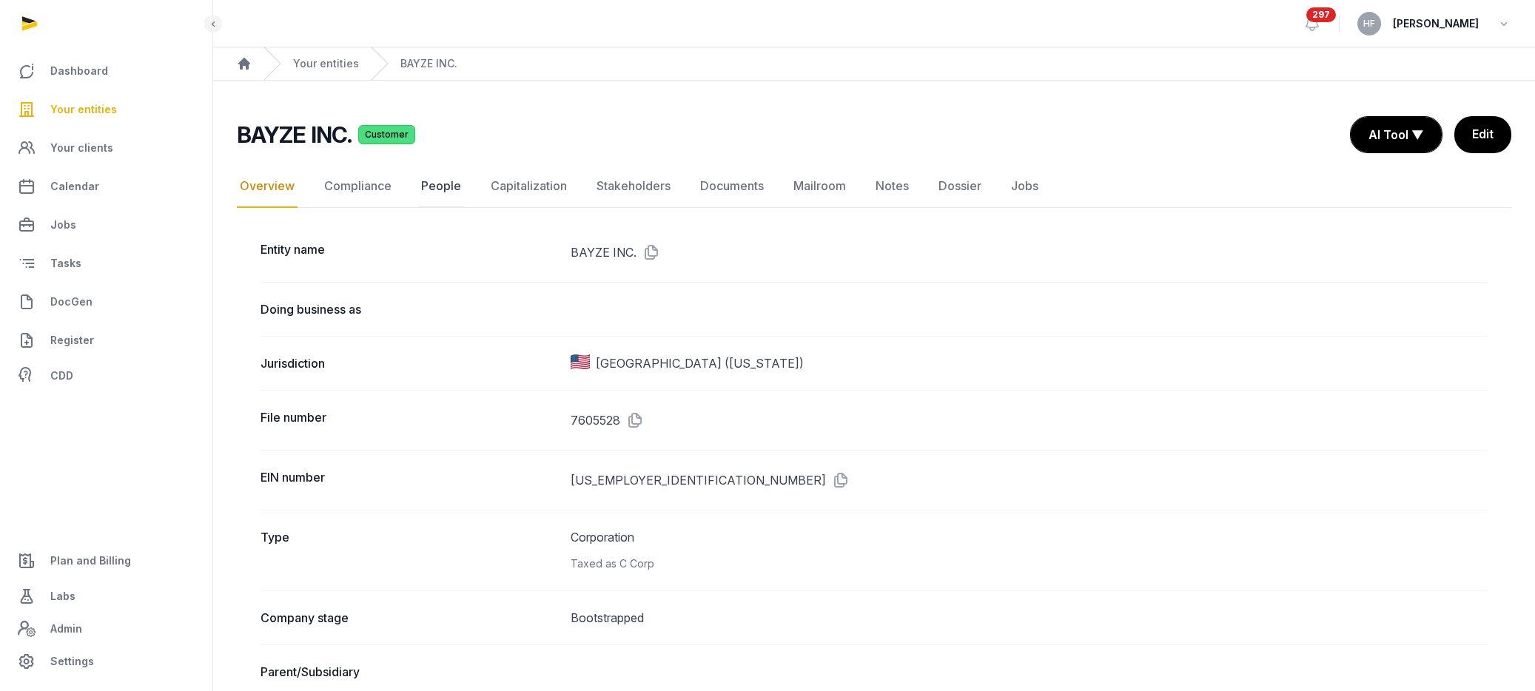
click at [436, 181] on link "People" at bounding box center [441, 186] width 46 height 43
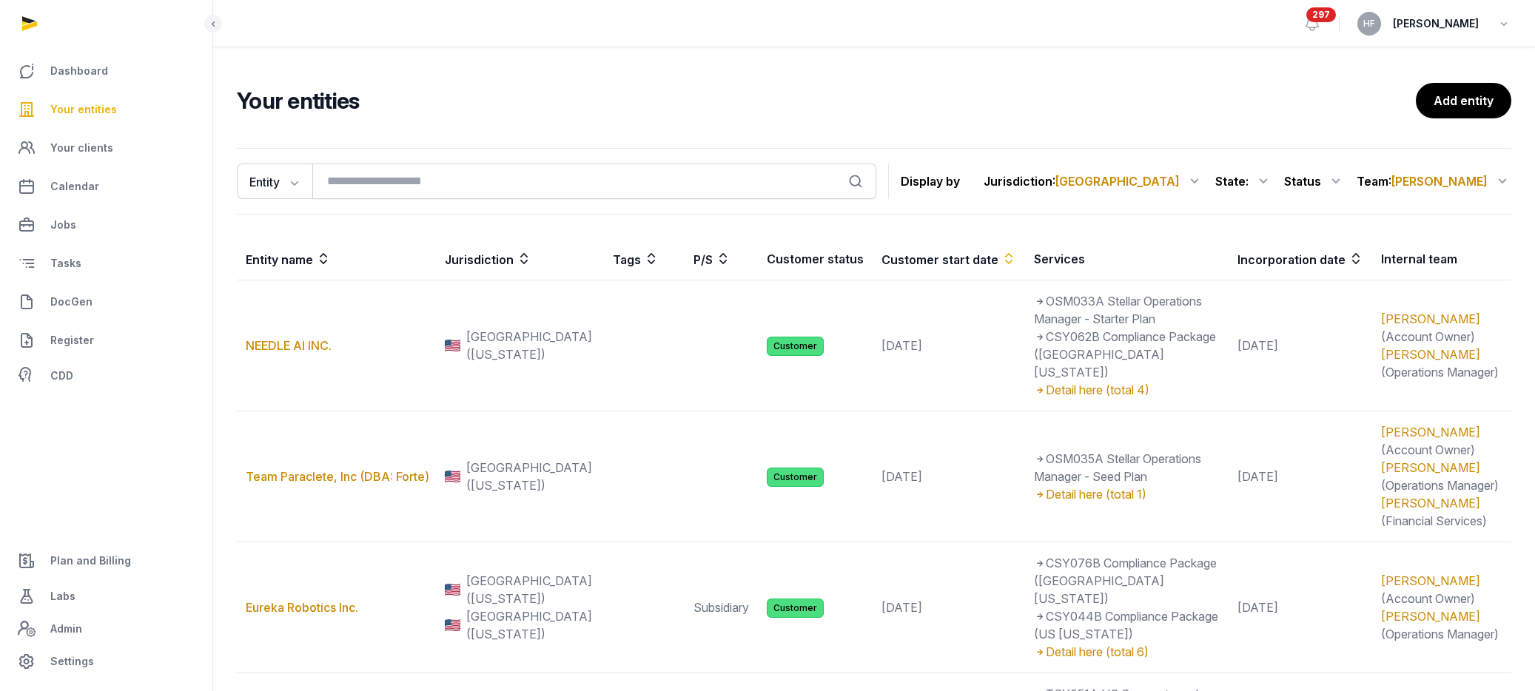
click at [1333, 180] on div "Status" at bounding box center [1314, 181] width 61 height 24
click at [1339, 262] on div "Customer" at bounding box center [1285, 271] width 118 height 27
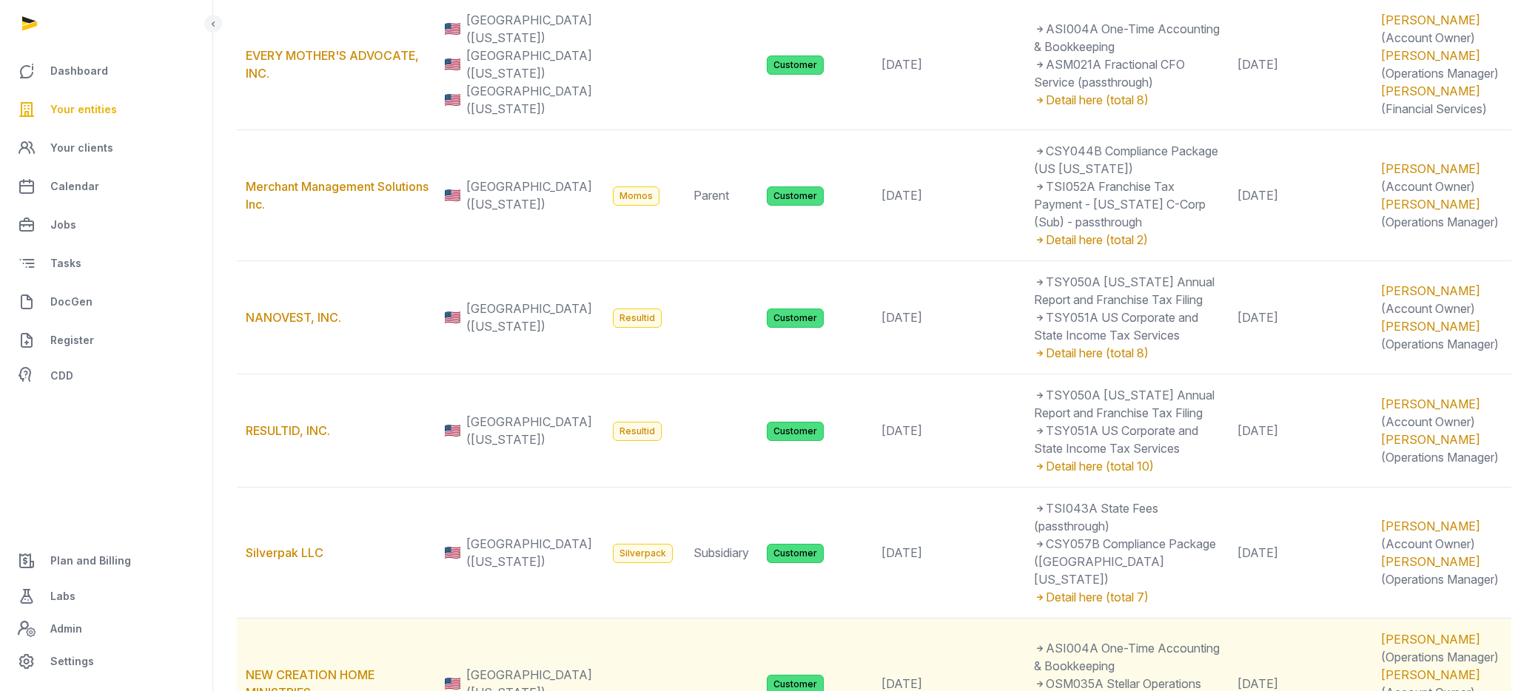
scroll to position [1625, 0]
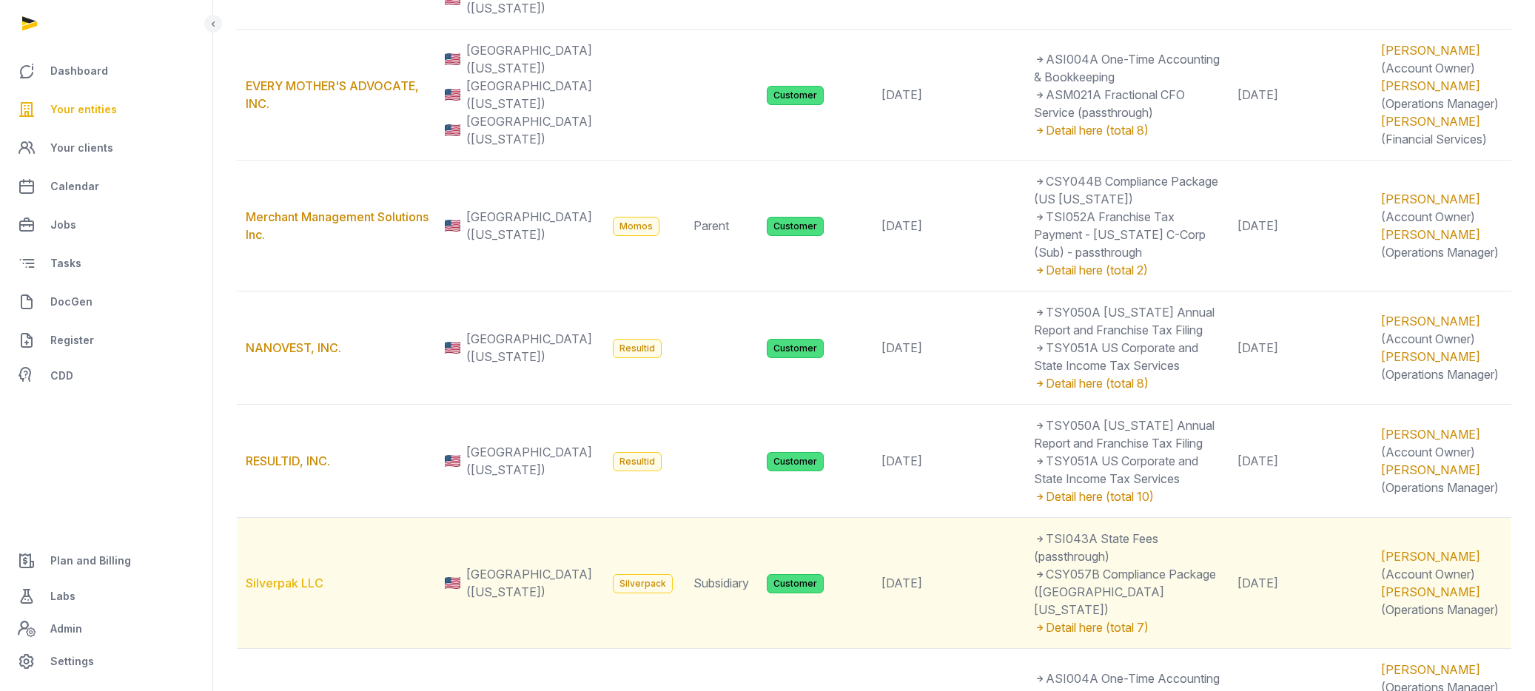
click at [302, 576] on link "Silverpak LLC" at bounding box center [285, 583] width 78 height 15
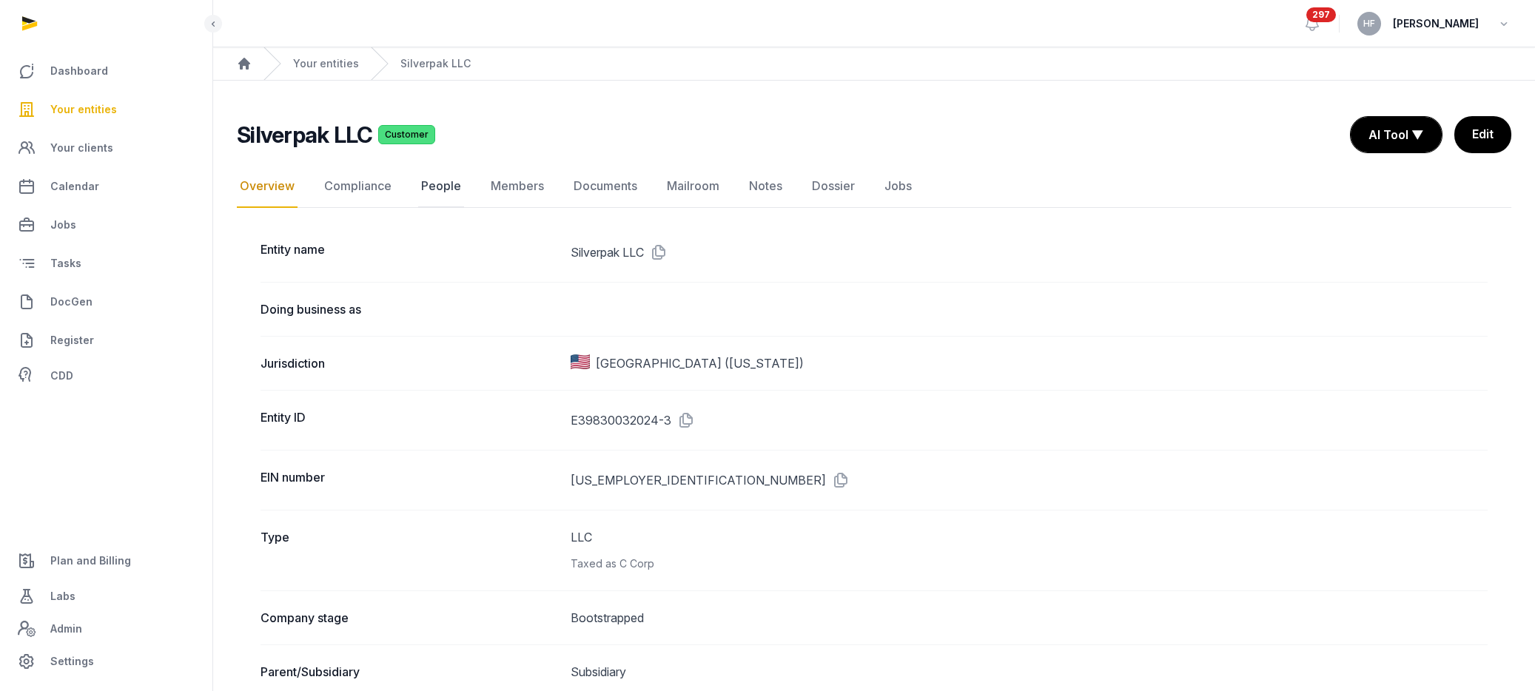
click at [435, 173] on link "People" at bounding box center [441, 186] width 46 height 43
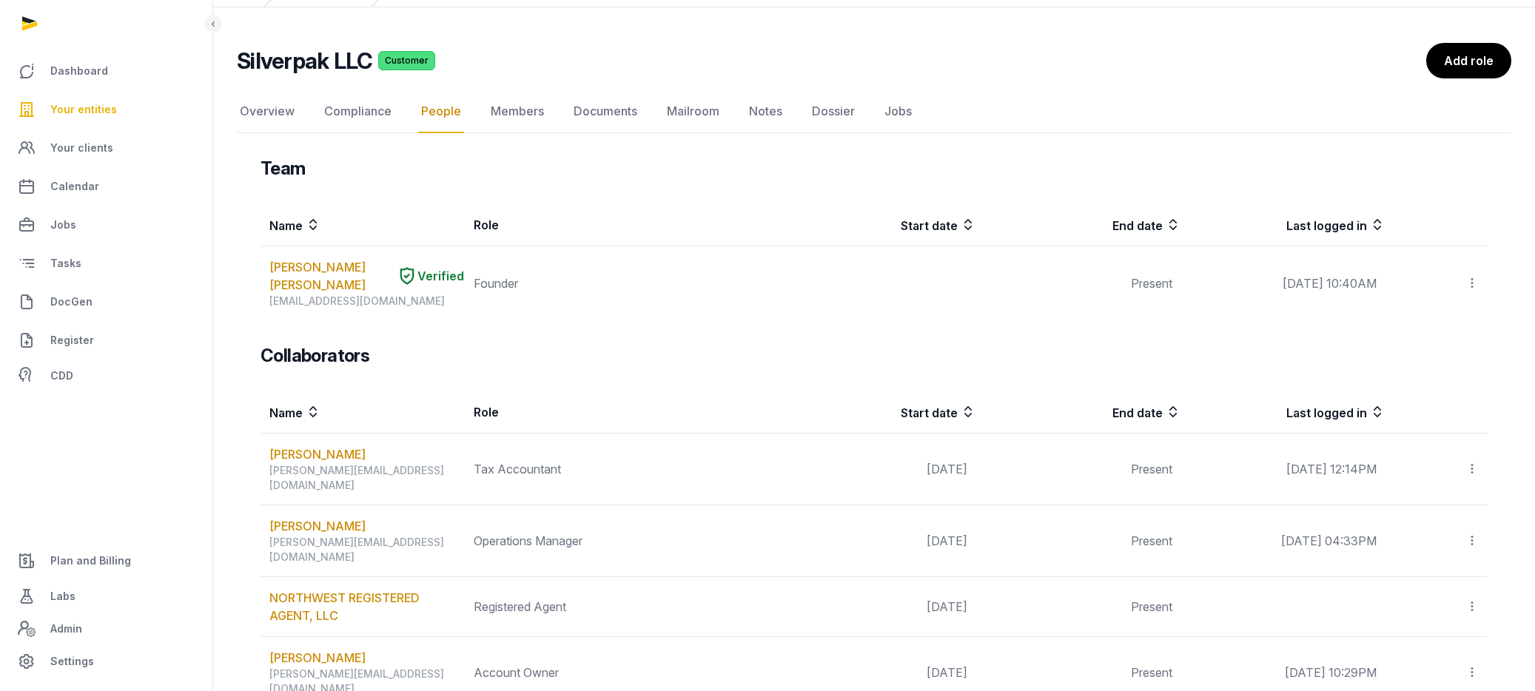
scroll to position [74, 0]
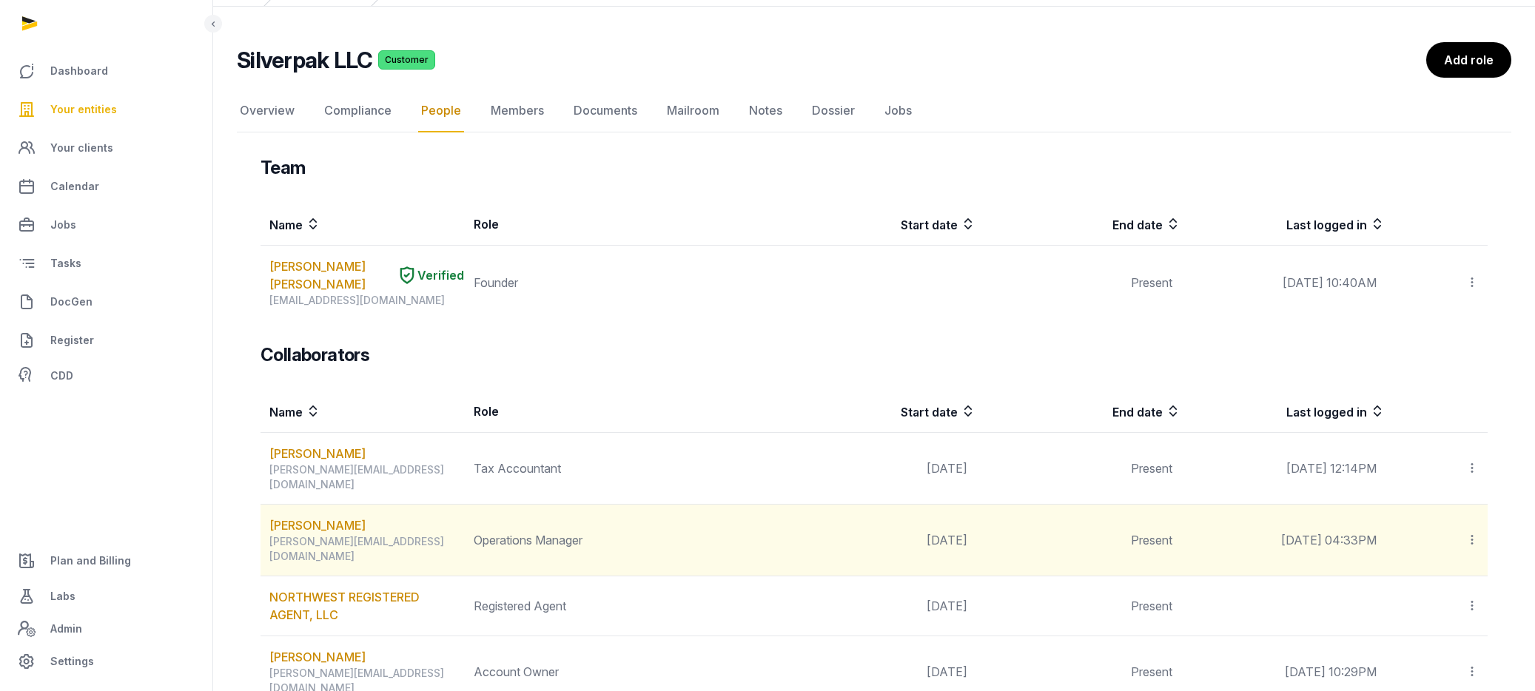
click at [1470, 532] on icon at bounding box center [1471, 540] width 13 height 16
click at [1436, 632] on span "Delete" at bounding box center [1446, 639] width 35 height 15
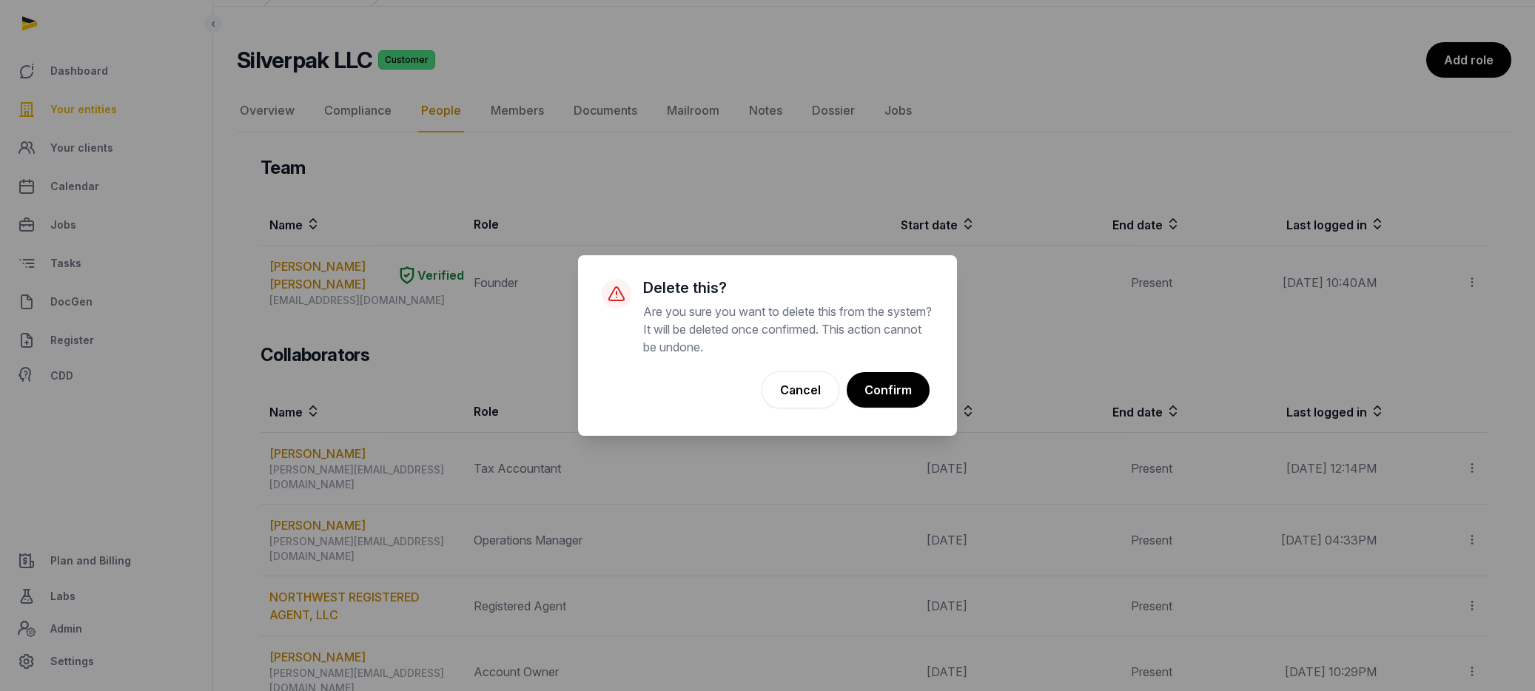
click at [896, 389] on button "Confirm" at bounding box center [888, 390] width 83 height 36
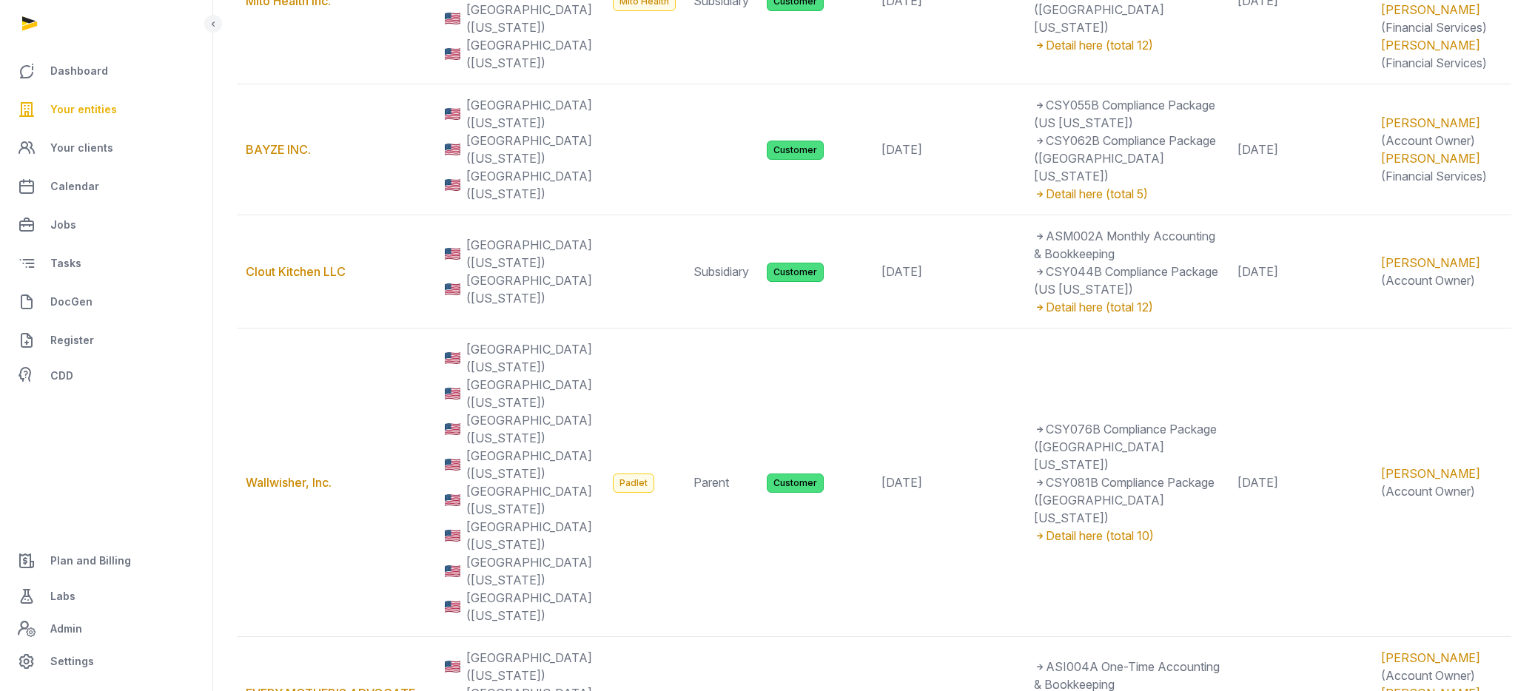
scroll to position [1019, 0]
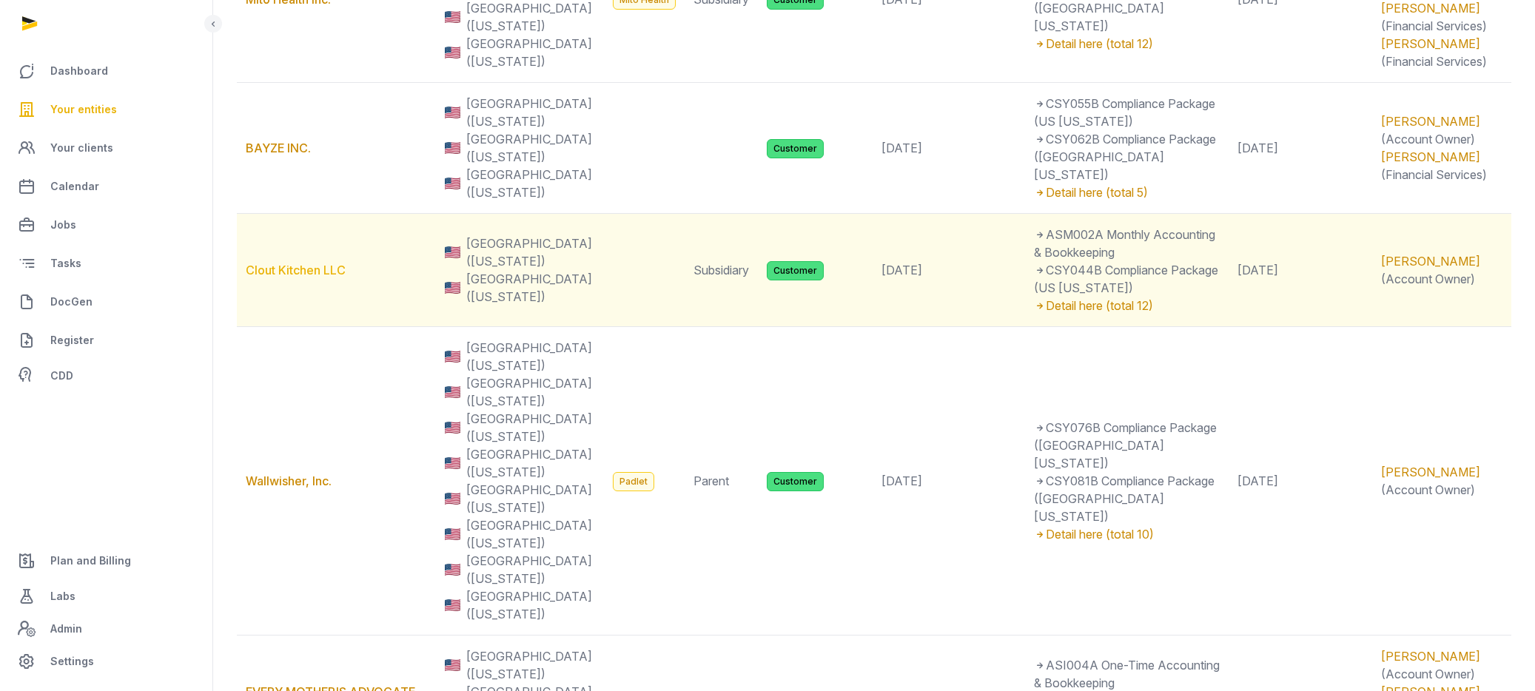
click at [317, 263] on link "Clout Kitchen LLC" at bounding box center [296, 270] width 100 height 15
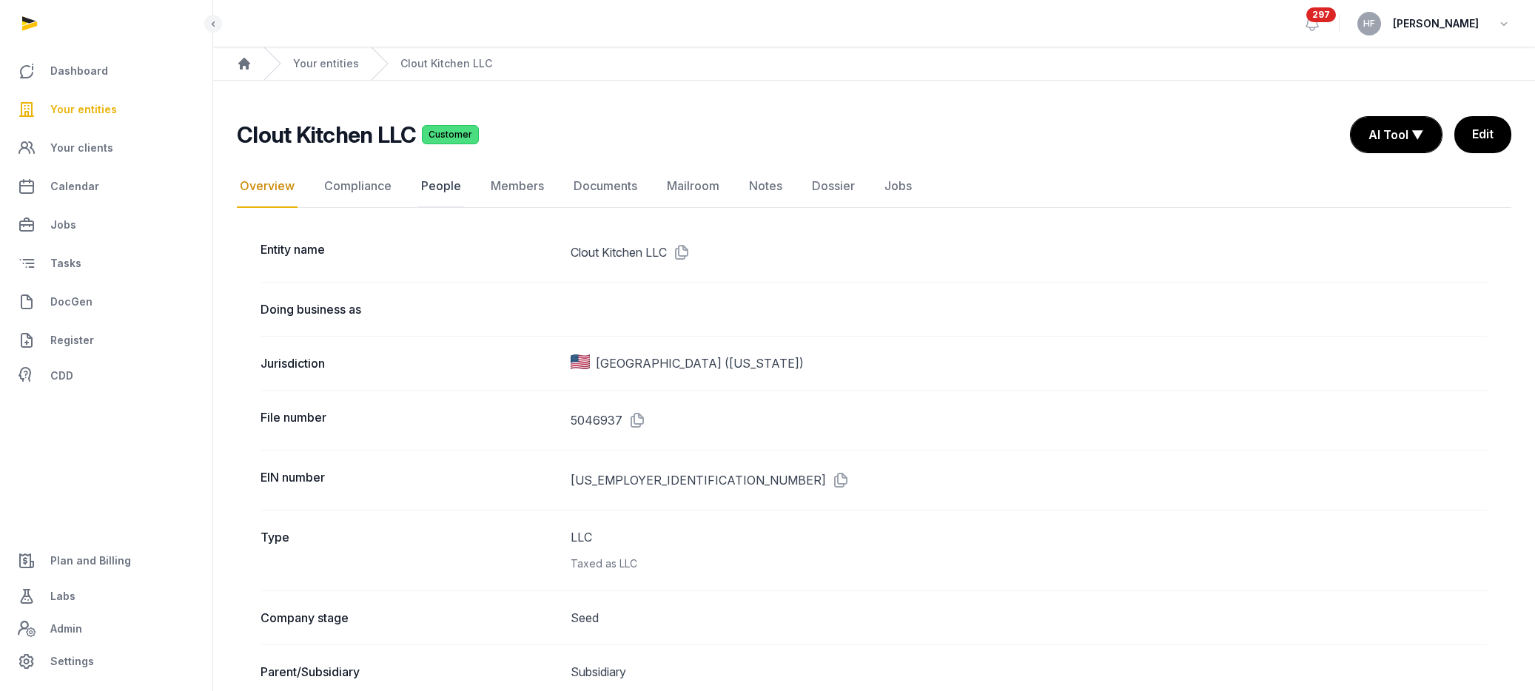
click at [443, 186] on link "People" at bounding box center [441, 186] width 46 height 43
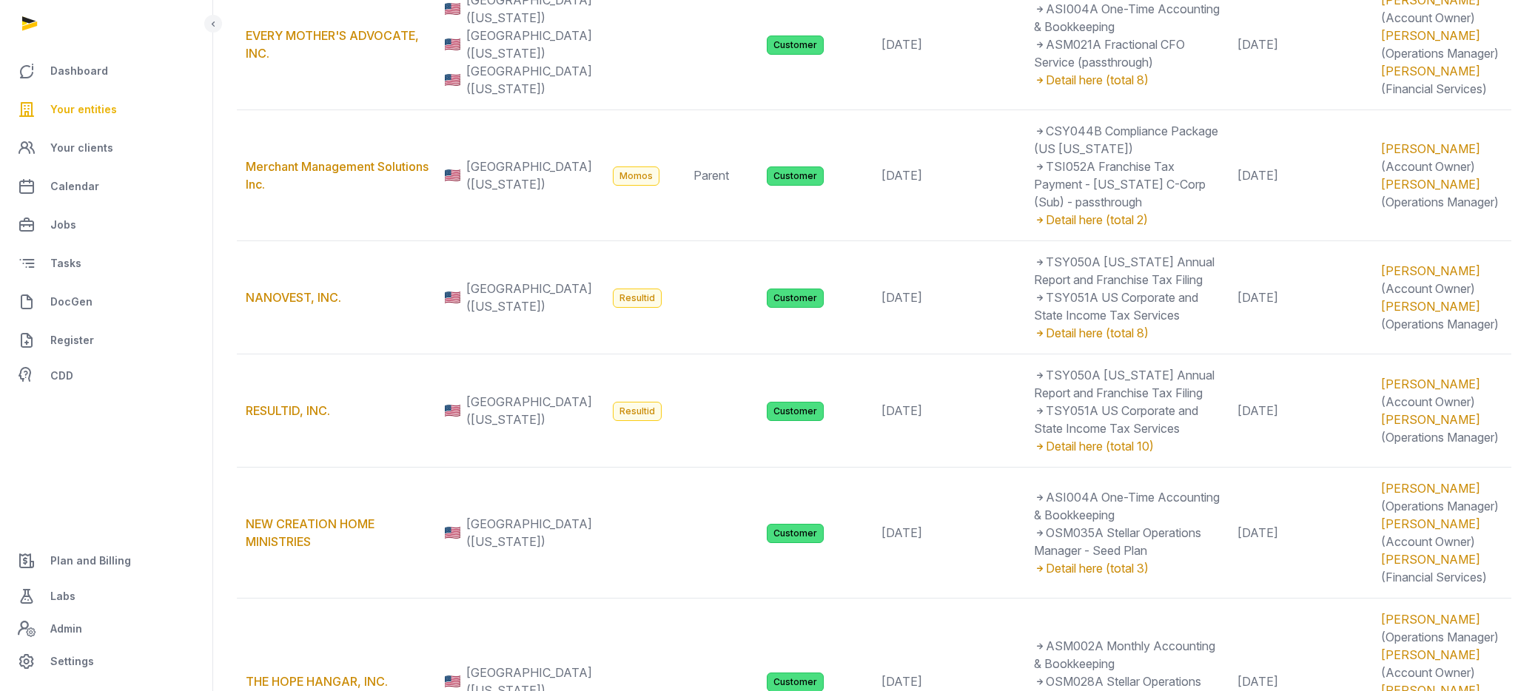
scroll to position [1677, 0]
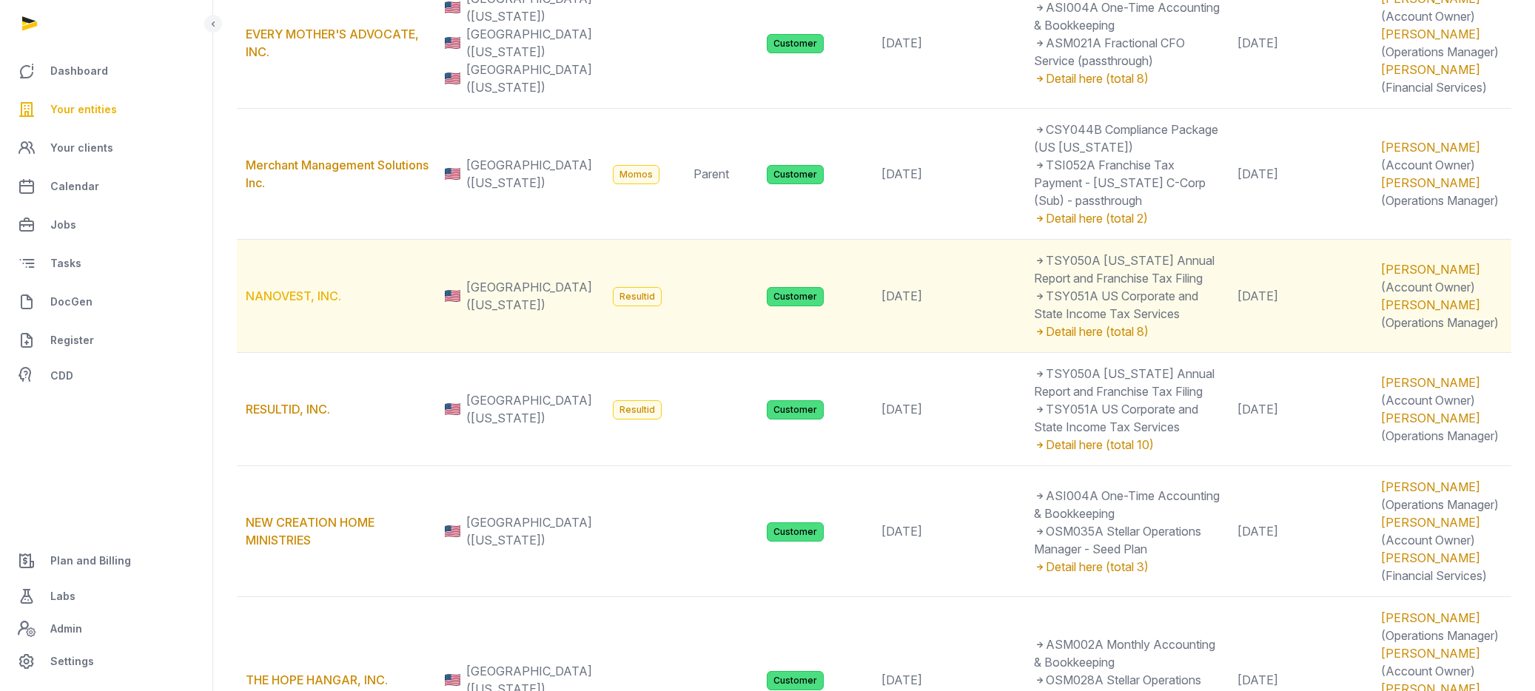
click at [320, 289] on link "NANOVEST, INC." at bounding box center [293, 296] width 95 height 15
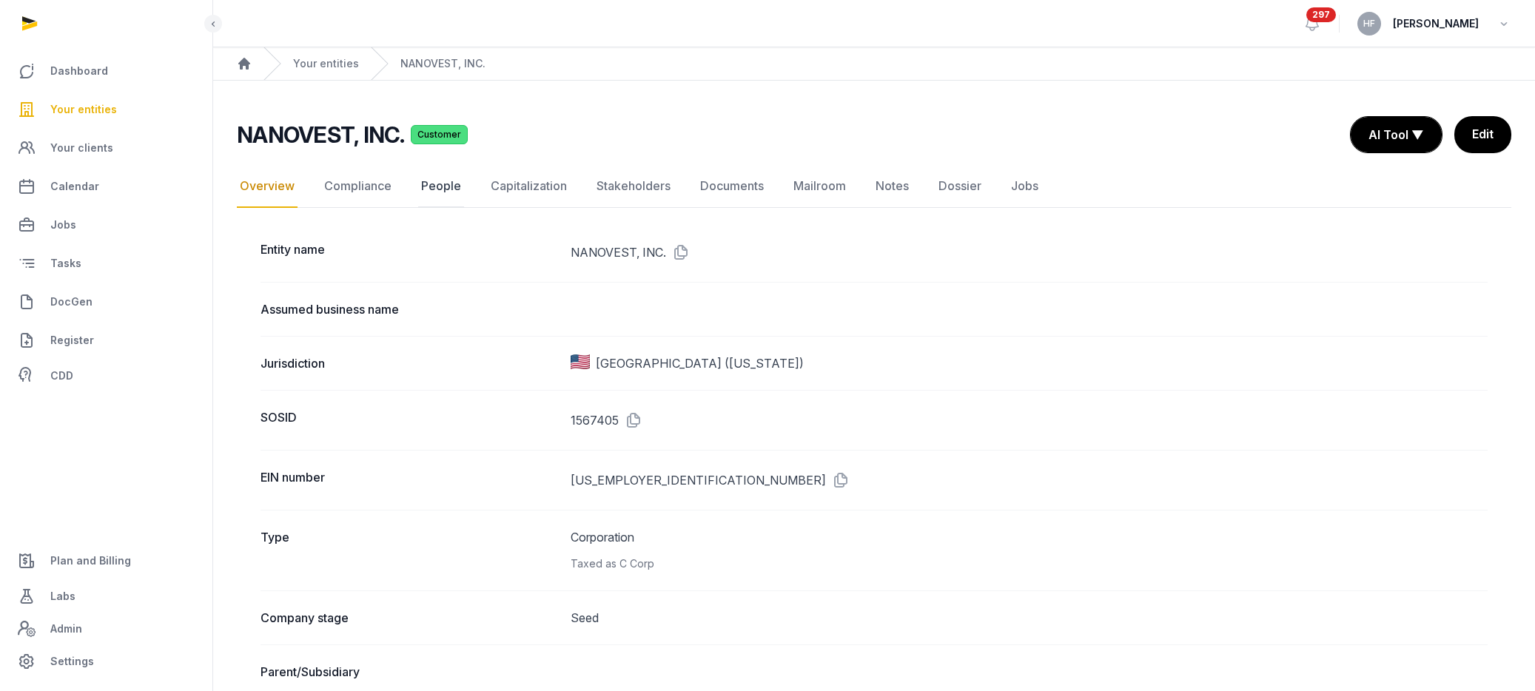
click at [434, 195] on link "People" at bounding box center [441, 186] width 46 height 43
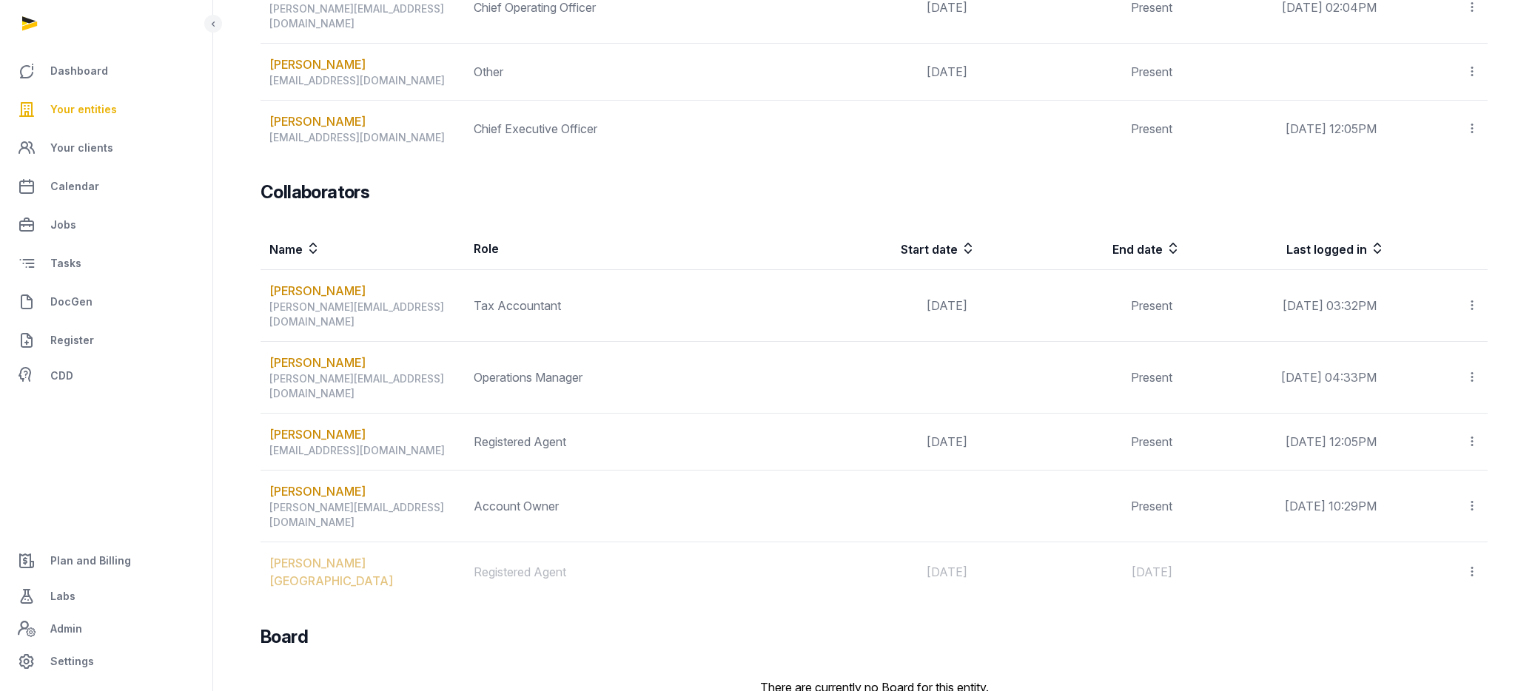
scroll to position [415, 0]
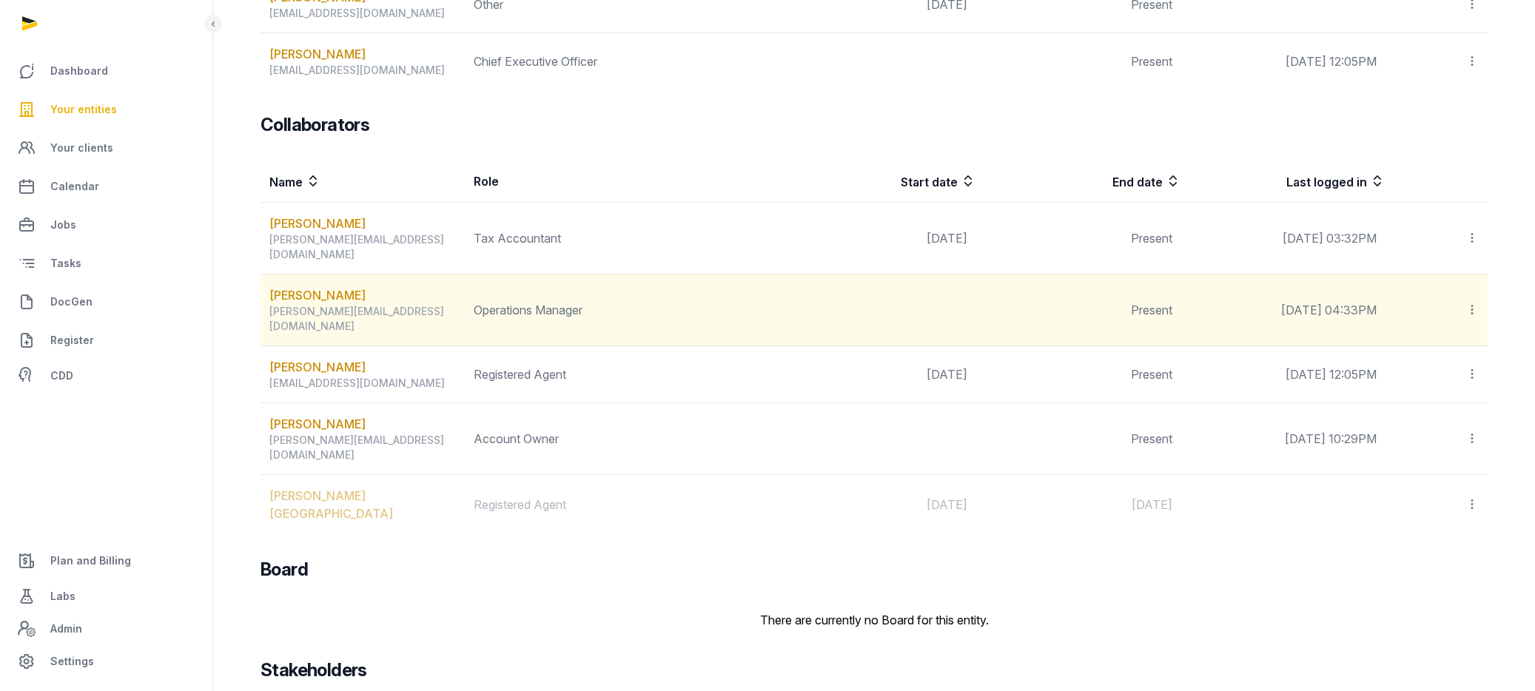
click at [1468, 302] on icon at bounding box center [1471, 310] width 13 height 16
click at [1441, 402] on span "Delete" at bounding box center [1446, 409] width 35 height 15
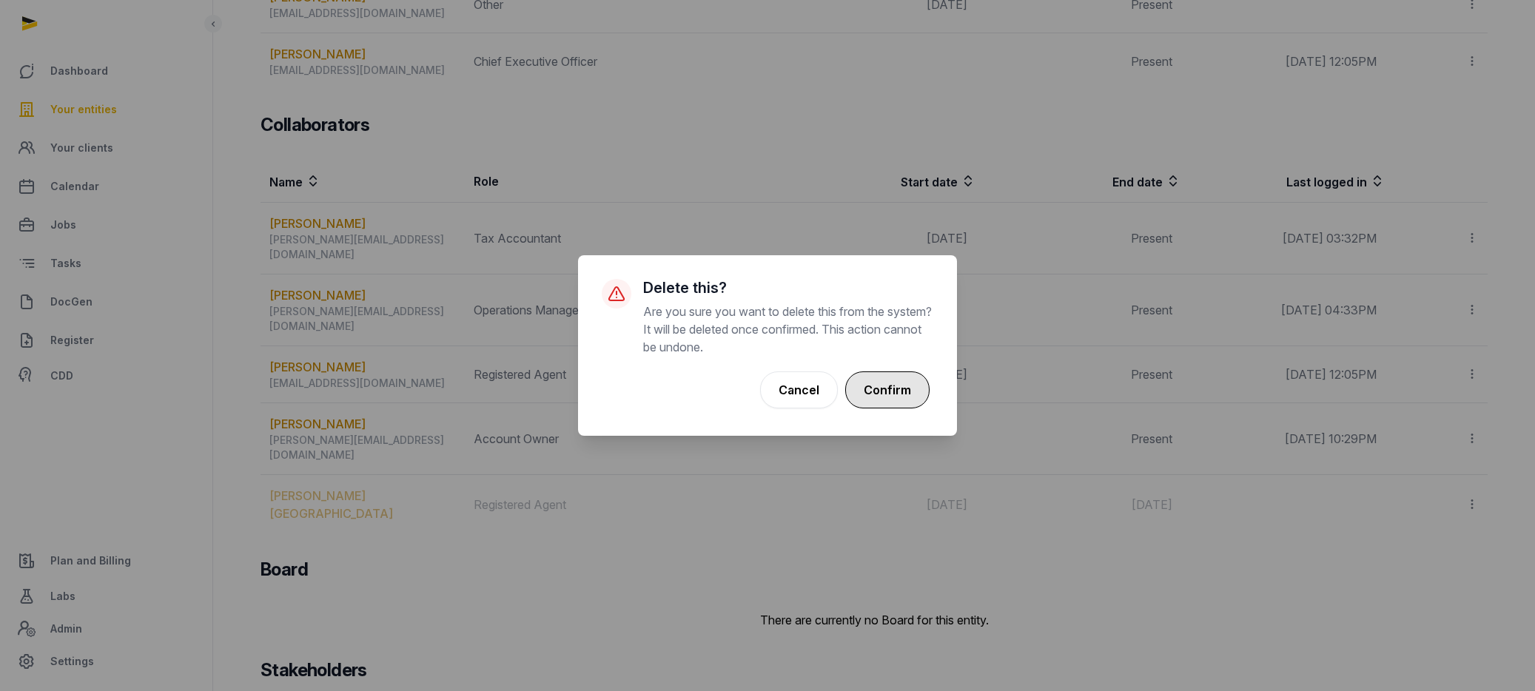
click at [906, 376] on button "Confirm" at bounding box center [887, 389] width 84 height 37
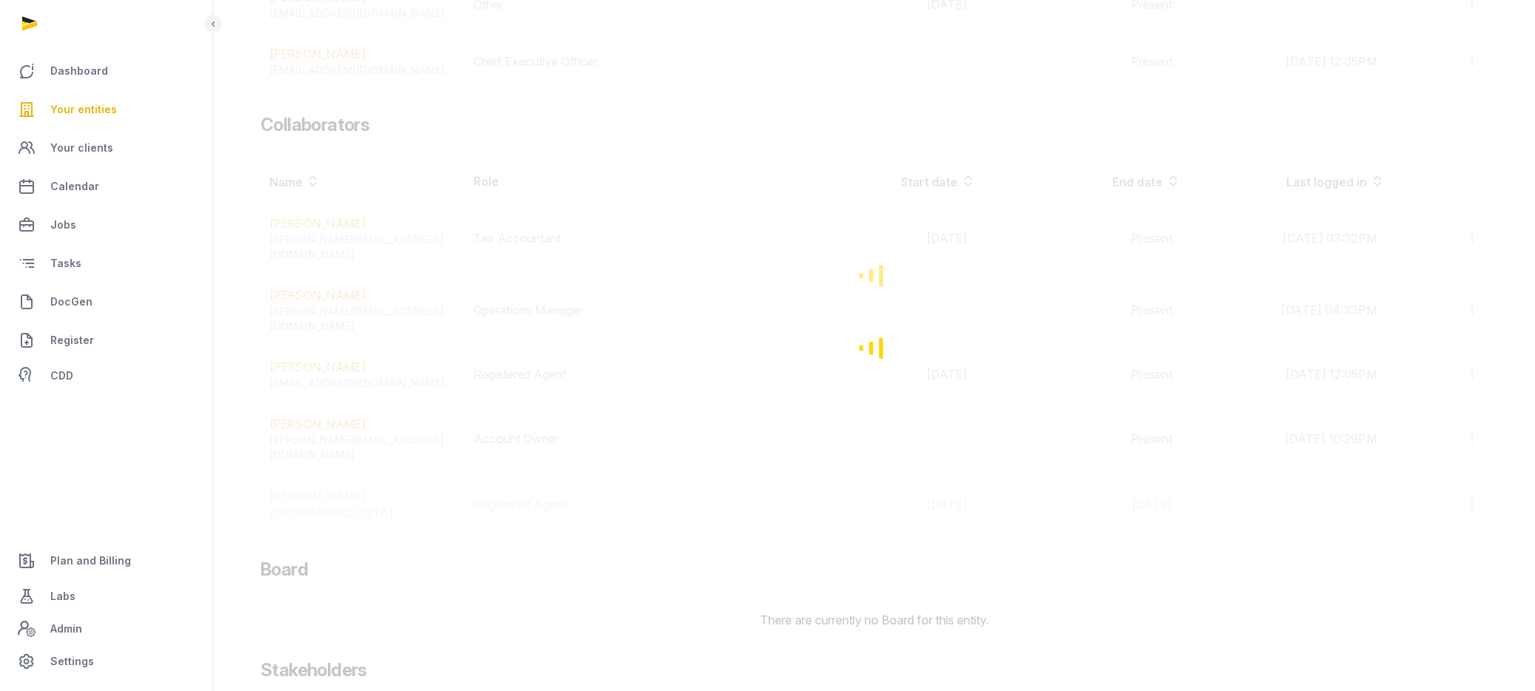
scroll to position [358, 0]
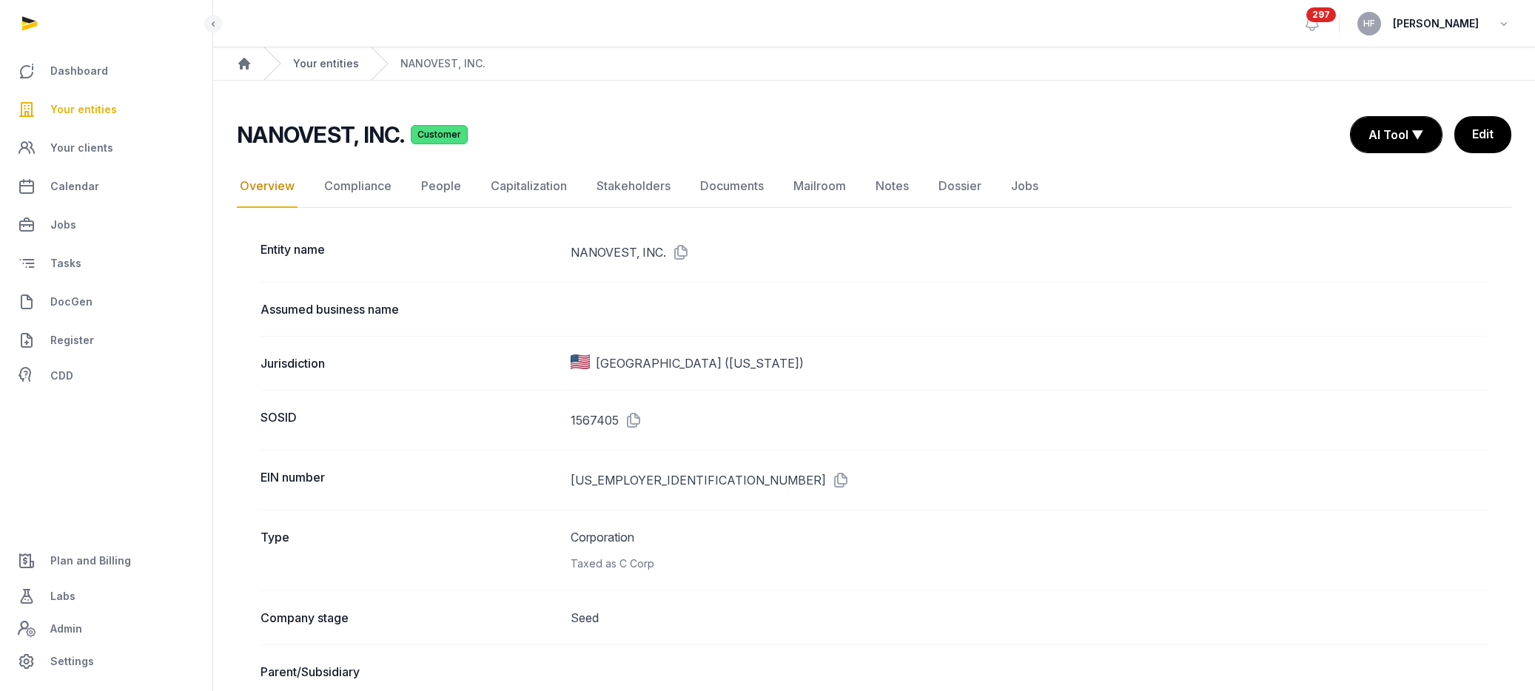
click at [345, 67] on link "Your entities" at bounding box center [326, 63] width 66 height 15
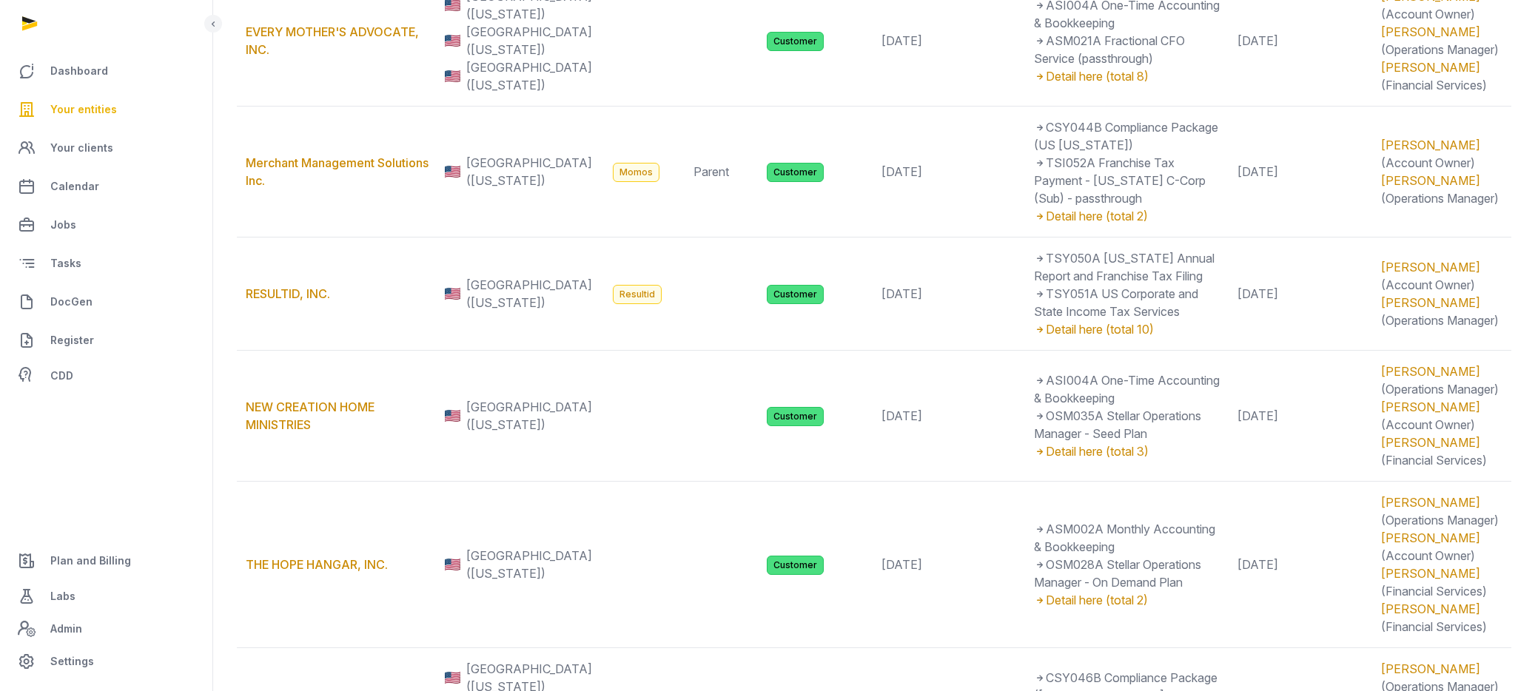
scroll to position [1863, 0]
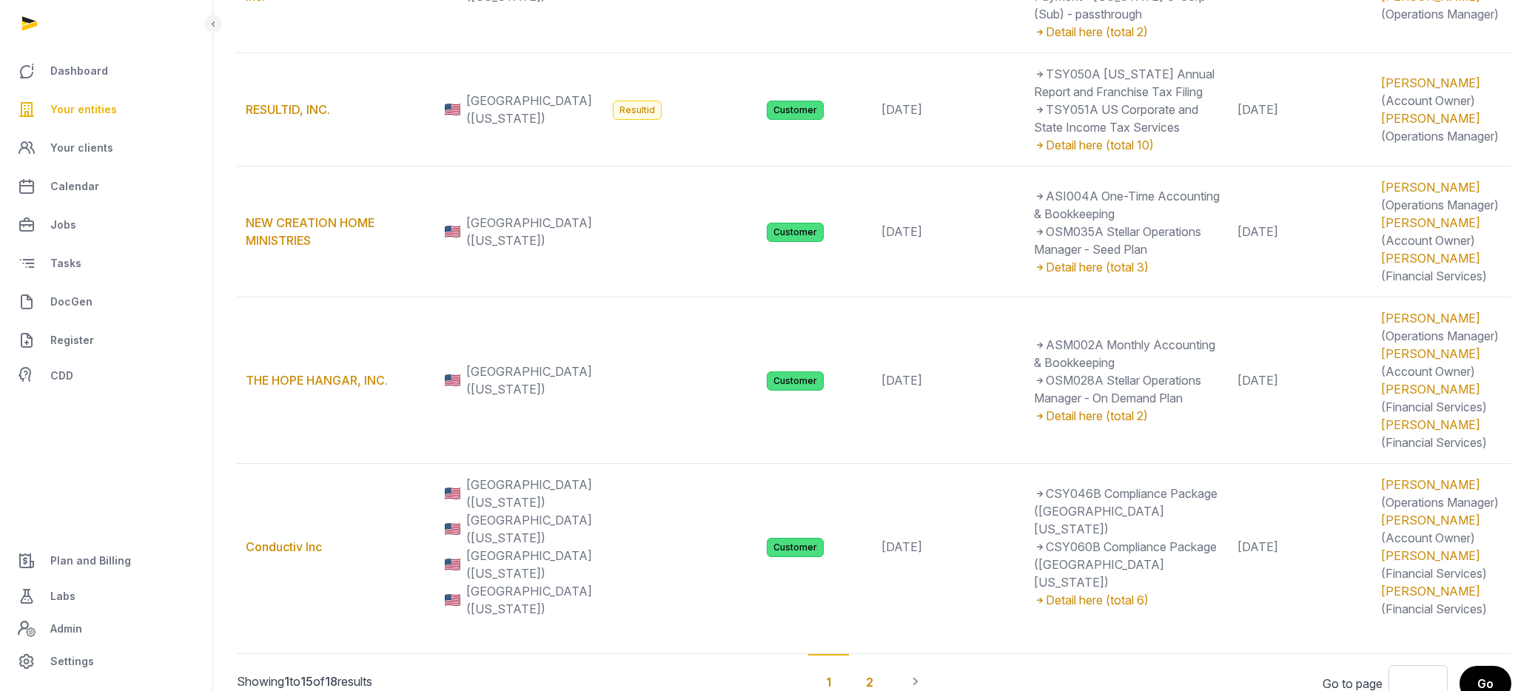
click at [869, 654] on div "2" at bounding box center [869, 681] width 43 height 55
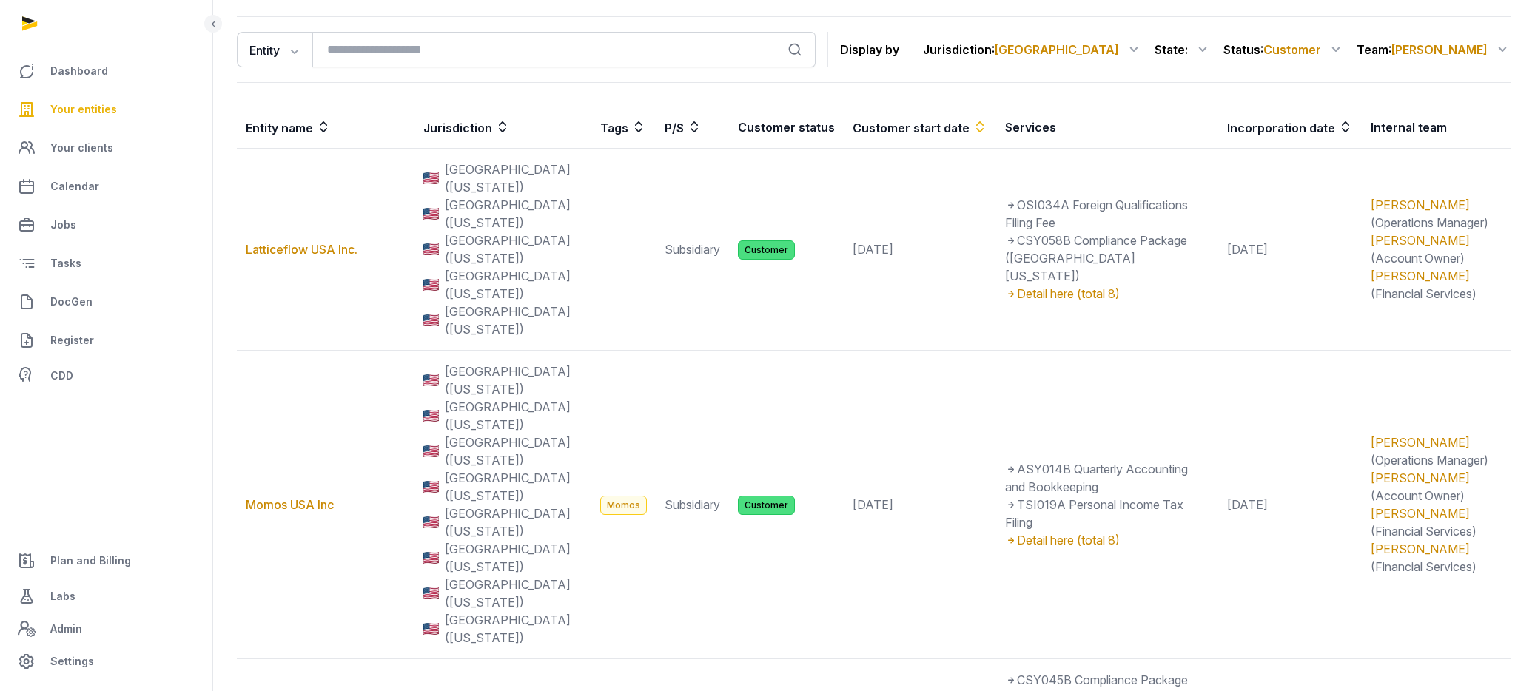
scroll to position [185, 0]
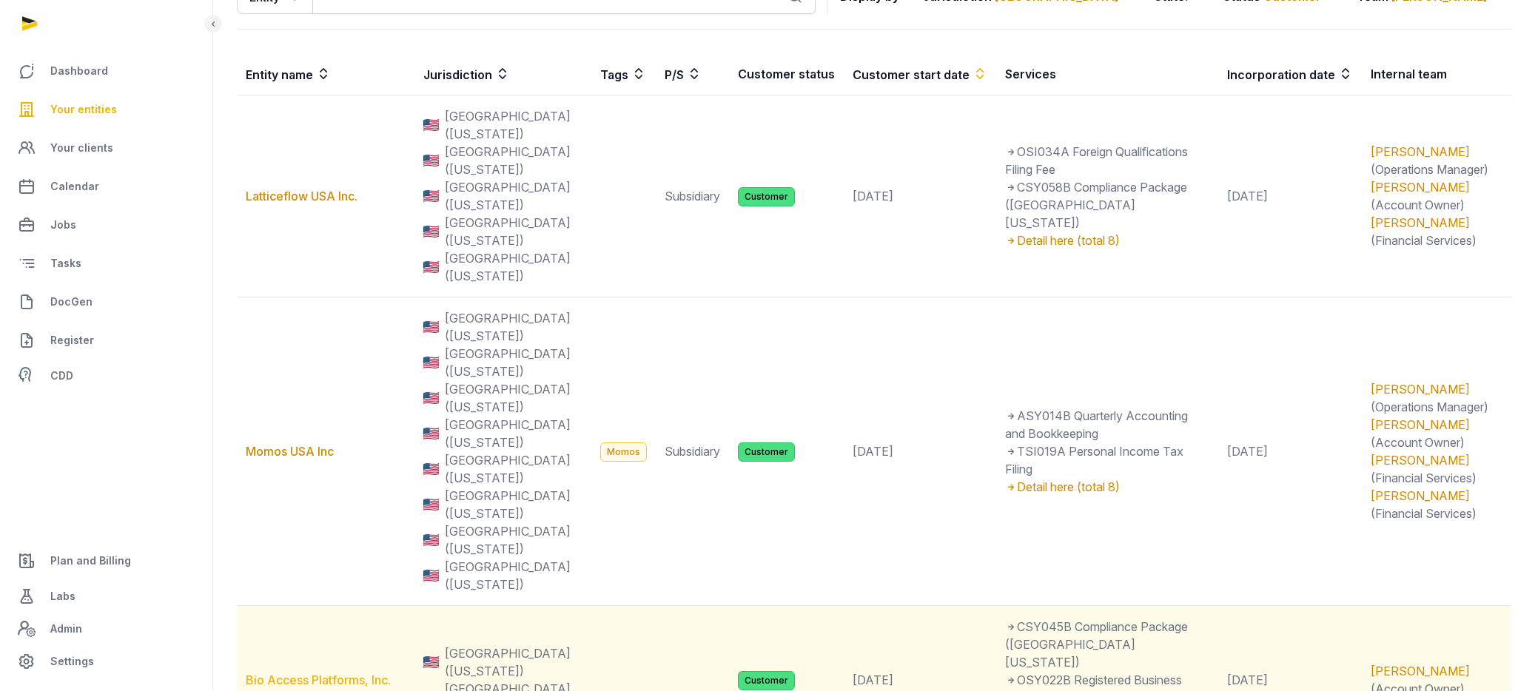
click at [337, 673] on link "Bio Access Platforms, Inc." at bounding box center [318, 680] width 145 height 15
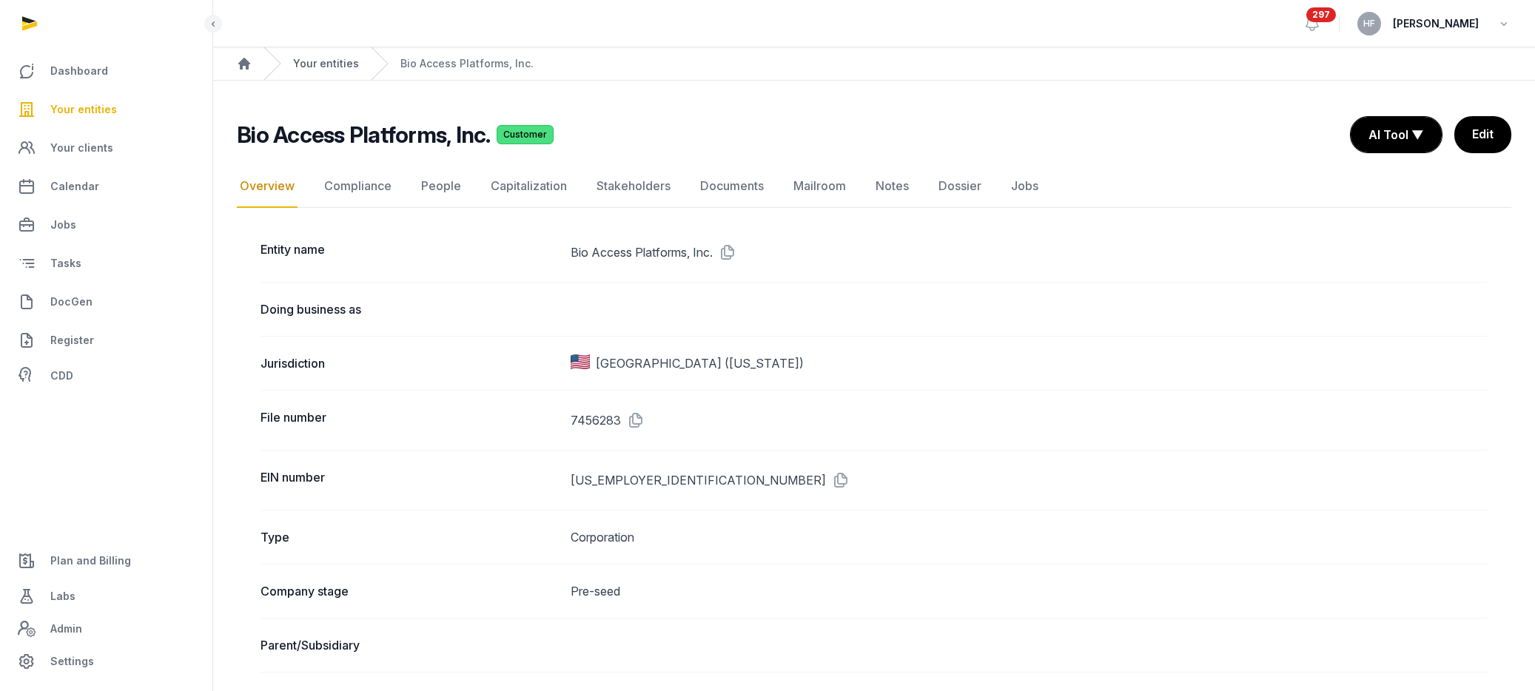
click at [332, 58] on link "Your entities" at bounding box center [326, 63] width 66 height 15
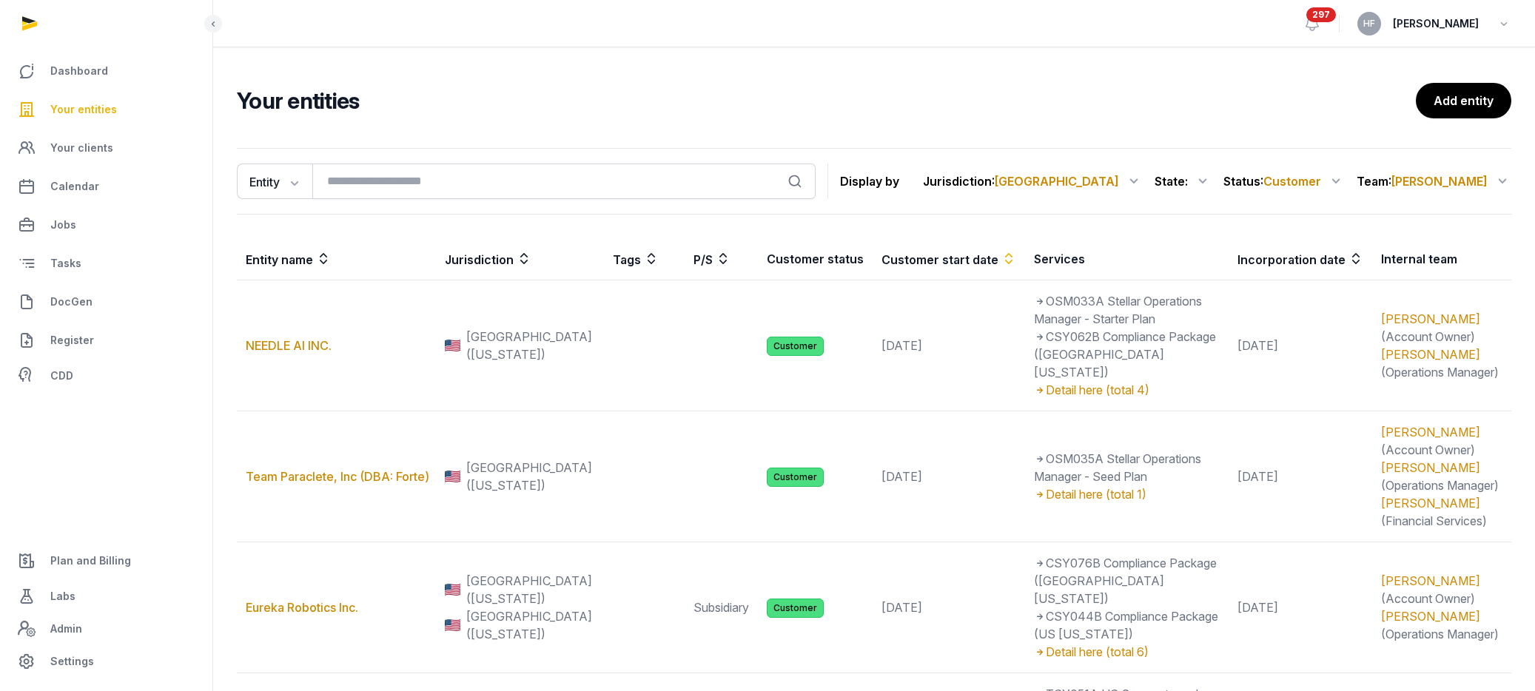
click at [1453, 181] on span "[PERSON_NAME]" at bounding box center [1439, 181] width 96 height 15
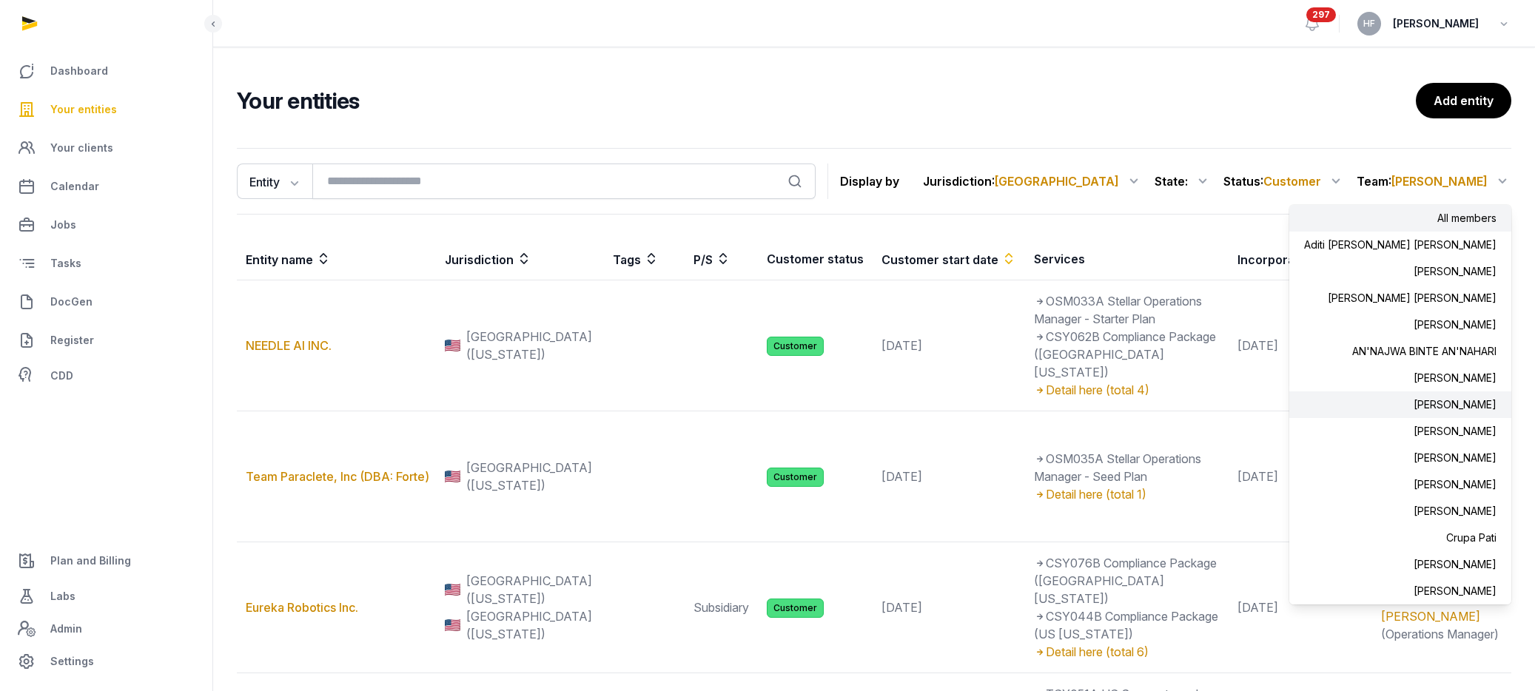
click at [1454, 221] on div "All members" at bounding box center [1400, 218] width 222 height 27
